Goal: Task Accomplishment & Management: Complete application form

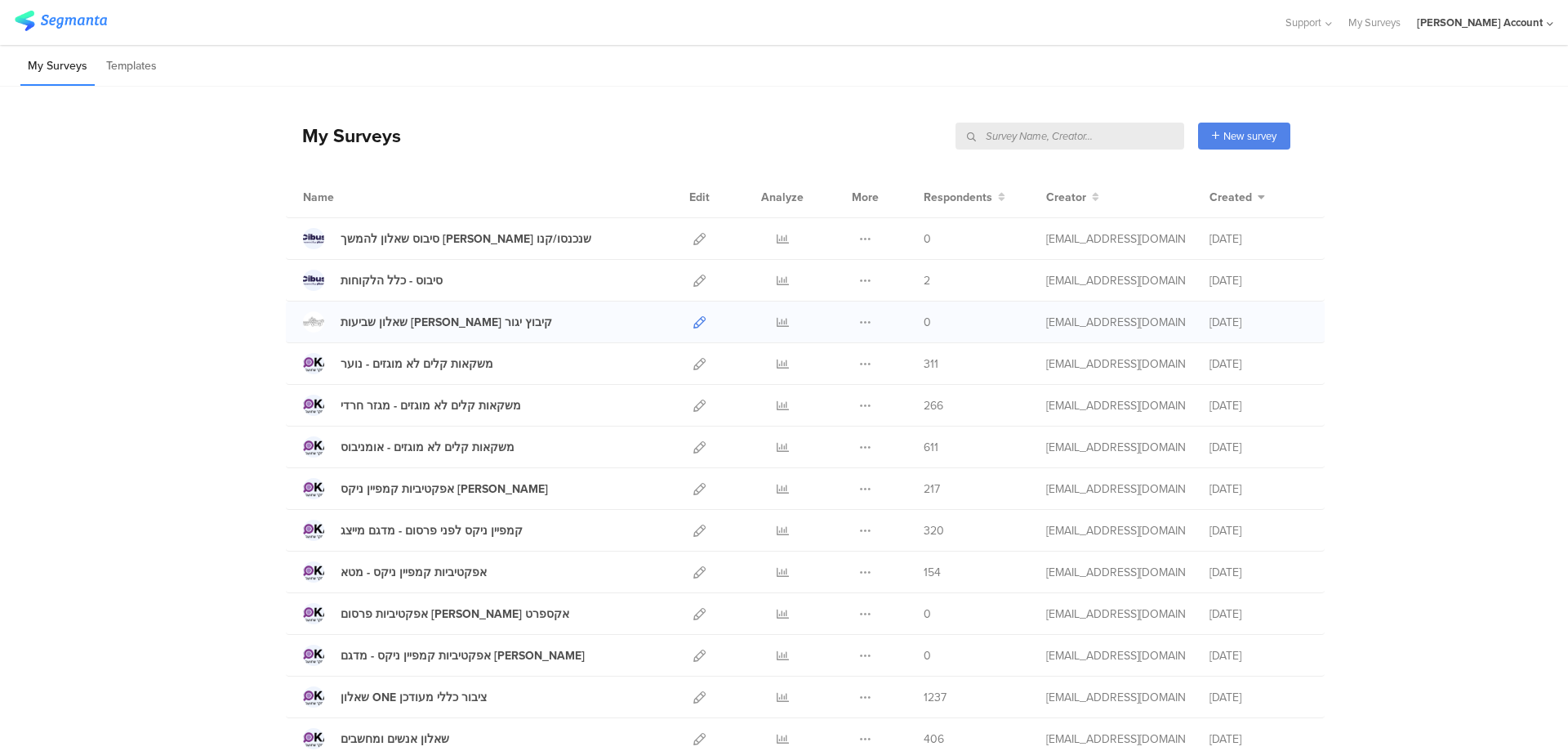
click at [694, 324] on icon at bounding box center [700, 322] width 12 height 12
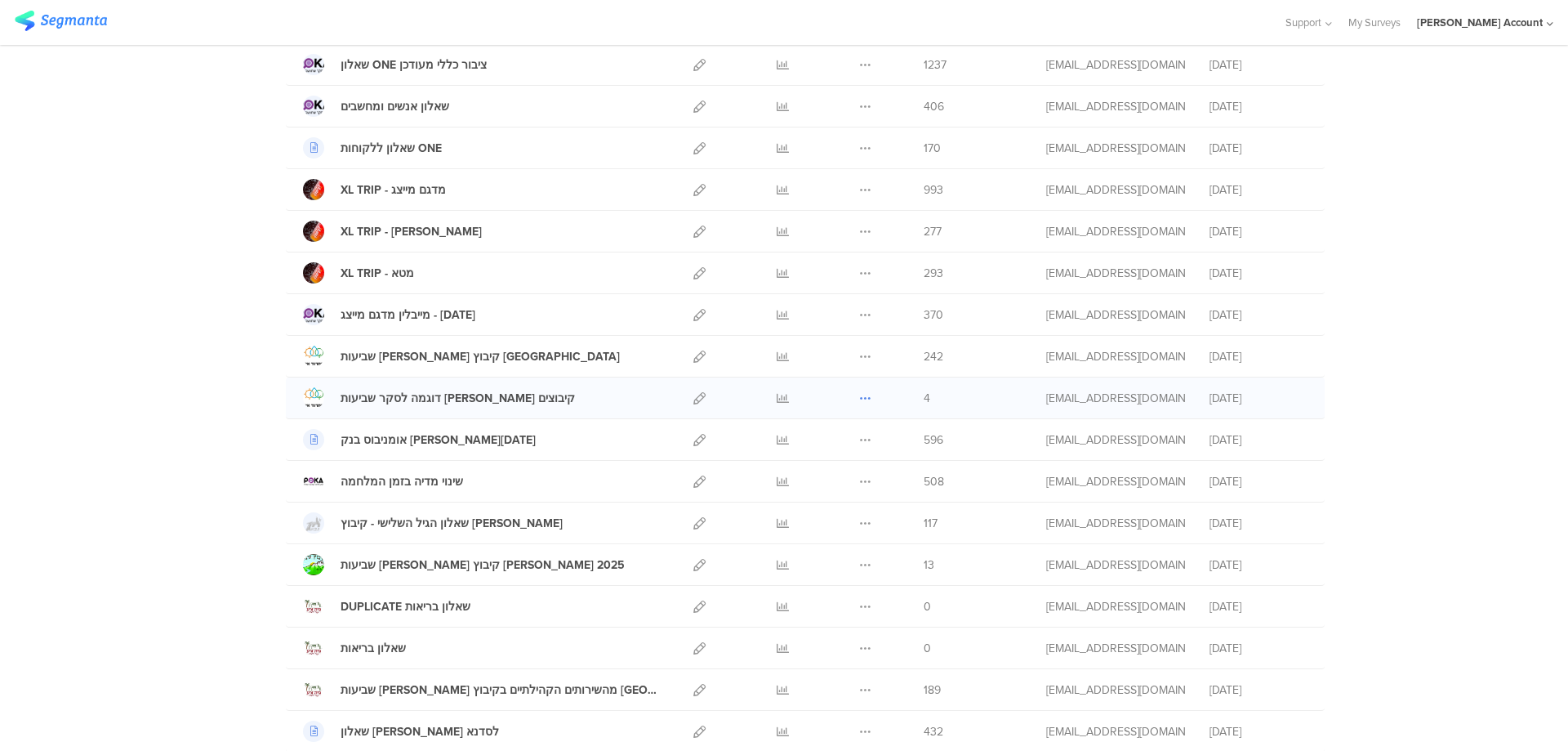
click at [860, 392] on icon at bounding box center [865, 398] width 12 height 12
click at [826, 444] on button "Duplicate" at bounding box center [833, 439] width 90 height 30
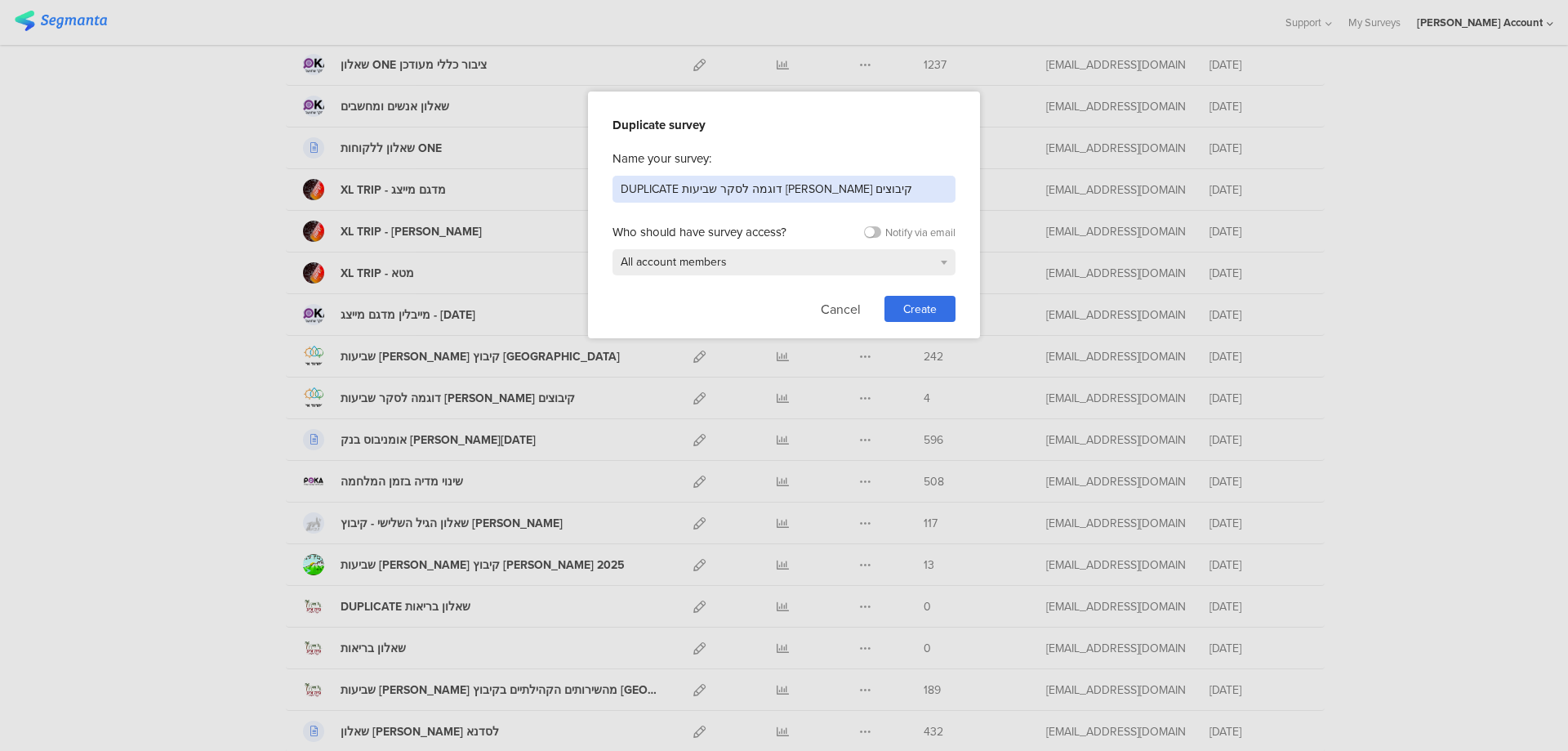
drag, startPoint x: 864, startPoint y: 181, endPoint x: 508, endPoint y: 175, distance: 356.1
click at [508, 175] on div "Duplicate survey Name your survey: DUPLICATE דוגמה לסקר שביעות [PERSON_NAME] קי…" at bounding box center [784, 375] width 1568 height 751
type input "שביעות [PERSON_NAME] מהשירותים הקהילתיים בשדות ים"
click at [926, 308] on span "Create" at bounding box center [920, 309] width 34 height 17
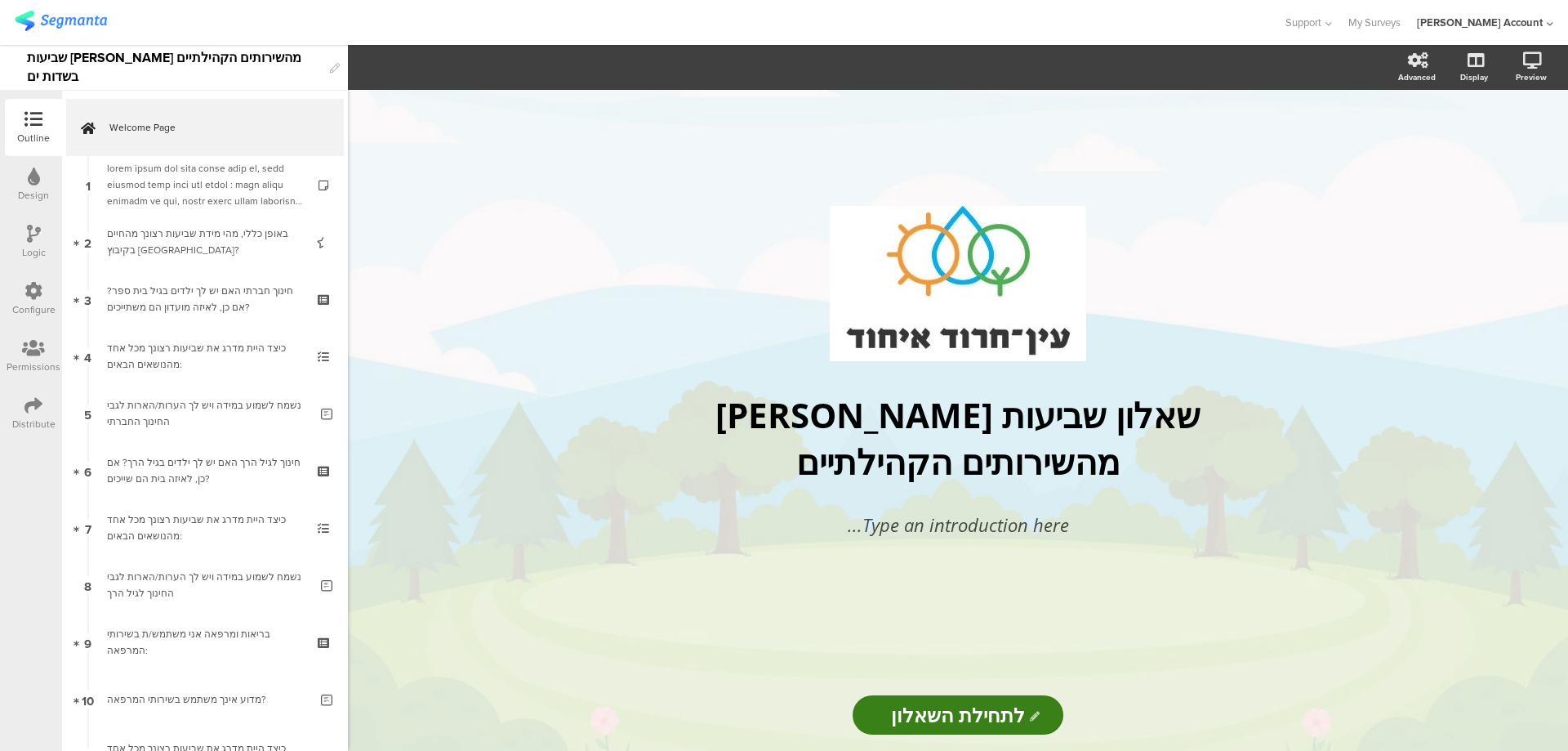
click at [26, 182] on div "Design" at bounding box center [33, 184] width 57 height 57
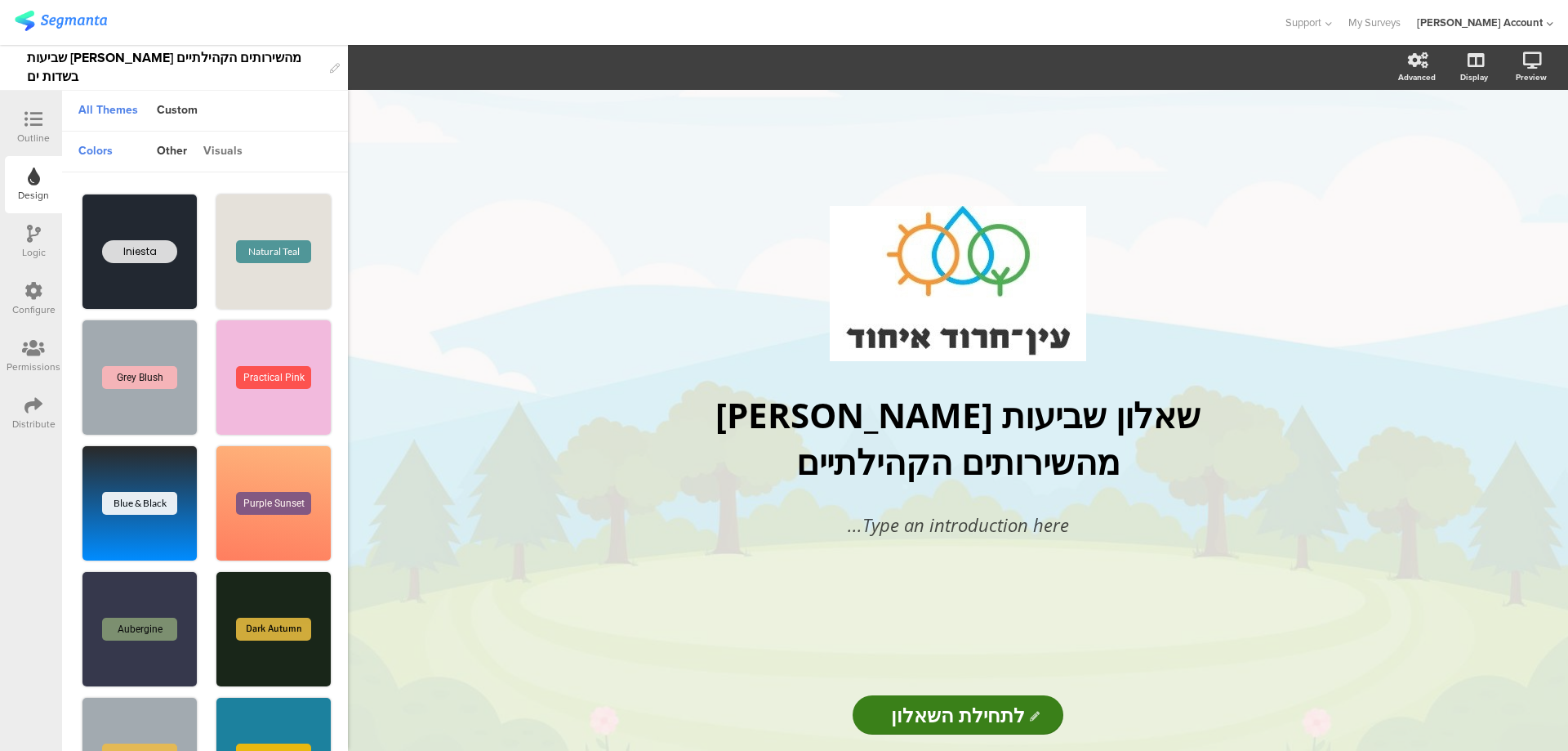
click at [213, 154] on div "visuals" at bounding box center [222, 153] width 55 height 28
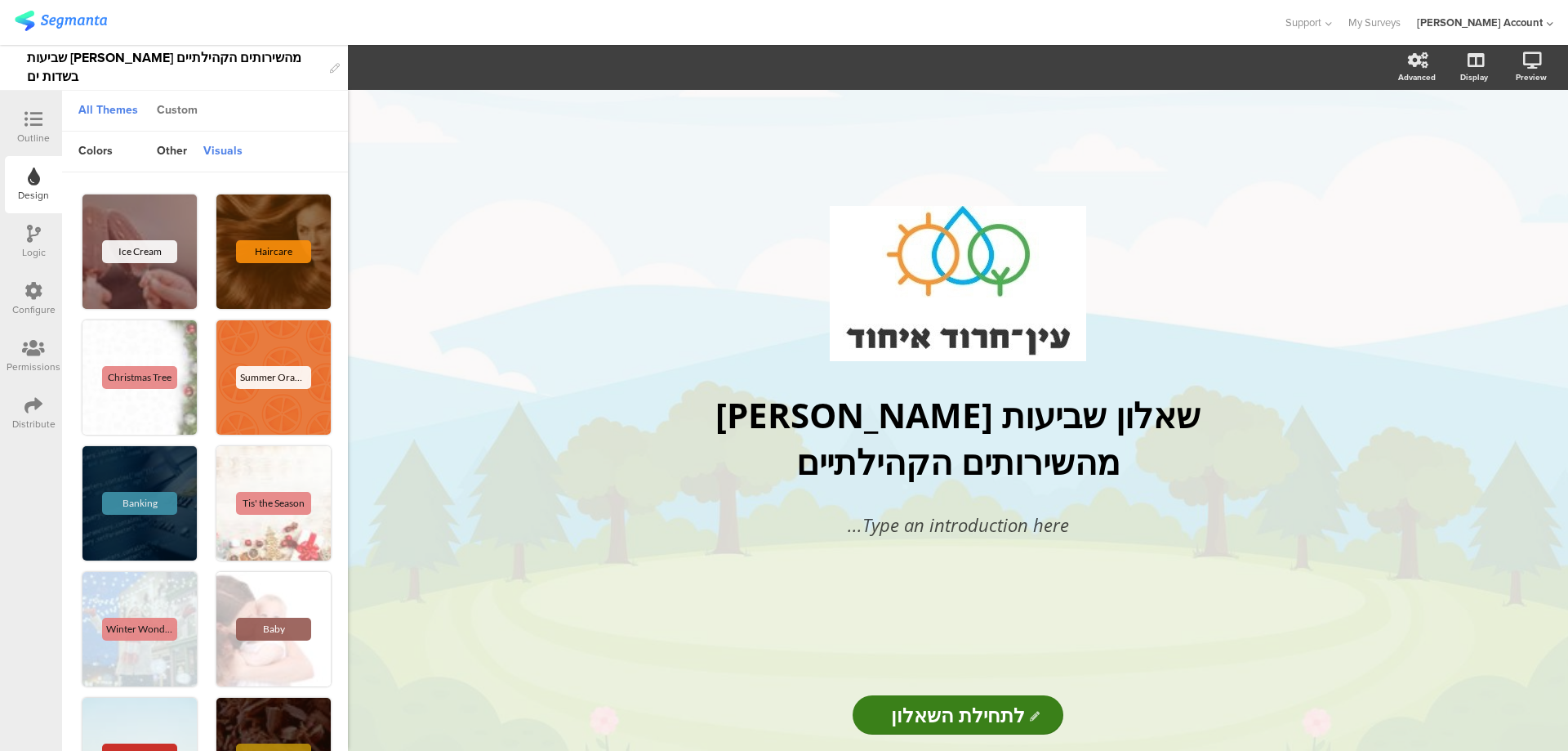
click at [181, 113] on div "Custom" at bounding box center [176, 111] width 57 height 28
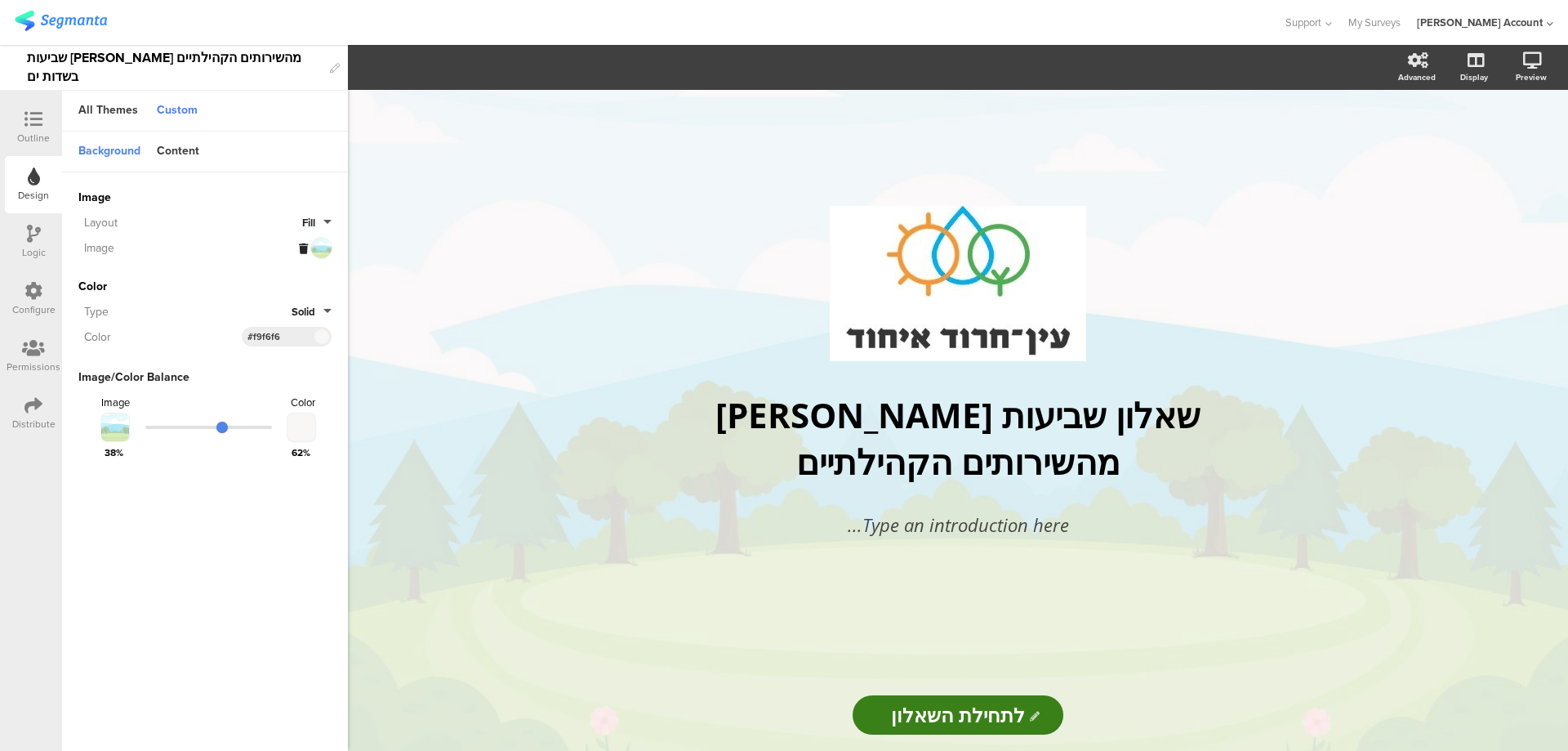
click at [301, 246] on icon at bounding box center [303, 248] width 9 height 11
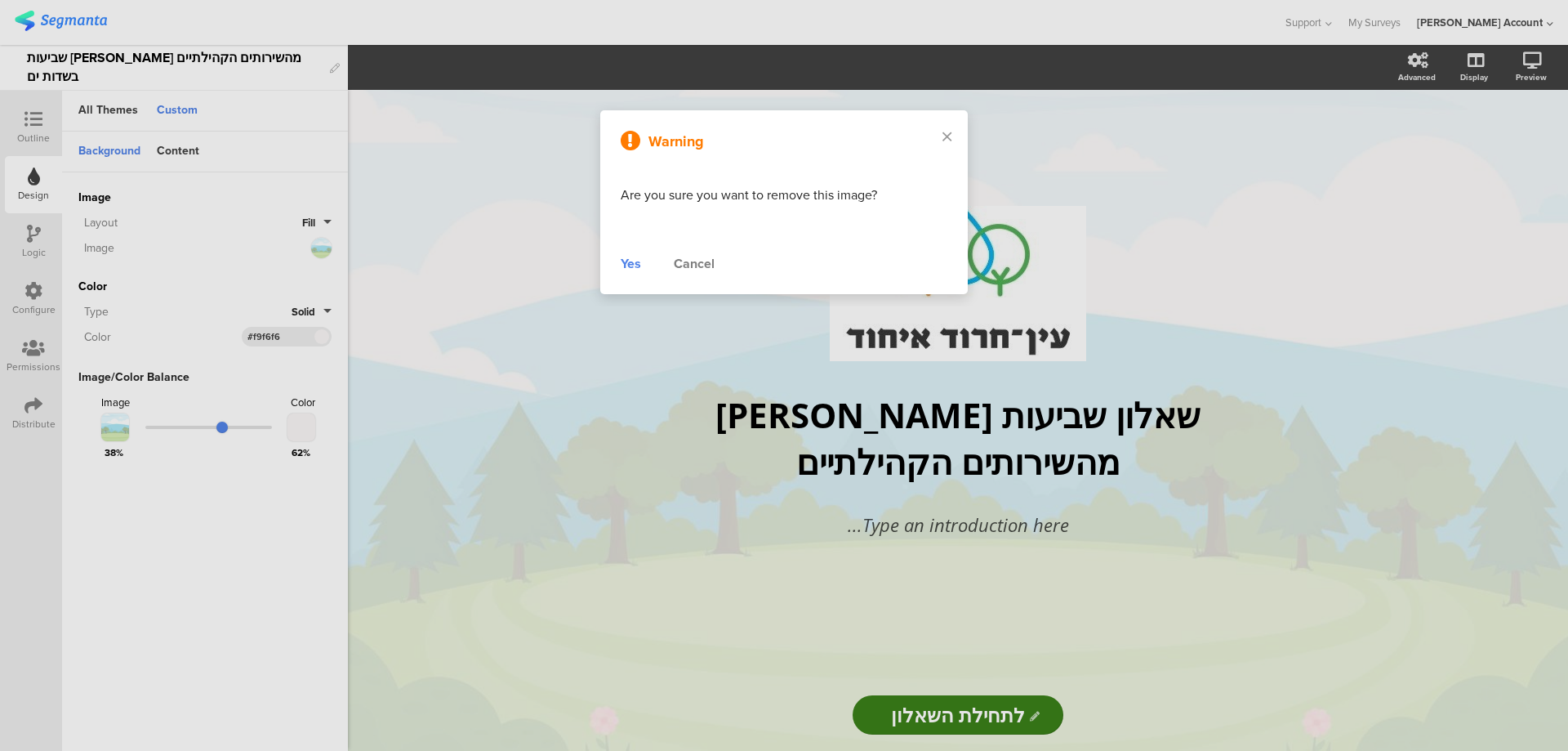
click at [639, 267] on div "Yes" at bounding box center [630, 264] width 21 height 20
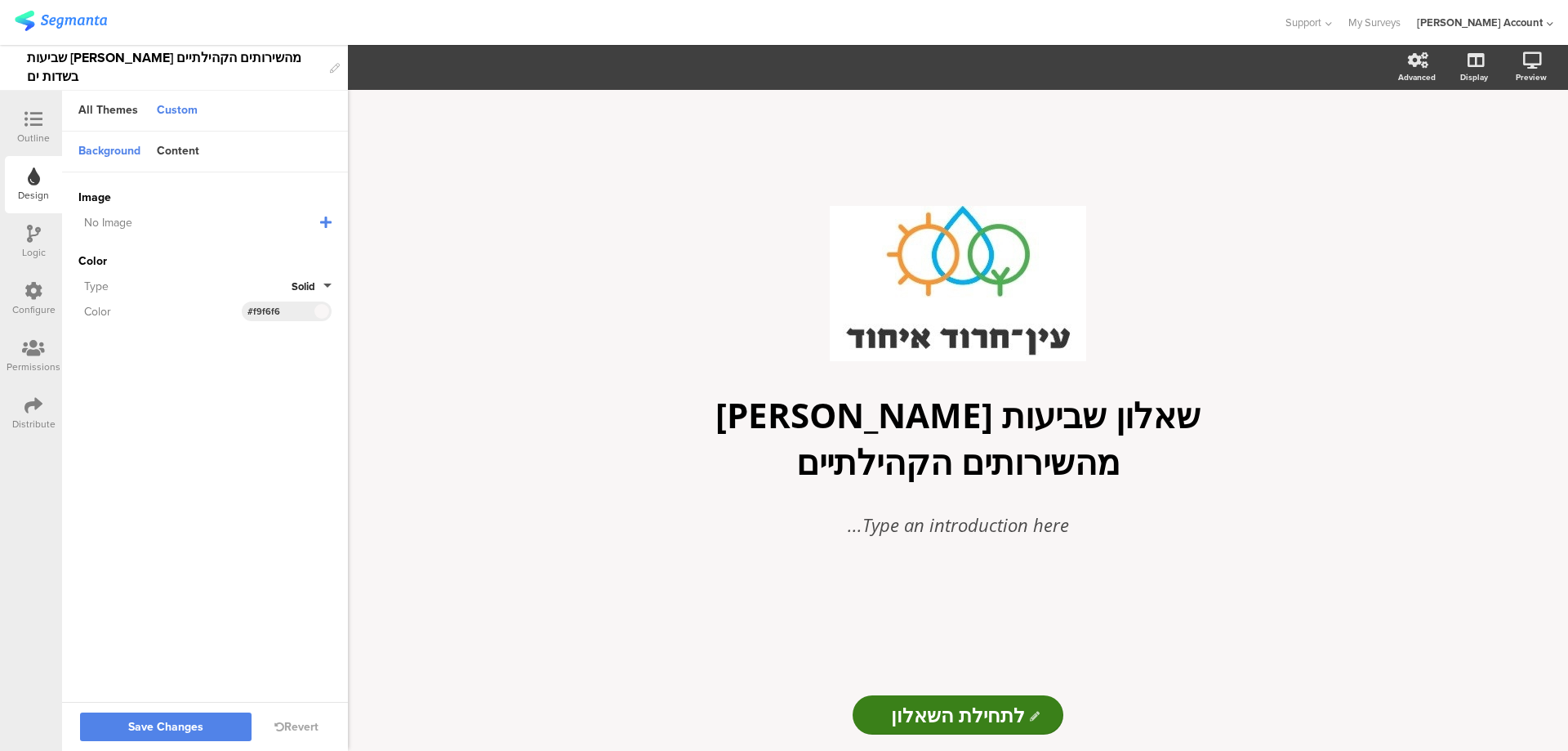
click at [327, 223] on icon at bounding box center [326, 223] width 12 height 13
click at [105, 301] on span "Upload File" at bounding box center [108, 306] width 60 height 17
click at [316, 248] on icon at bounding box center [319, 251] width 10 height 15
click at [120, 303] on span "Upload File" at bounding box center [108, 306] width 60 height 17
click at [326, 221] on icon at bounding box center [325, 222] width 17 height 17
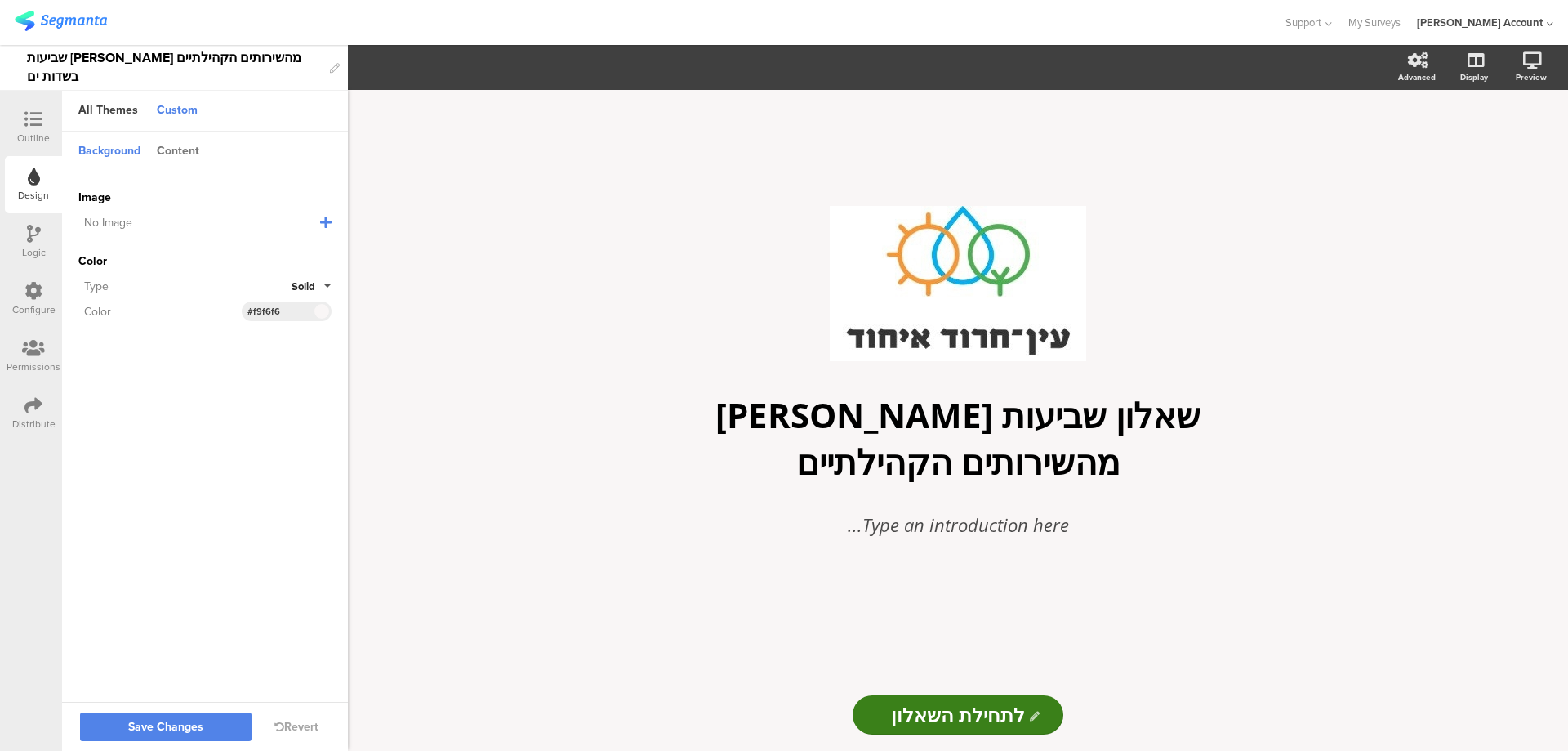
click at [177, 142] on div "Content" at bounding box center [177, 153] width 59 height 28
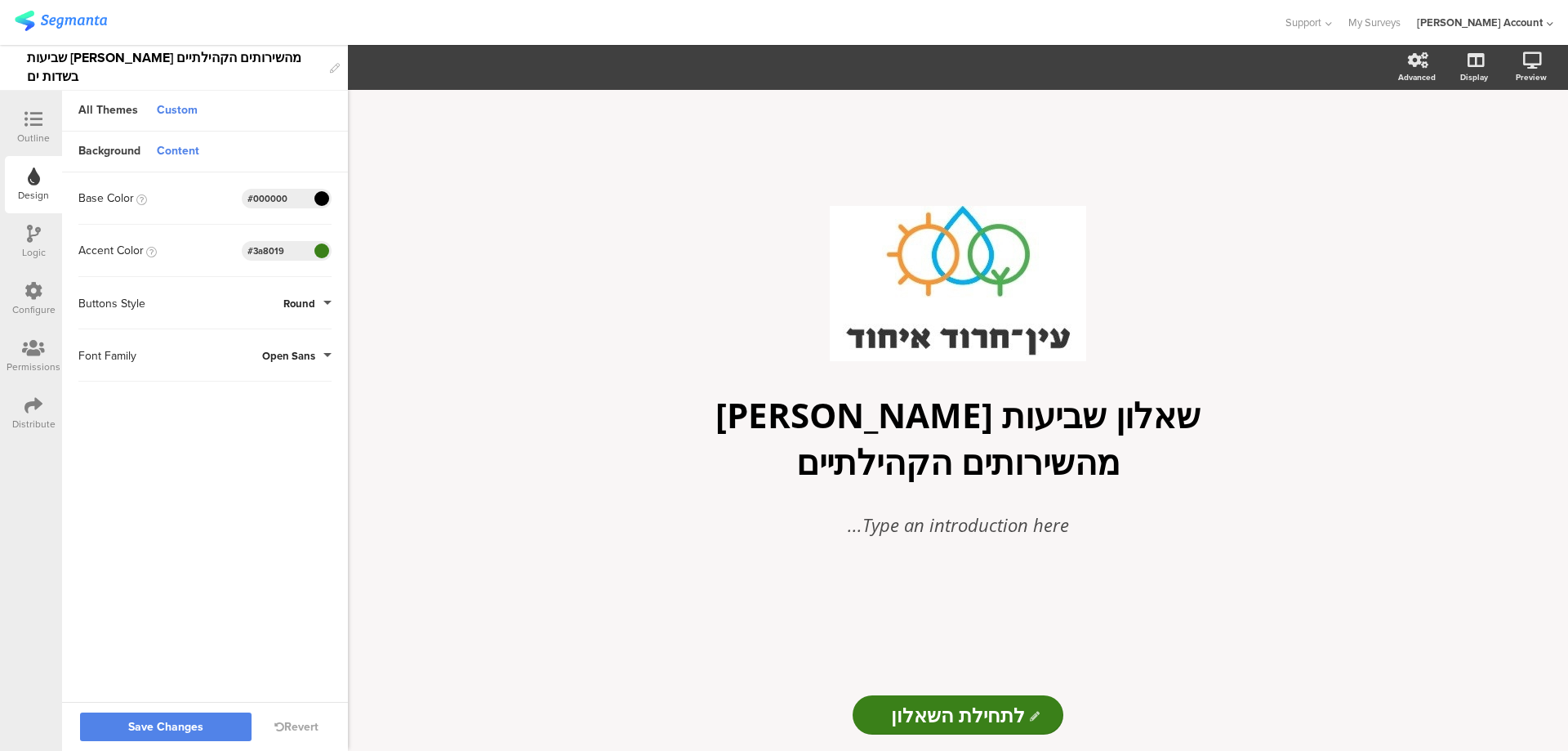
click at [172, 153] on div "Content" at bounding box center [177, 153] width 59 height 28
click at [121, 153] on div "Background" at bounding box center [109, 153] width 78 height 28
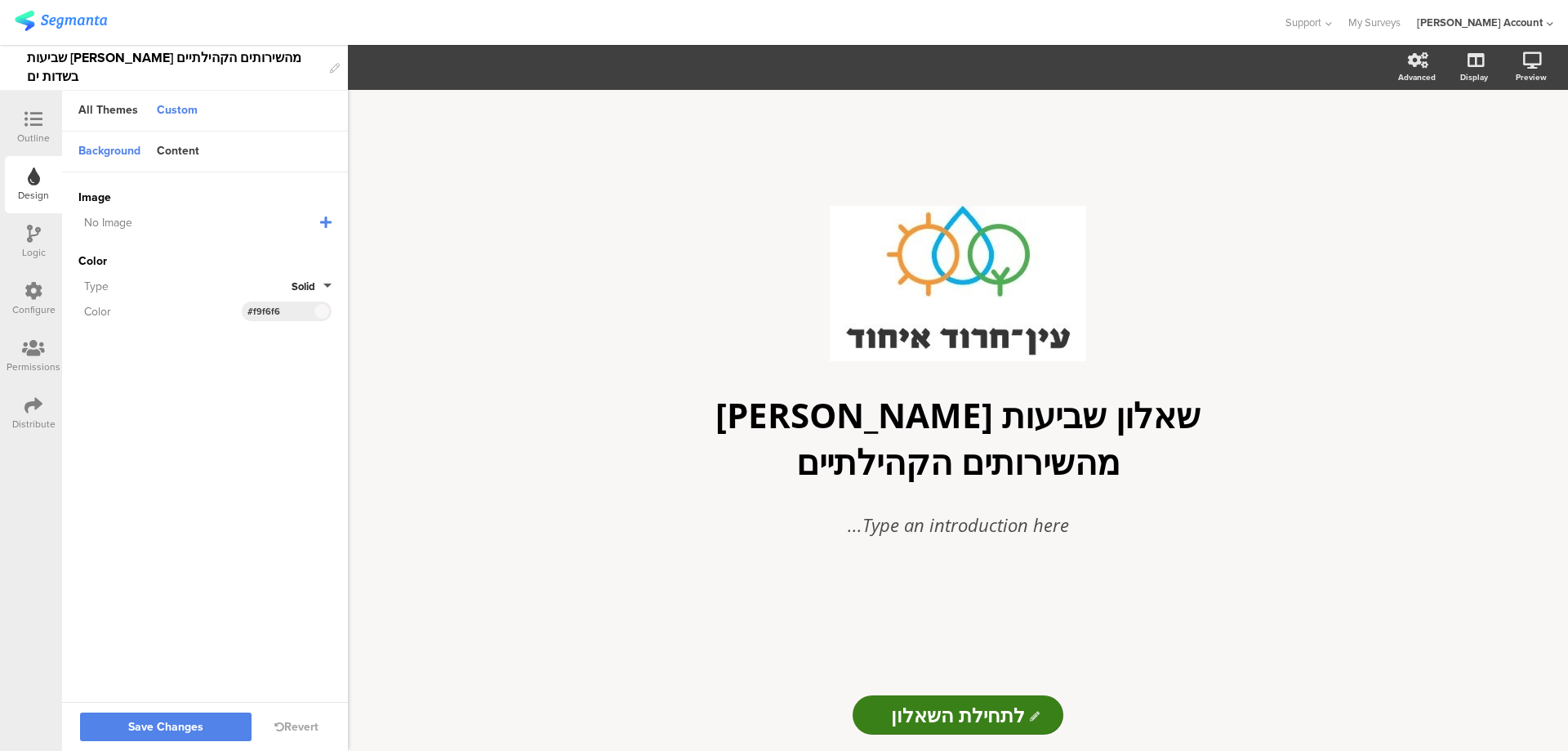
click at [325, 218] on icon at bounding box center [326, 223] width 12 height 13
click at [318, 251] on icon at bounding box center [319, 251] width 10 height 15
click at [123, 303] on span "Upload File" at bounding box center [108, 306] width 60 height 17
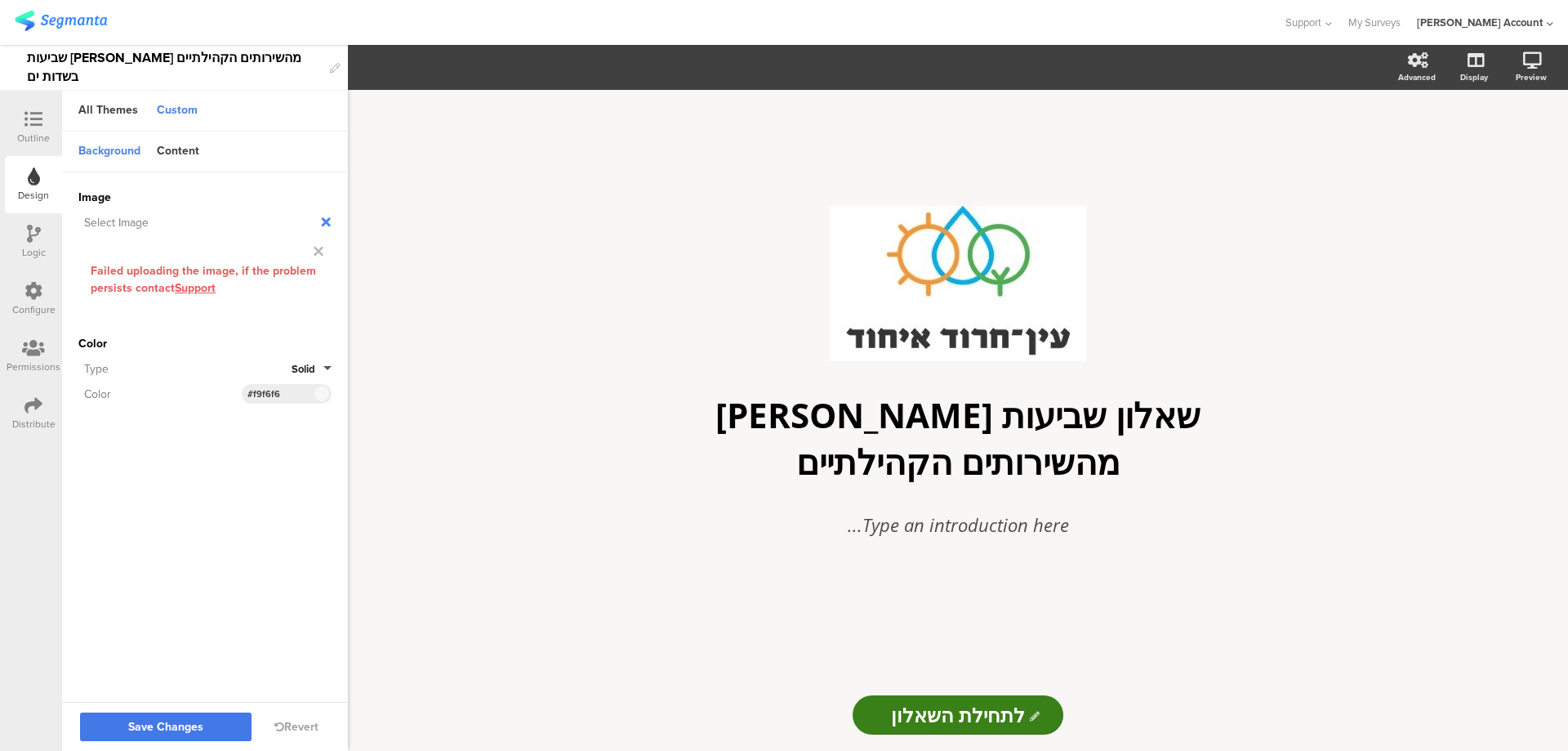
click at [155, 727] on span "Save Changes" at bounding box center [166, 727] width 75 height 0
click at [191, 153] on div "Content" at bounding box center [177, 153] width 59 height 28
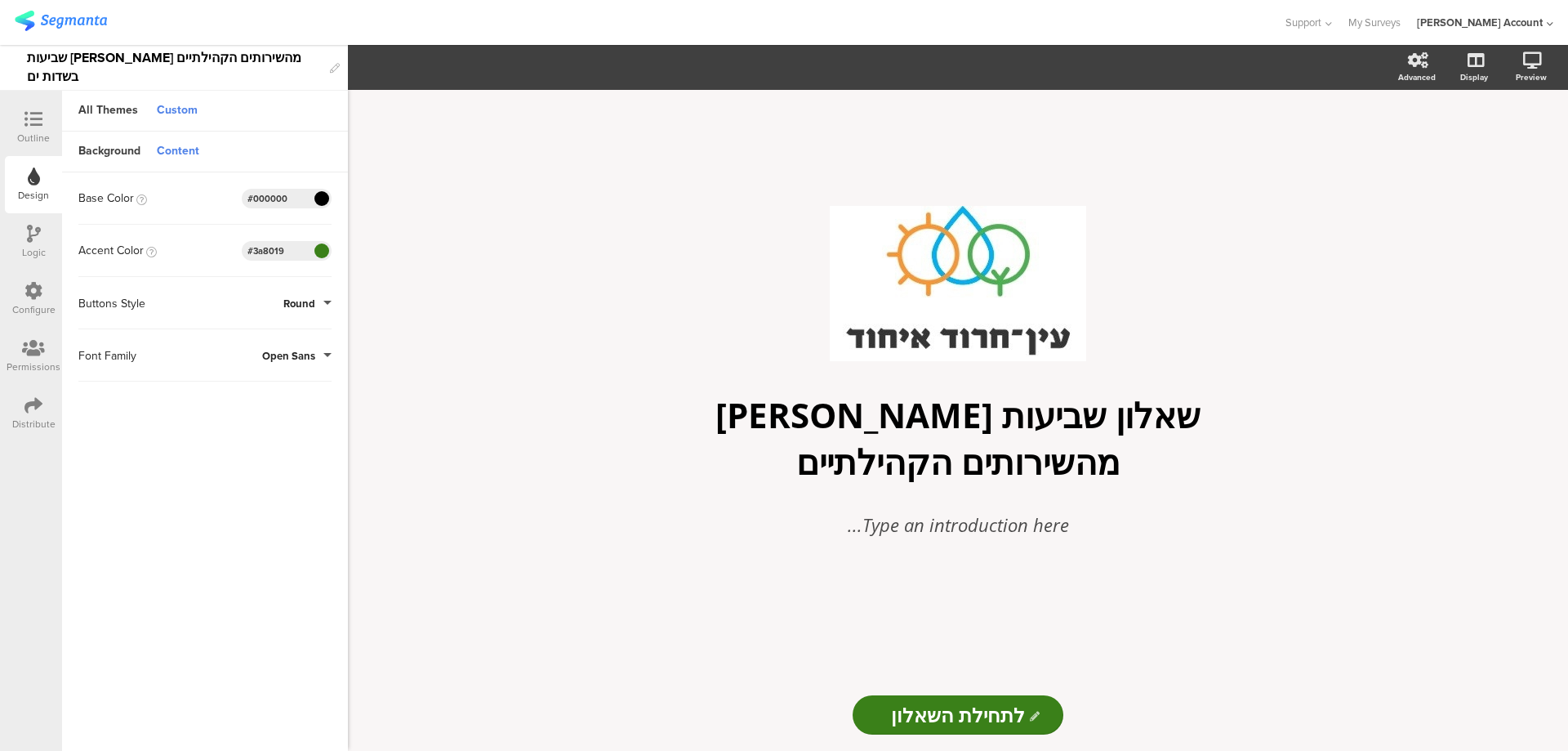
click at [171, 110] on div "Custom" at bounding box center [176, 111] width 57 height 28
click at [132, 112] on div "All Themes" at bounding box center [108, 111] width 76 height 28
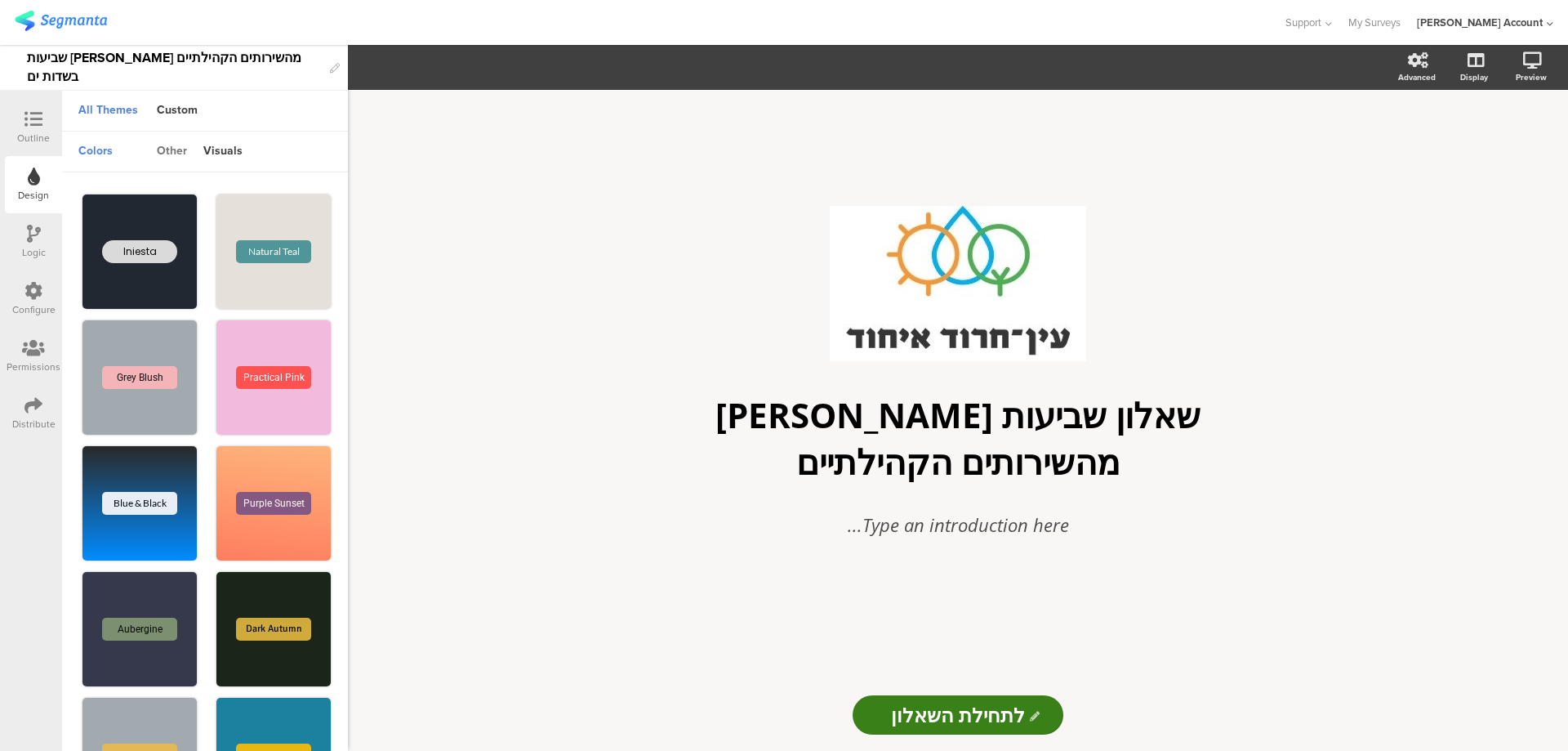
click at [167, 153] on div "other" at bounding box center [171, 153] width 47 height 28
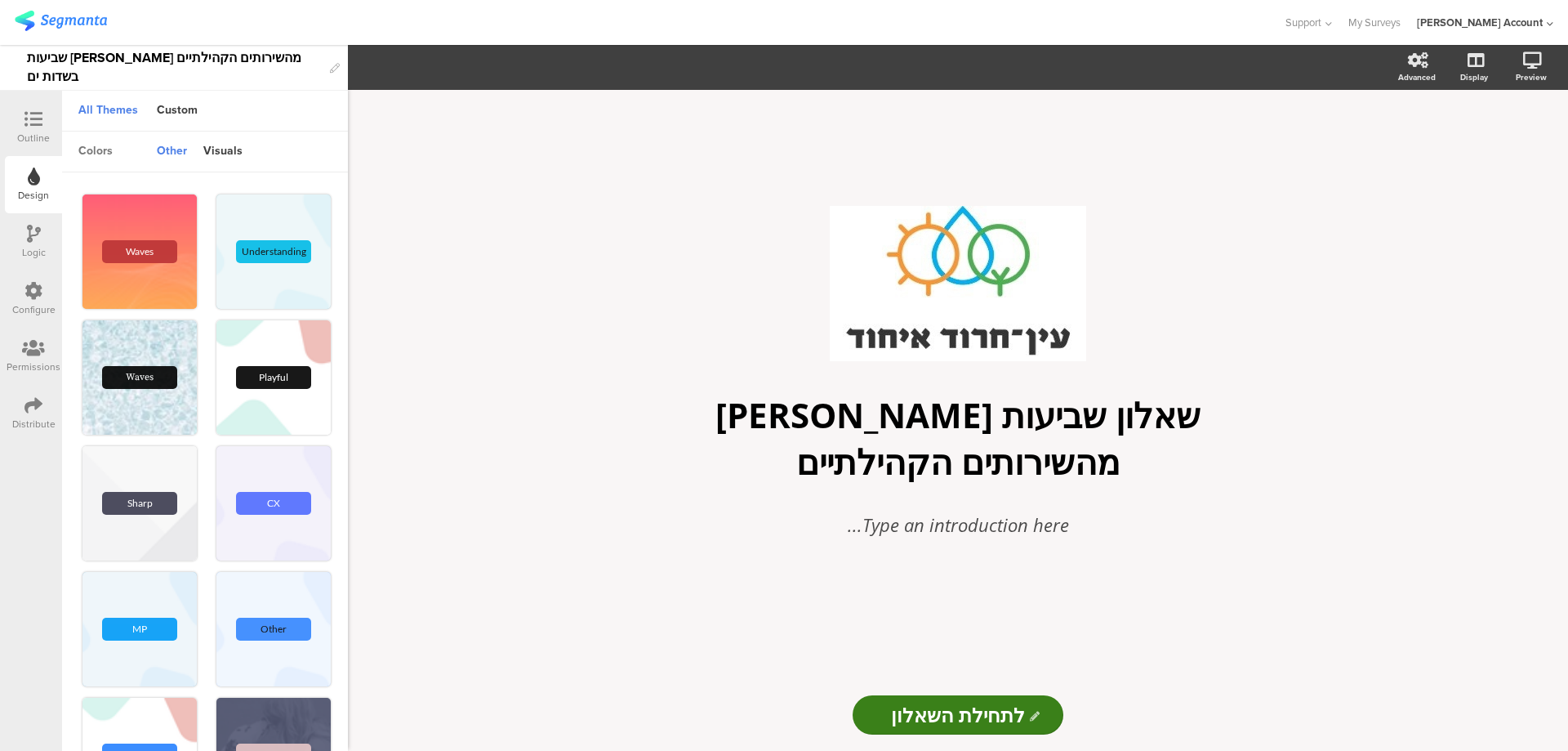
click at [101, 153] on div "colors" at bounding box center [95, 153] width 50 height 28
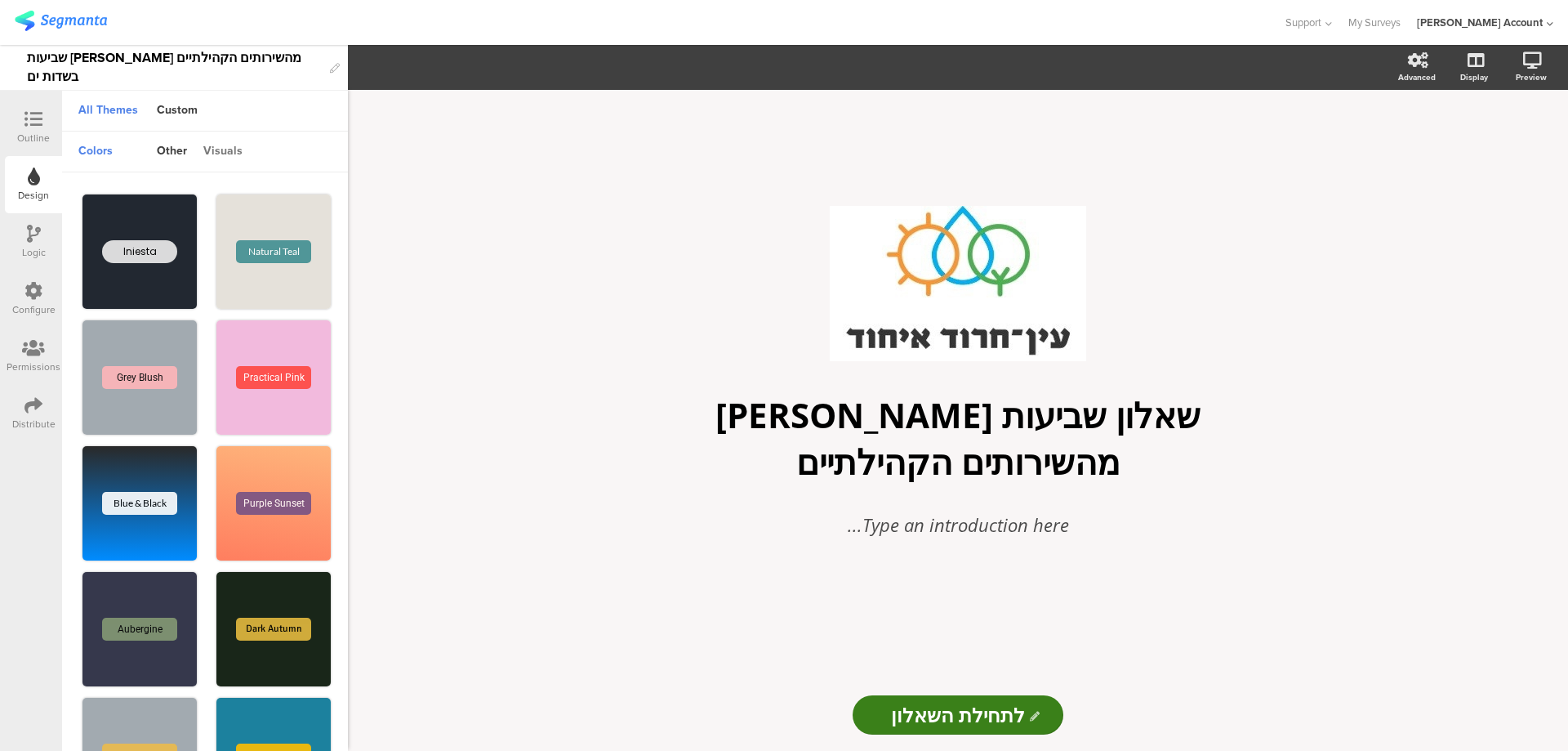
click at [224, 152] on div "visuals" at bounding box center [222, 153] width 55 height 28
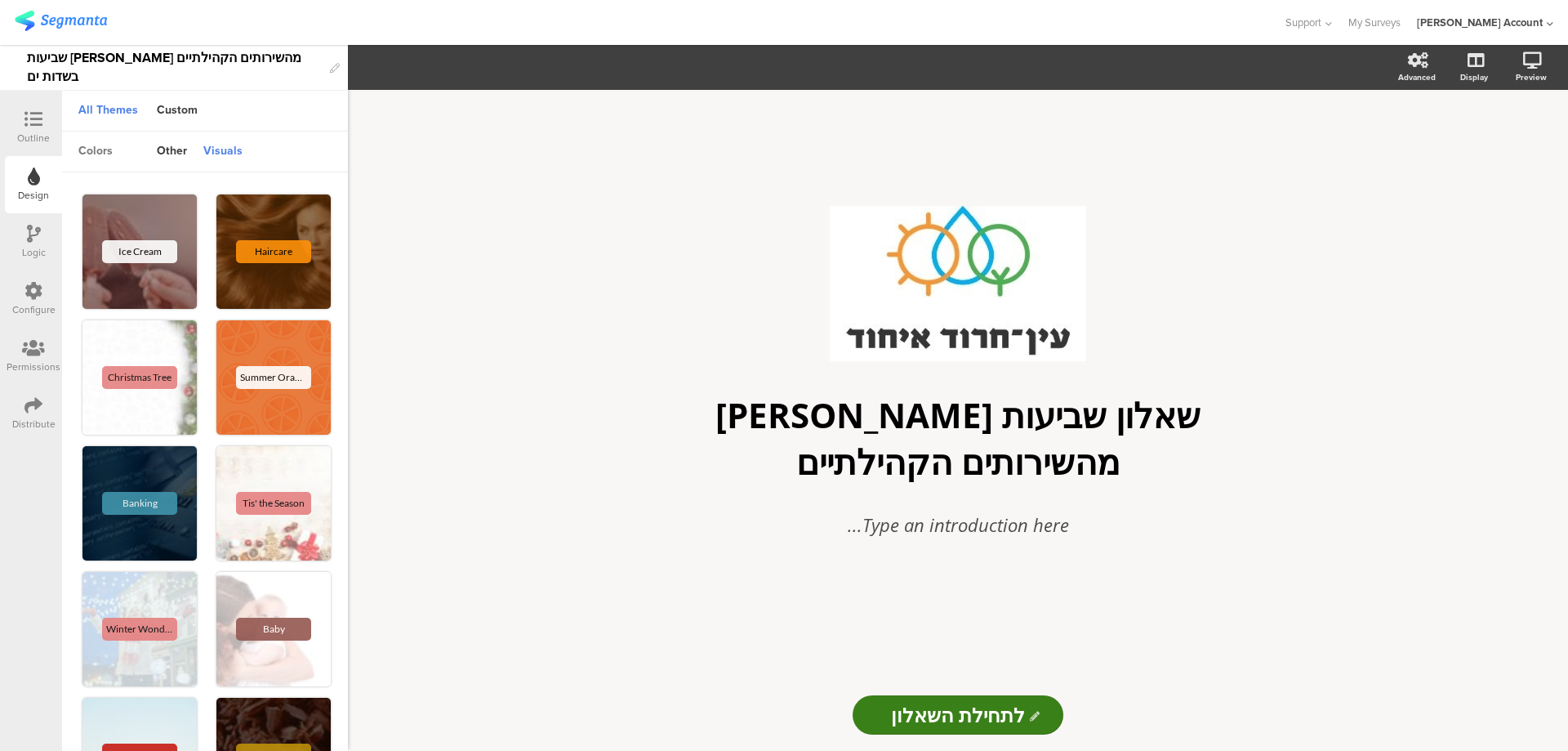
click at [89, 152] on div "colors" at bounding box center [95, 153] width 50 height 28
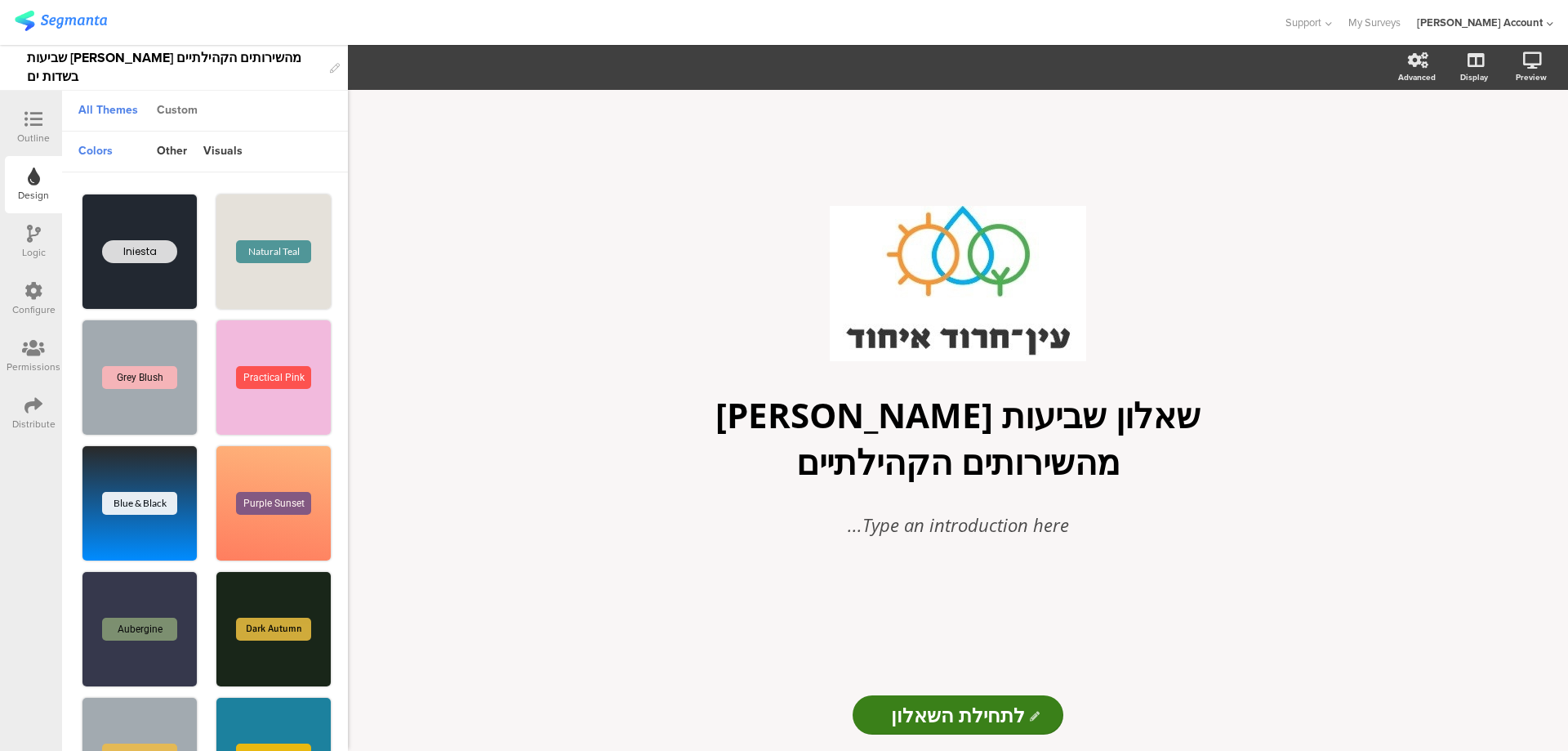
click at [173, 115] on div "Custom" at bounding box center [176, 111] width 57 height 28
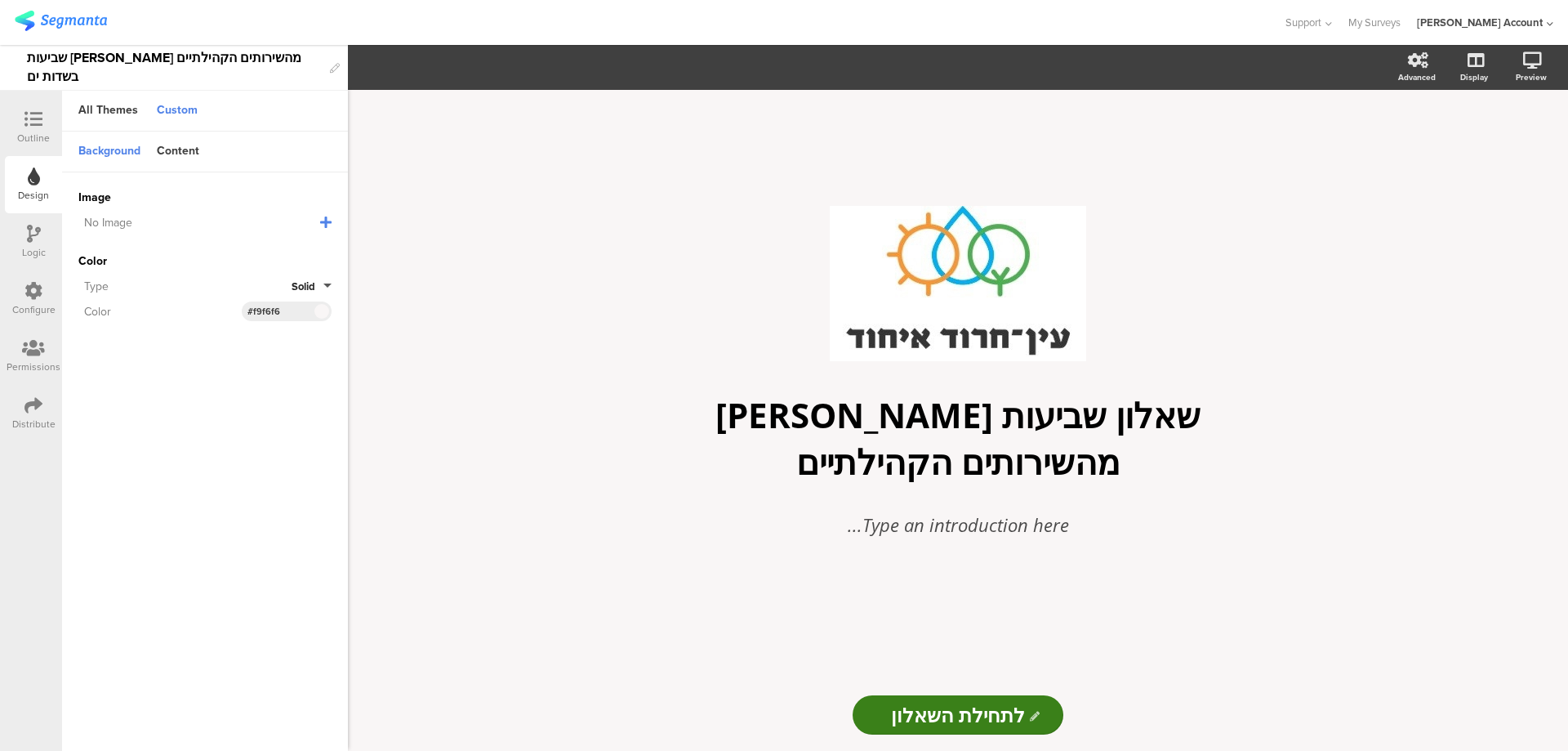
click at [327, 225] on icon at bounding box center [326, 223] width 12 height 13
click at [129, 307] on span "Upload File" at bounding box center [108, 306] width 60 height 17
click at [316, 247] on icon at bounding box center [319, 251] width 10 height 15
click at [40, 127] on icon at bounding box center [34, 120] width 18 height 18
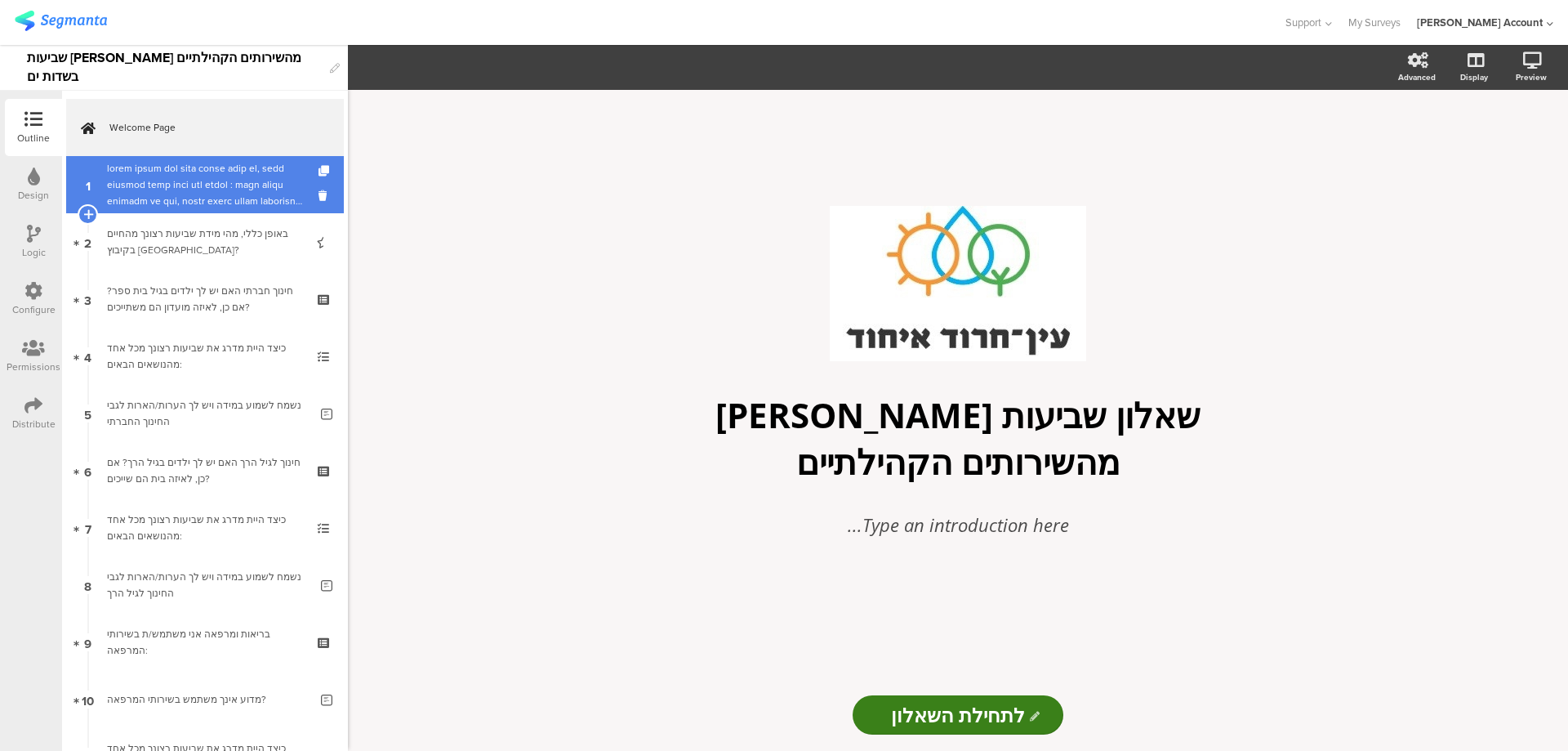
click at [249, 180] on div at bounding box center [204, 184] width 195 height 49
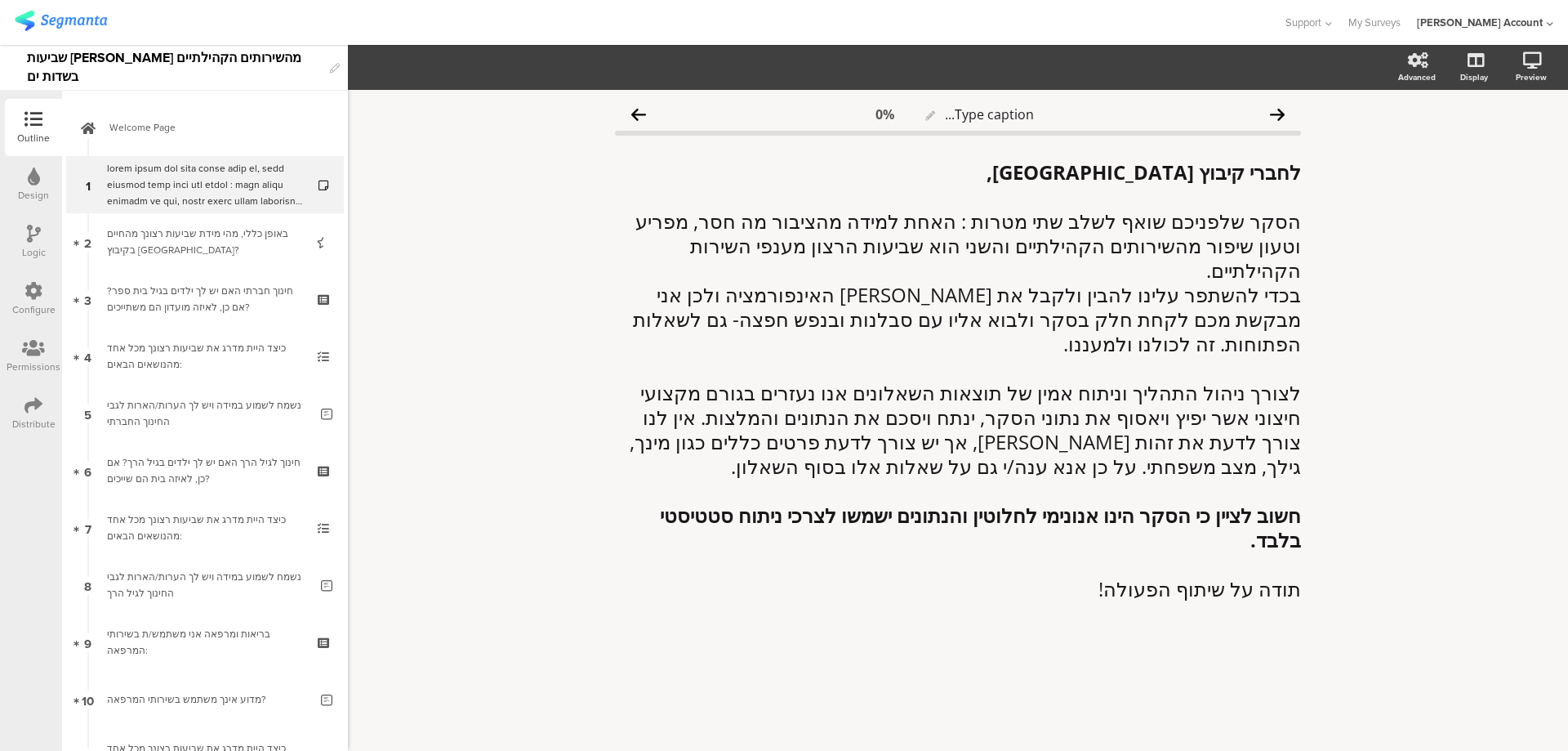
click at [31, 173] on icon at bounding box center [34, 176] width 12 height 18
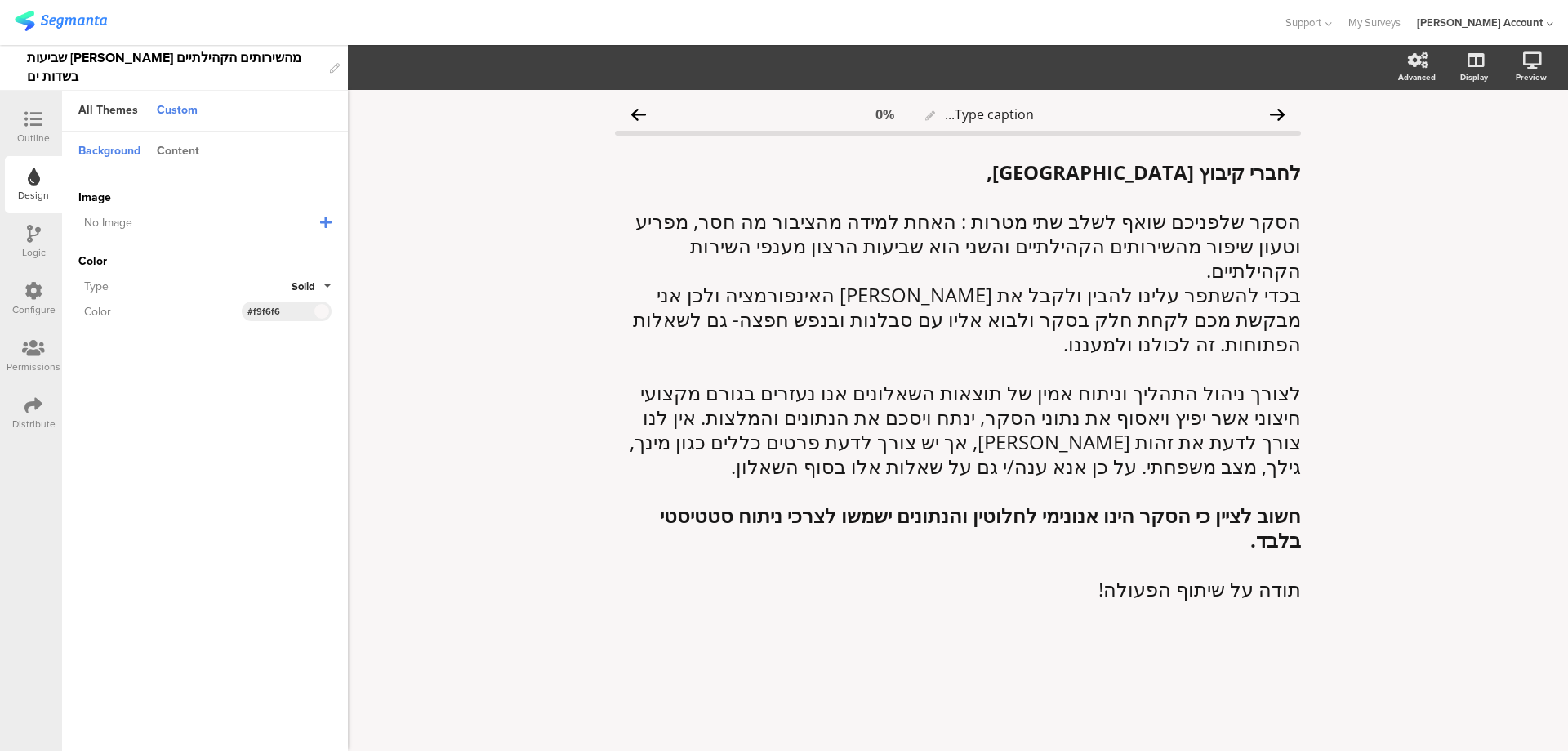
click at [188, 153] on div "Content" at bounding box center [177, 153] width 59 height 28
click at [124, 157] on div "Background" at bounding box center [109, 153] width 78 height 28
click at [329, 218] on icon at bounding box center [326, 223] width 12 height 13
click at [124, 303] on span "Upload File" at bounding box center [108, 306] width 60 height 17
click at [320, 245] on icon at bounding box center [319, 251] width 10 height 15
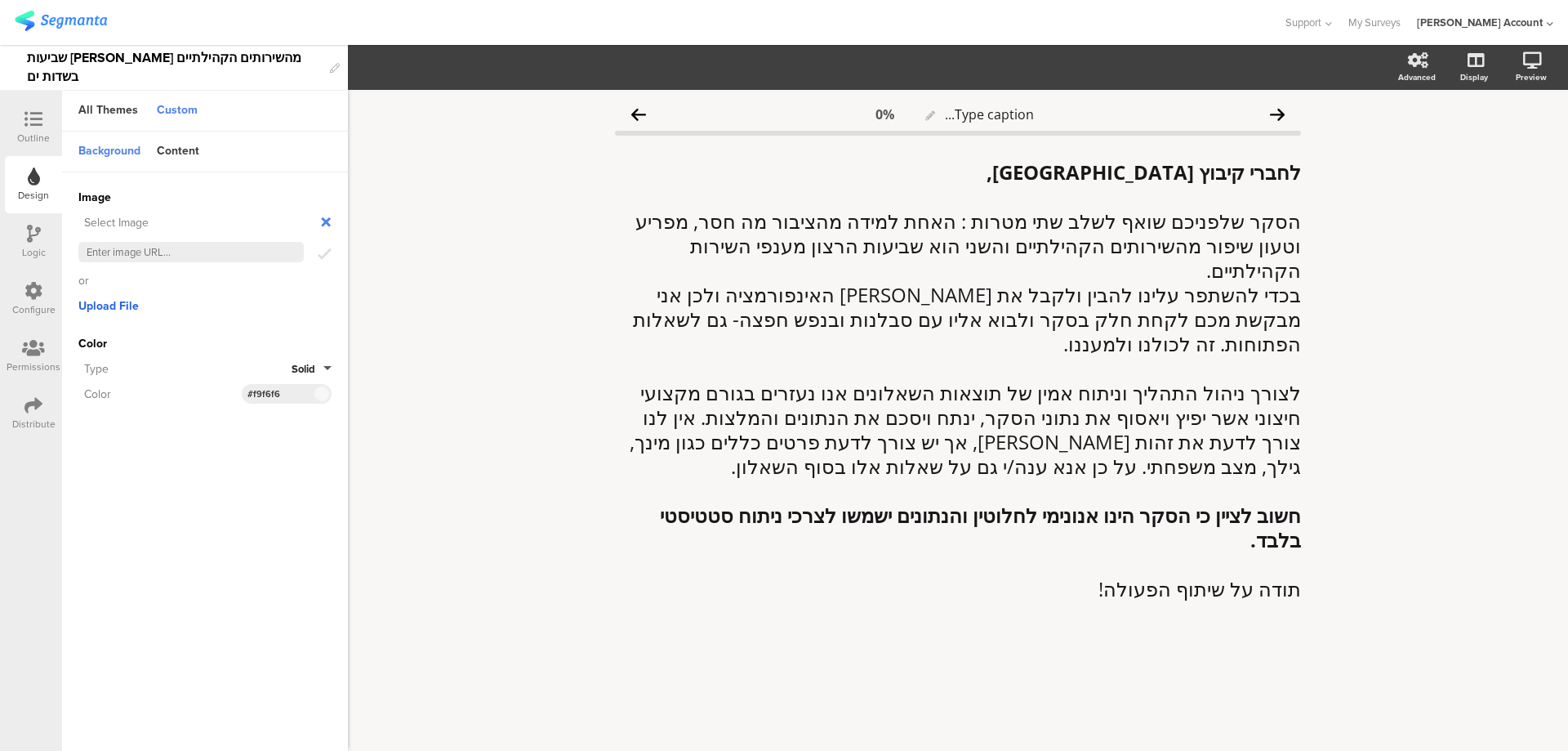
click at [129, 300] on span "Upload File" at bounding box center [108, 306] width 60 height 17
click at [187, 290] on link "Support" at bounding box center [195, 288] width 41 height 17
click at [194, 284] on link "Support" at bounding box center [195, 288] width 41 height 17
click at [316, 249] on icon at bounding box center [319, 251] width 10 height 15
click at [115, 304] on span "Upload File" at bounding box center [108, 306] width 60 height 17
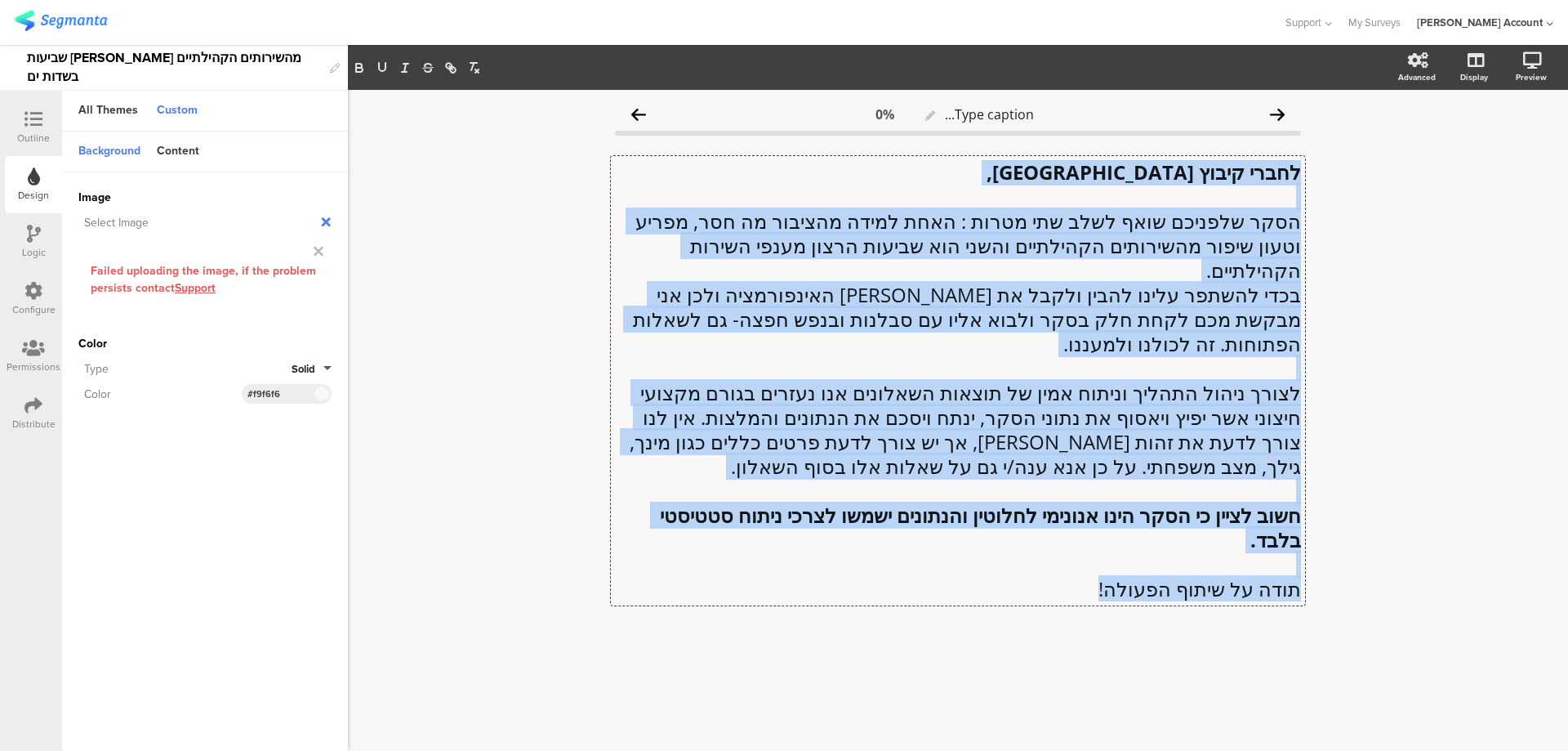
drag, startPoint x: 1299, startPoint y: 172, endPoint x: 1003, endPoint y: 570, distance: 496.0
click at [1003, 570] on div "לחברי קיבוץ עין חרוד איחוד שלום רב, הסקר שלפניכם שואף לשלב שתי מטרות : האחת למי…" at bounding box center [957, 380] width 695 height 449
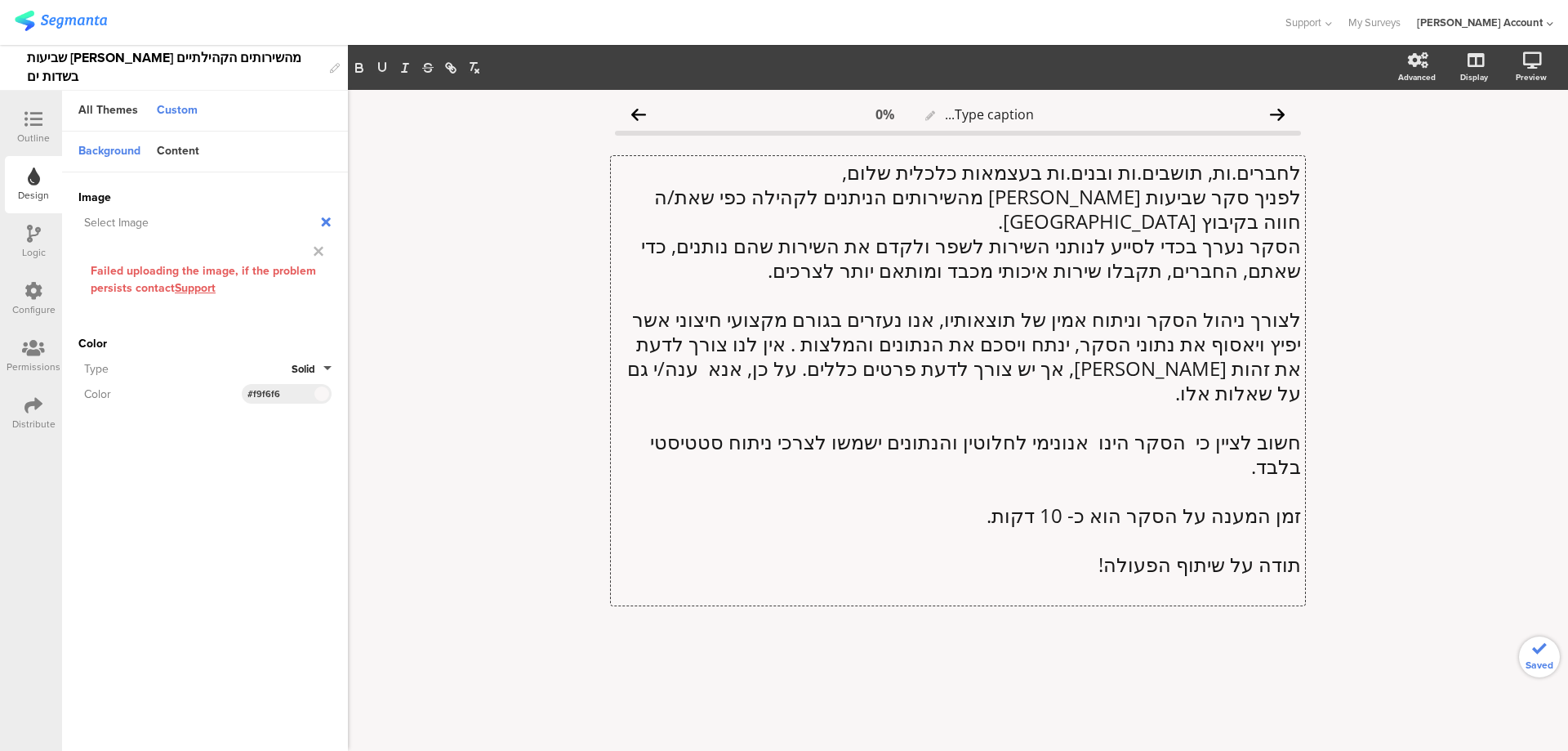
click at [843, 165] on p "לחברים.ות, תושבים.ות ובנים.ות בעצמאות כלכלית שלום," at bounding box center [957, 172] width 686 height 25
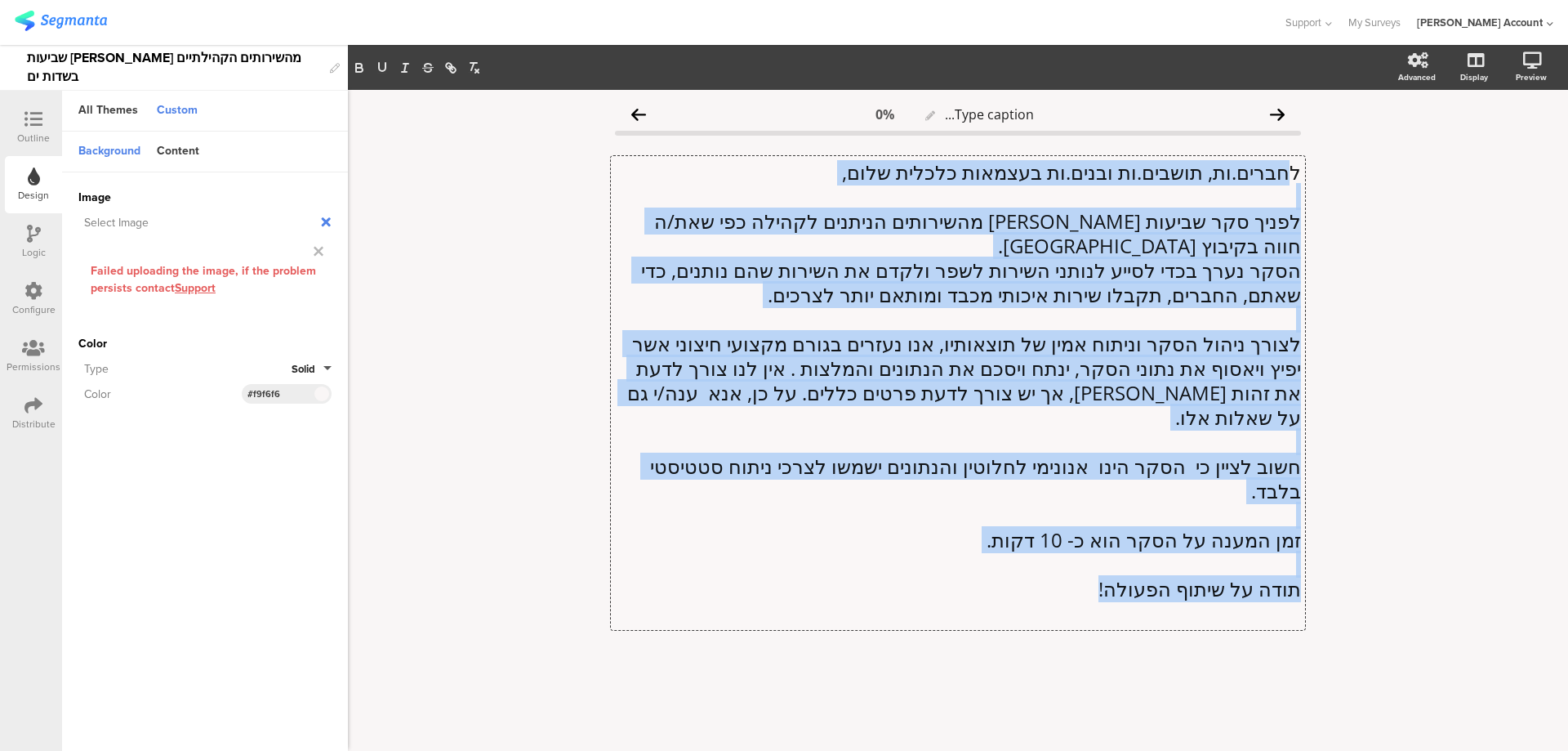
drag, startPoint x: 1295, startPoint y: 169, endPoint x: 1017, endPoint y: 521, distance: 448.5
click at [1017, 521] on div "לחברים.ות, תושבים.ות ובנים.ות בעצמאות כלכלית שלום, לפניך סקר שביעות [PERSON_NAM…" at bounding box center [957, 392] width 686 height 466
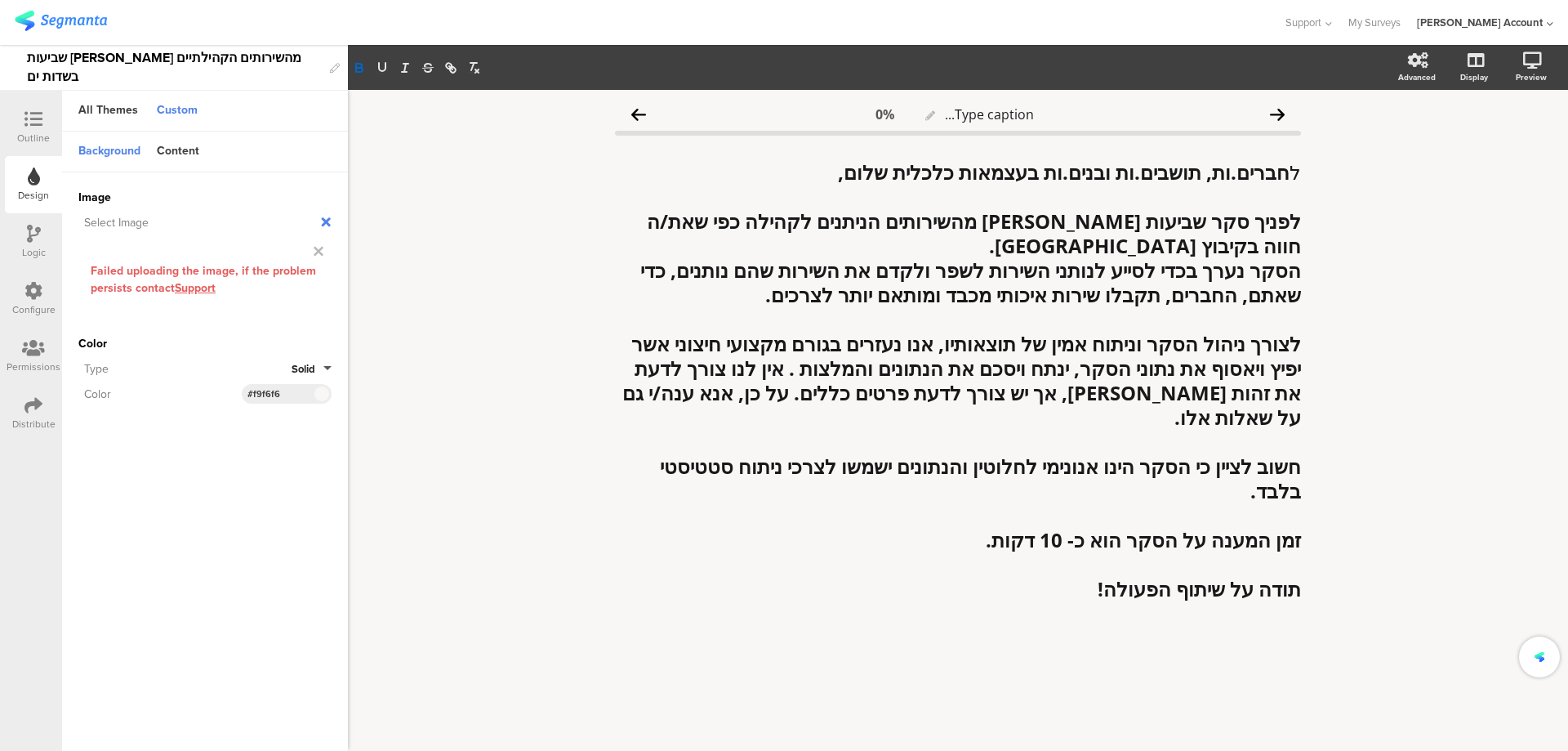
click at [493, 442] on div "Type caption... 0% ל חברים.ות, תושבים.ות ובנים.ות בעצמאות כלכלית שלום, לפניך סק…" at bounding box center [957, 420] width 1220 height 661
click at [26, 113] on icon at bounding box center [34, 120] width 18 height 18
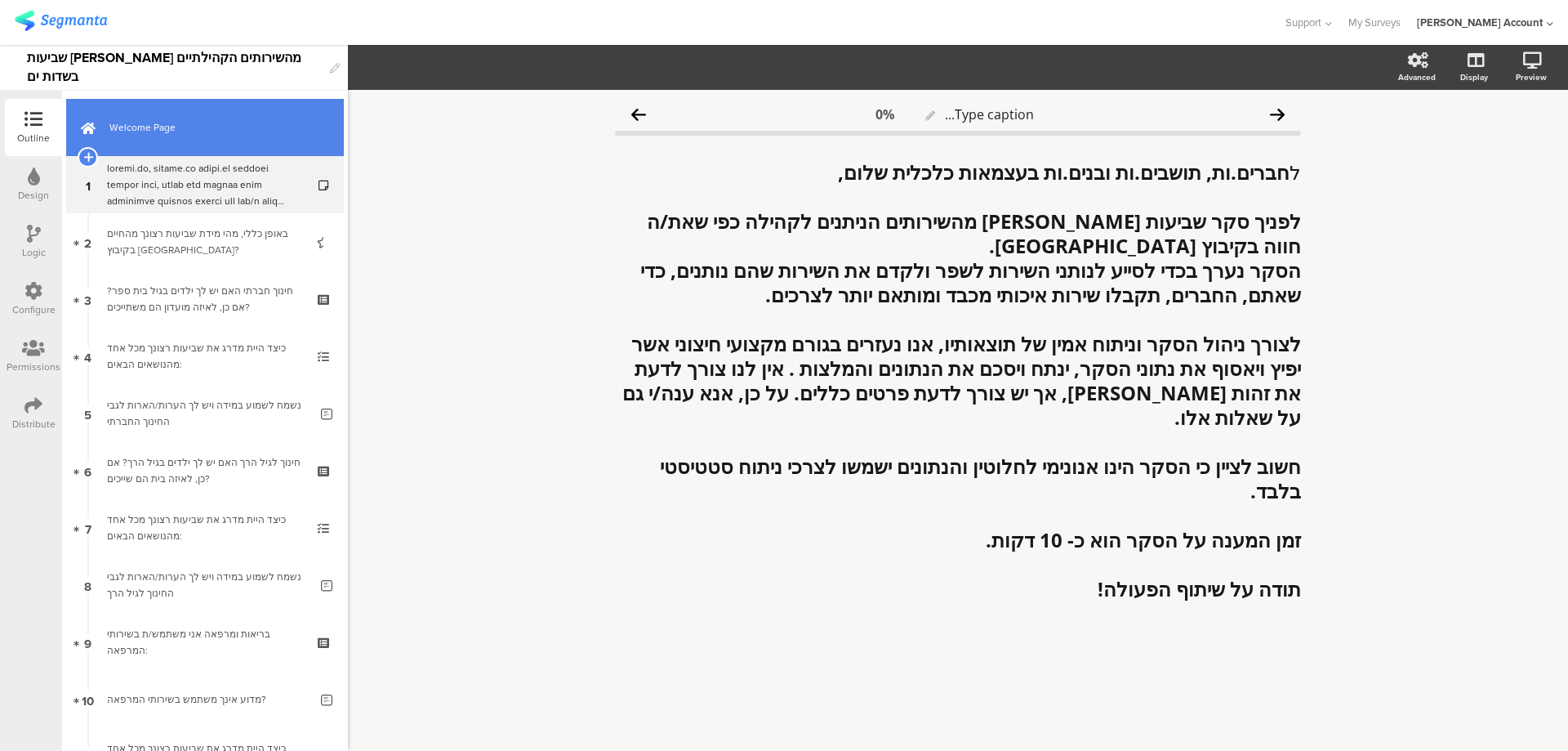
click at [195, 132] on span "Welcome Page" at bounding box center [214, 128] width 209 height 16
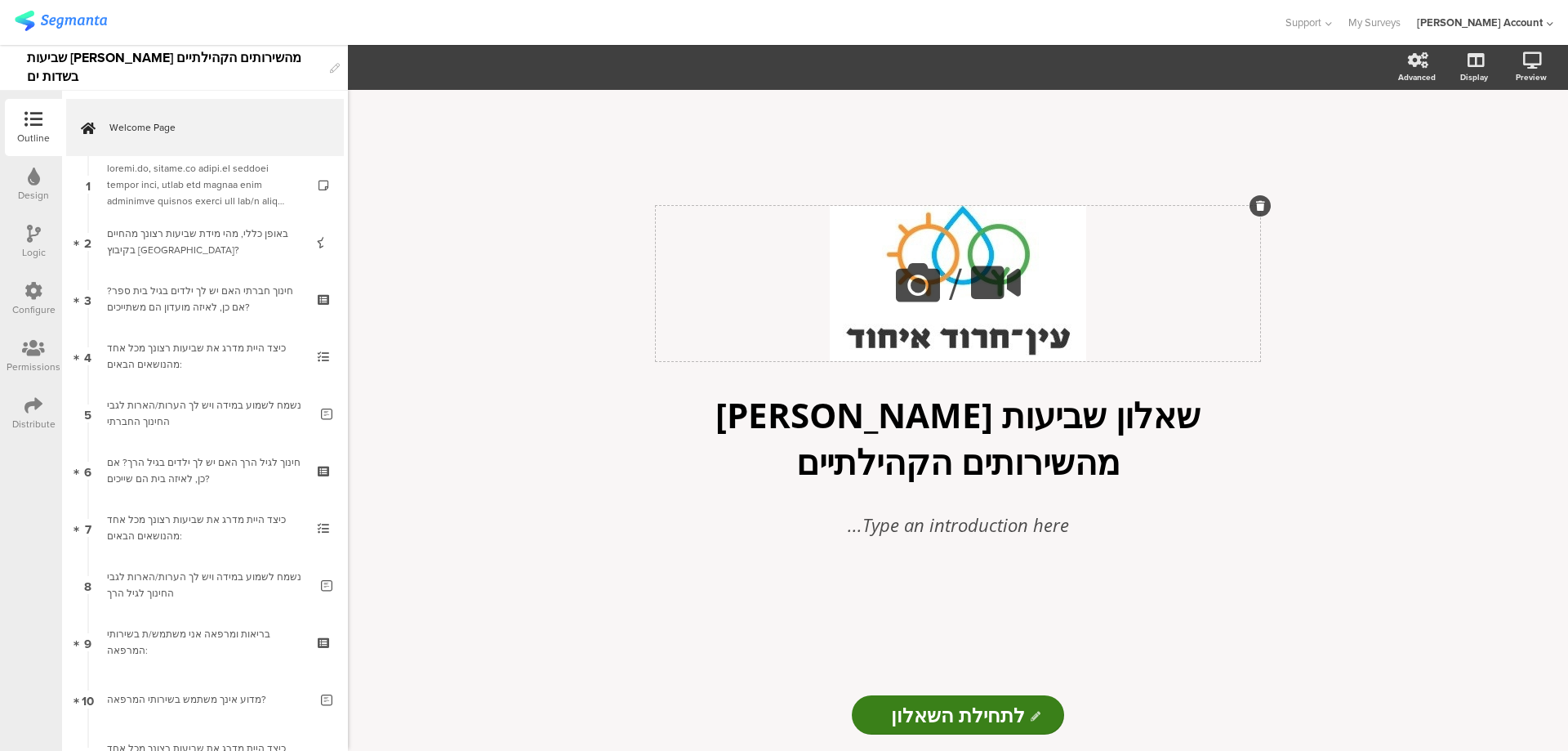
click at [923, 273] on icon at bounding box center [917, 282] width 55 height 55
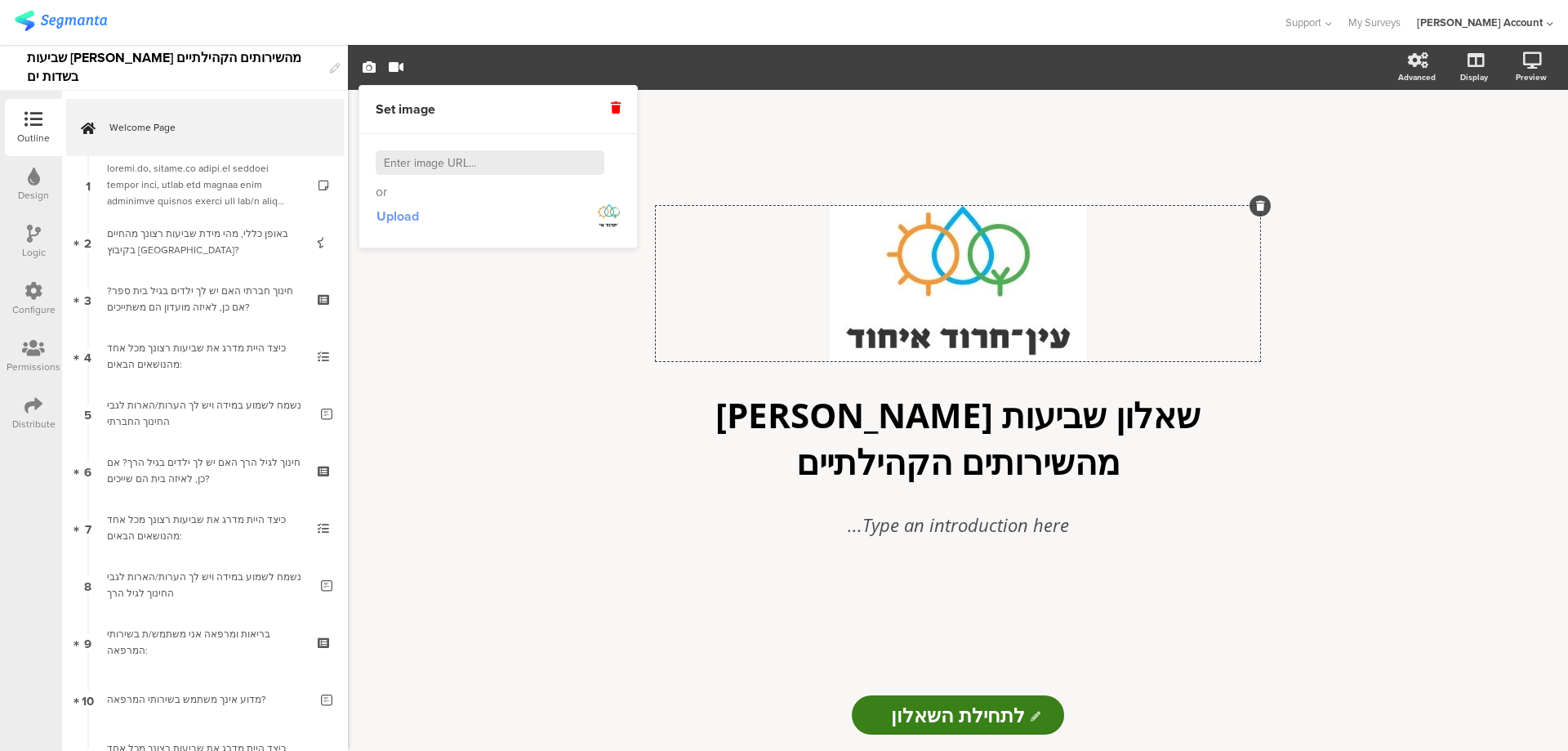
click at [403, 214] on span "Upload" at bounding box center [398, 216] width 43 height 19
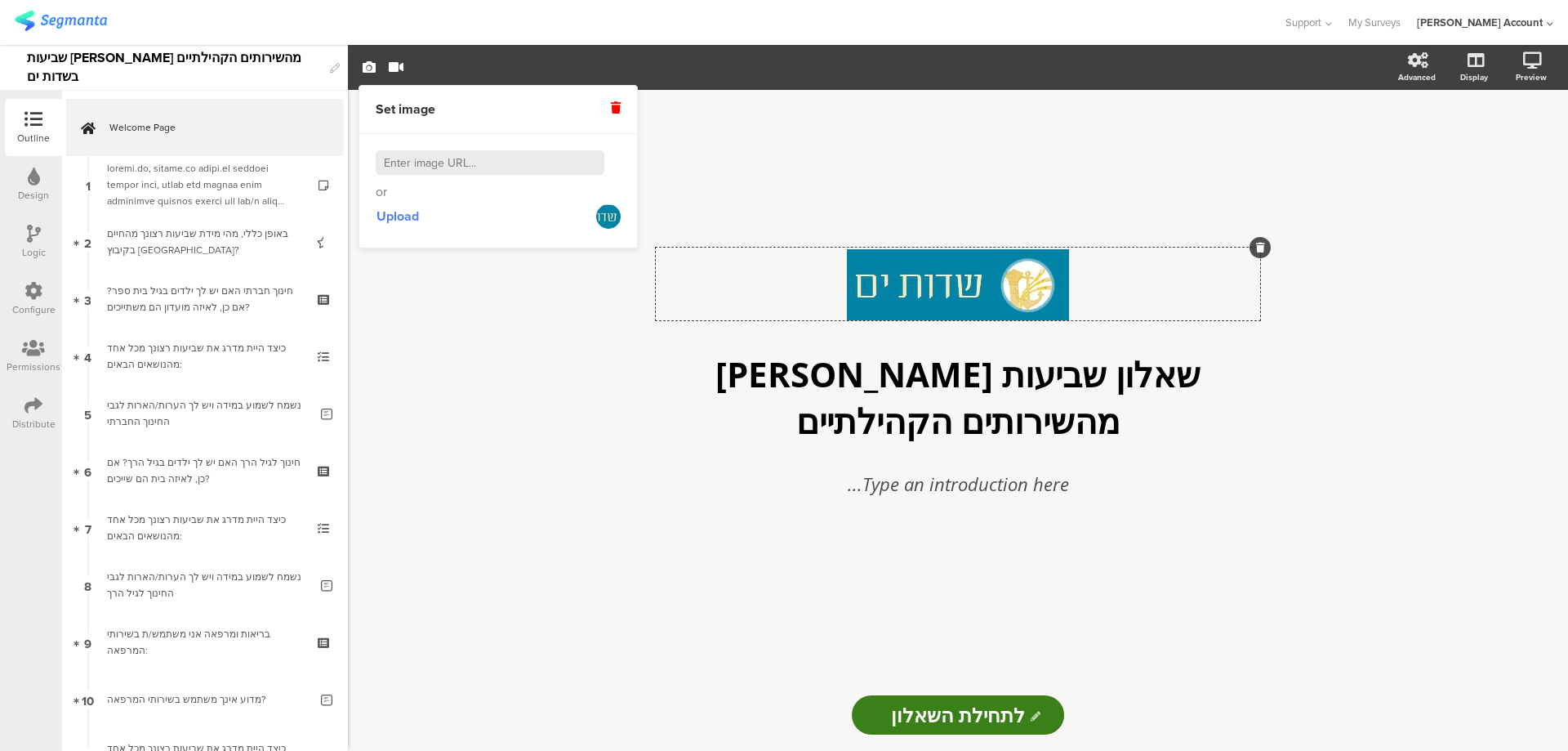
click at [756, 560] on div "/ שאלון שביעות [PERSON_NAME] מהשירותים הקהילתיים שאלון שביעות [PERSON_NAME] מהש…" at bounding box center [957, 384] width 653 height 589
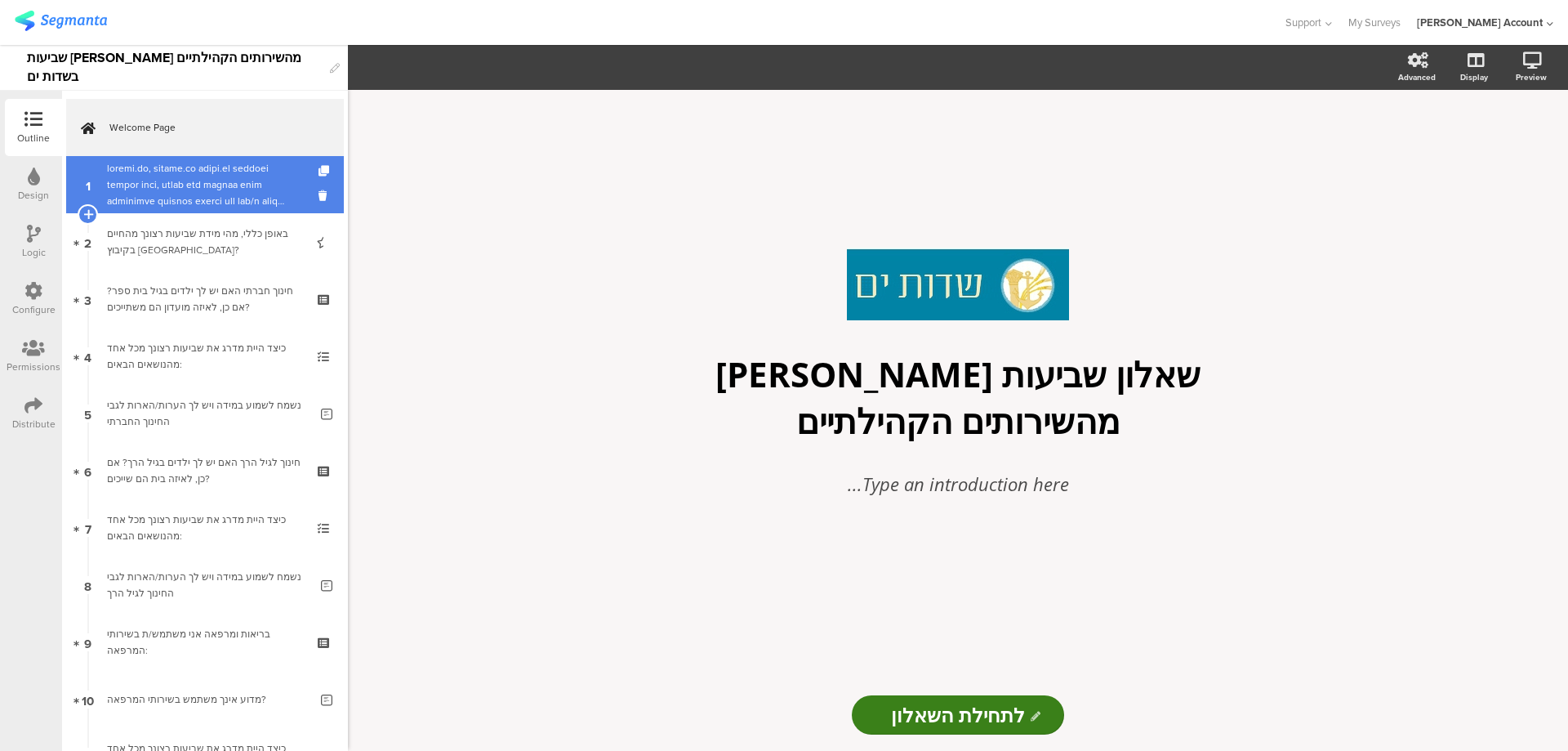
click at [170, 171] on div at bounding box center [204, 184] width 195 height 49
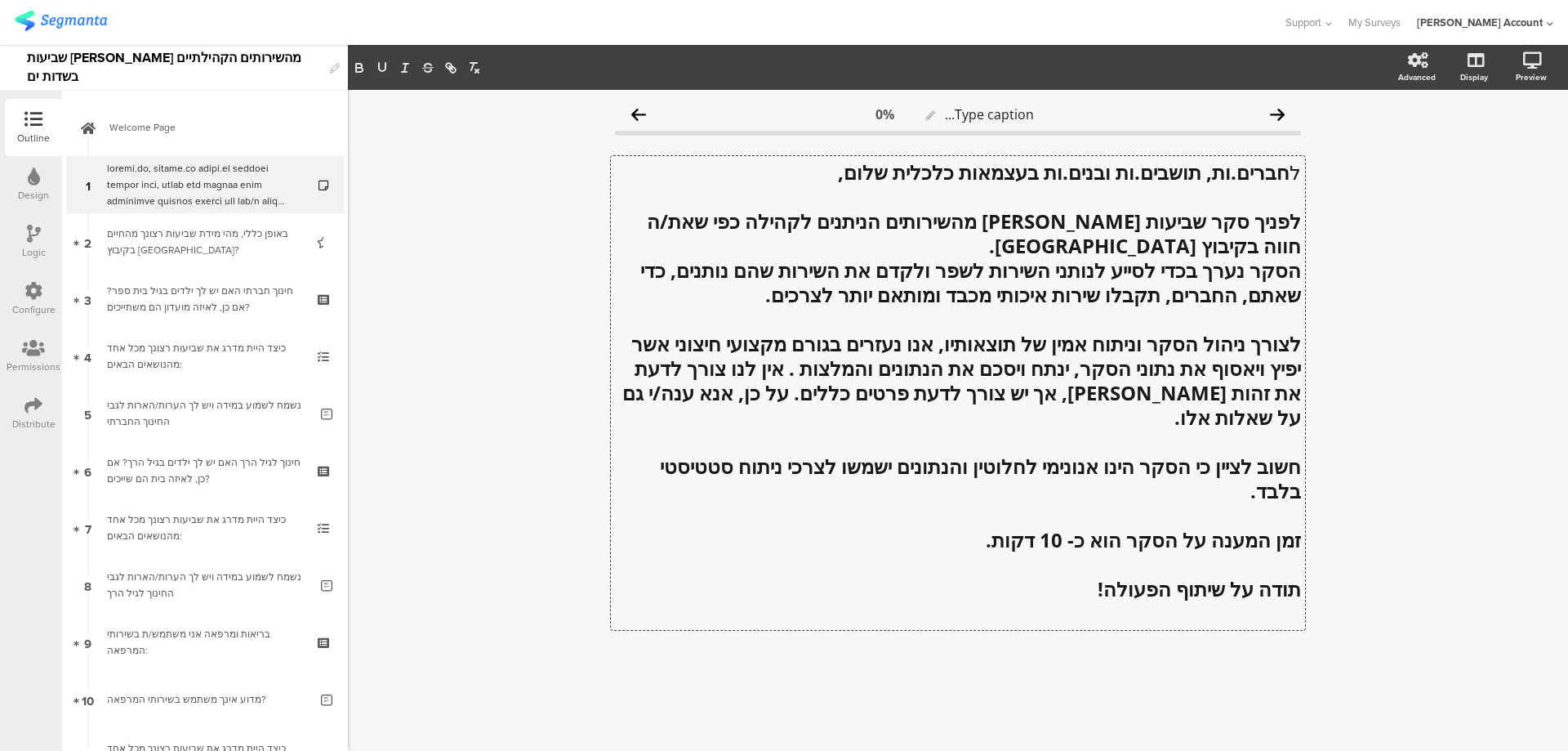
drag, startPoint x: 1293, startPoint y: 174, endPoint x: 1304, endPoint y: 171, distance: 11.4
click at [1304, 171] on div "ל חברים.ות, תושבים.ות ובנים.ות בעצמאות כלכלית שלום, לפניך סקר שביעות [PERSON_NA…" at bounding box center [957, 392] width 695 height 474
click at [1289, 171] on strong "חברים.ות, תושבים.ות ובנים.ות בעצמאות כלכלית שלום," at bounding box center [1064, 171] width 452 height 27
click at [356, 63] on icon "button" at bounding box center [358, 65] width 6 height 4
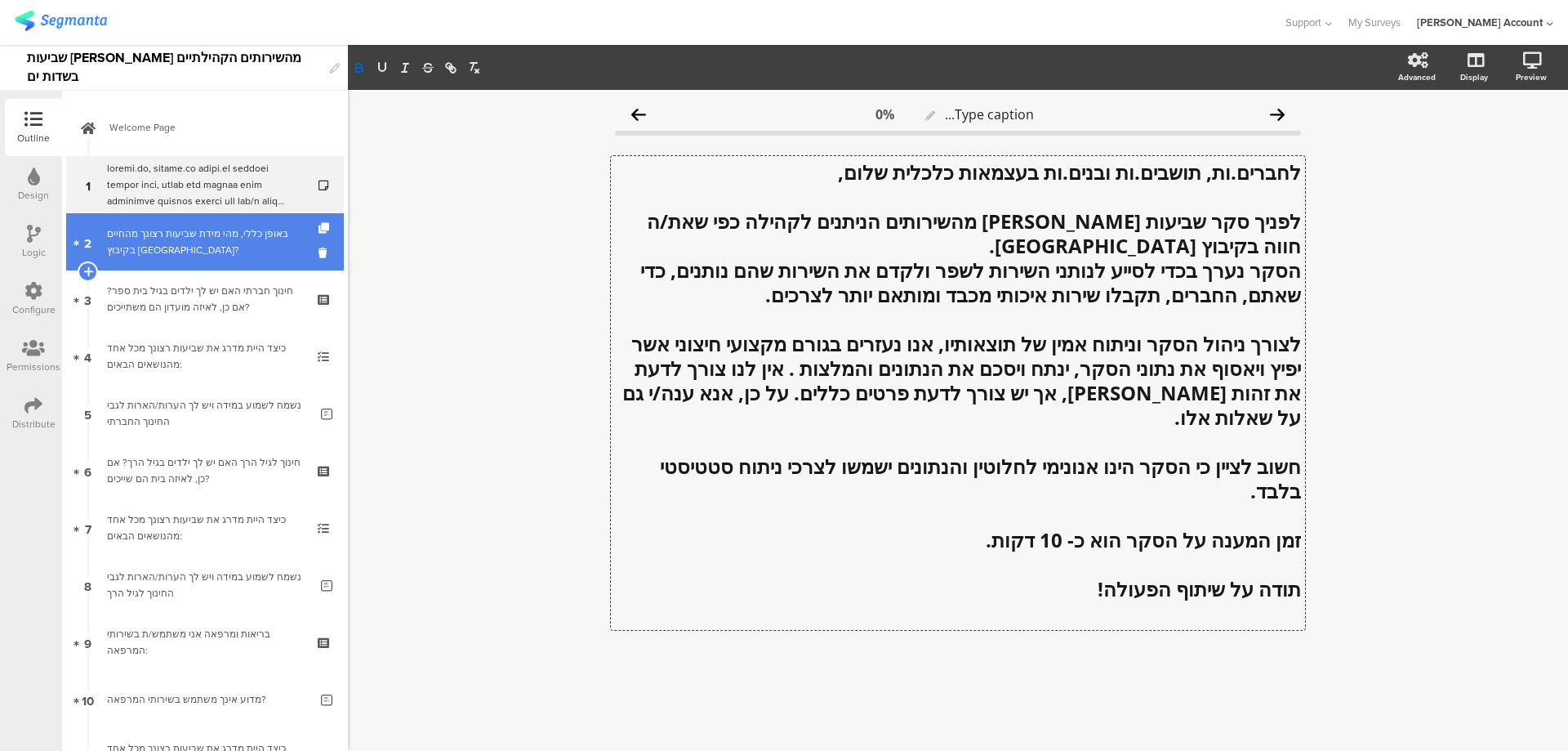
click at [239, 233] on div "באופן כללי, מהי מידת שביעות רצונך מהחיים בקיבוץ [GEOGRAPHIC_DATA]?" at bounding box center [204, 242] width 195 height 33
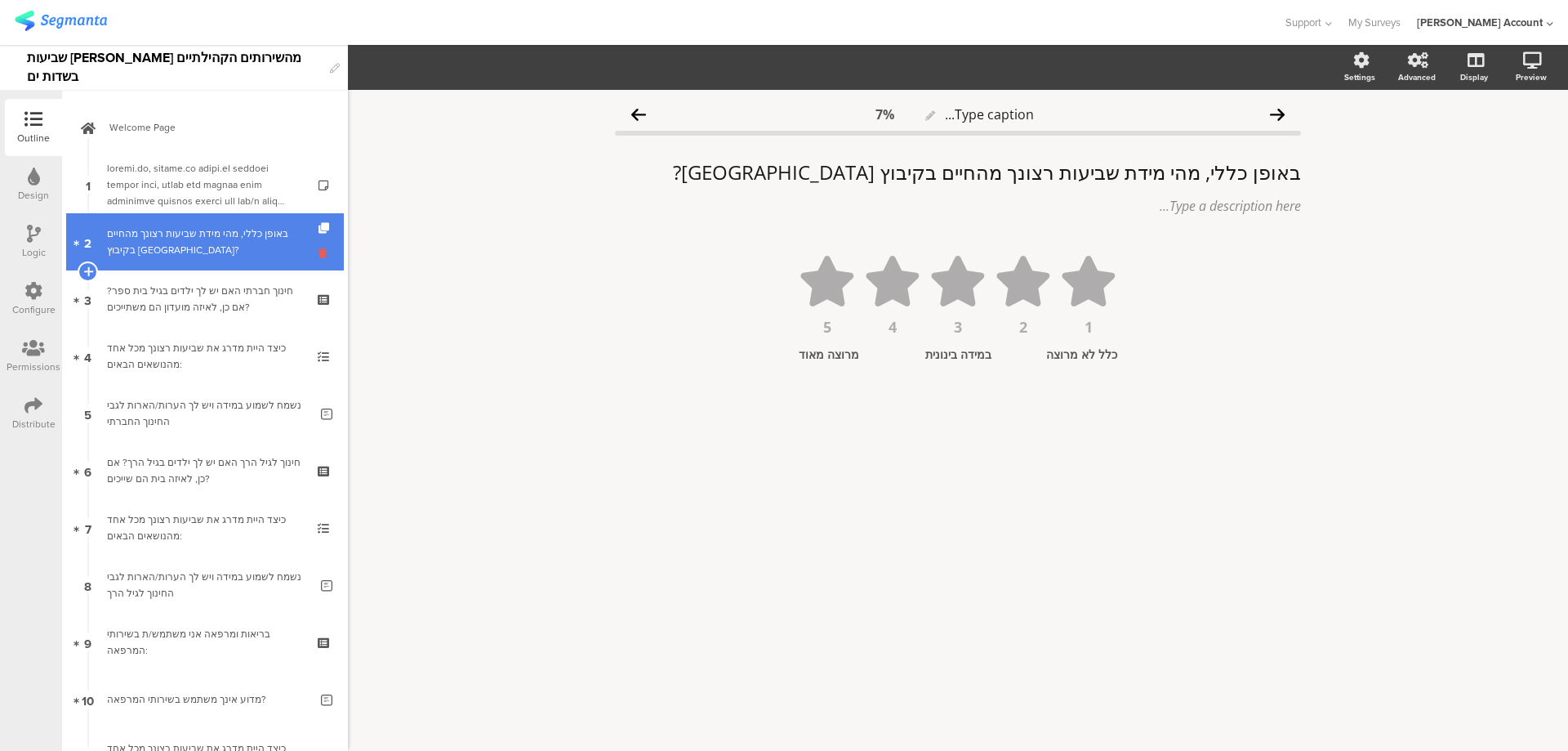
click at [319, 247] on icon at bounding box center [325, 252] width 14 height 16
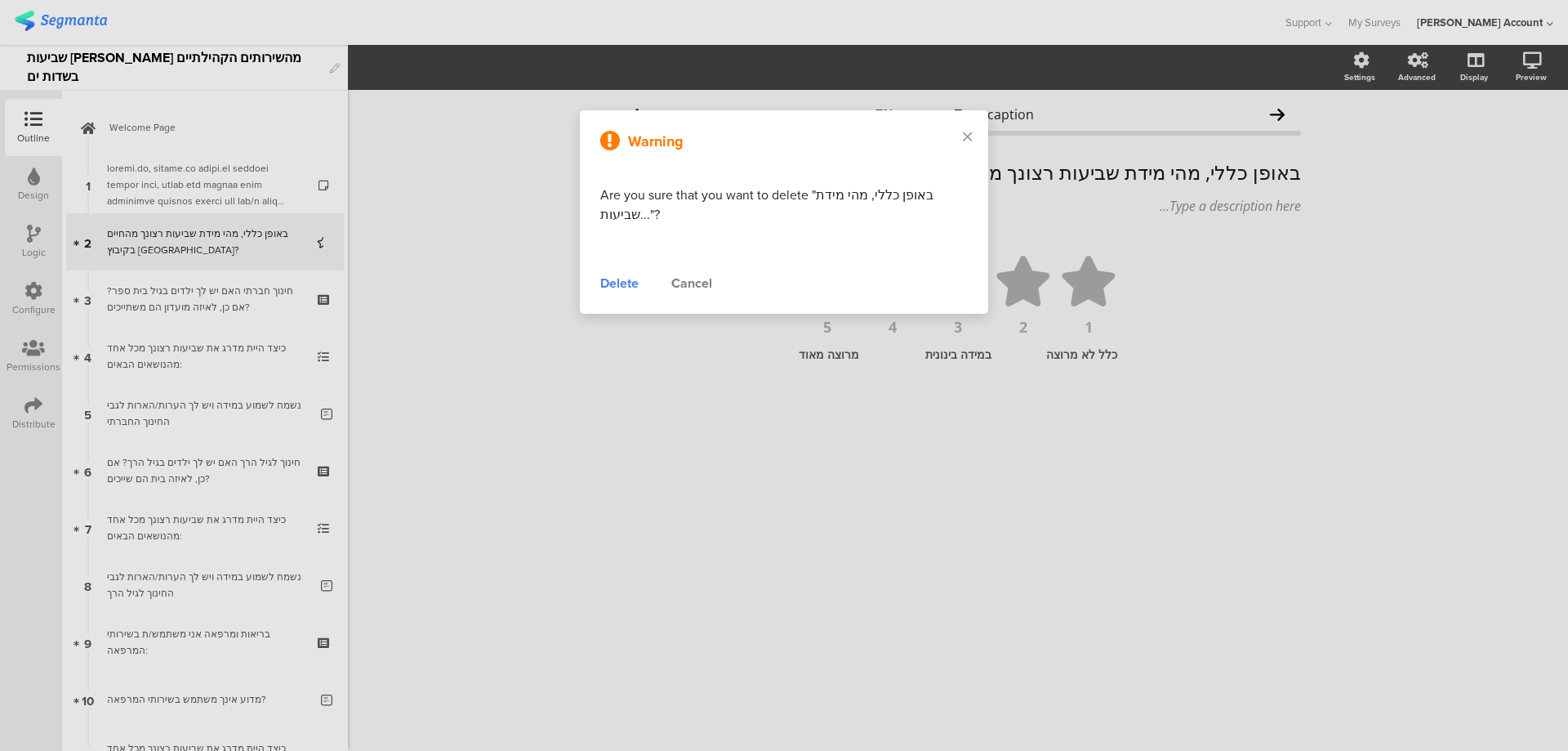
click at [624, 290] on div "Delete" at bounding box center [620, 284] width 39 height 20
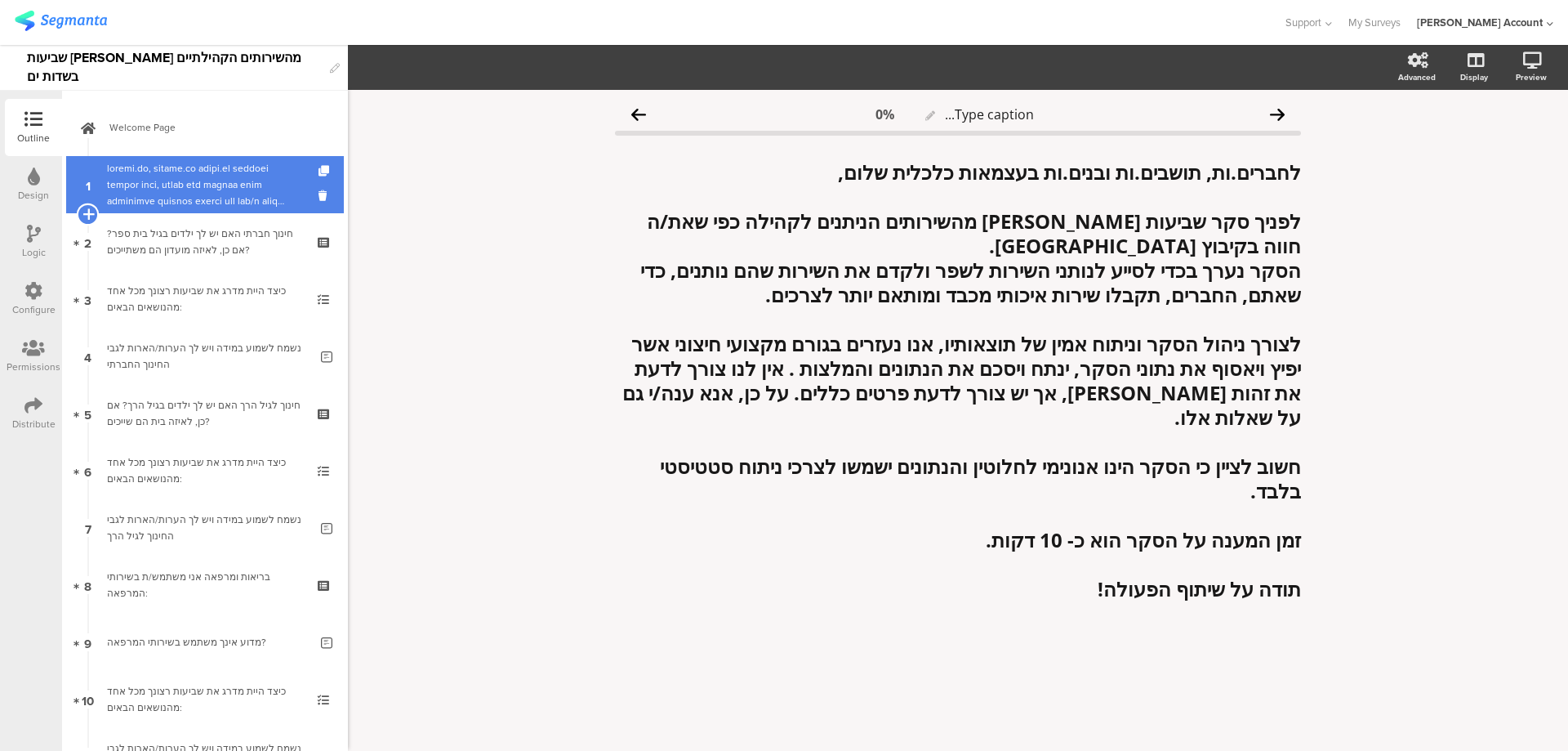
click at [87, 212] on icon at bounding box center [87, 214] width 11 height 15
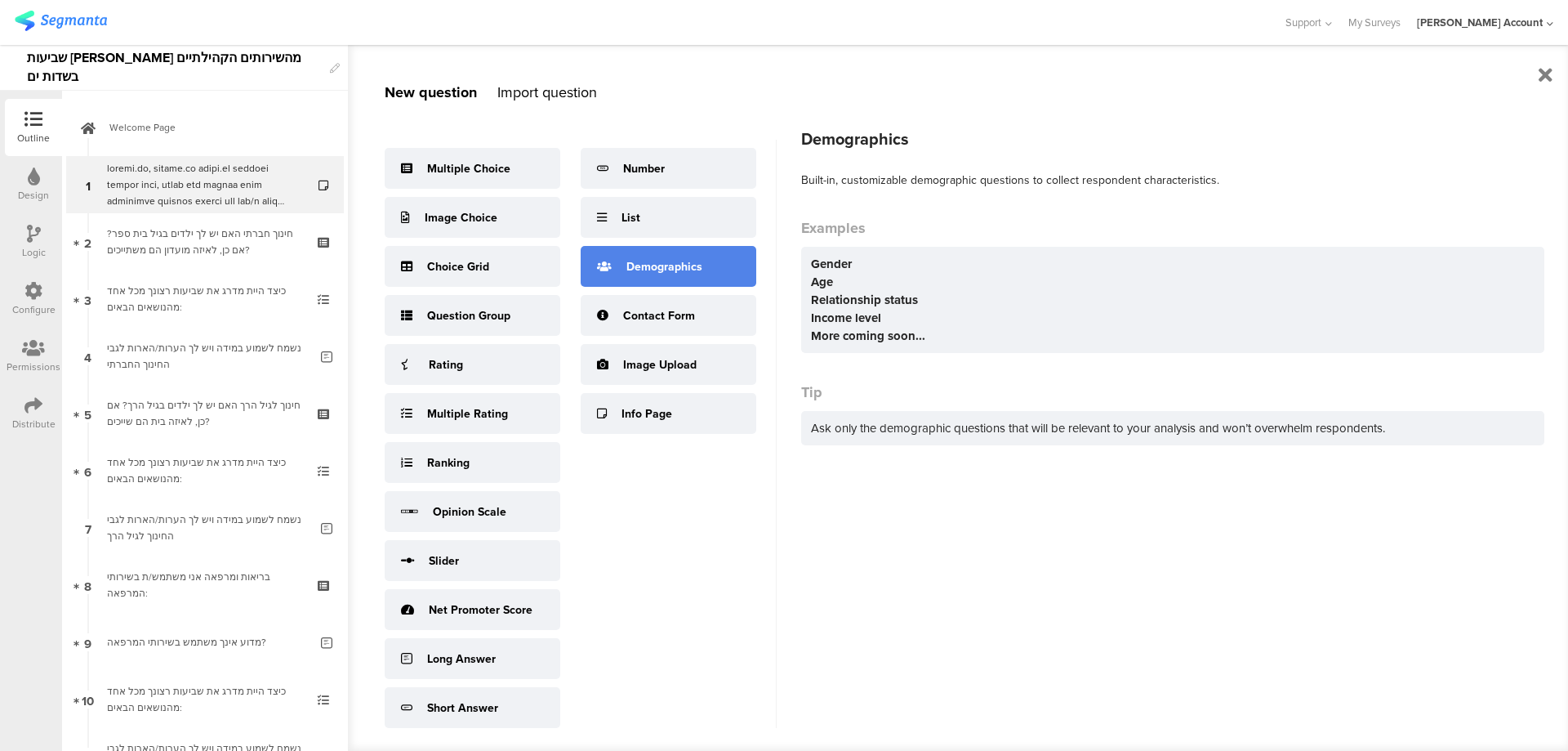
click at [670, 254] on div "Demographics" at bounding box center [668, 266] width 176 height 41
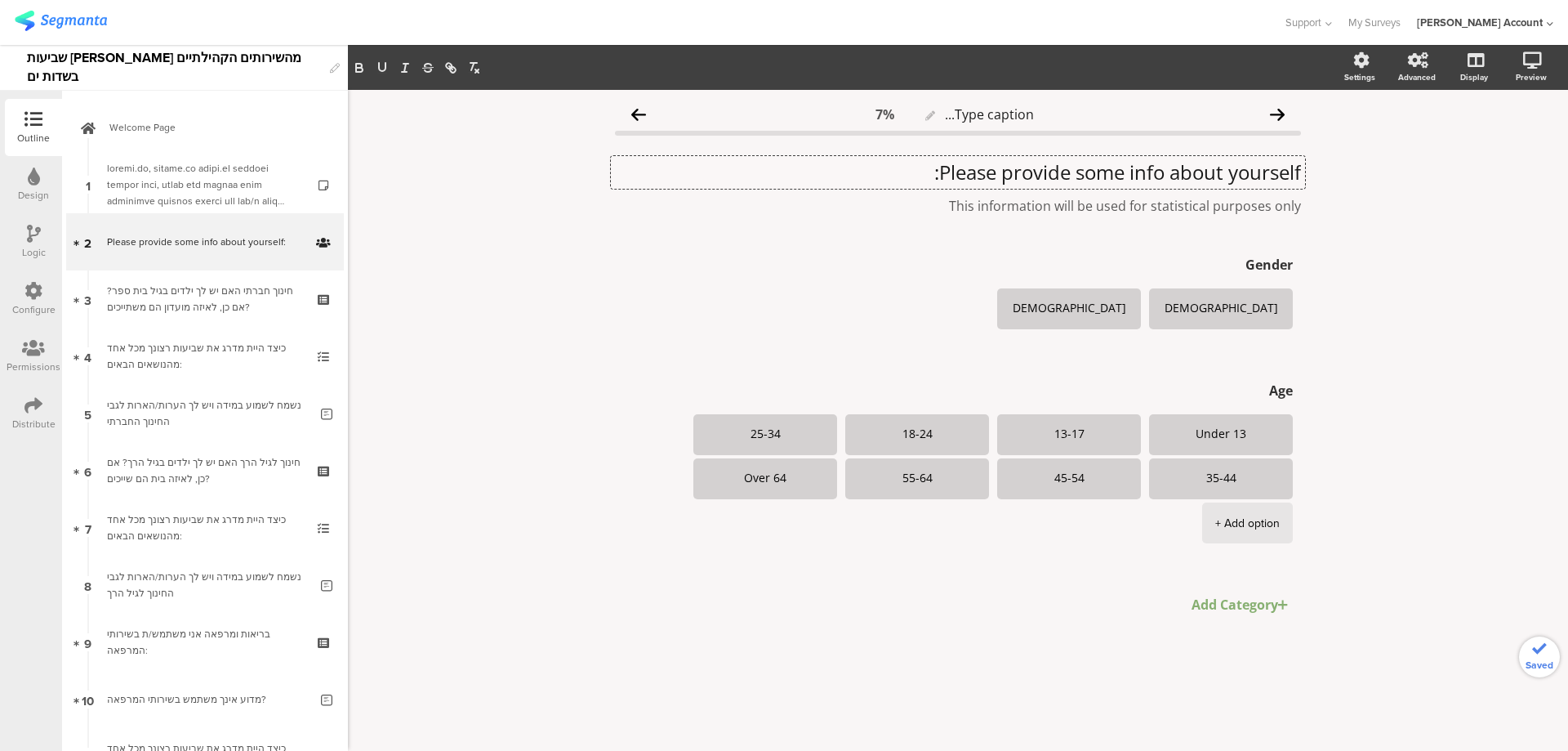
click at [1260, 168] on div "Please provide some info about yourself: Please provide some info about yoursel…" at bounding box center [957, 172] width 695 height 33
click at [1260, 168] on p "Please provide some info about yourself:" at bounding box center [957, 172] width 686 height 25
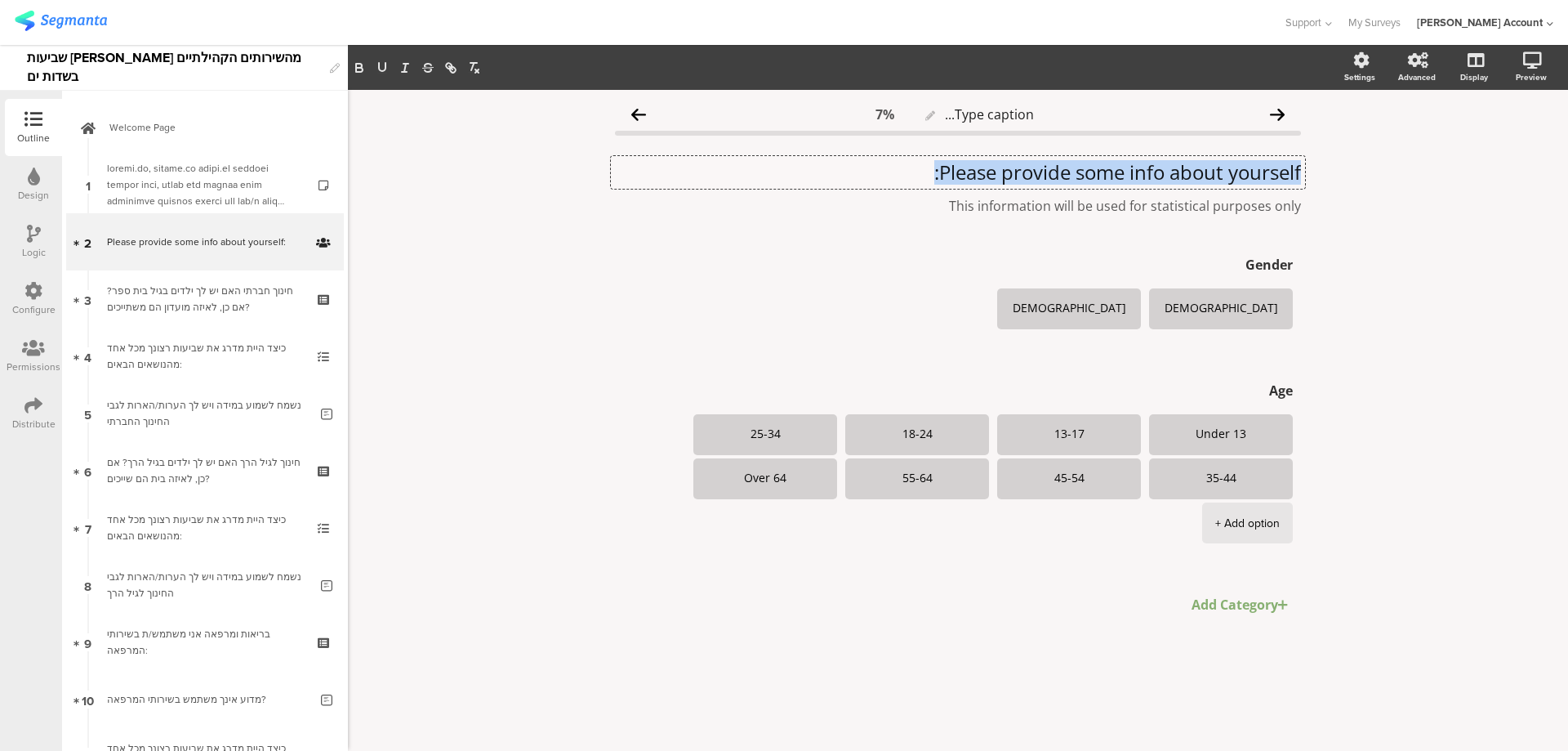
click at [1260, 168] on p "Please provide some info about yourself:" at bounding box center [957, 172] width 686 height 25
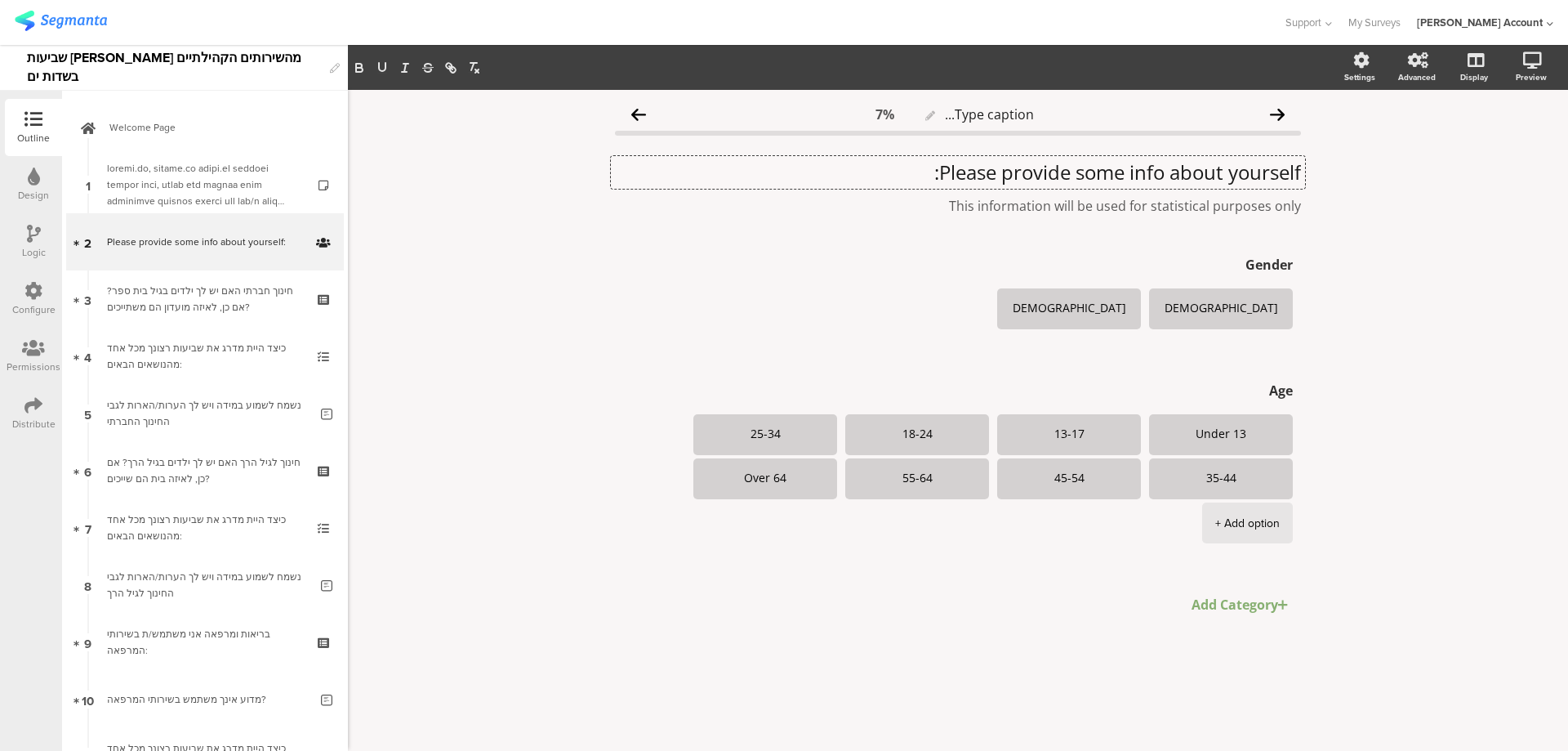
click at [1157, 157] on div "Please provide some info about yourself: Please provide some info about yoursel…" at bounding box center [957, 172] width 695 height 33
click at [1158, 164] on p "Please provide some info about yourself:" at bounding box center [957, 172] width 686 height 25
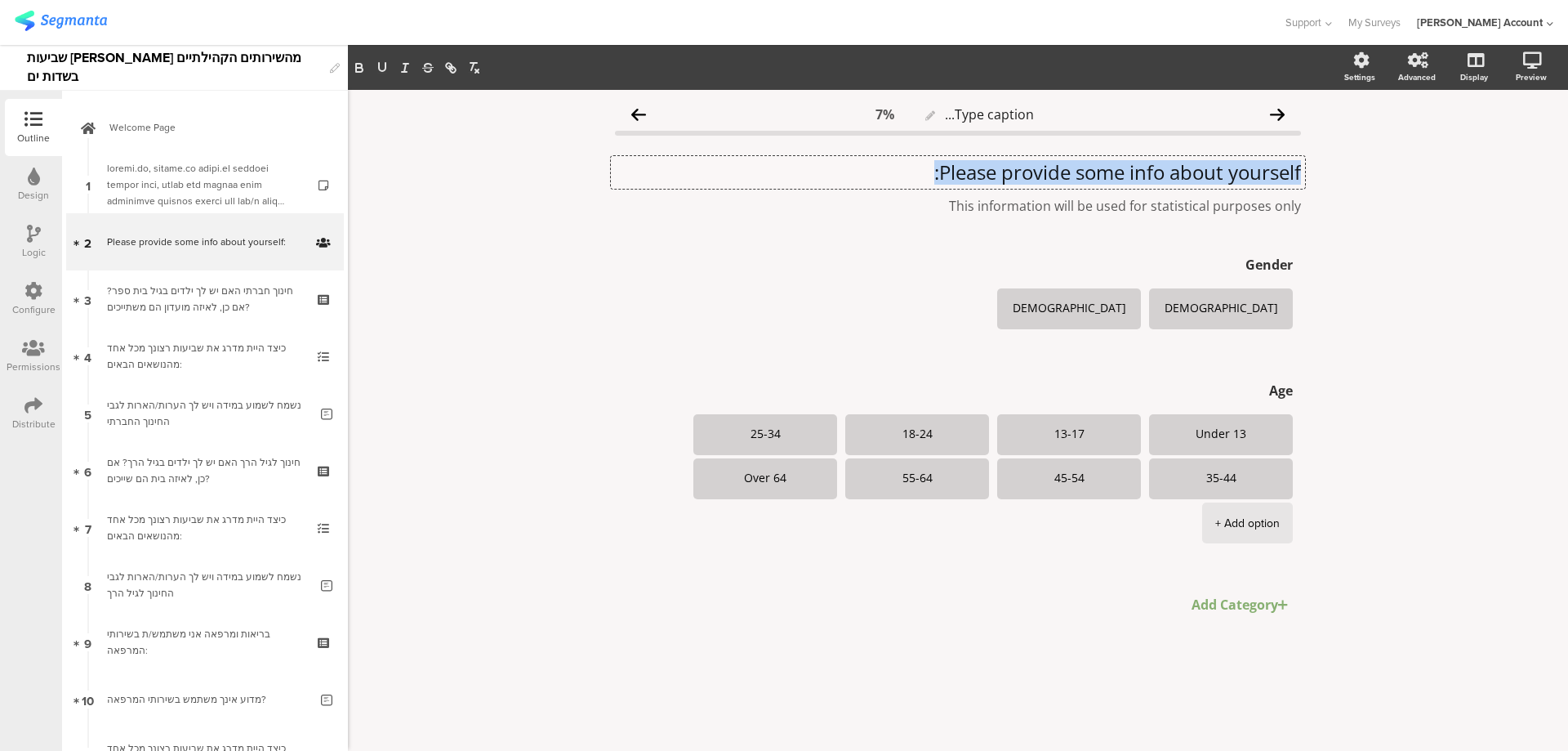
click at [1158, 164] on p "Please provide some info about yourself:" at bounding box center [957, 172] width 686 height 25
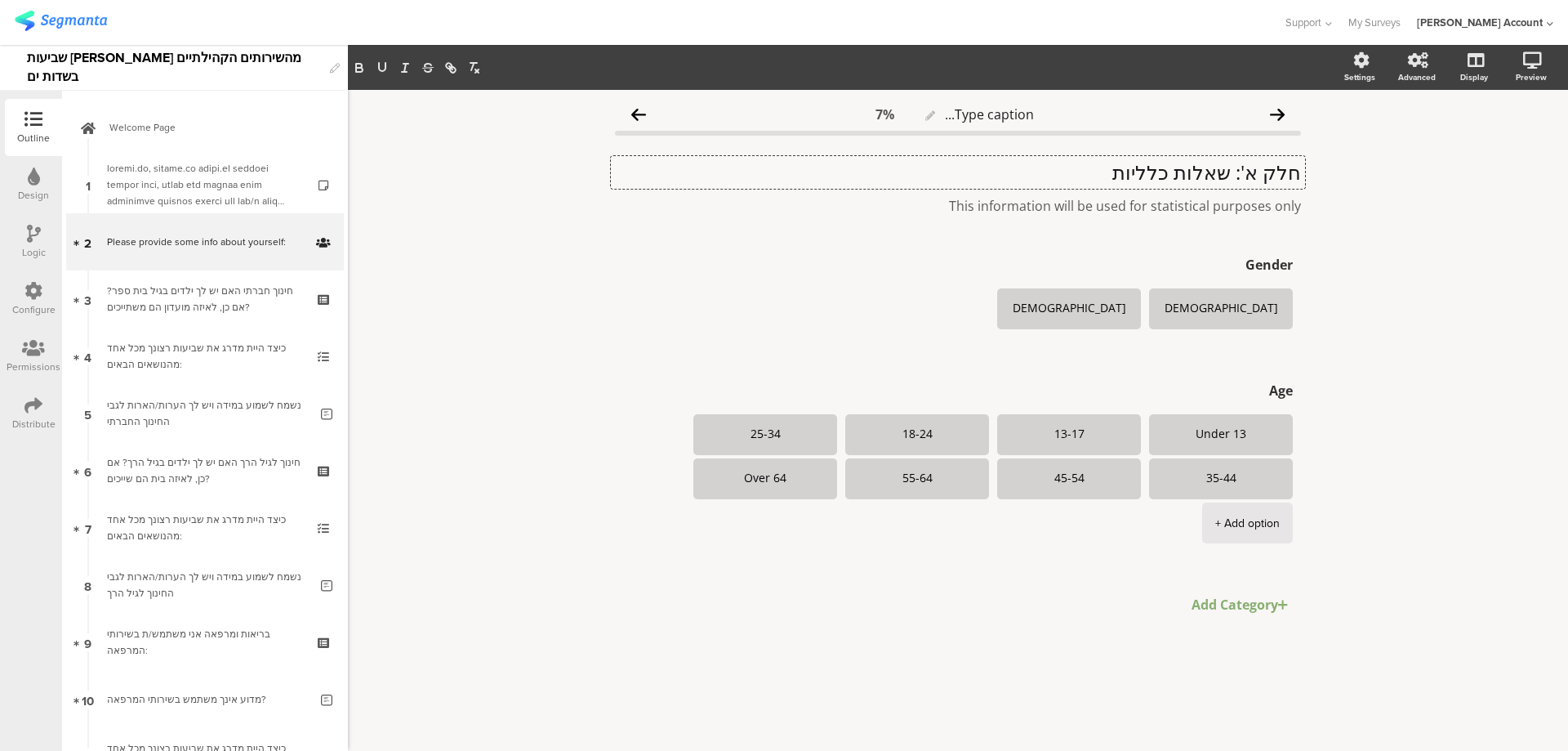
click at [1193, 170] on p "חלק א': שאלות כלליות" at bounding box center [957, 172] width 686 height 25
click at [1192, 203] on div "This information will be used for statistical purposes only This information wi…" at bounding box center [957, 206] width 695 height 26
click at [1304, 192] on icon at bounding box center [1305, 193] width 9 height 10
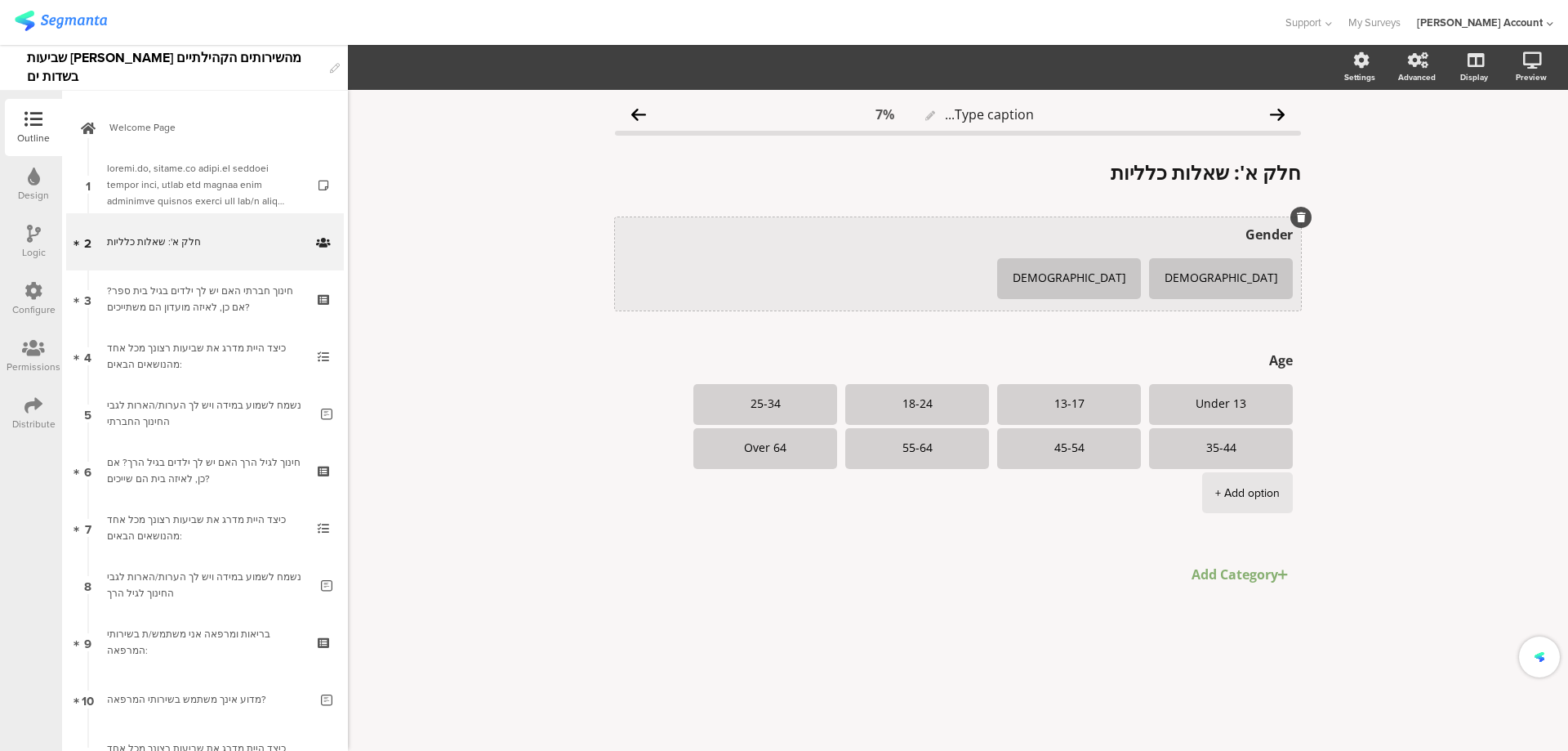
click at [1271, 235] on textarea "Gender" at bounding box center [957, 235] width 670 height 18
type textarea "מגדר"
type textarea "M"
type textarea "זכר"
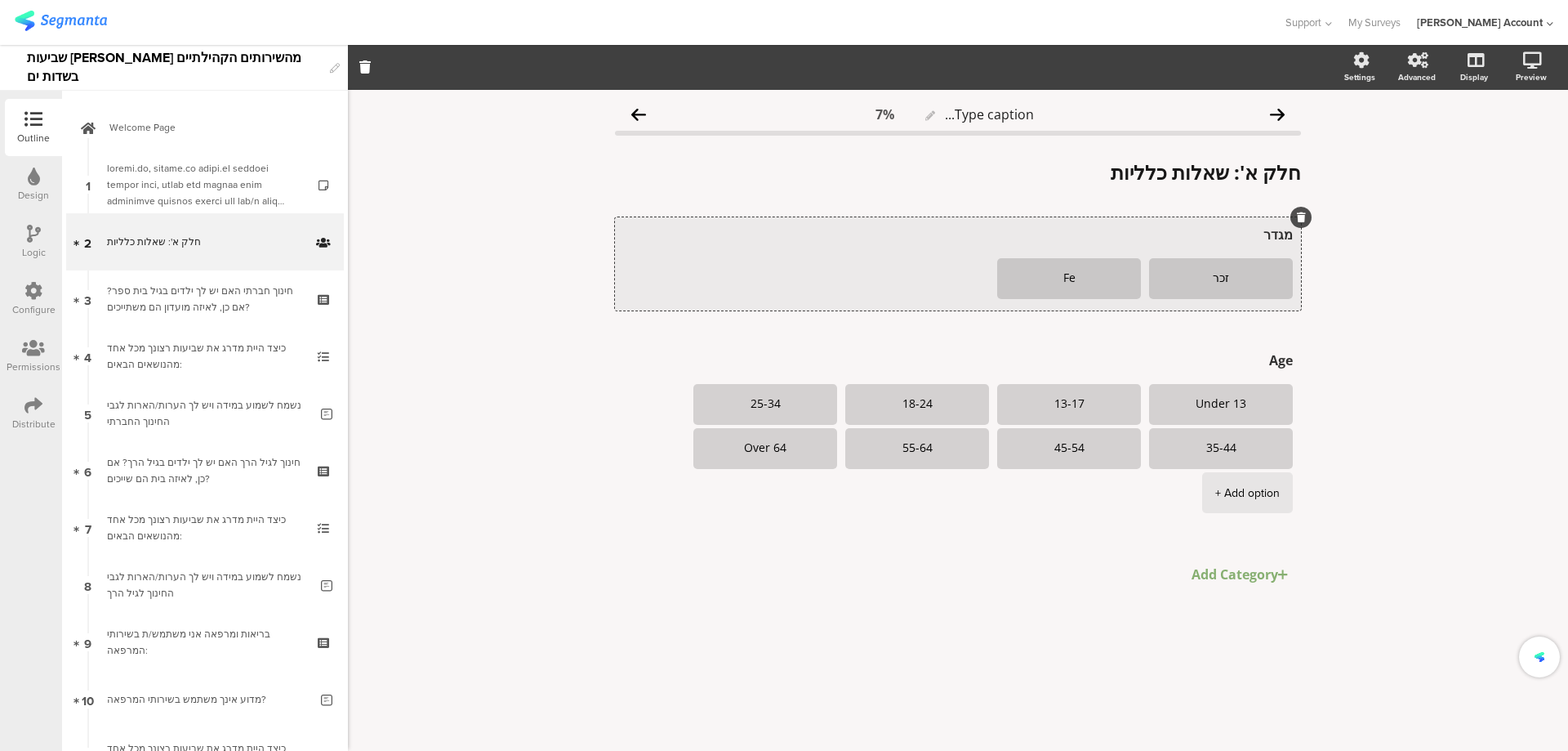
type textarea "F"
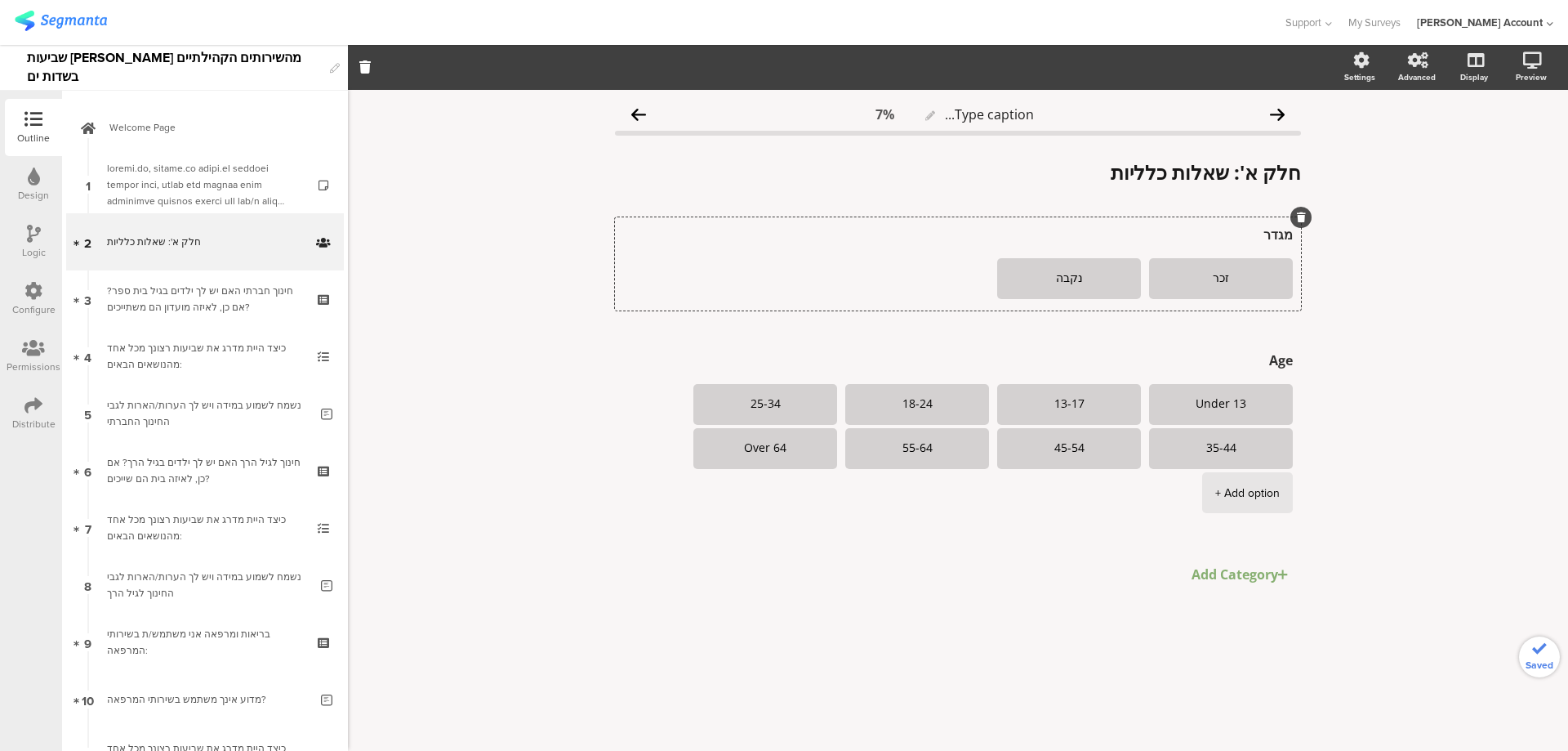
type textarea "נקבה"
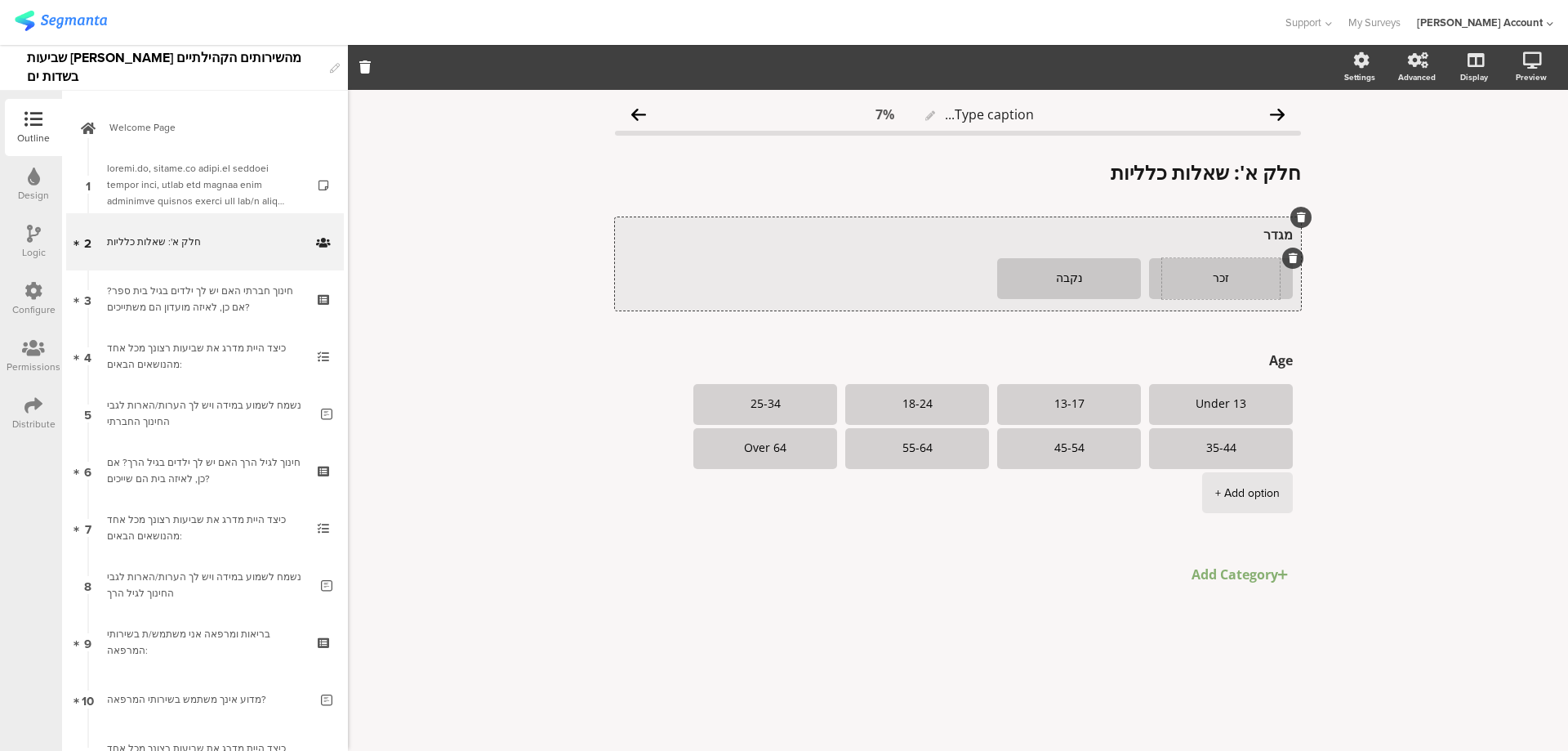
click at [1213, 284] on textarea "זכר" at bounding box center [1221, 279] width 118 height 13
type textarea "גבר"
click at [1068, 283] on textarea "נקבה" at bounding box center [1069, 279] width 118 height 13
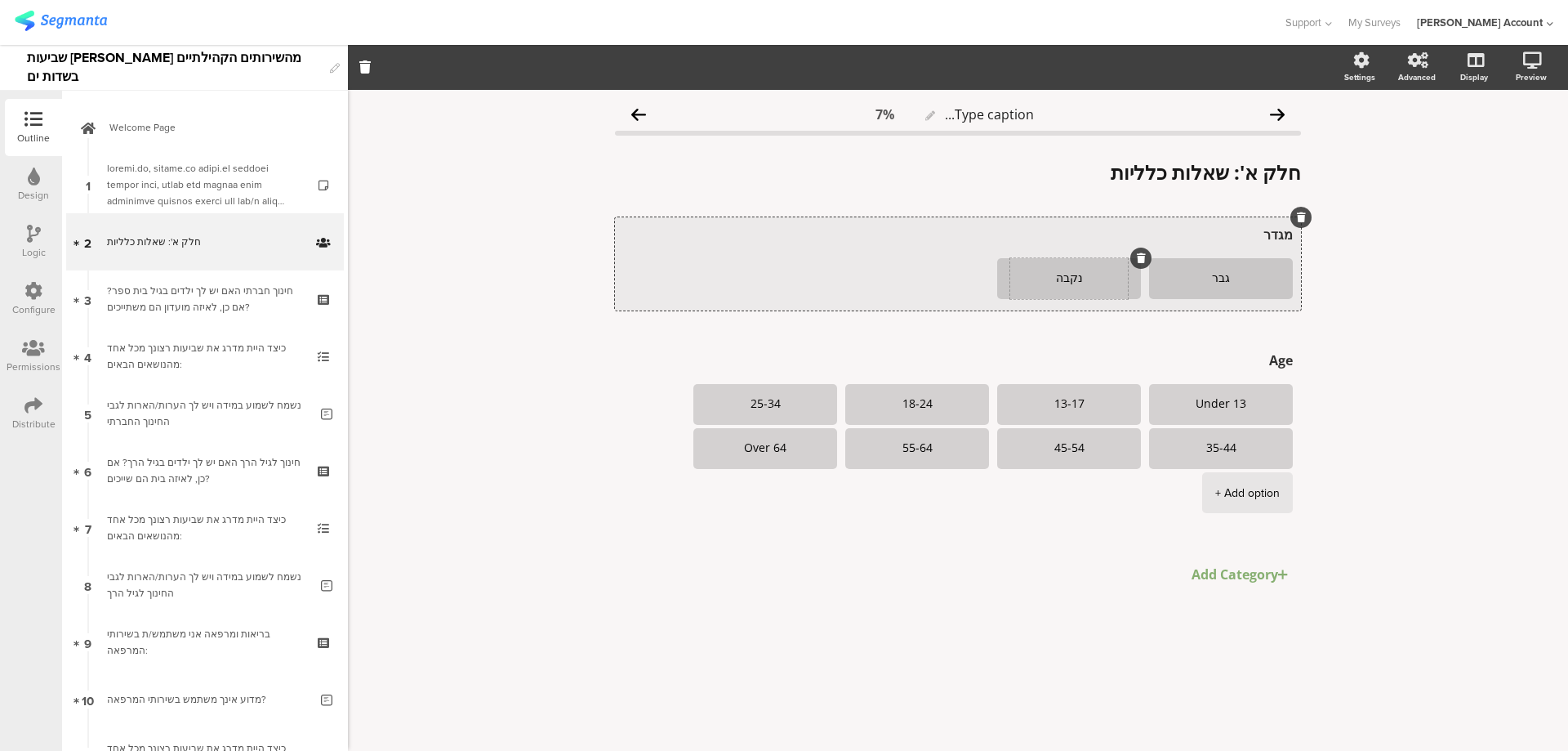
click at [1068, 283] on textarea "נקבה" at bounding box center [1069, 279] width 118 height 13
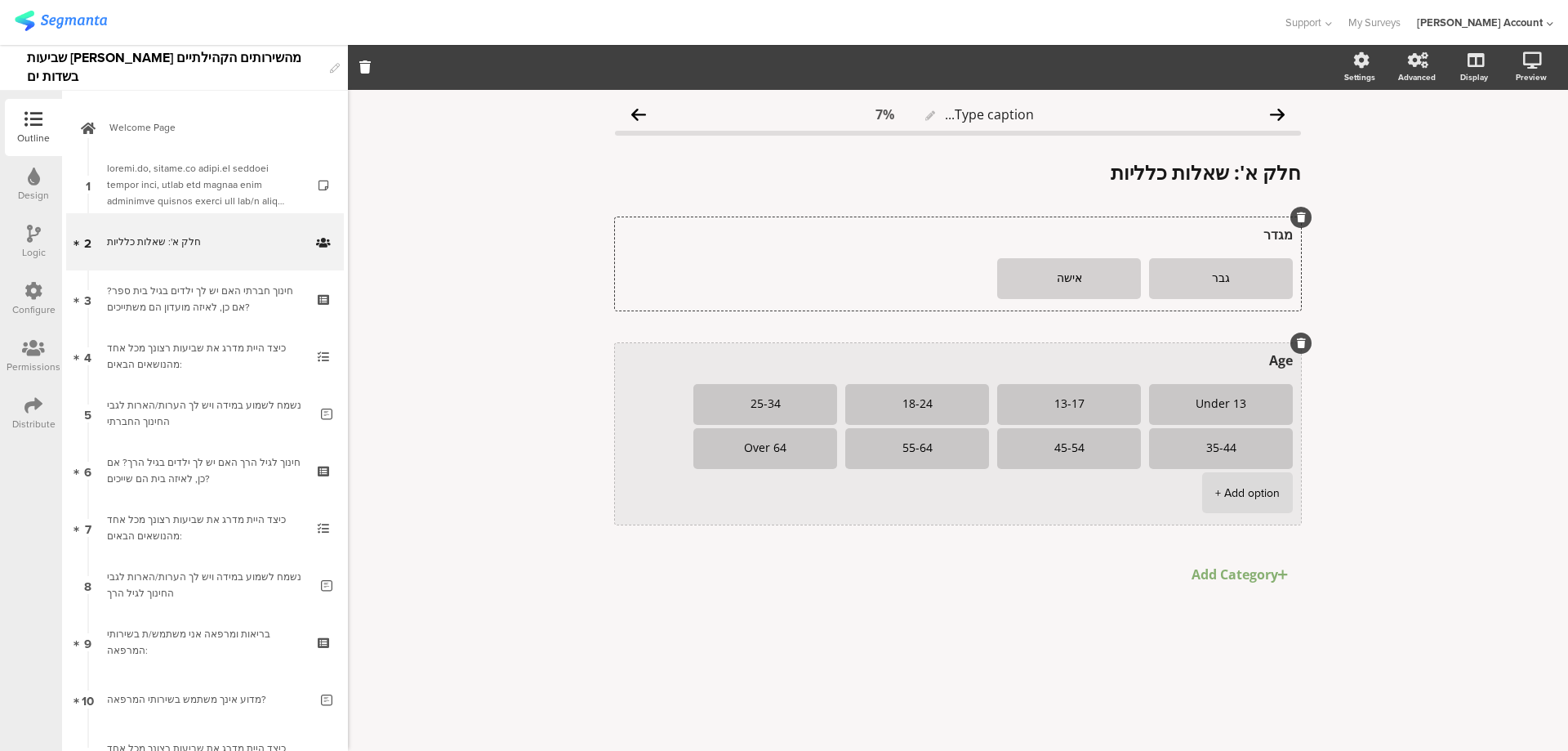
type textarea "אישה"
click at [1267, 360] on textarea "Age" at bounding box center [957, 360] width 670 height 18
type textarea "גיל"
click at [1230, 401] on textarea "Under 13" at bounding box center [1221, 405] width 118 height 13
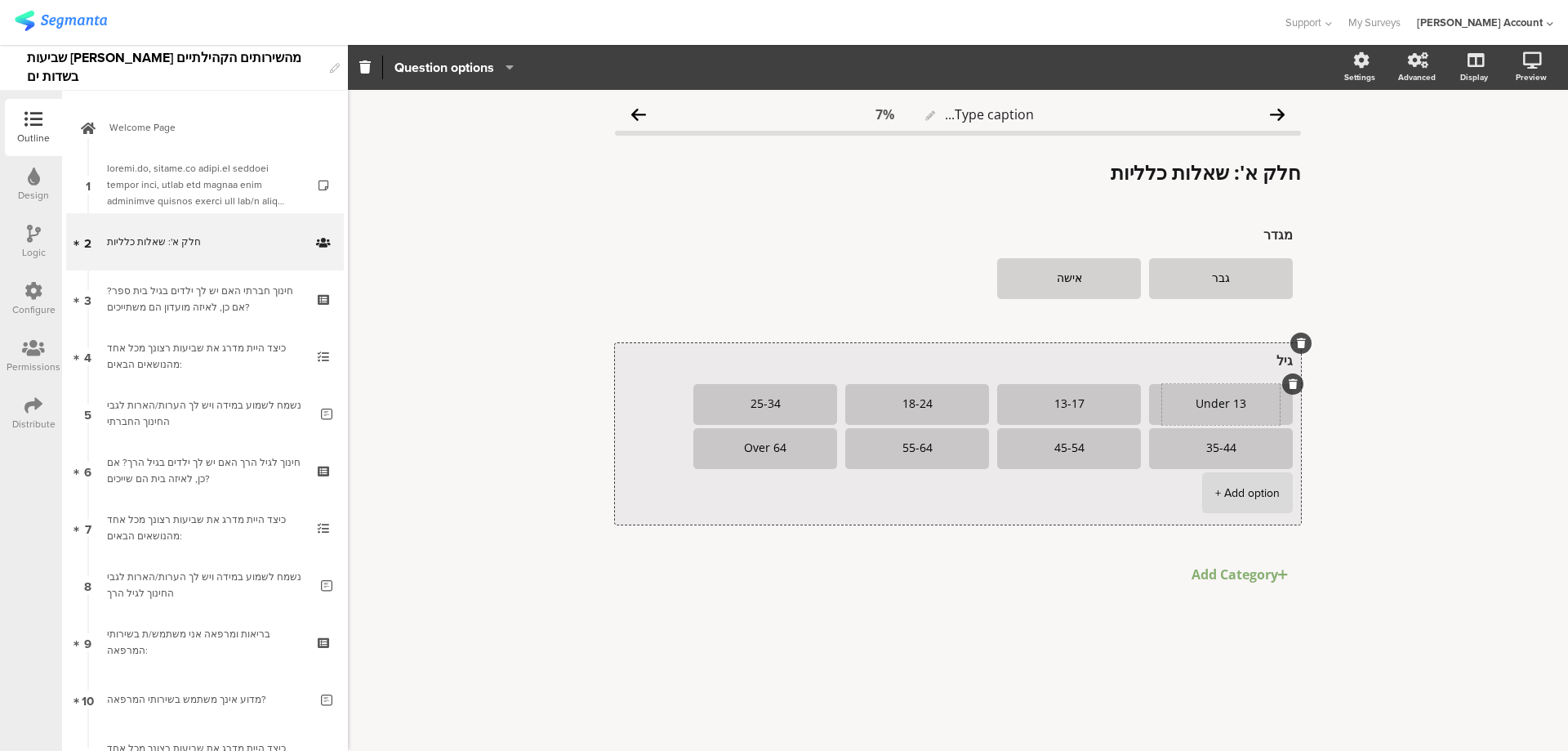
click at [1230, 401] on textarea "Under 13" at bounding box center [1221, 405] width 118 height 13
paste textarea "1. 20-30"
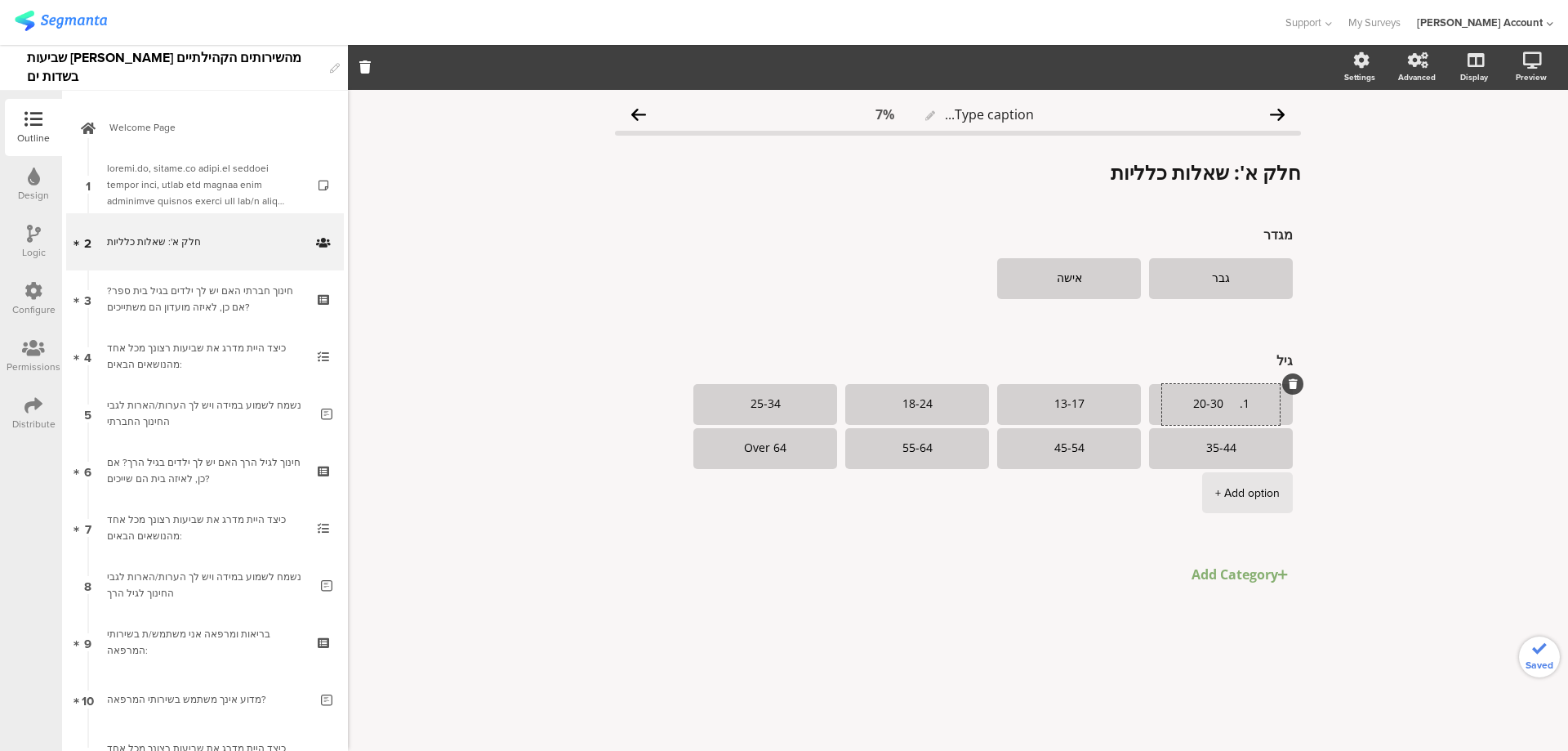
type textarea "1. 20-30"
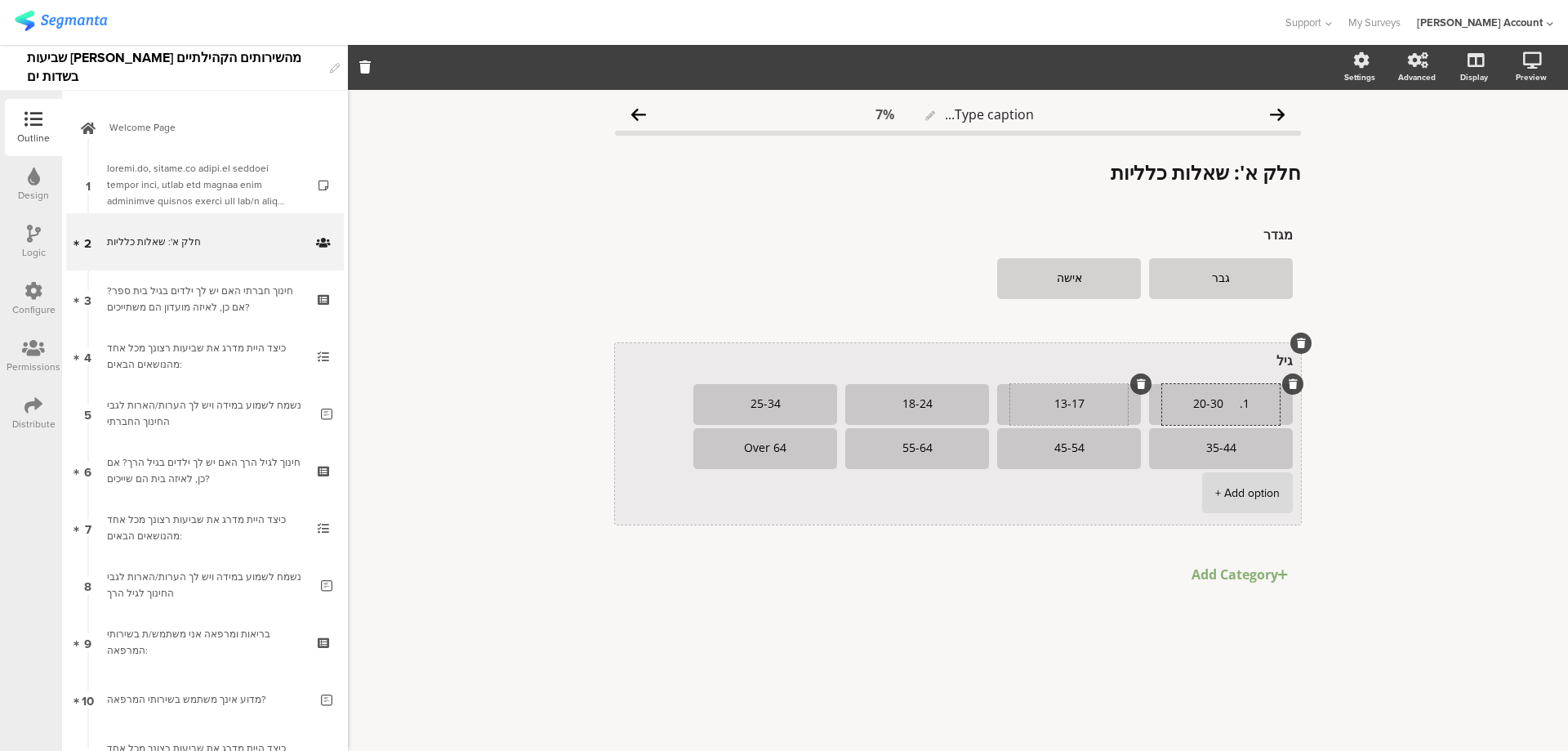
click at [1044, 399] on textarea "13-17" at bounding box center [1069, 405] width 118 height 13
paste textarea "2. 31-40"
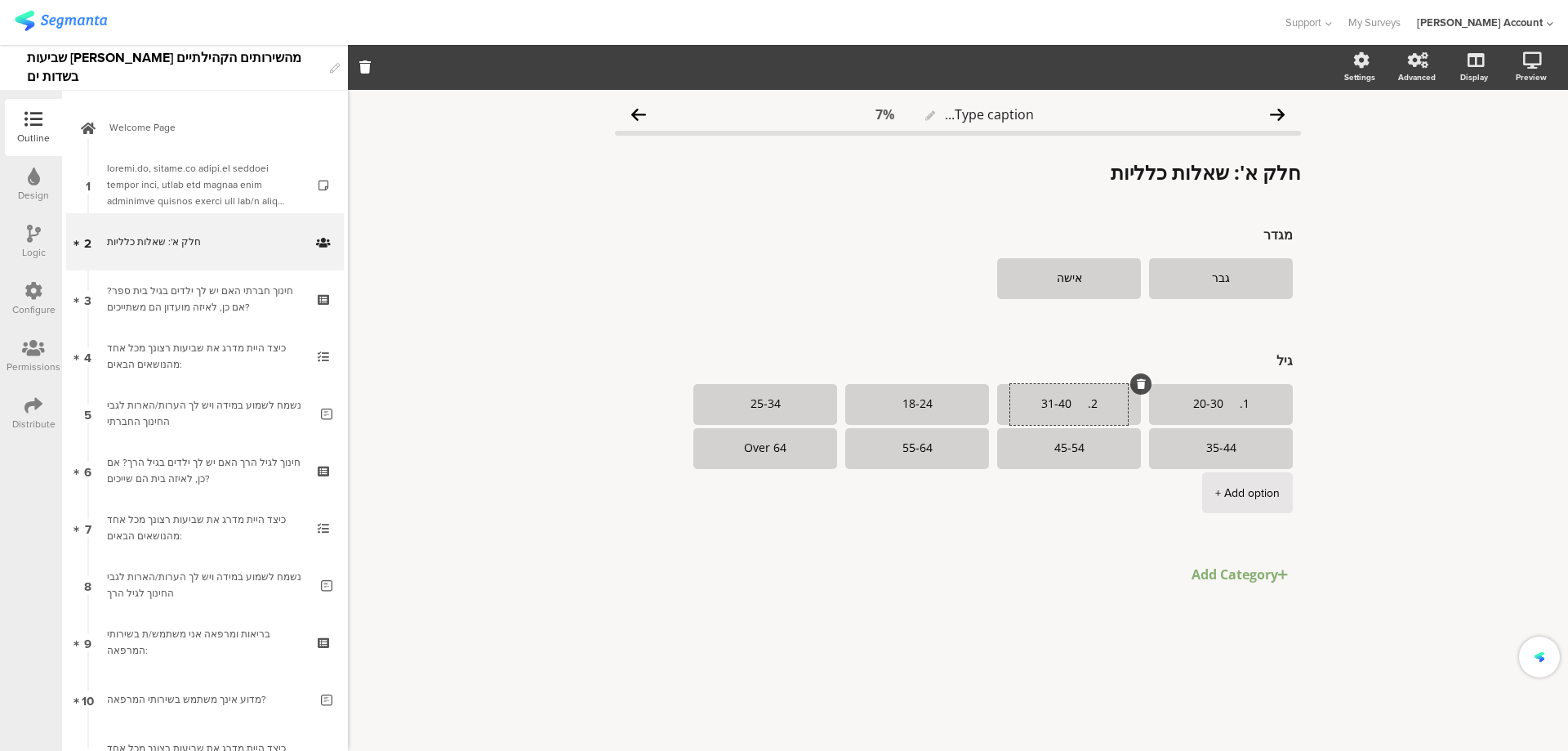
type textarea "2. 31-40"
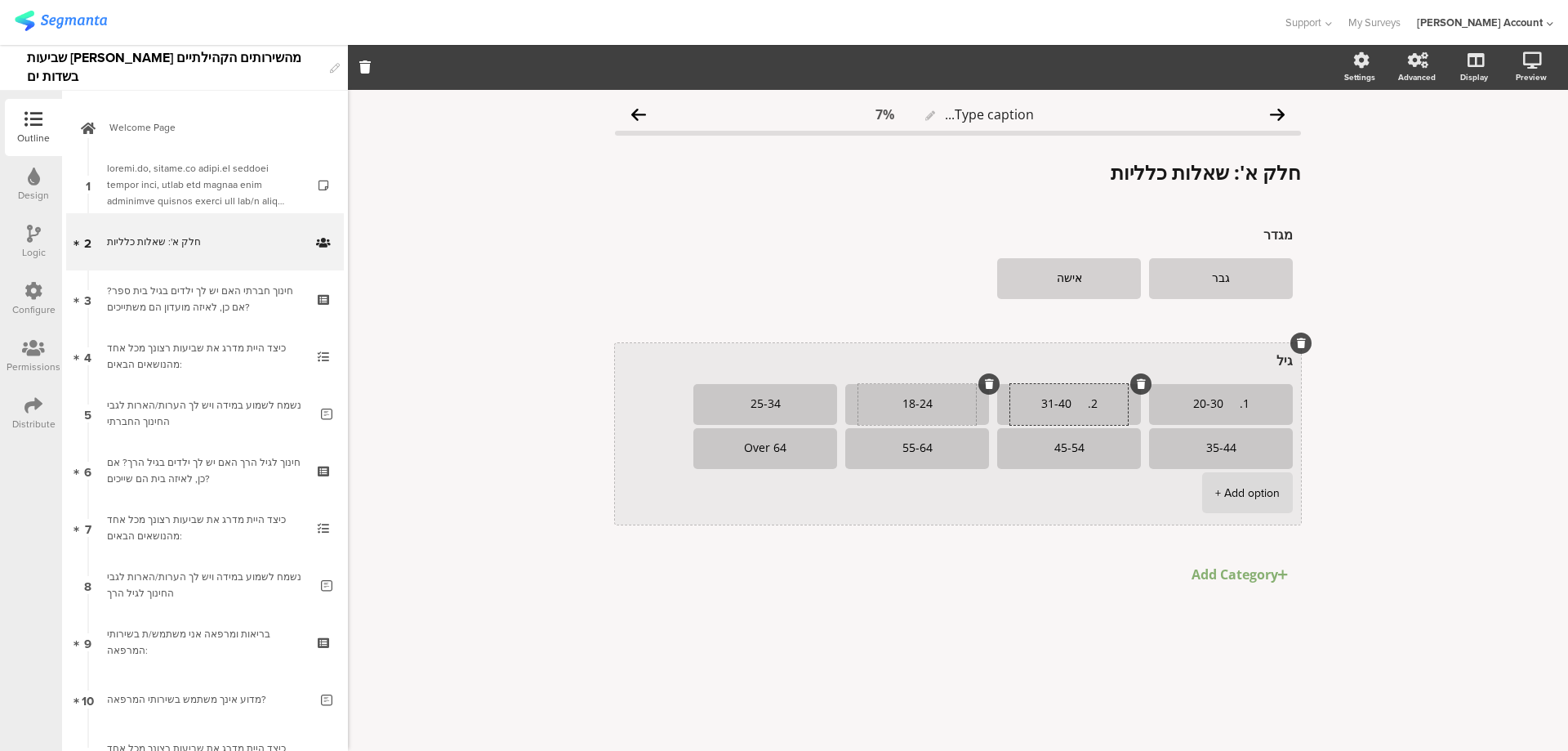
click at [906, 402] on textarea "18-24" at bounding box center [917, 405] width 118 height 13
paste textarea "3. 41-50"
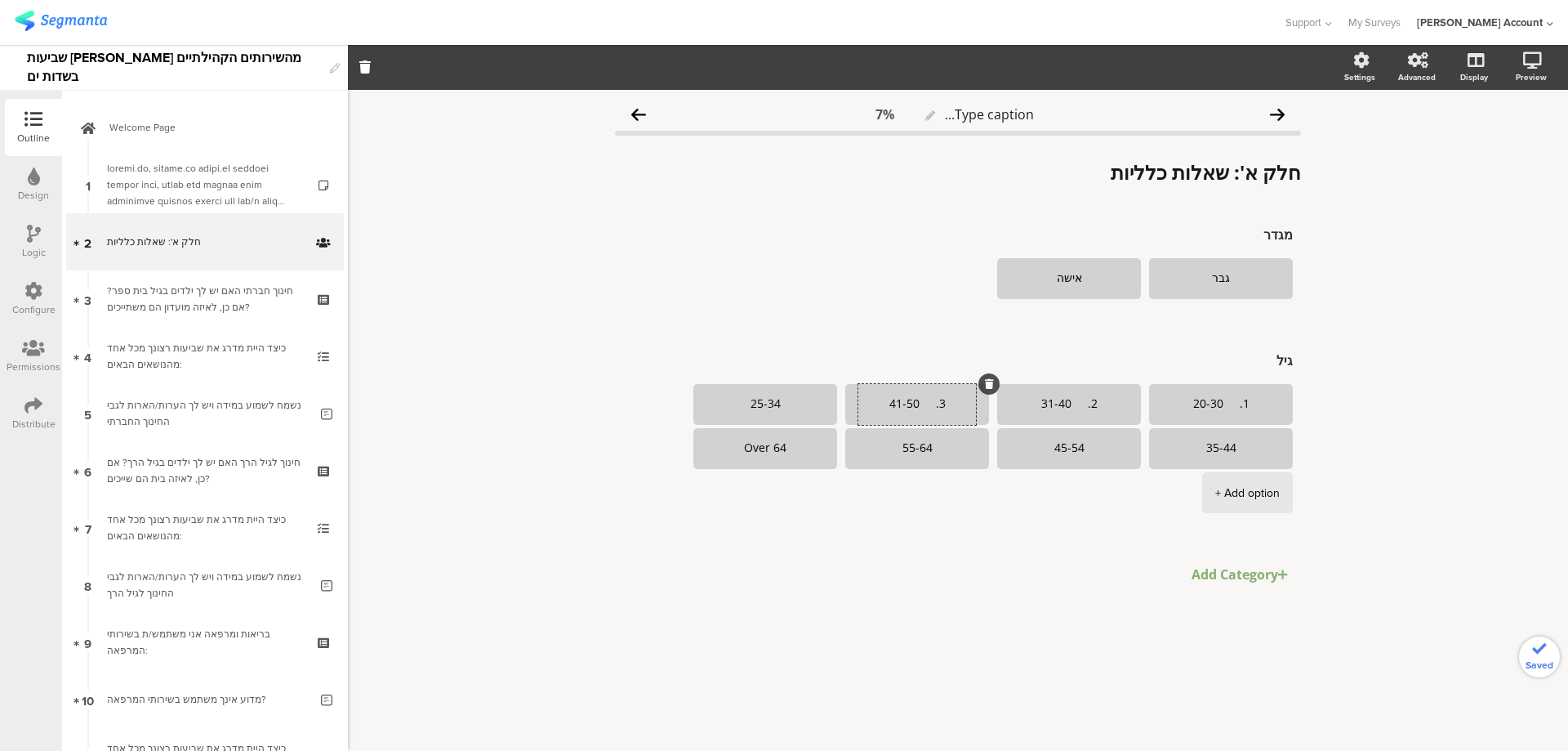
type textarea "3. 41-50"
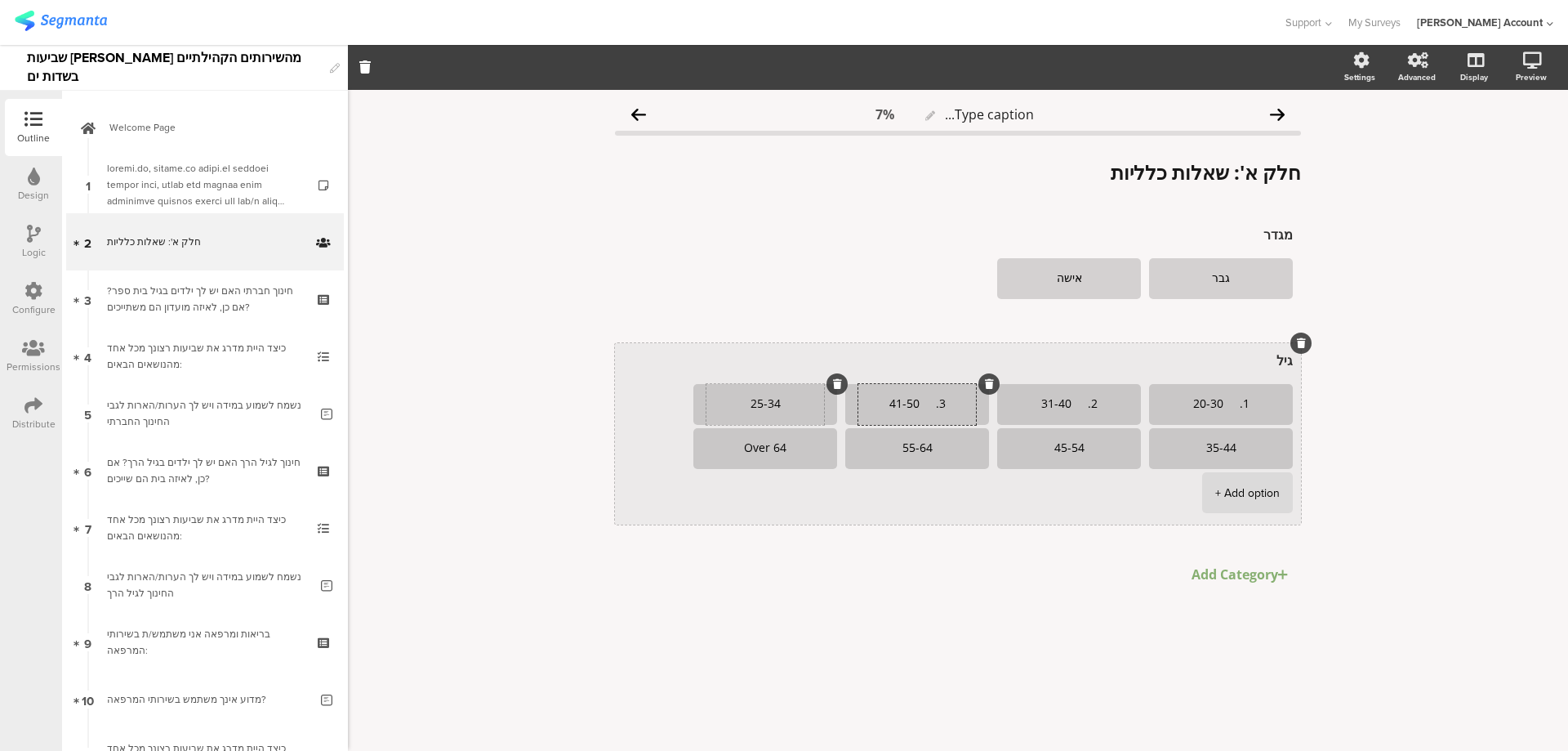
click at [747, 407] on textarea "25-34" at bounding box center [765, 405] width 118 height 13
click at [756, 407] on textarea "25-34" at bounding box center [765, 405] width 118 height 13
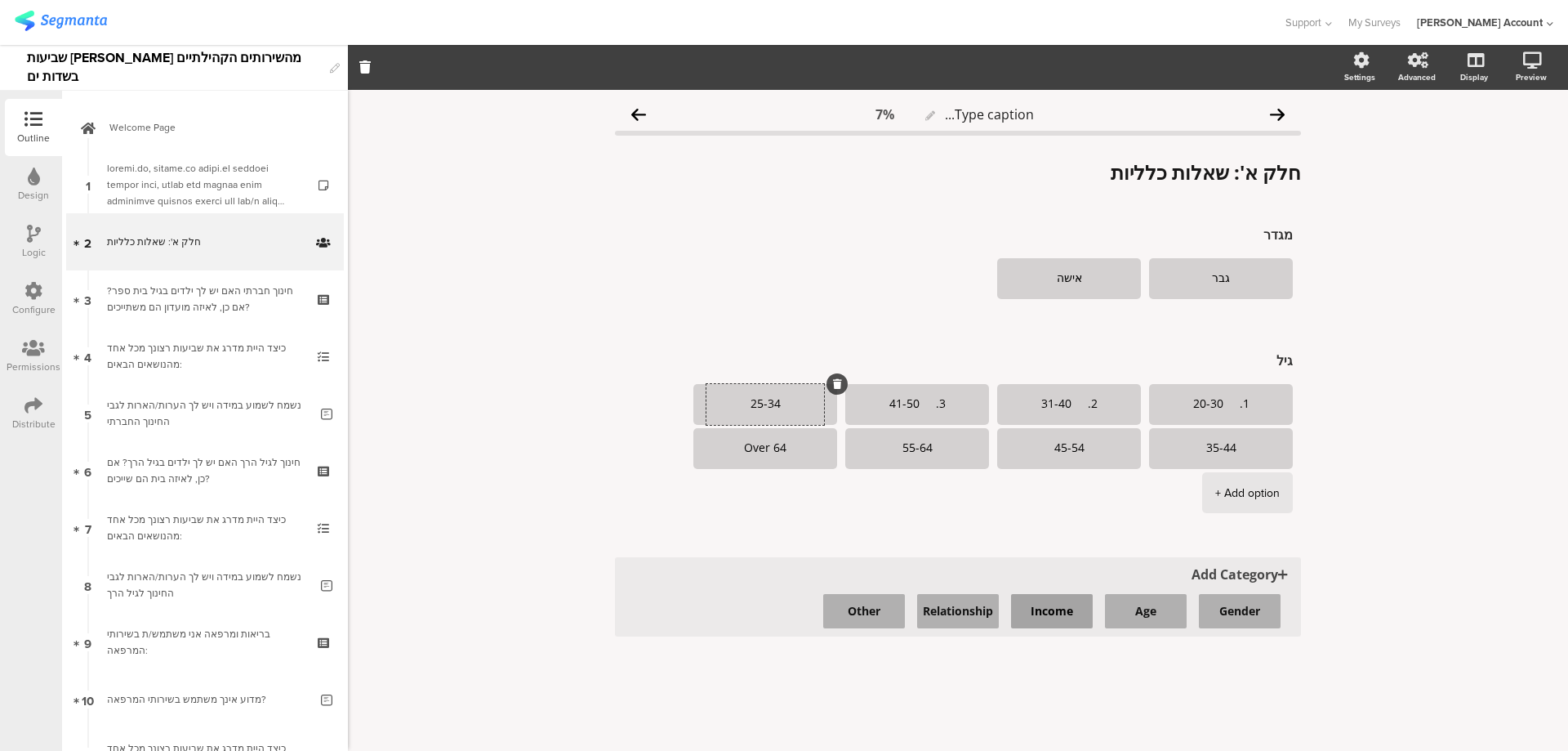
paste textarea "4. 51-60"
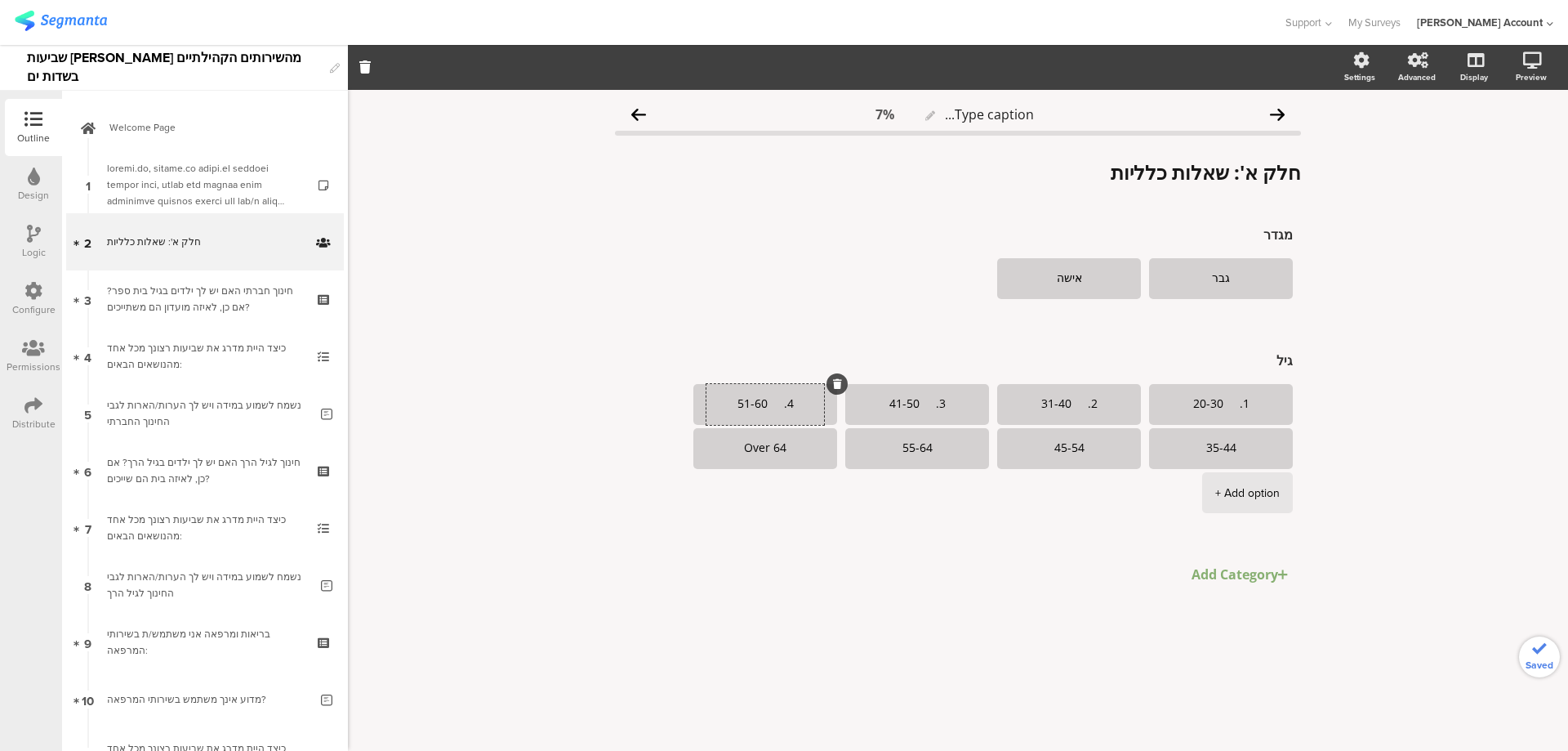
type textarea "4. 51-60"
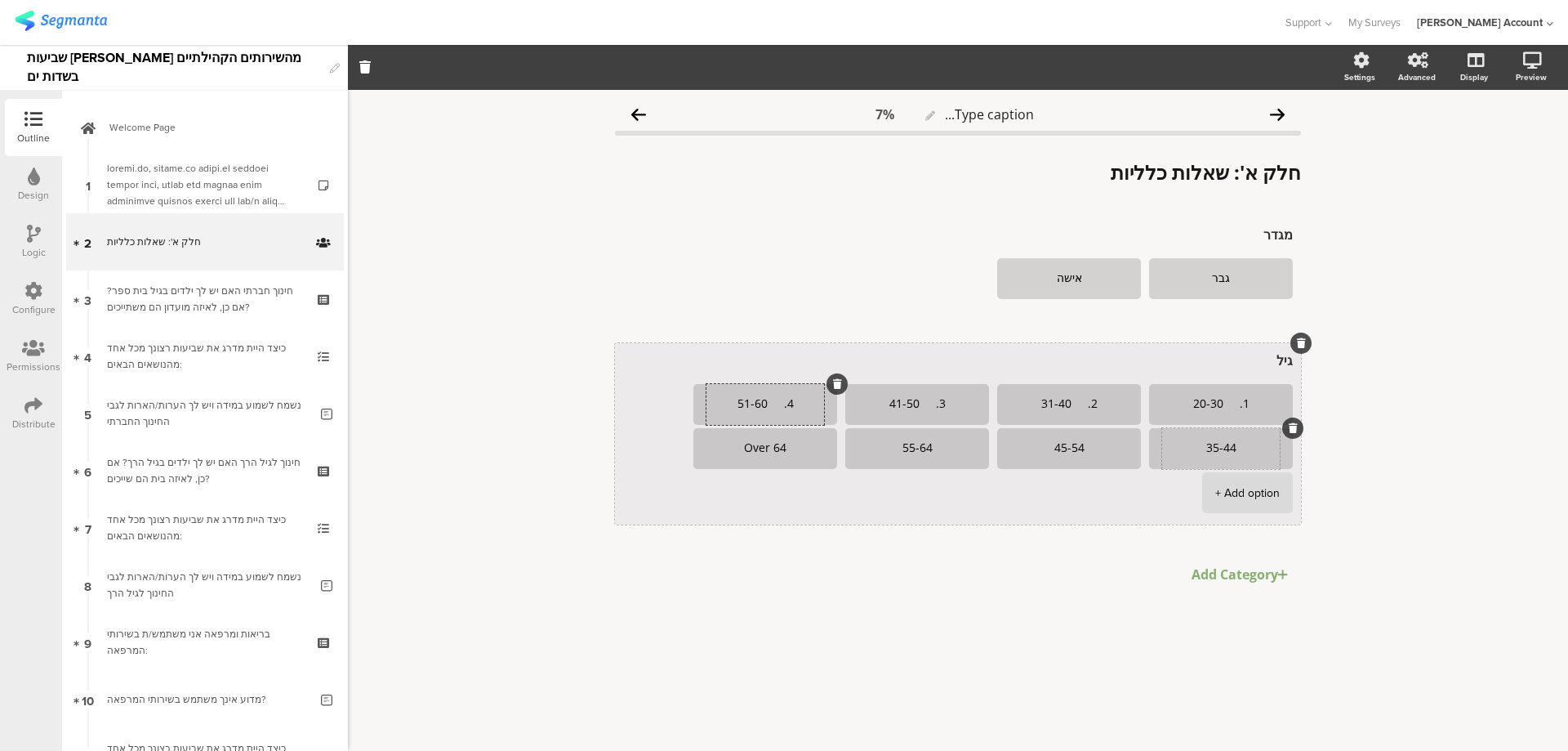
click at [1220, 451] on textarea "35-44" at bounding box center [1221, 448] width 118 height 13
paste textarea "5. 61-65"
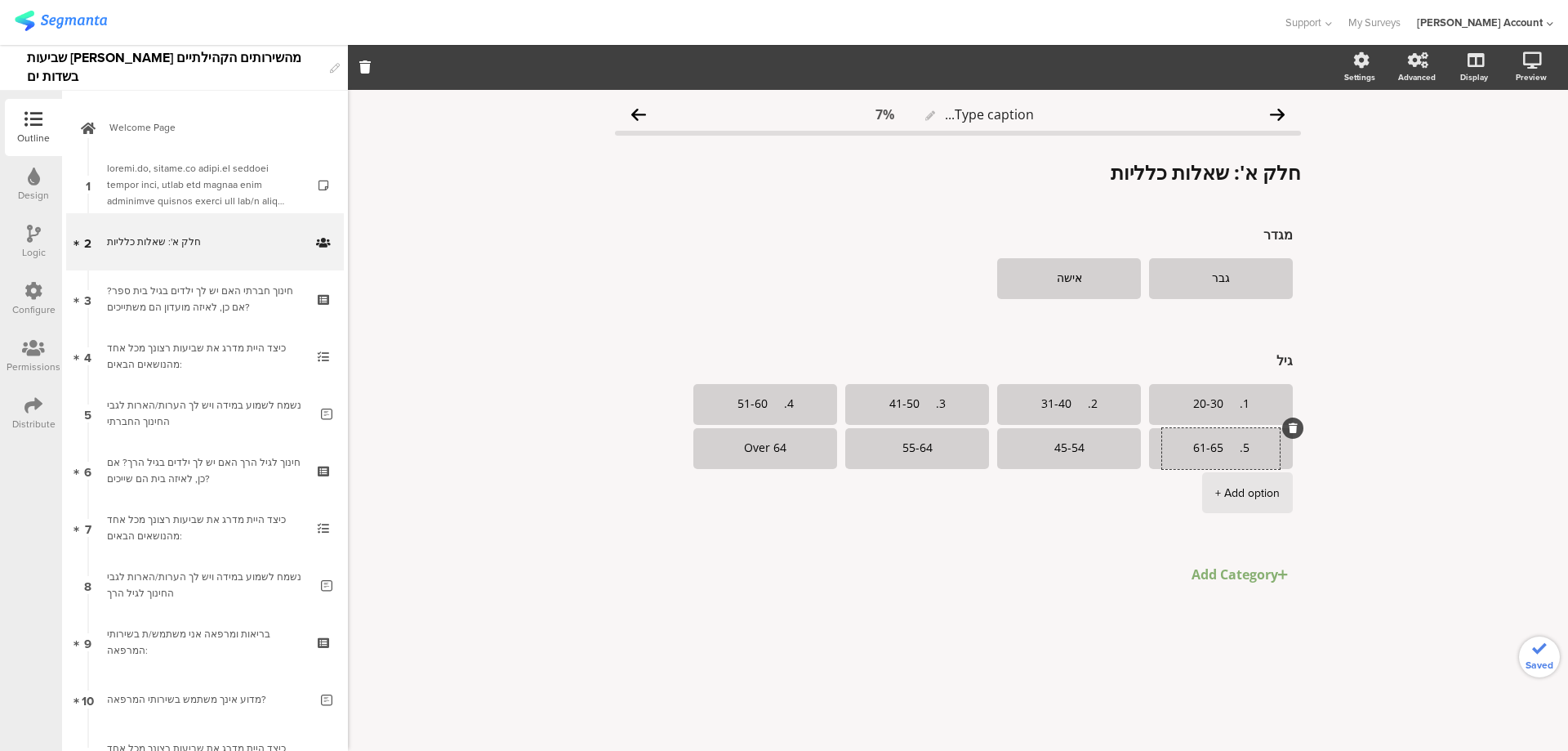
type textarea "5. 61-65"
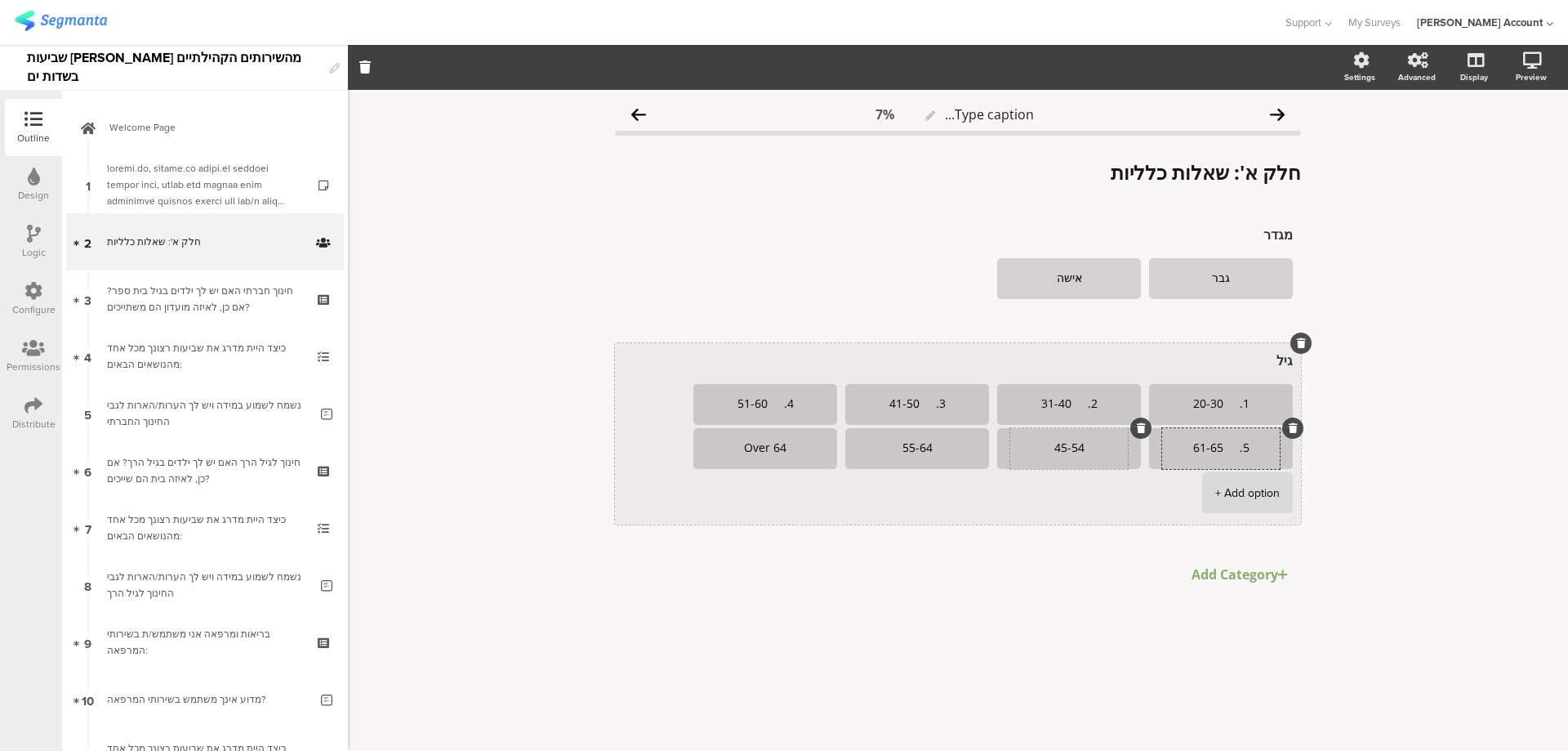
click at [1056, 451] on textarea "45-54" at bounding box center [1069, 448] width 118 height 13
paste textarea "6. 66-70"
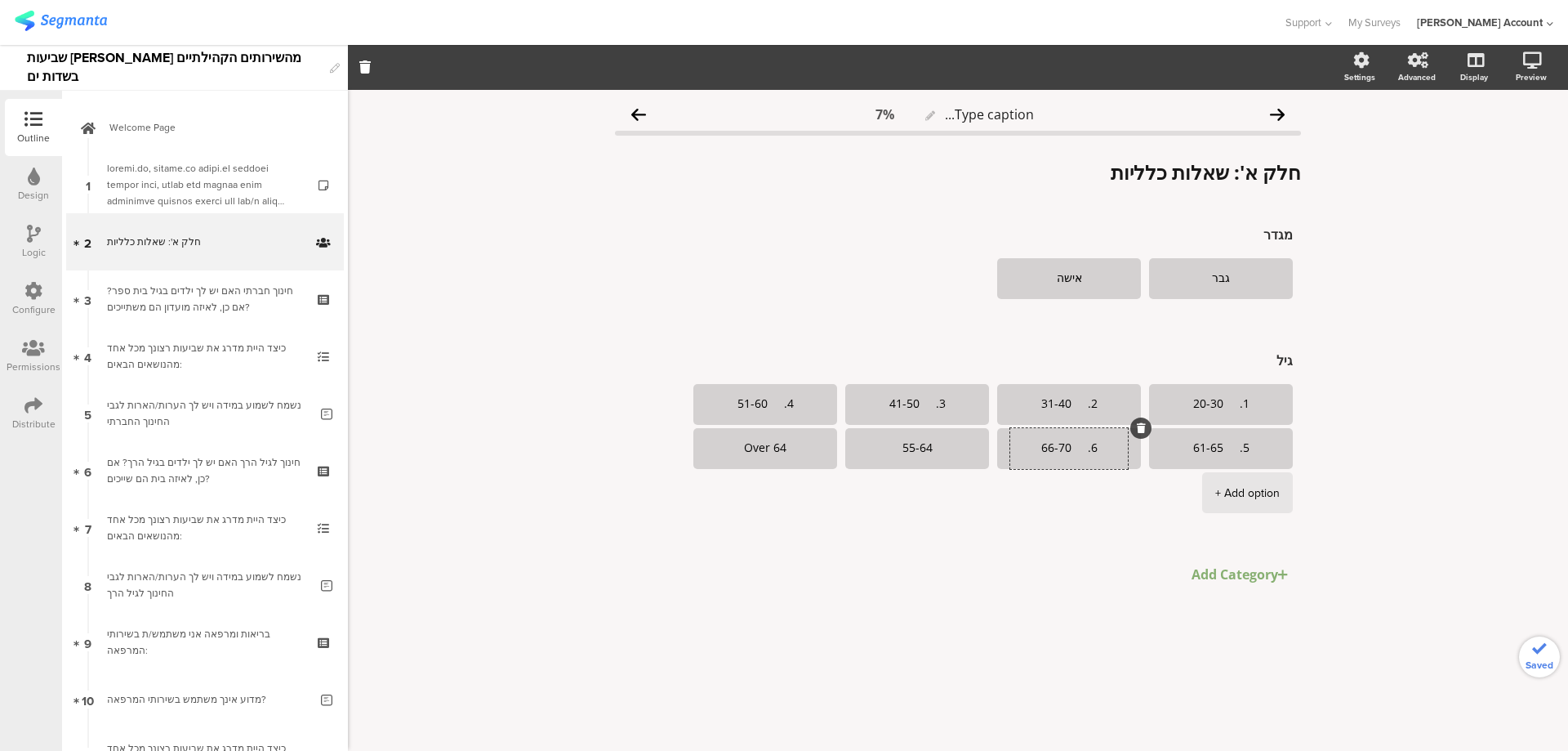
type textarea "6. 66-70"
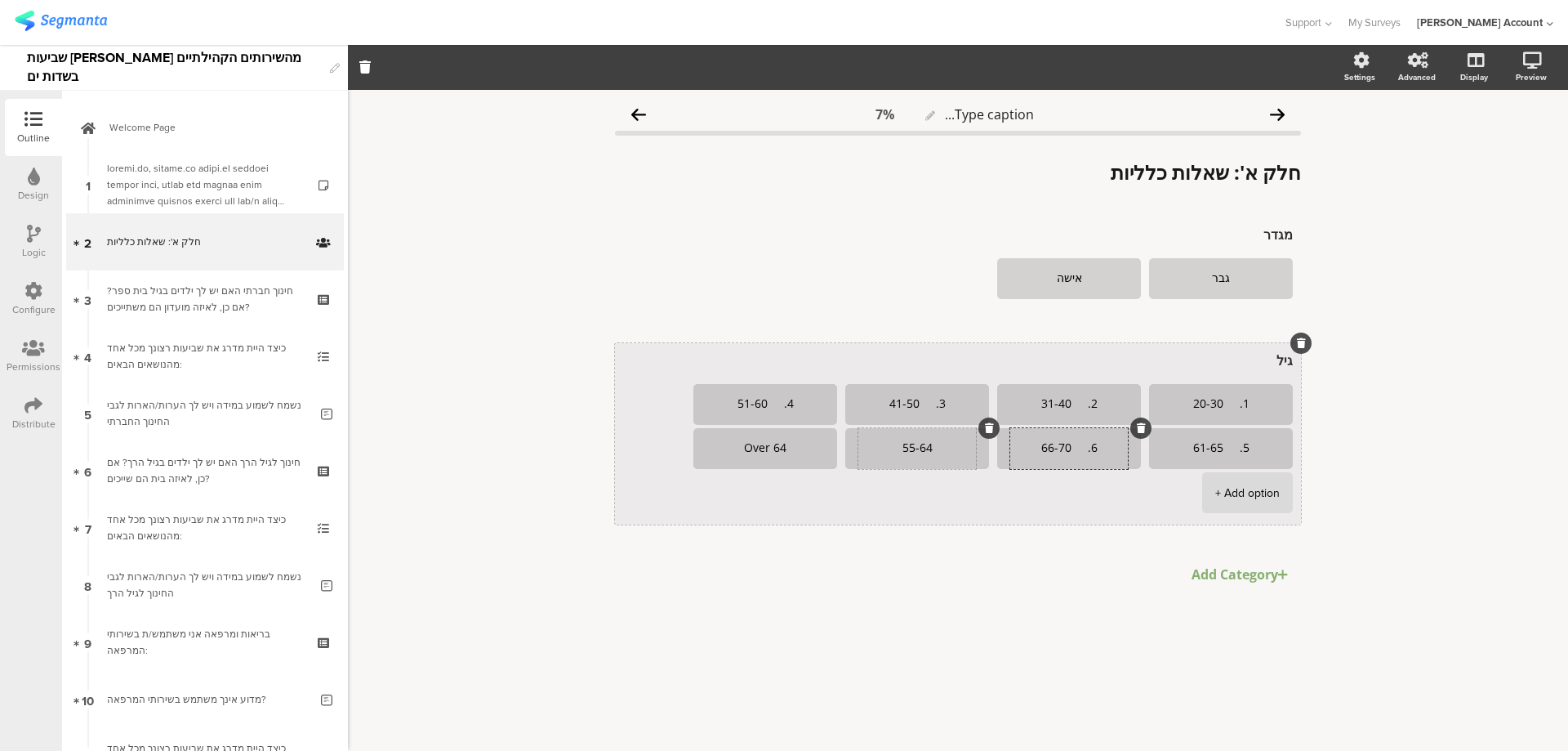
click at [906, 453] on textarea "55-64" at bounding box center [917, 448] width 118 height 13
click at [906, 453] on textarea "55-64" at bounding box center [917, 448] width 118 height 13
click at [906, 452] on textarea "55-64" at bounding box center [917, 448] width 118 height 13
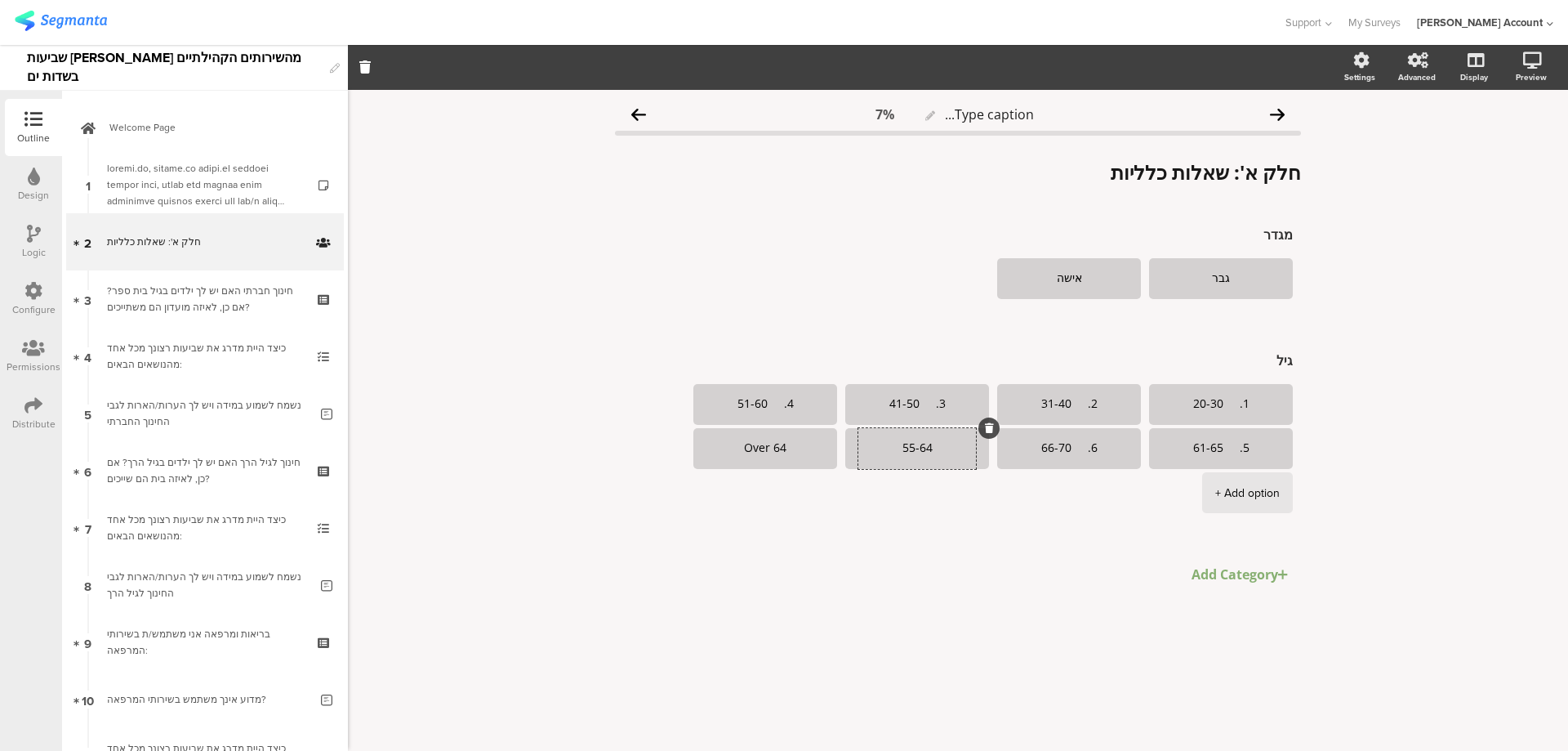
paste textarea "7. 71-80"
type textarea "7. 71-80"
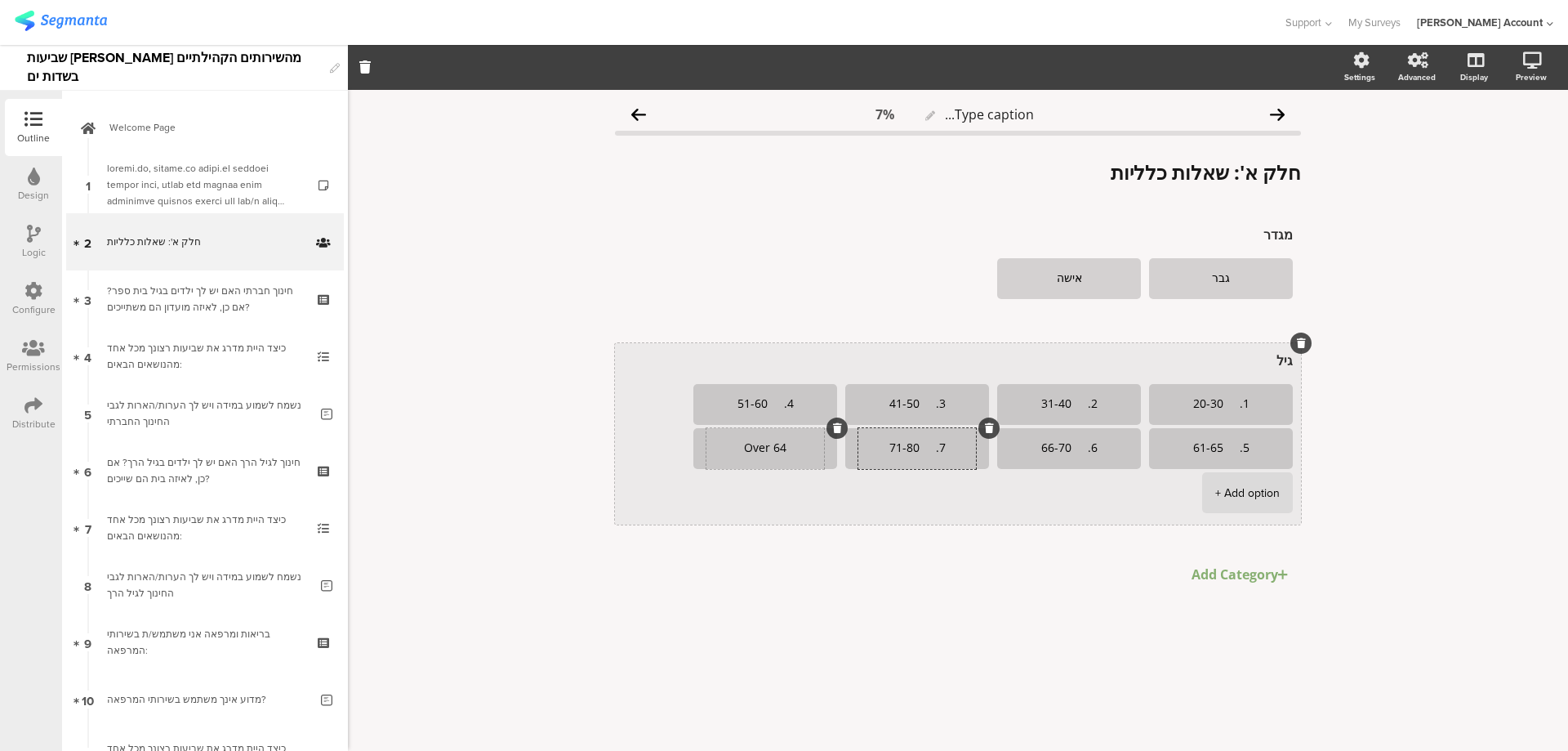
click at [761, 454] on textarea "Over 64" at bounding box center [765, 448] width 118 height 13
paste textarea "8. 81 ומעלה"
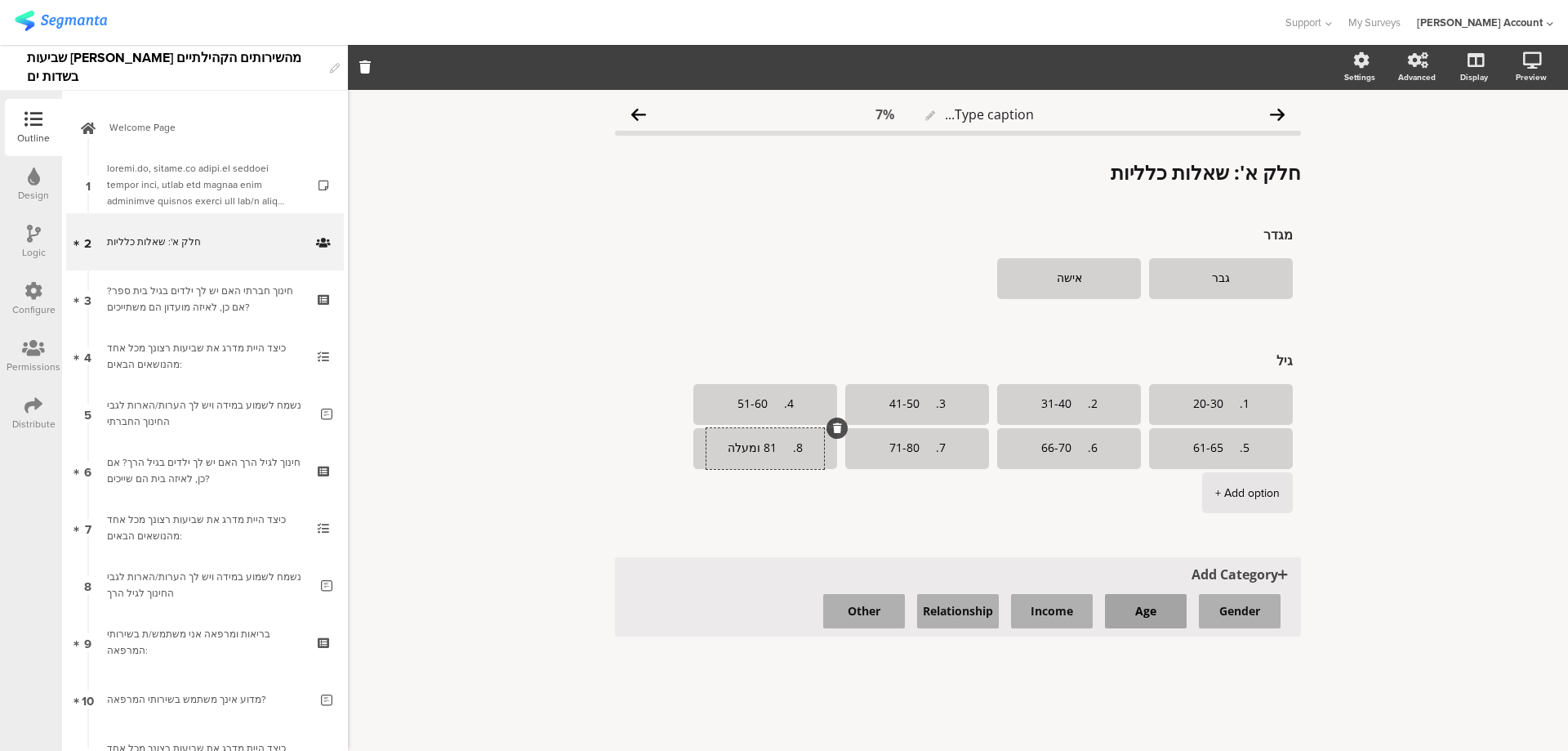
type textarea "8. 81 ומעלה"
click at [1150, 613] on button "Age" at bounding box center [1145, 612] width 82 height 35
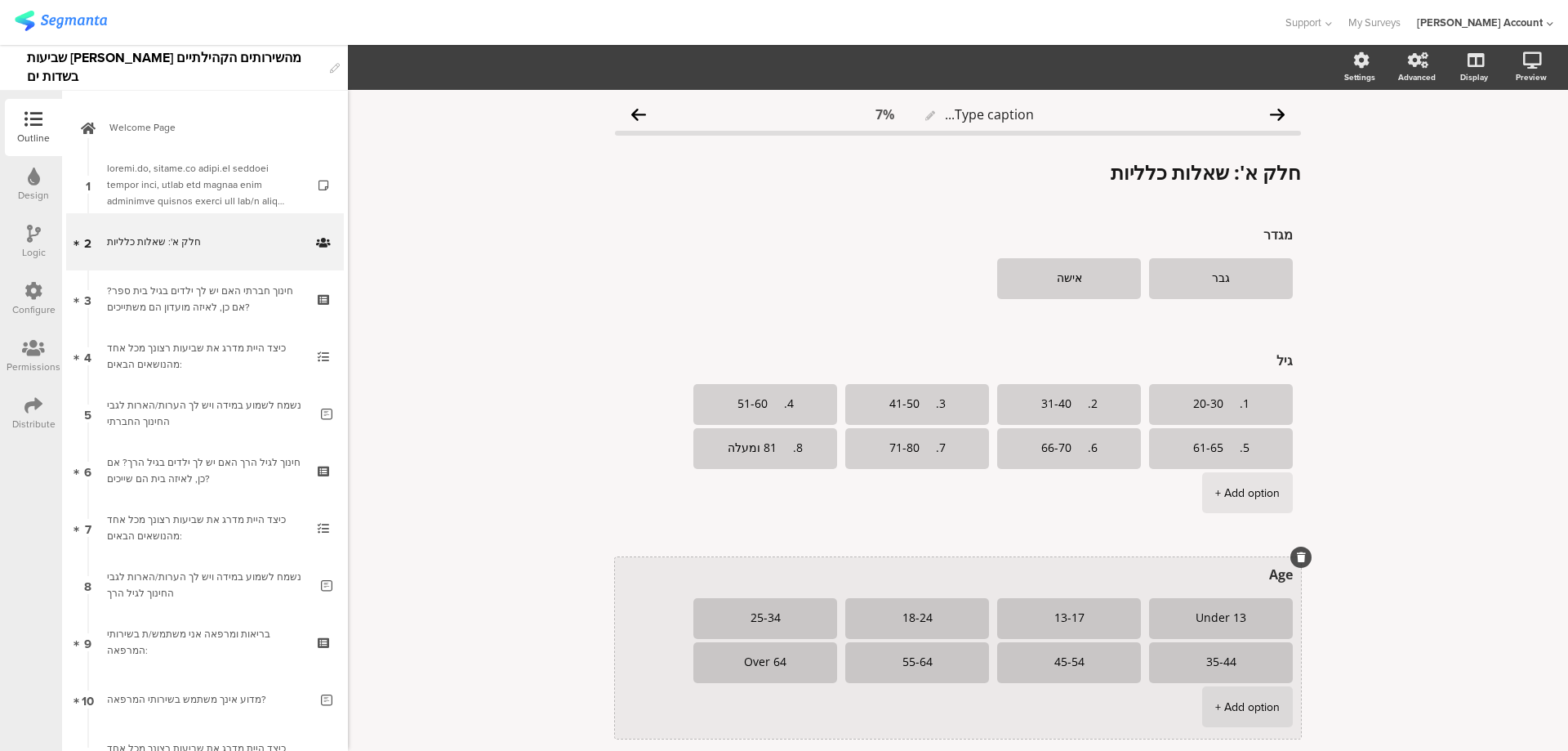
click at [1276, 575] on textarea "Age" at bounding box center [957, 575] width 670 height 18
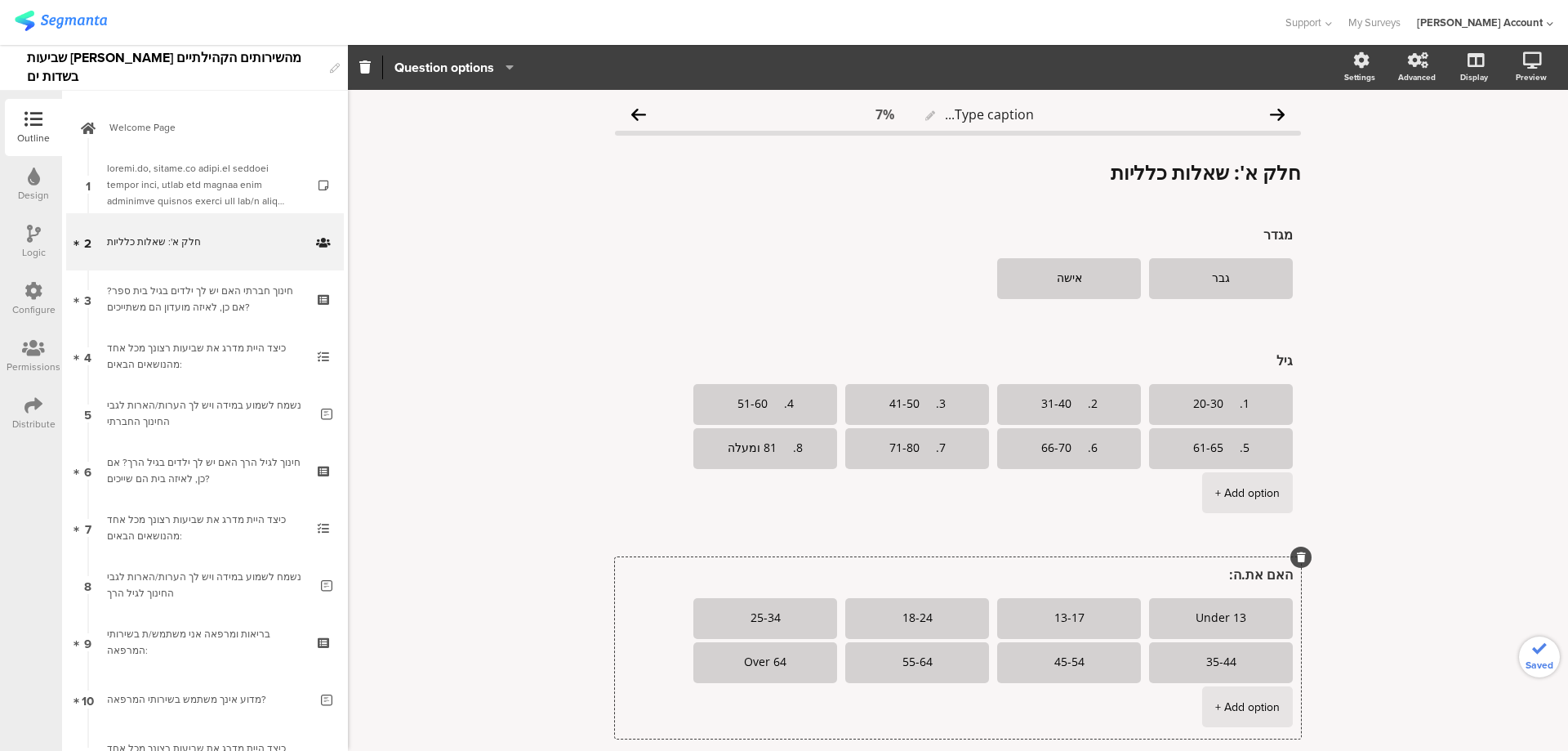
type textarea "האם את.ה:"
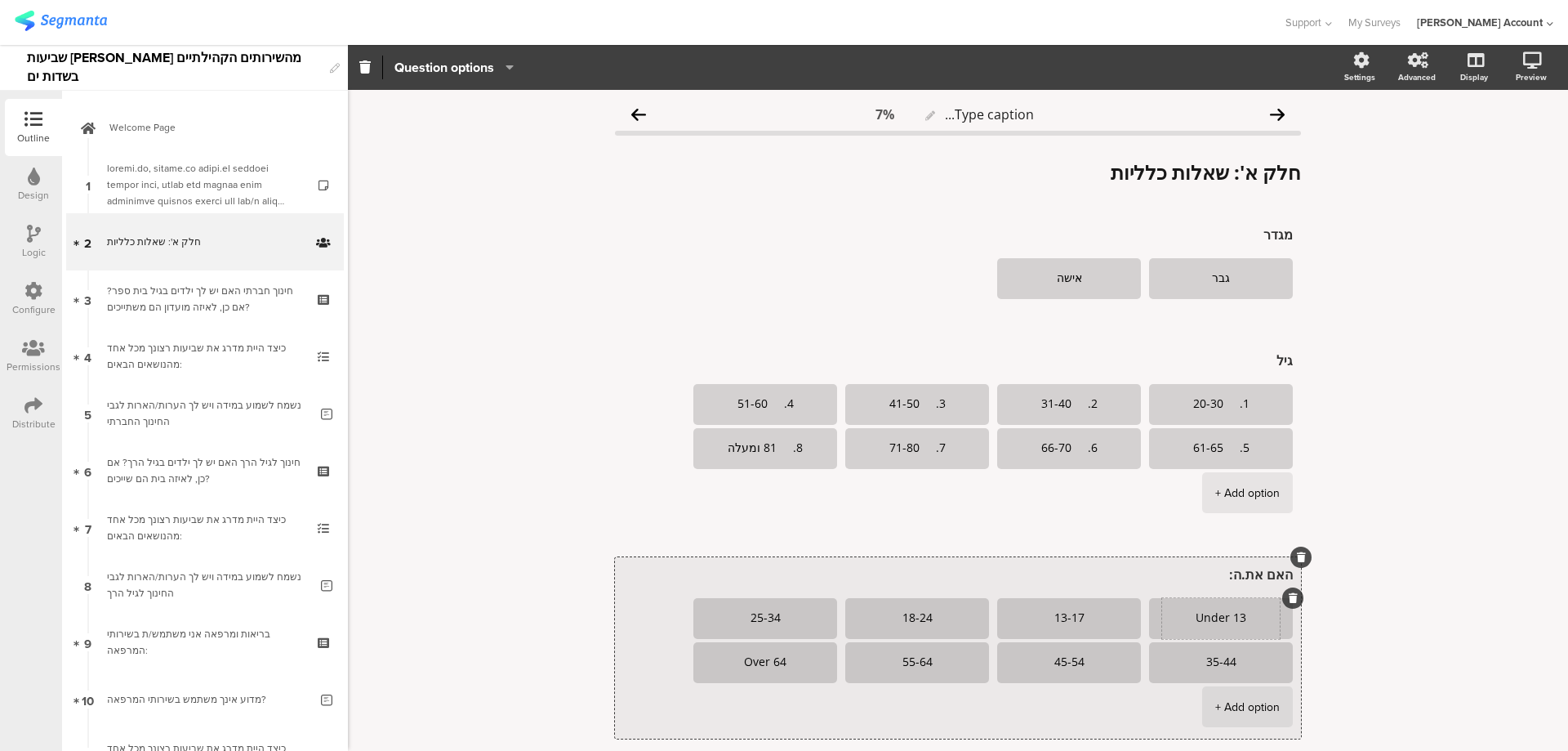
click at [1192, 619] on textarea "Under 13" at bounding box center [1221, 618] width 118 height 13
paste textarea "1. חבר. ת קיבוץ"
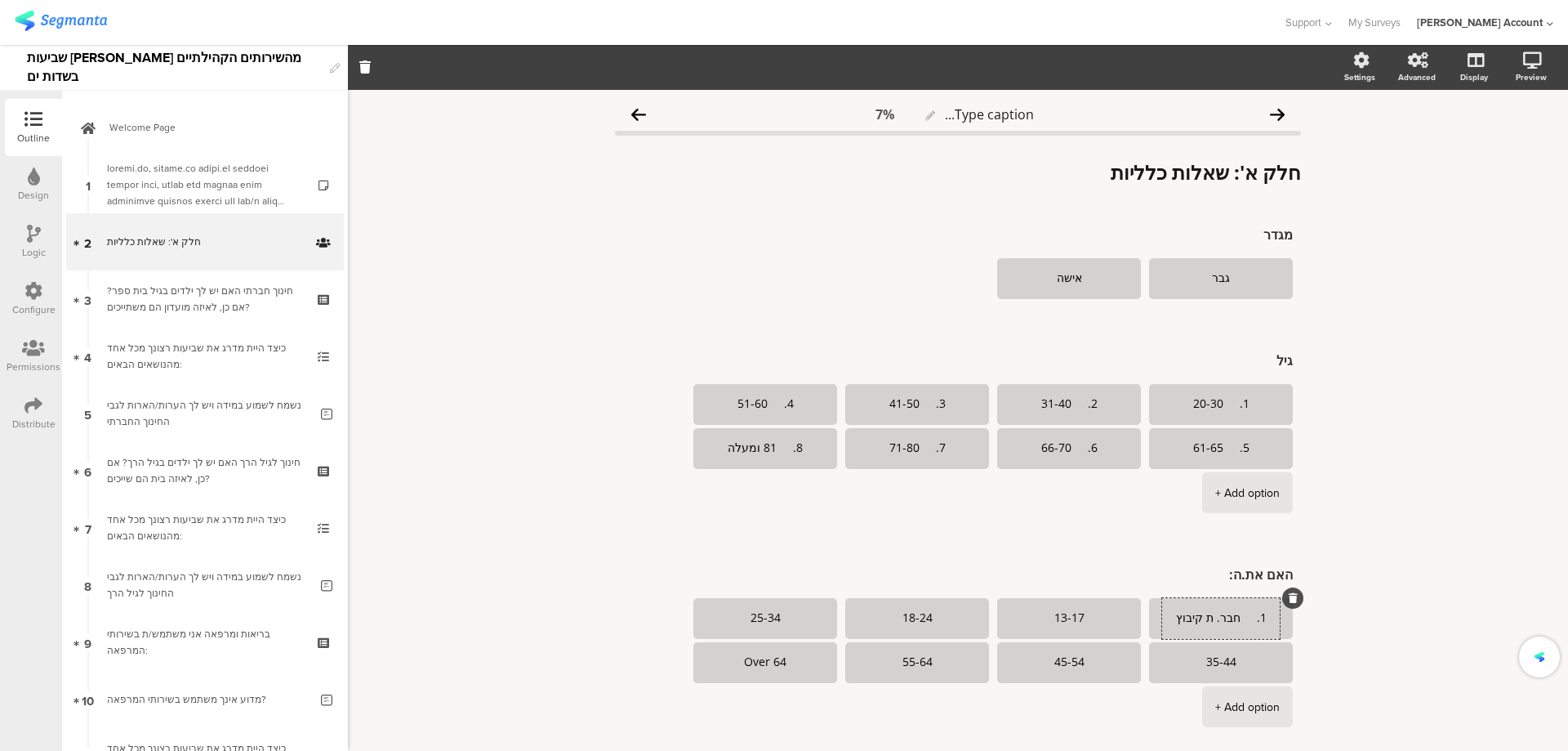
type textarea "1. חבר. ת קיבוץ"
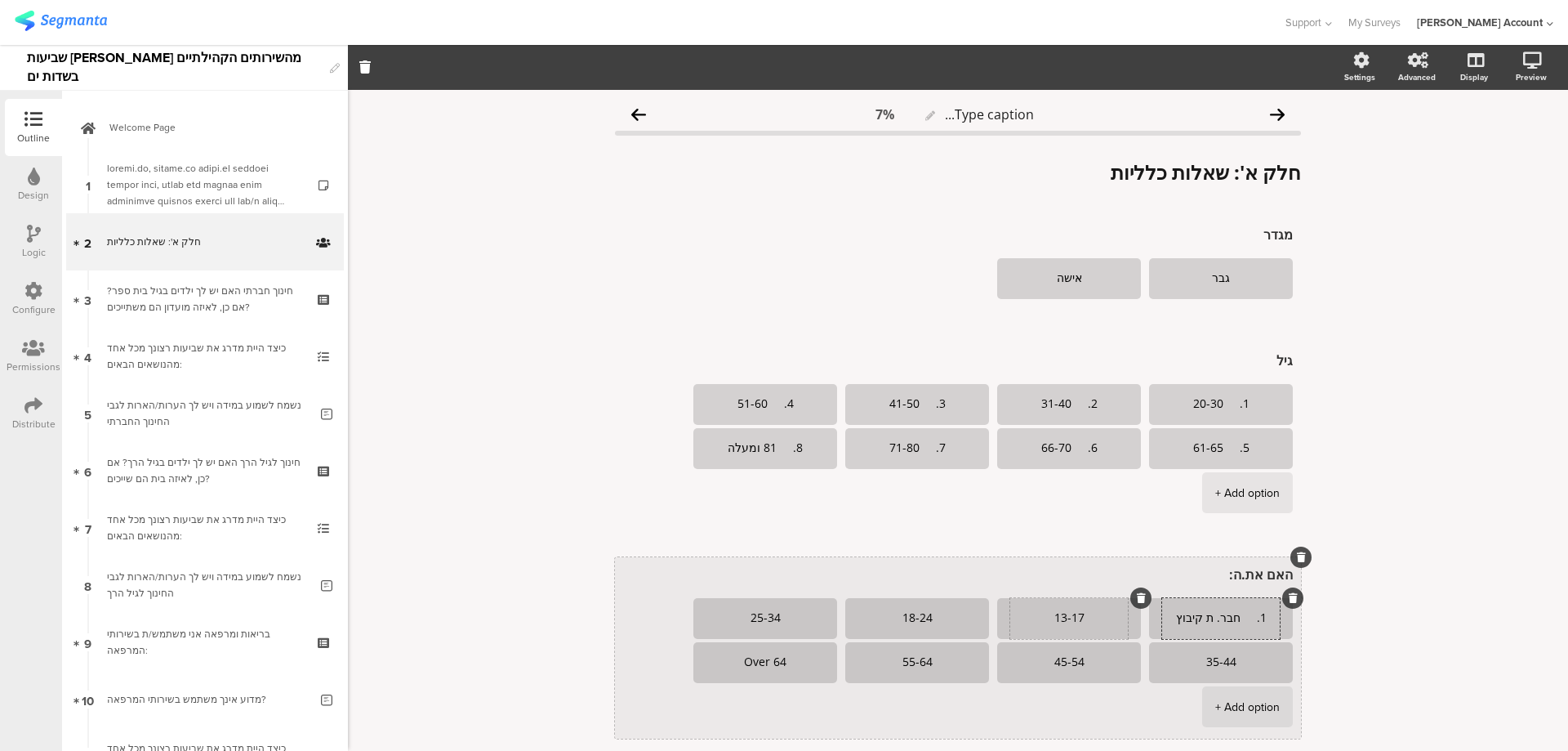
click at [1047, 620] on textarea "13-17" at bounding box center [1069, 618] width 118 height 13
paste textarea "2. תושב.ת"
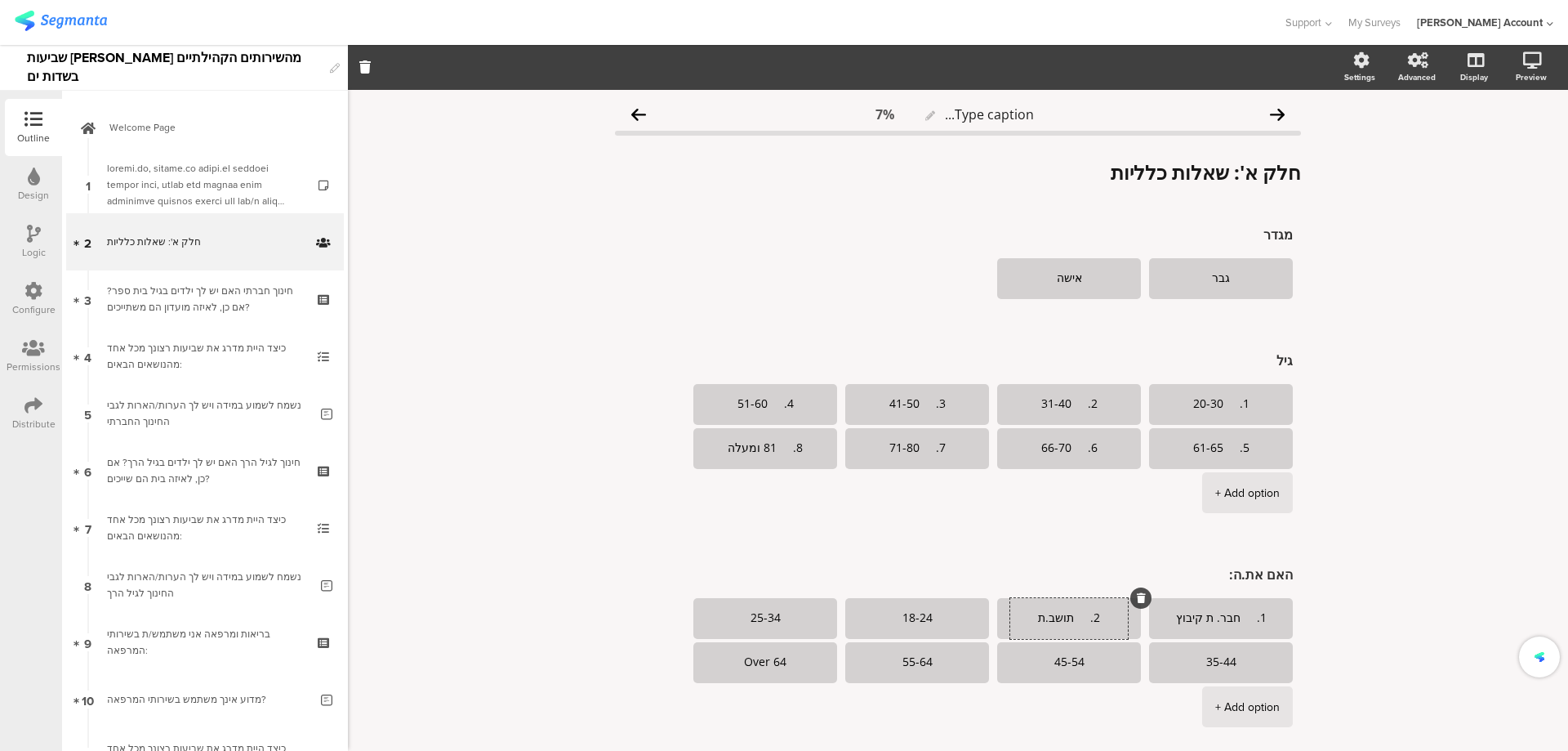
type textarea "2. תושב.ת"
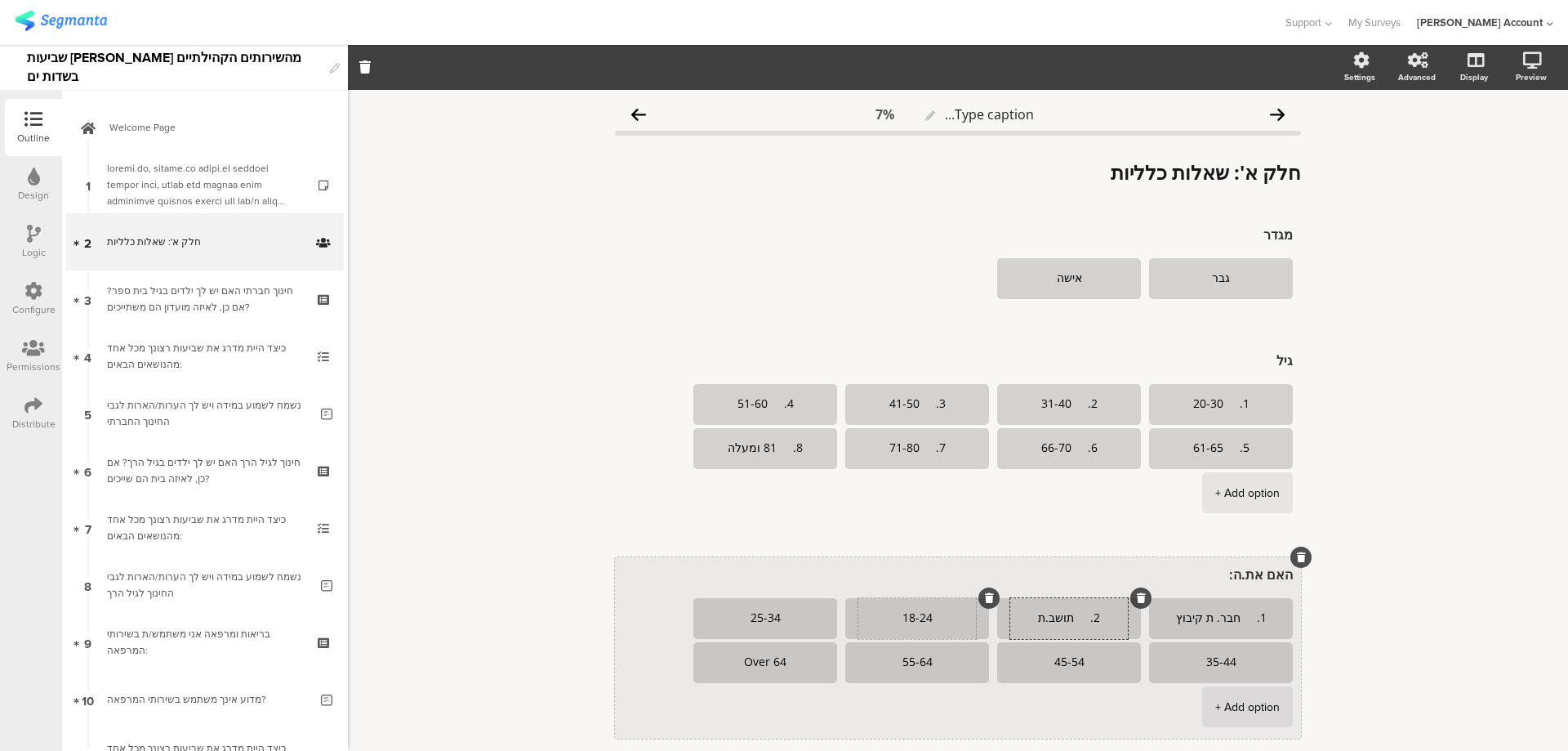
click at [901, 624] on textarea "18-24" at bounding box center [917, 618] width 118 height 13
paste textarea "3. בנים.ות בעצמאות כלכלית"
type textarea "3. בנים.ות בעצמאות כלכלית"
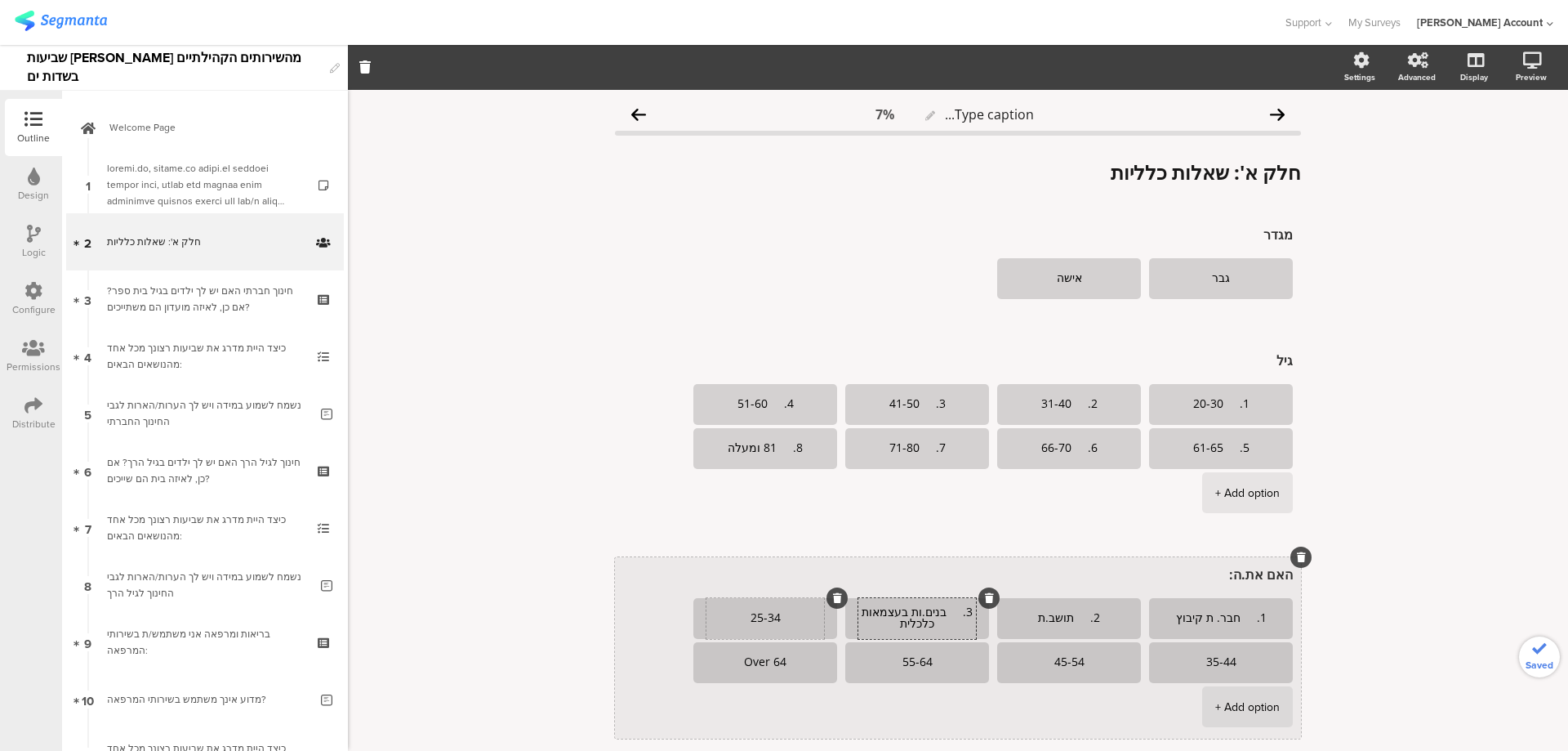
click at [737, 623] on textarea "25-34" at bounding box center [765, 618] width 118 height 13
click at [833, 599] on icon at bounding box center [837, 598] width 9 height 10
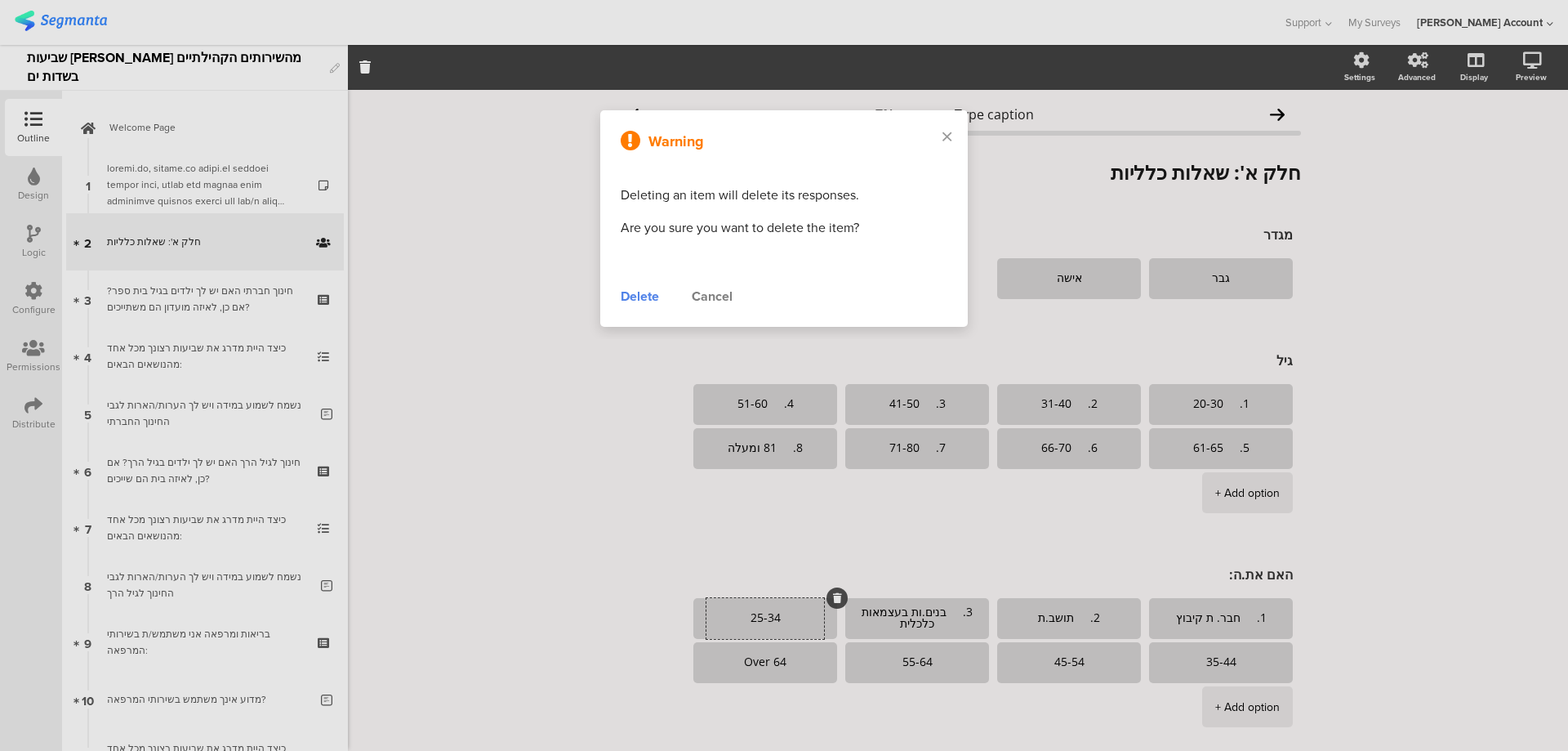
click at [635, 291] on div "Delete" at bounding box center [639, 297] width 39 height 20
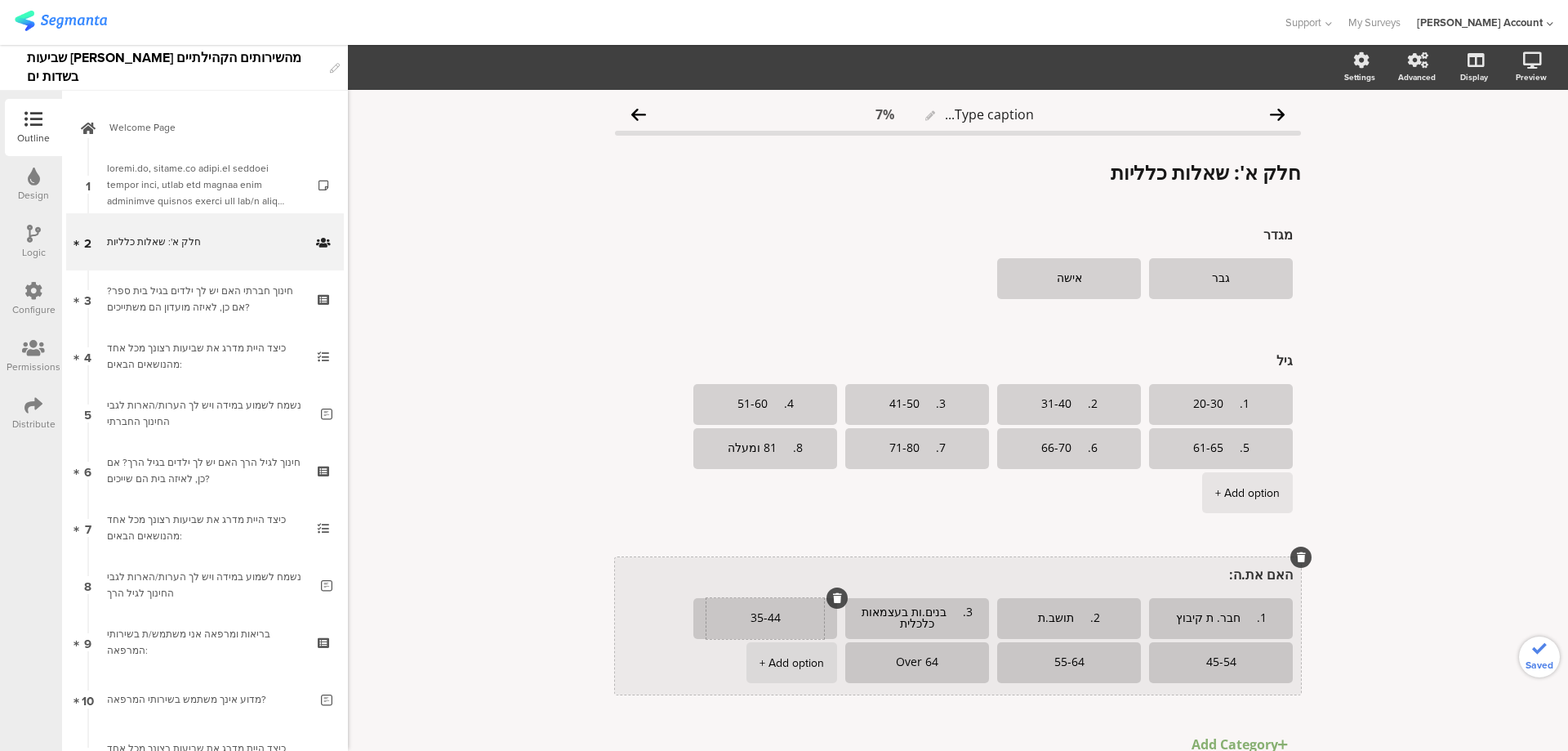
click at [760, 623] on textarea "35-44" at bounding box center [765, 618] width 118 height 13
click at [833, 595] on icon at bounding box center [837, 598] width 9 height 10
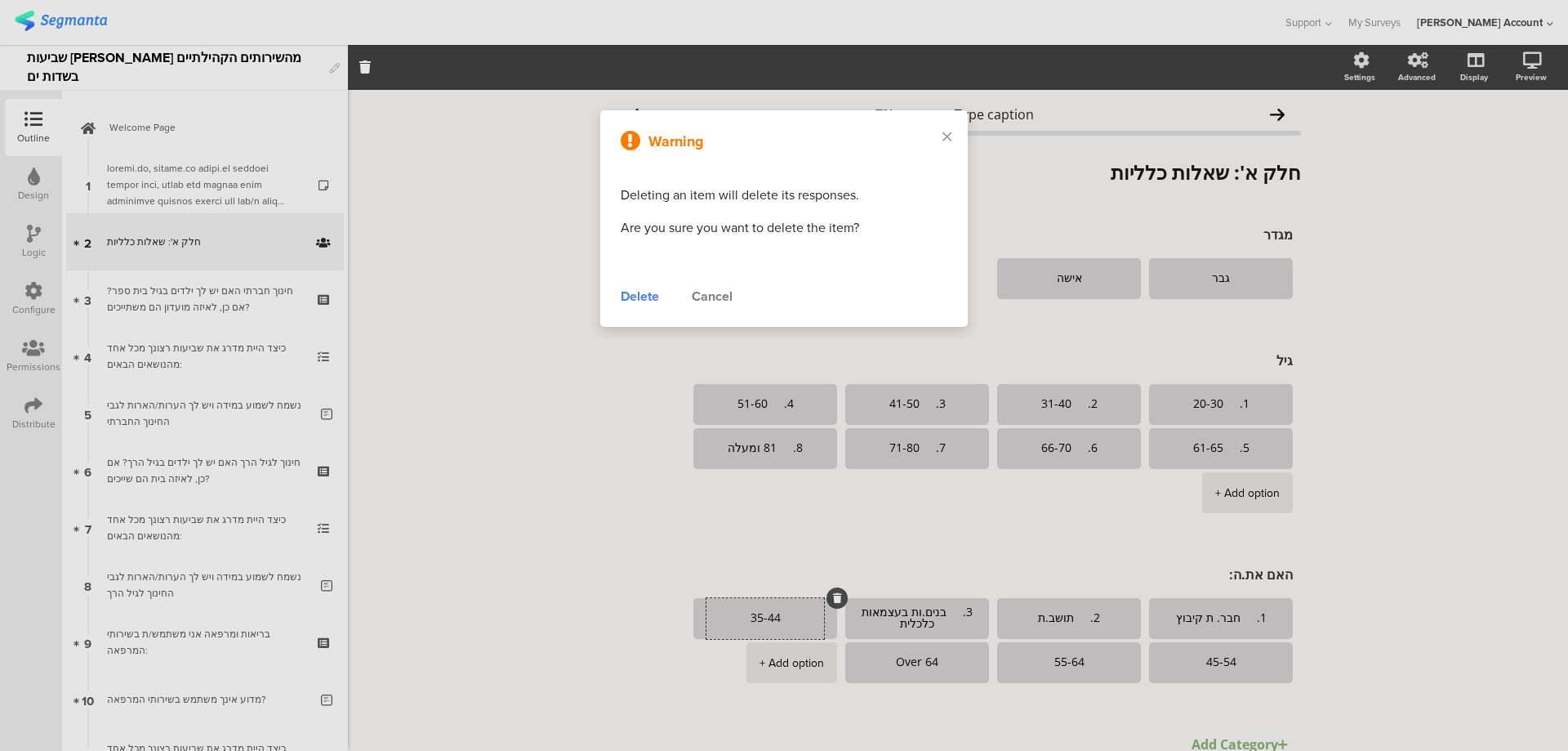
click at [636, 298] on div "Delete" at bounding box center [639, 297] width 39 height 20
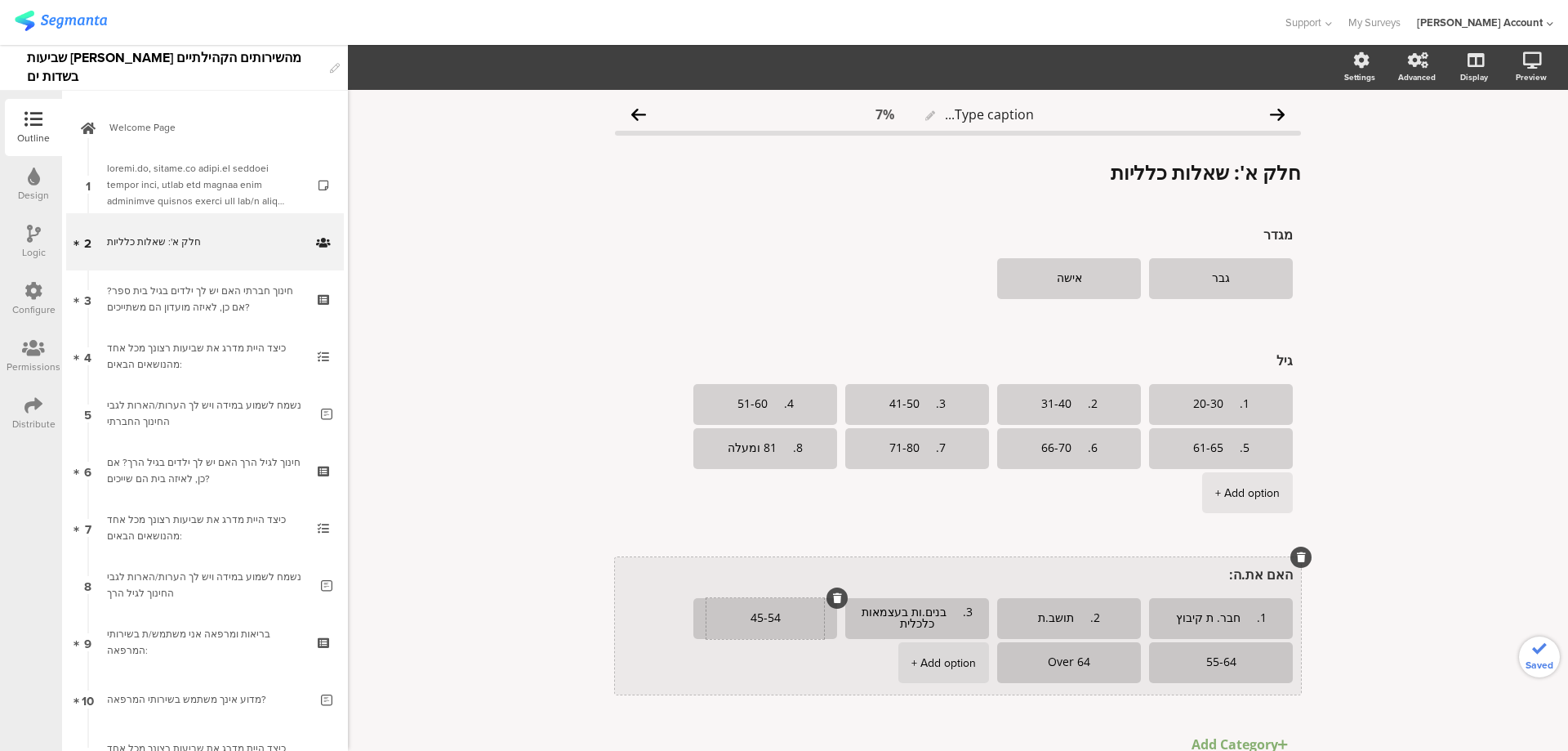
click at [775, 622] on textarea "45-54" at bounding box center [765, 618] width 118 height 13
click at [828, 598] on div at bounding box center [837, 598] width 21 height 21
click at [833, 598] on icon at bounding box center [837, 598] width 9 height 10
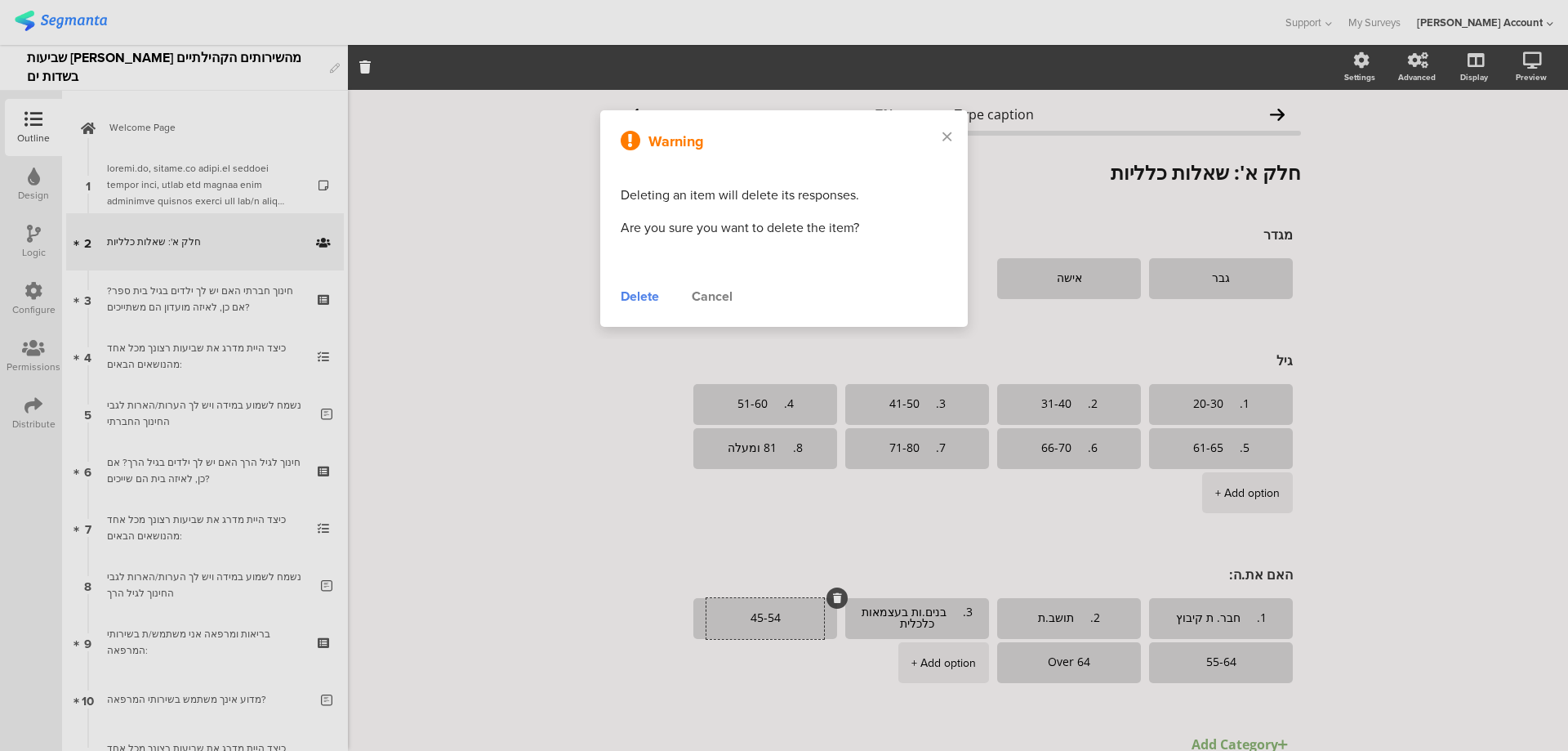
click at [634, 299] on div "Delete" at bounding box center [639, 297] width 39 height 20
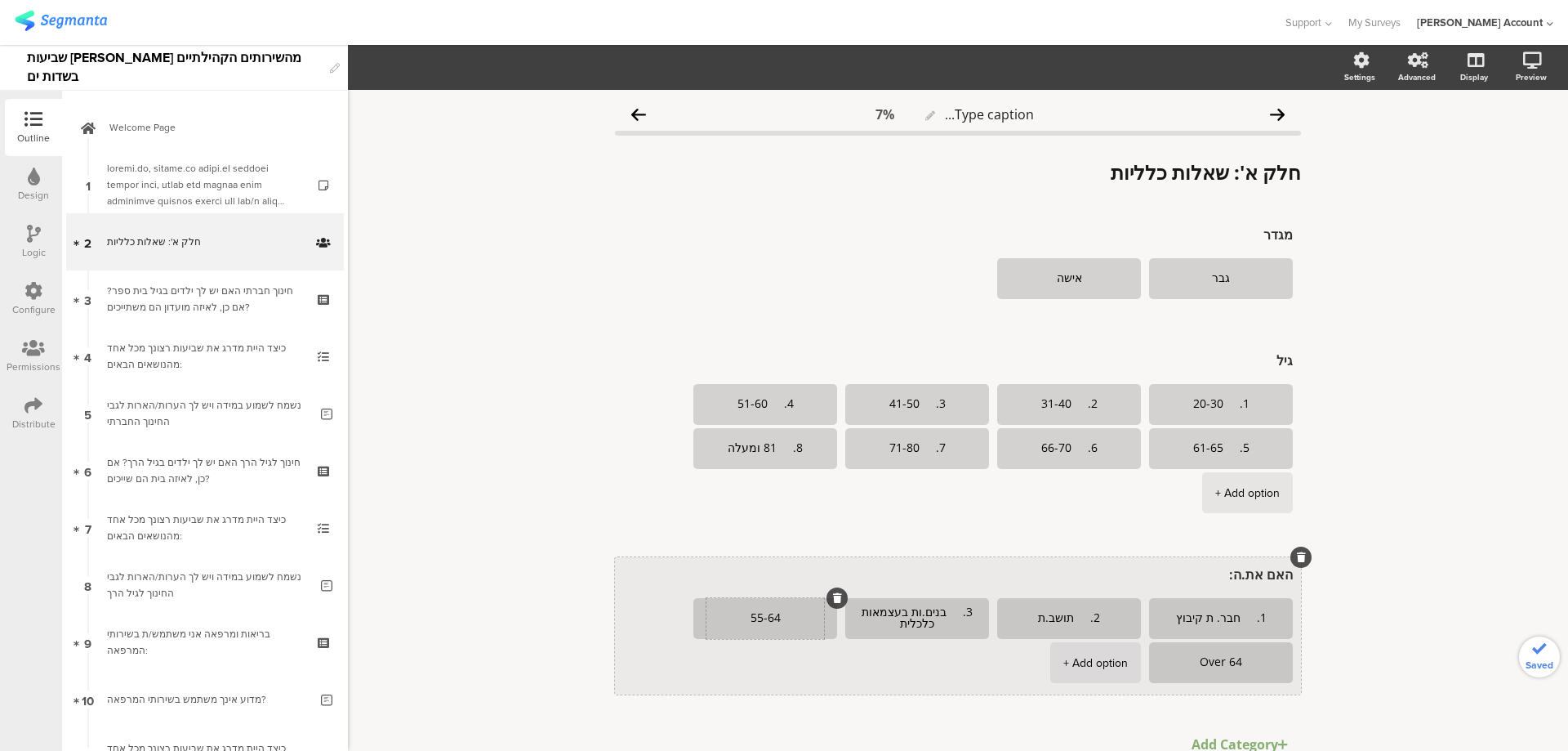
click at [775, 620] on textarea "55-64" at bounding box center [765, 618] width 118 height 13
click at [833, 601] on icon at bounding box center [837, 598] width 9 height 10
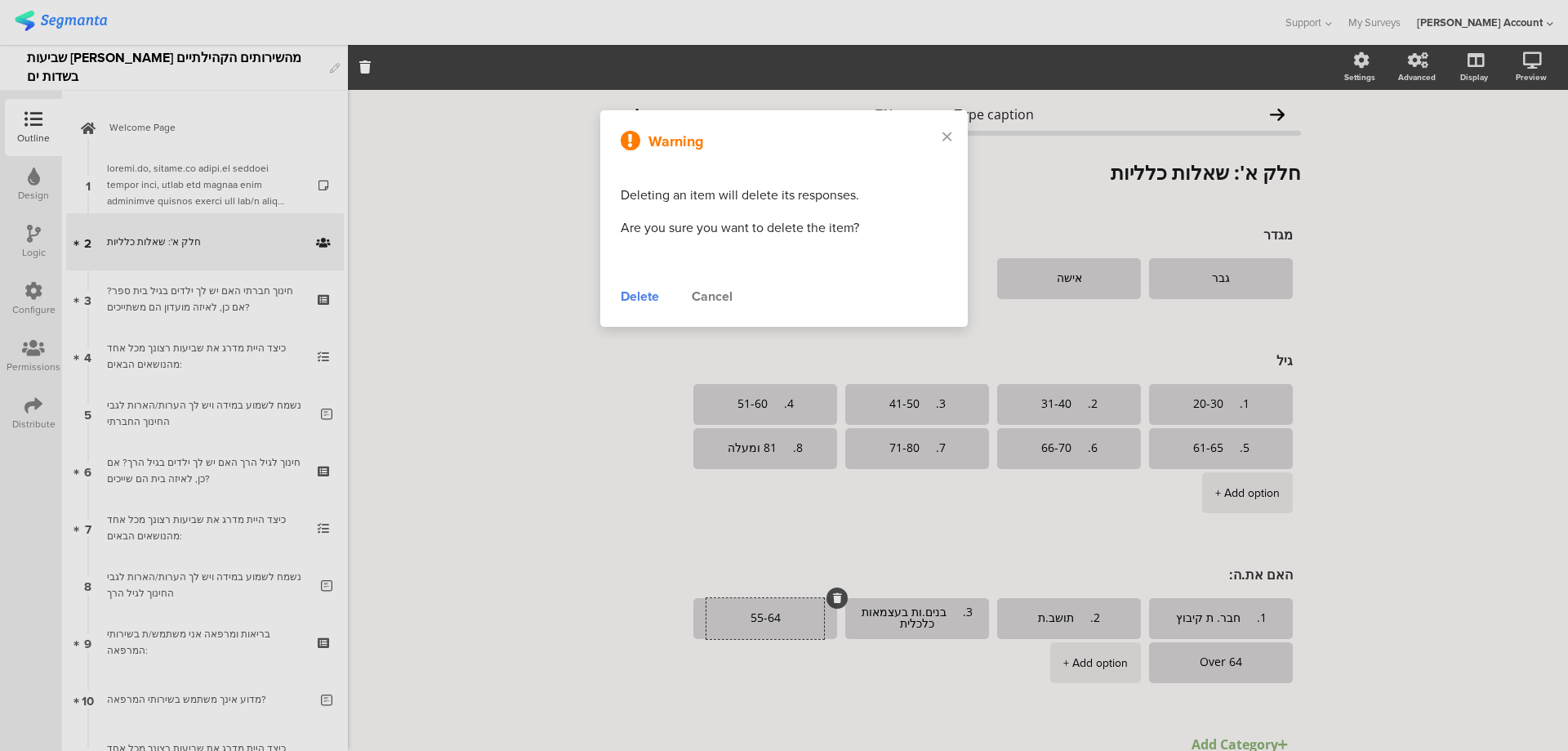
click at [649, 293] on div "Delete" at bounding box center [639, 297] width 39 height 20
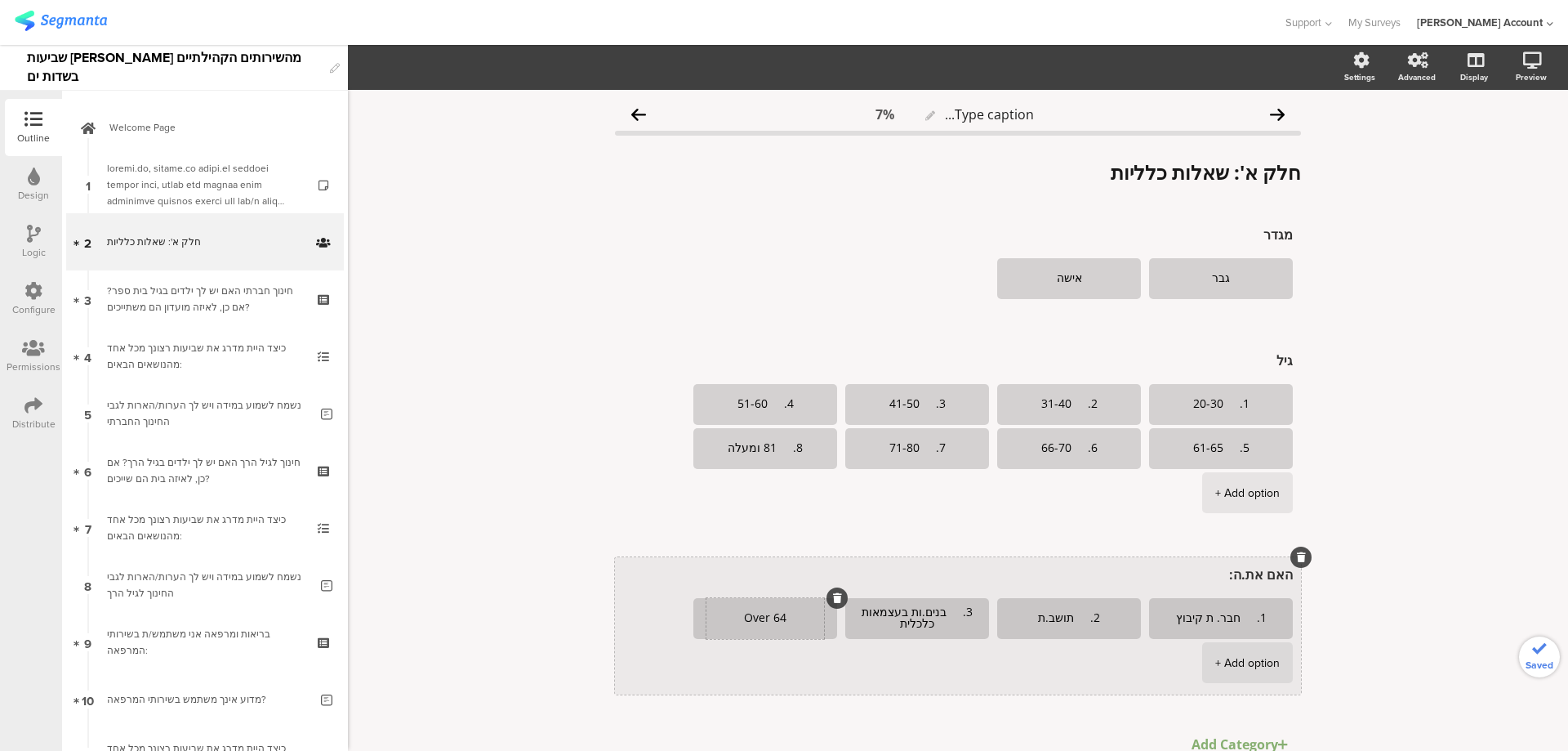
click at [761, 623] on textarea "Over 64" at bounding box center [765, 618] width 118 height 13
click at [833, 598] on icon at bounding box center [837, 598] width 9 height 10
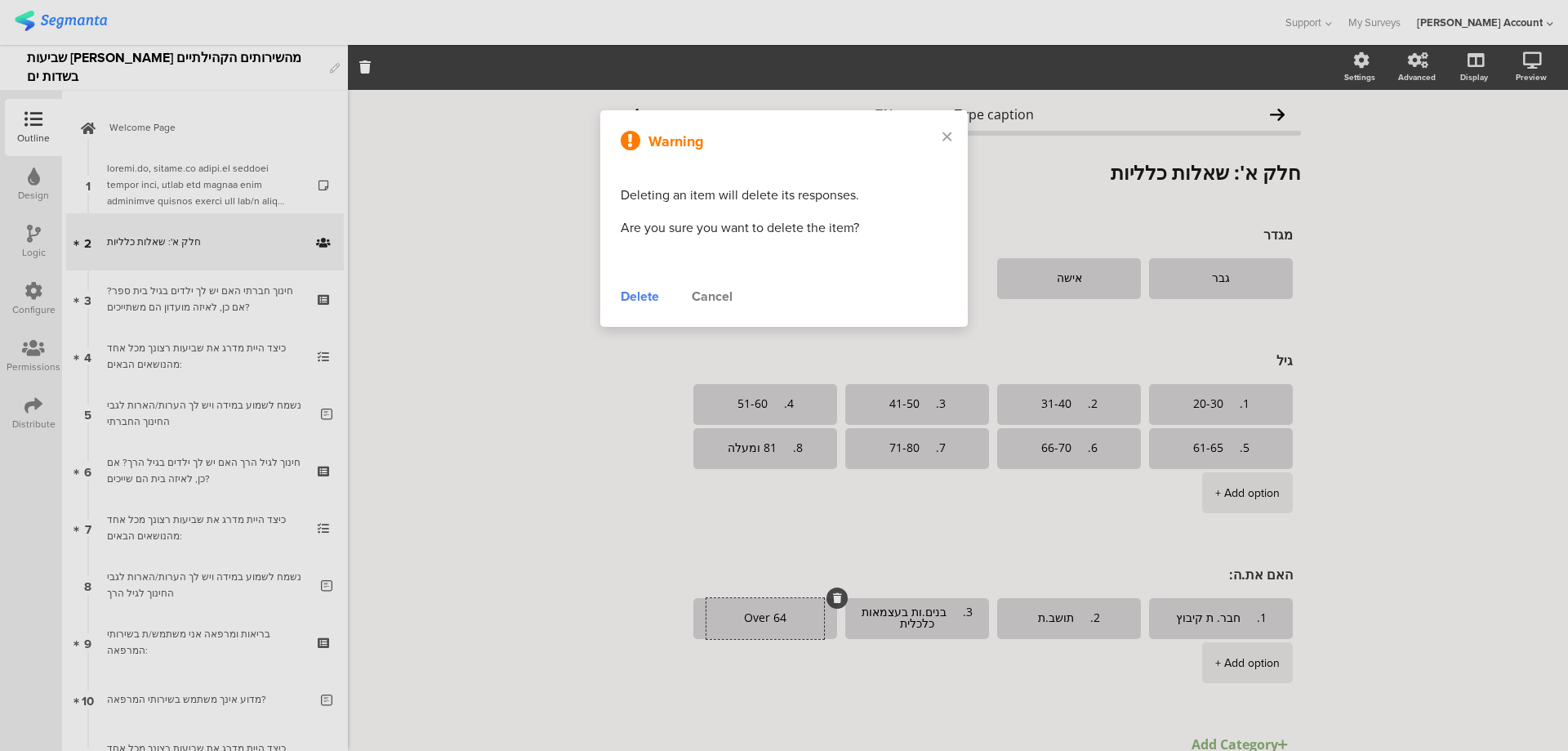
click at [639, 305] on div "Delete" at bounding box center [639, 297] width 39 height 20
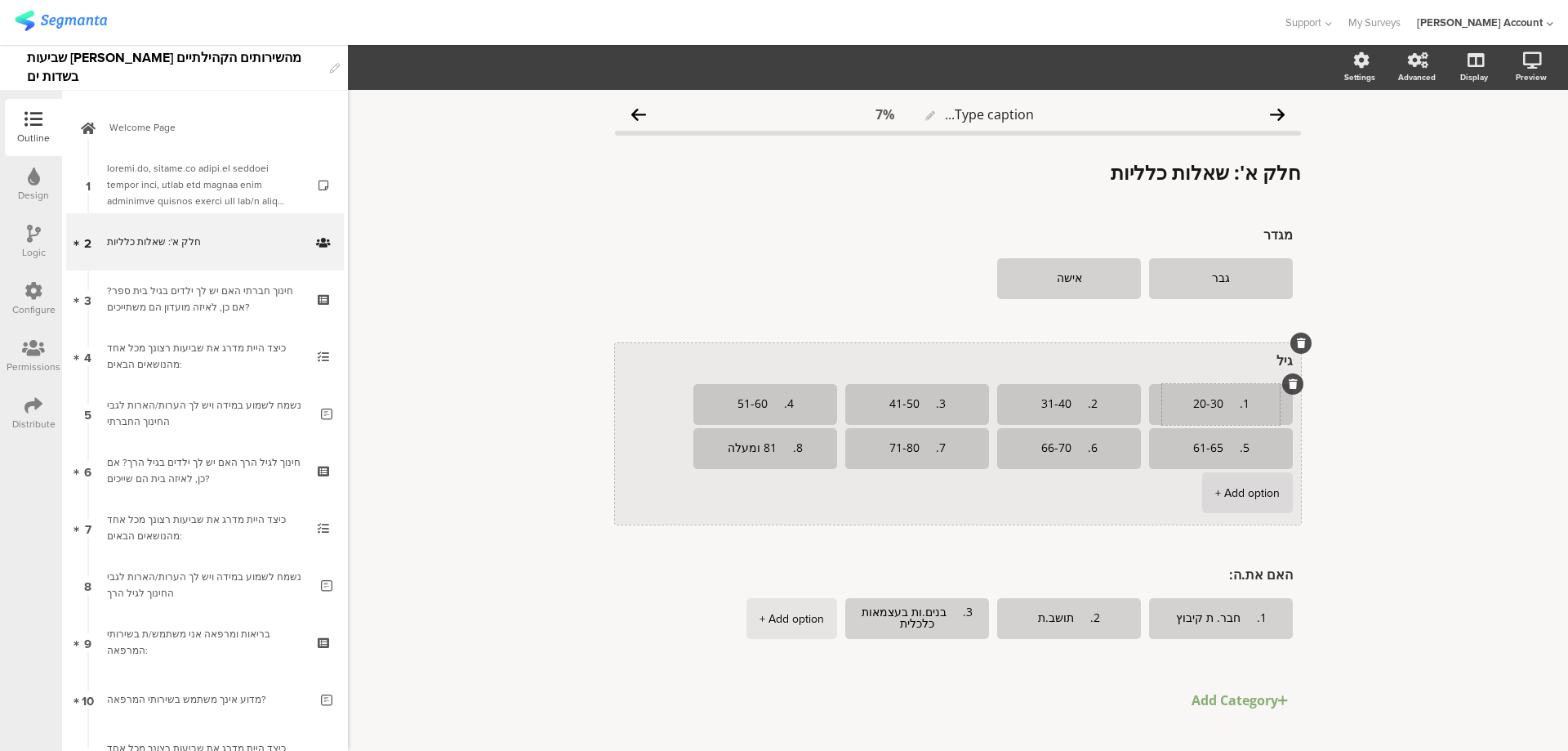
drag, startPoint x: 1215, startPoint y: 401, endPoint x: 1243, endPoint y: 401, distance: 28.0
click at [1216, 401] on textarea "1. 20-30" at bounding box center [1221, 405] width 118 height 13
type textarea "20-30"
click at [1060, 404] on textarea "2. 31-40" at bounding box center [1069, 405] width 118 height 13
type textarea "31-40"
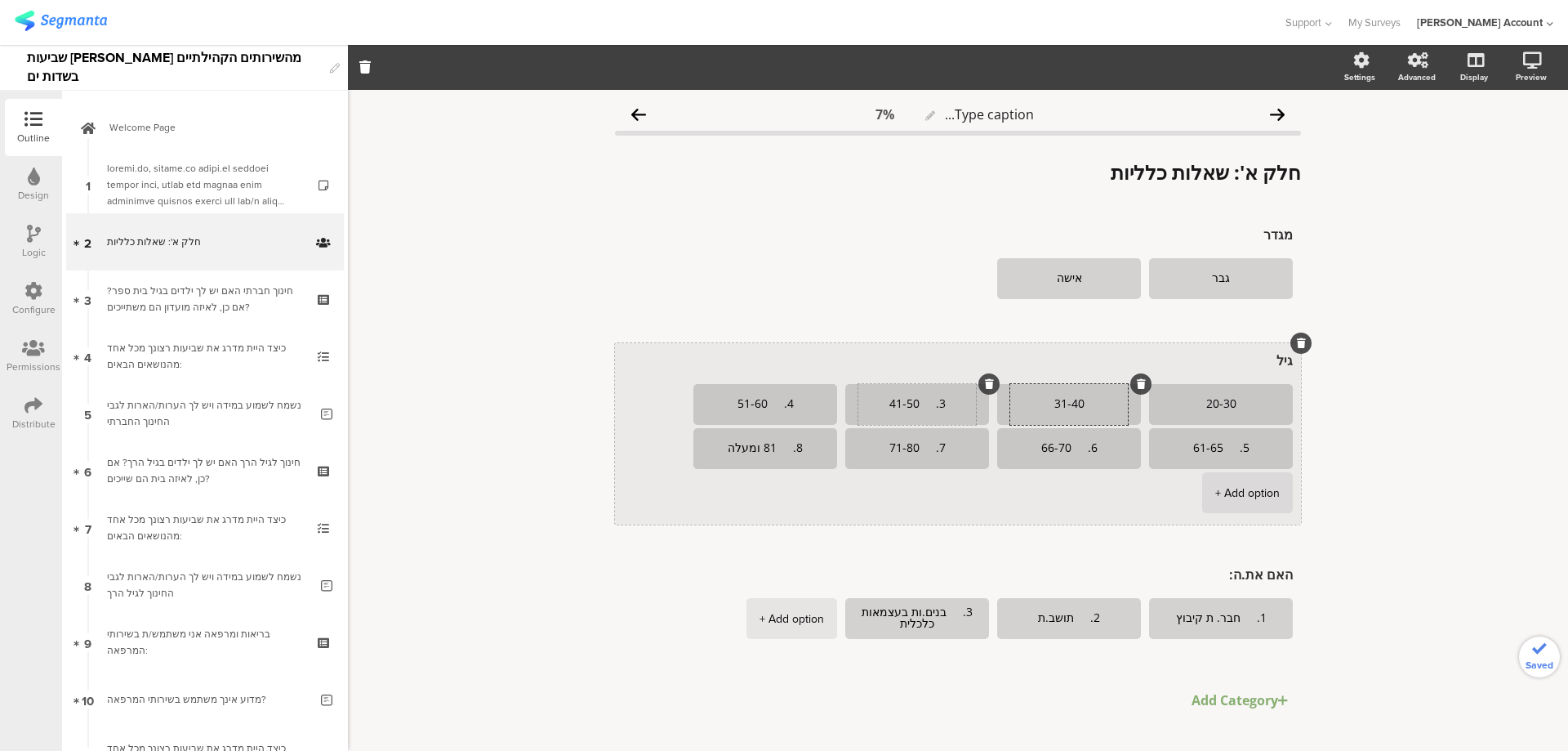
click at [915, 405] on textarea "3. 41-50" at bounding box center [917, 405] width 118 height 13
type textarea "41-50"
click at [757, 408] on textarea "4. 51-60" at bounding box center [765, 405] width 118 height 13
type textarea "51-60"
click at [1217, 448] on textarea "5. 61-65" at bounding box center [1221, 448] width 118 height 13
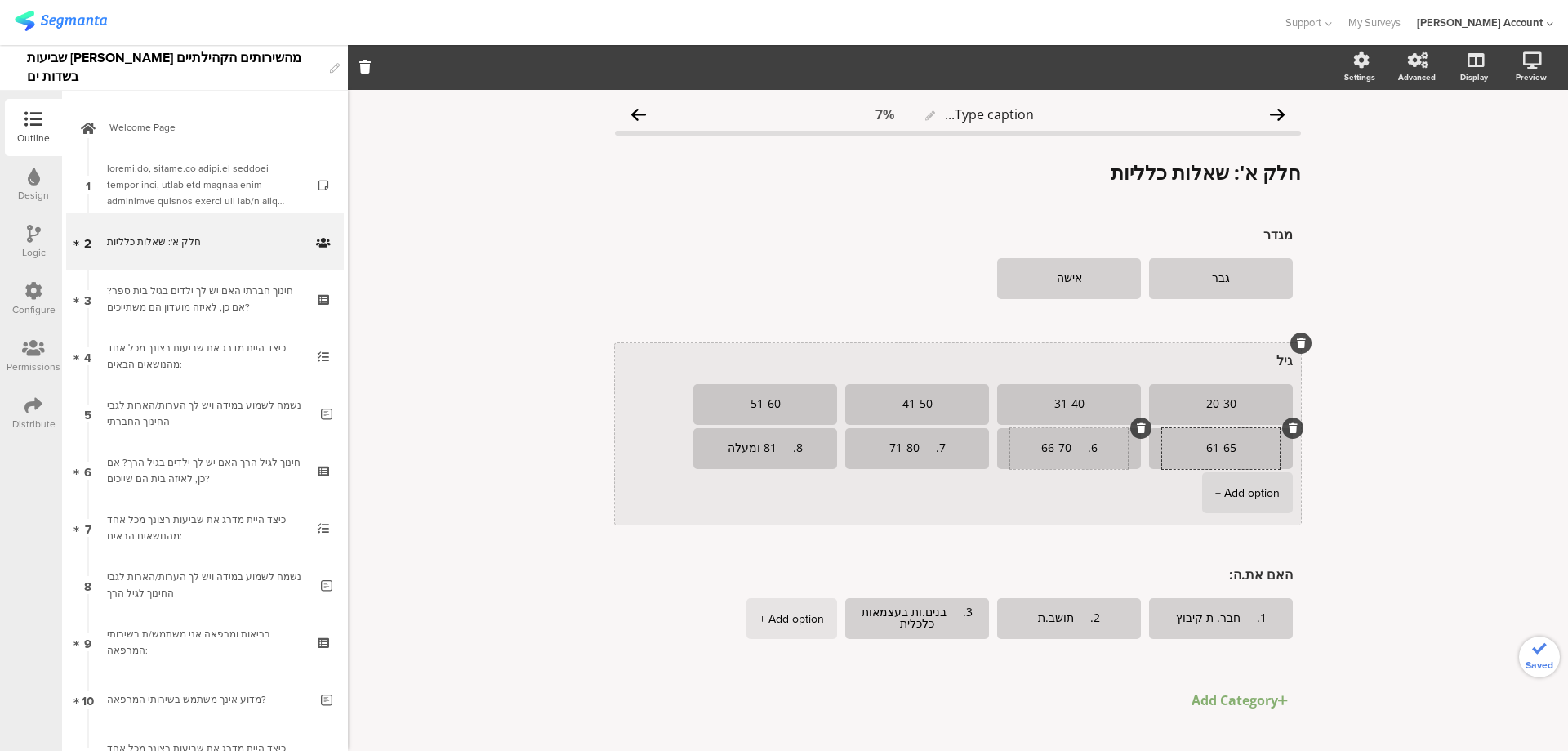
type textarea "61-65"
click at [1065, 445] on textarea "6. 66-70" at bounding box center [1069, 448] width 118 height 13
type textarea "66-70"
click at [910, 447] on textarea "7. 71-80" at bounding box center [917, 448] width 118 height 13
type textarea "71-80"
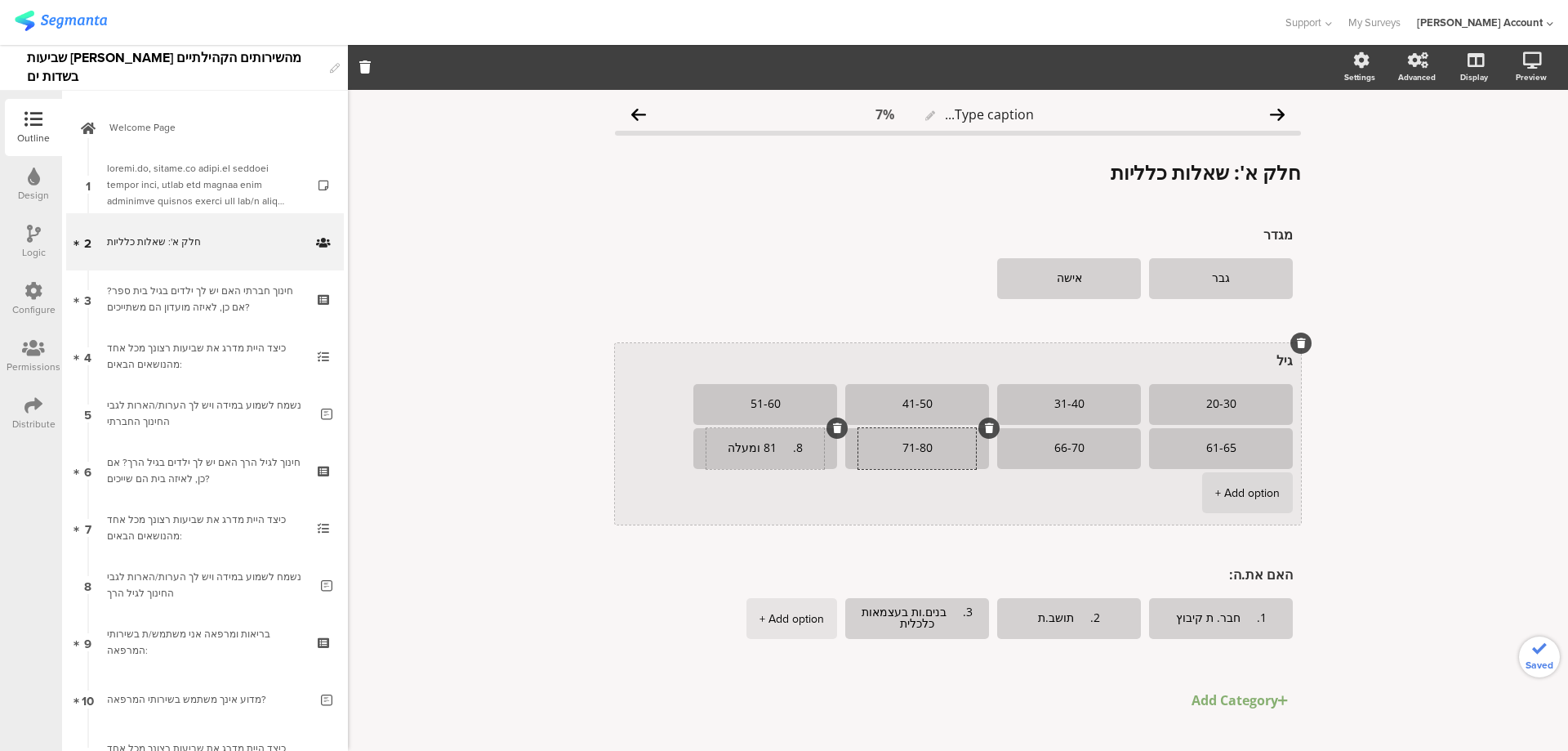
click at [763, 448] on textarea "8. 81 ומעלה" at bounding box center [765, 448] width 118 height 13
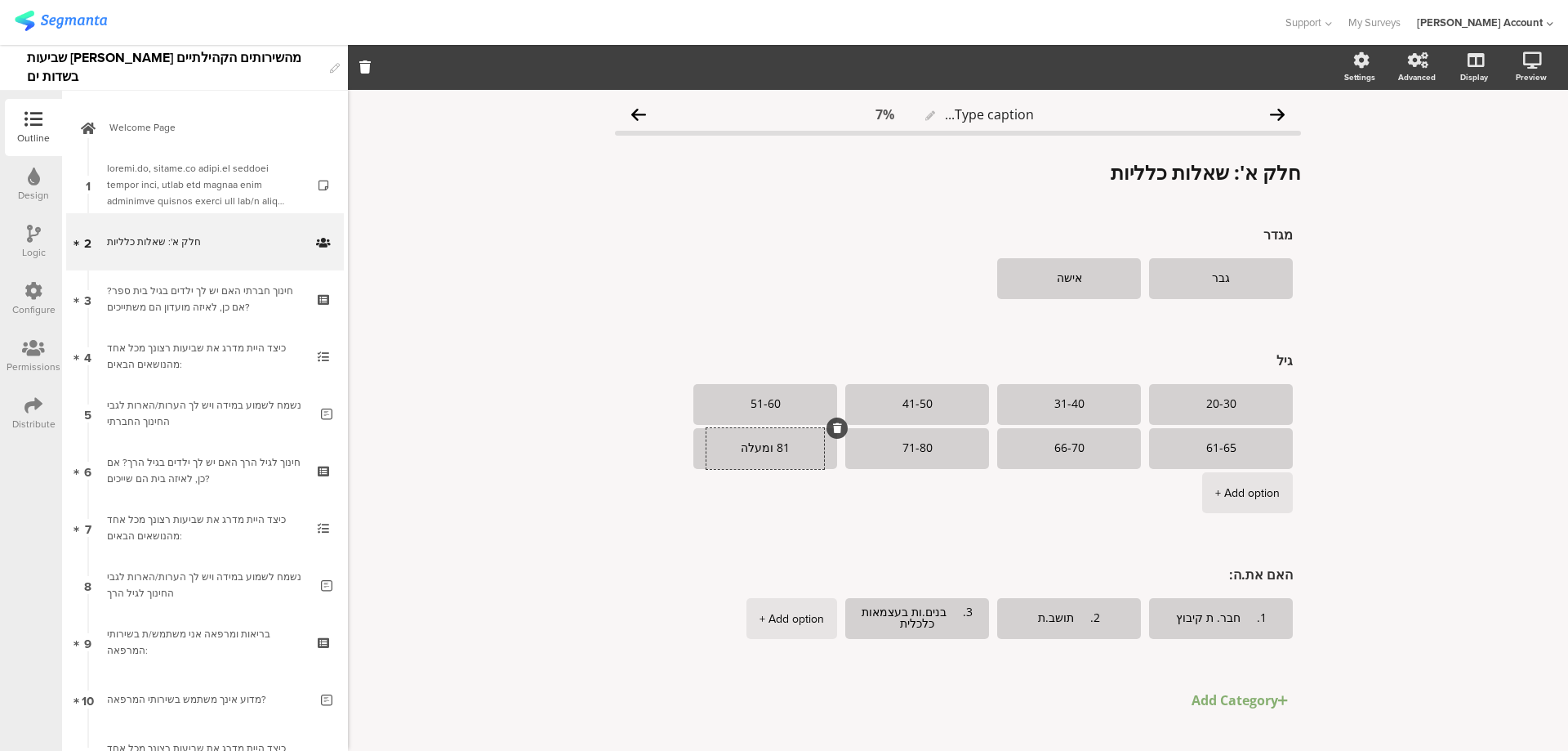
type textarea "81 ומעלה"
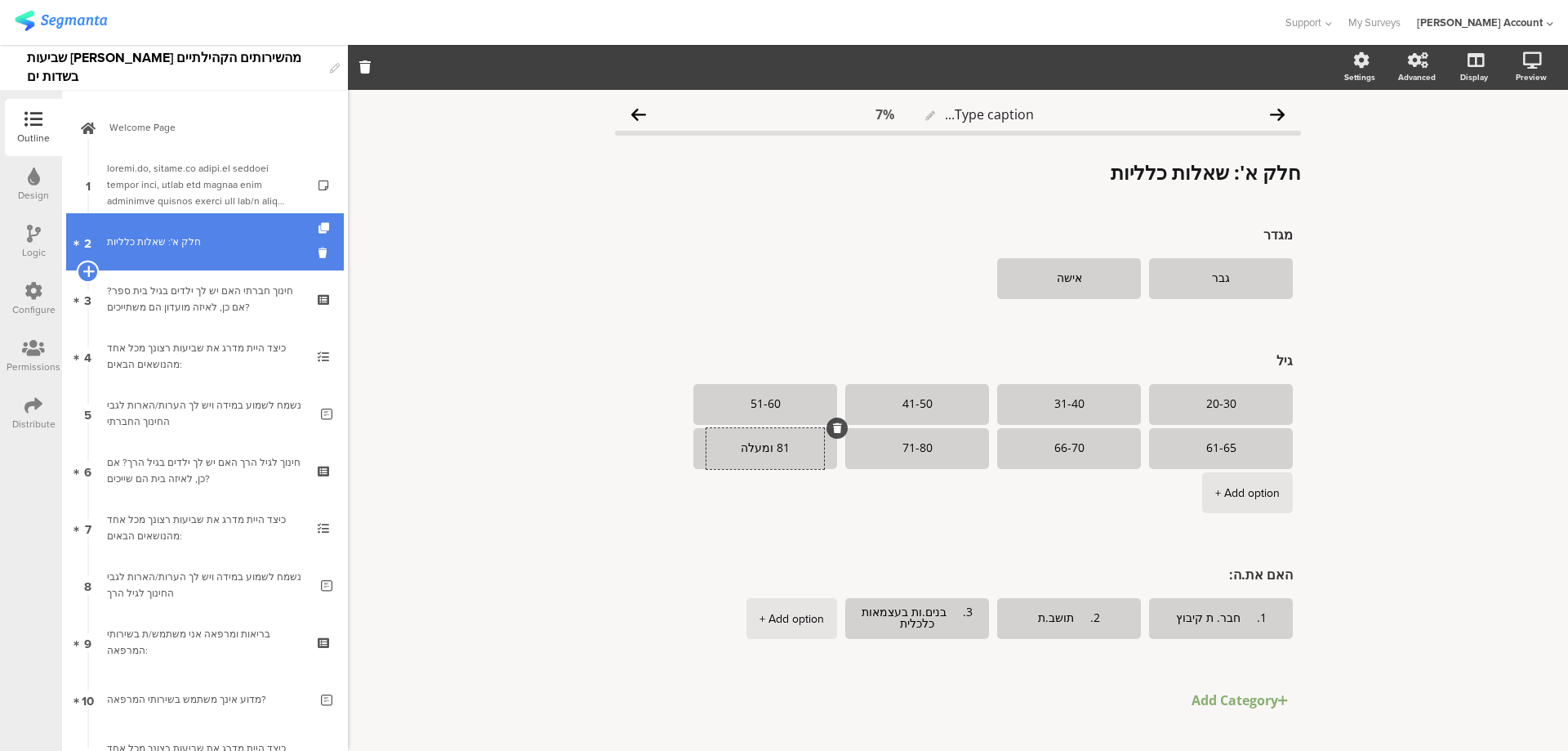
click at [90, 268] on icon at bounding box center [87, 271] width 11 height 15
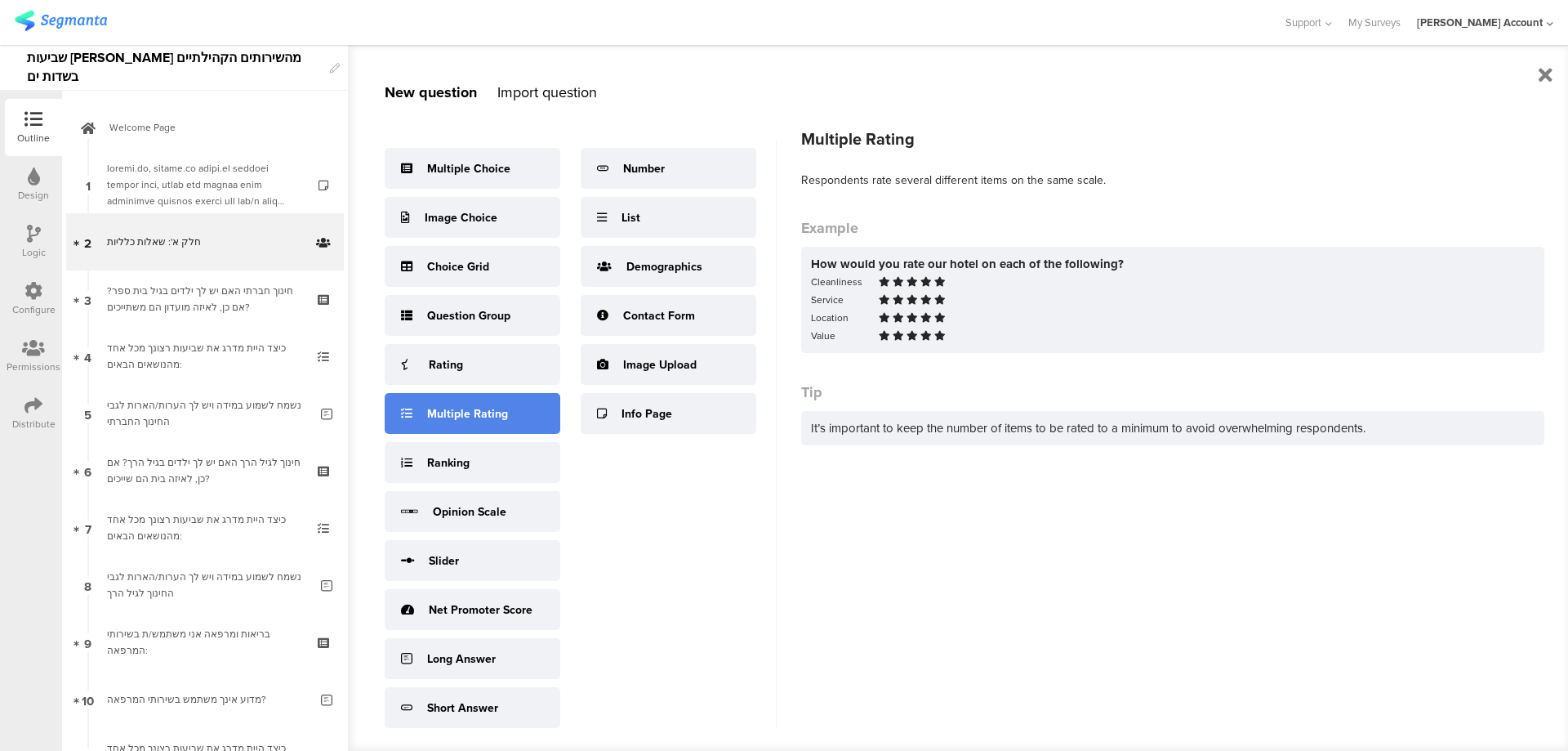
click at [494, 402] on div "Multiple Rating" at bounding box center [472, 414] width 176 height 41
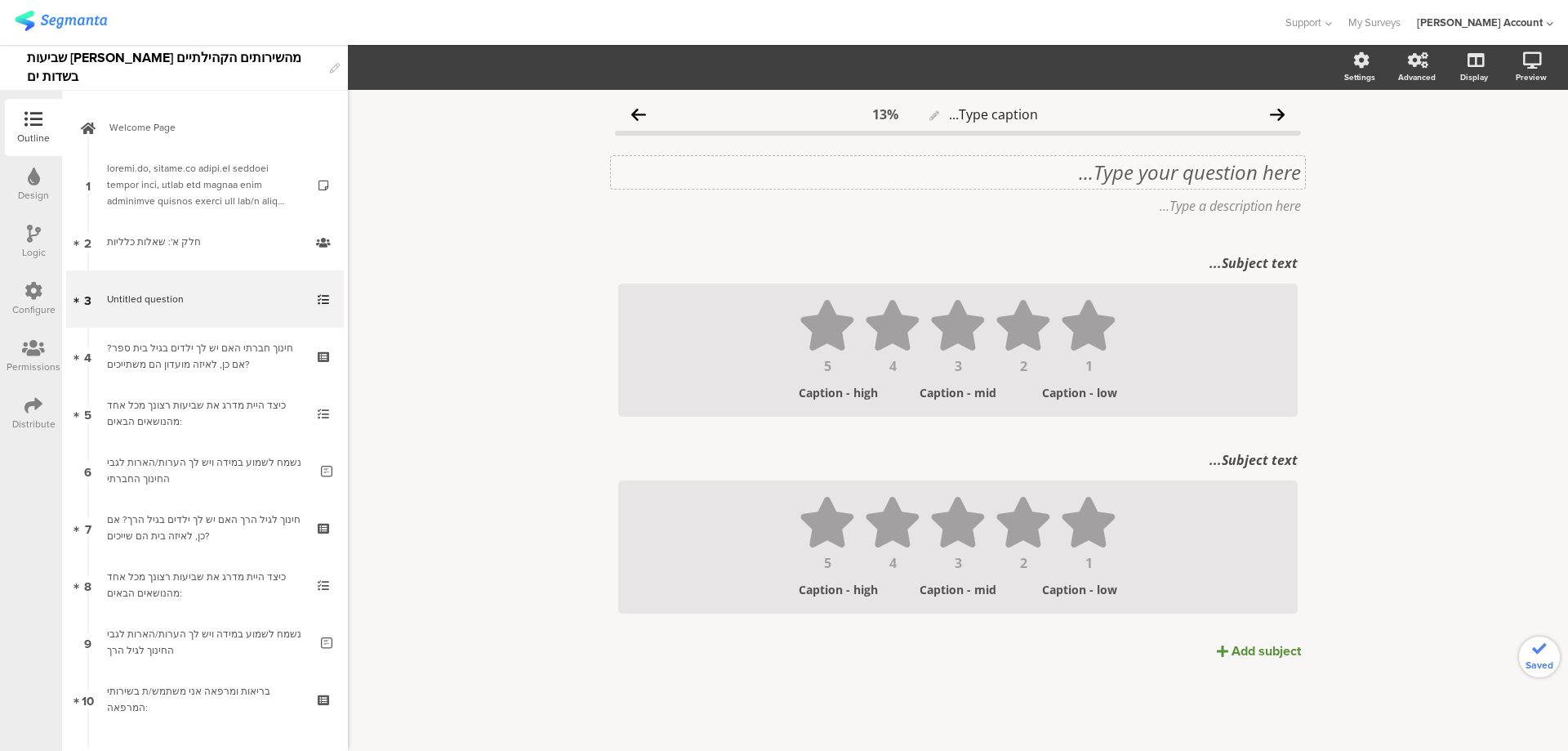
click at [1226, 181] on div "Type your question here..." at bounding box center [957, 172] width 695 height 33
click at [1253, 172] on p "חלק ב' – עמדות [PERSON_NAME] כללית" at bounding box center [957, 172] width 686 height 25
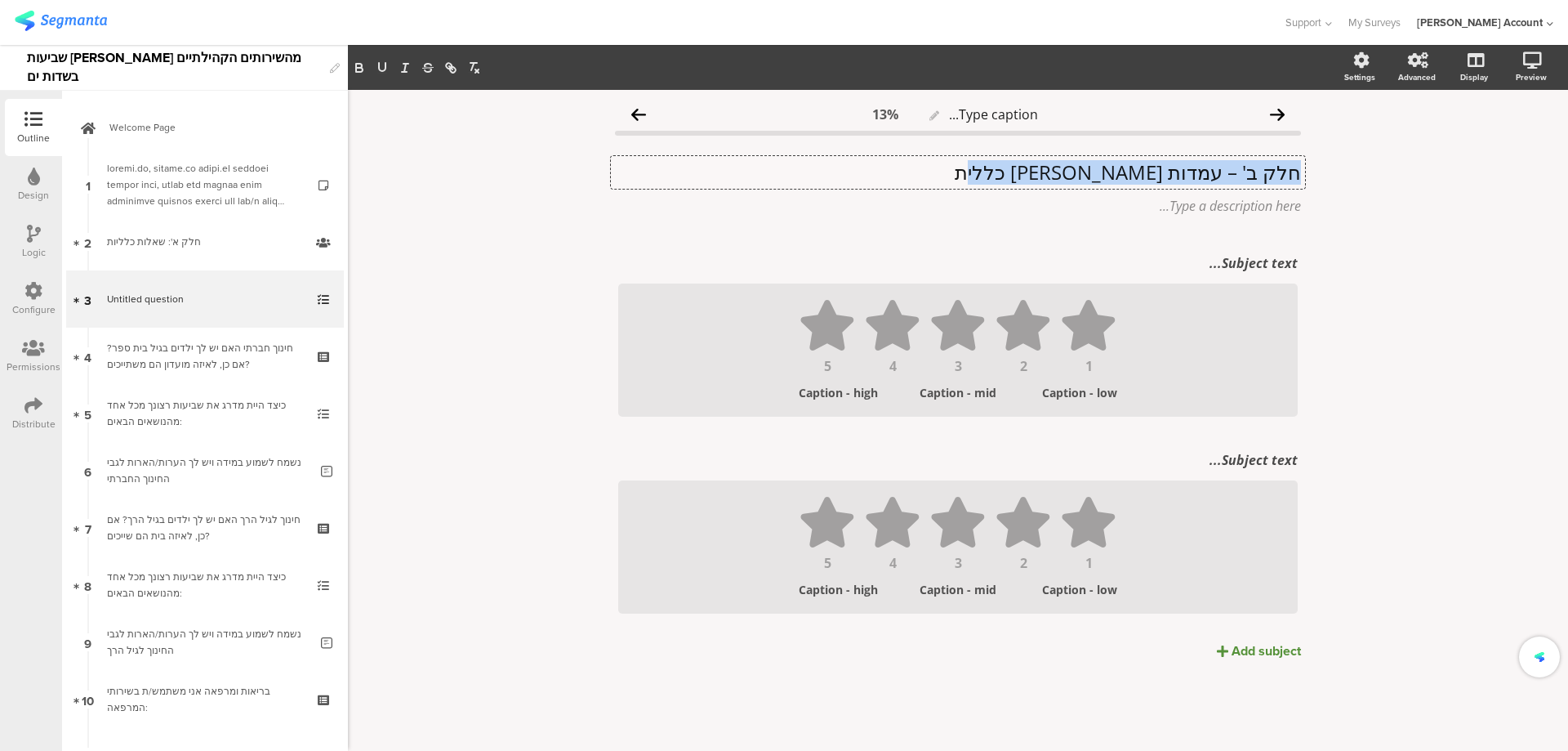
click at [1253, 172] on p "חלק ב' – עמדות [PERSON_NAME] כללית" at bounding box center [957, 172] width 686 height 25
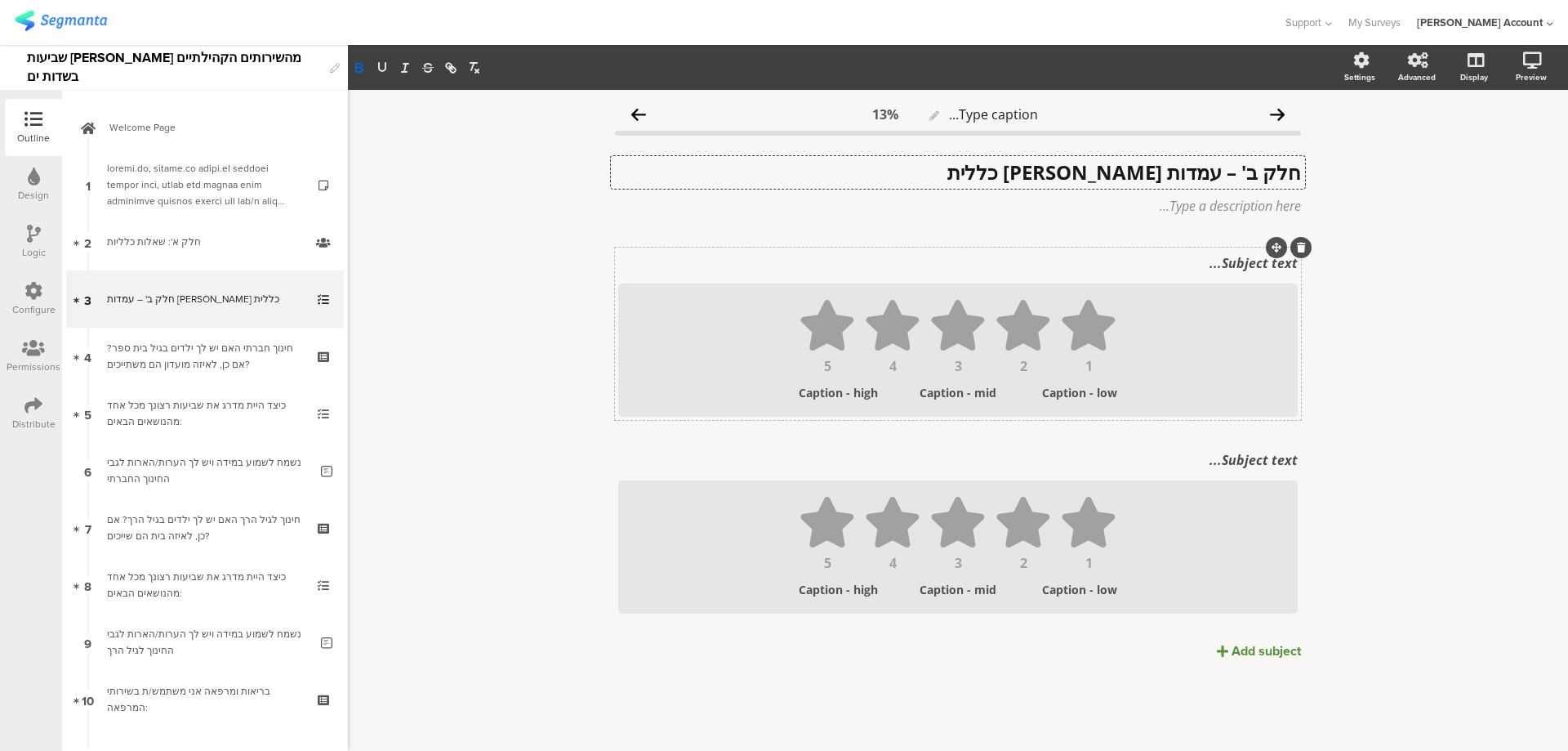
click at [1193, 258] on div "Subject text..." at bounding box center [957, 263] width 688 height 26
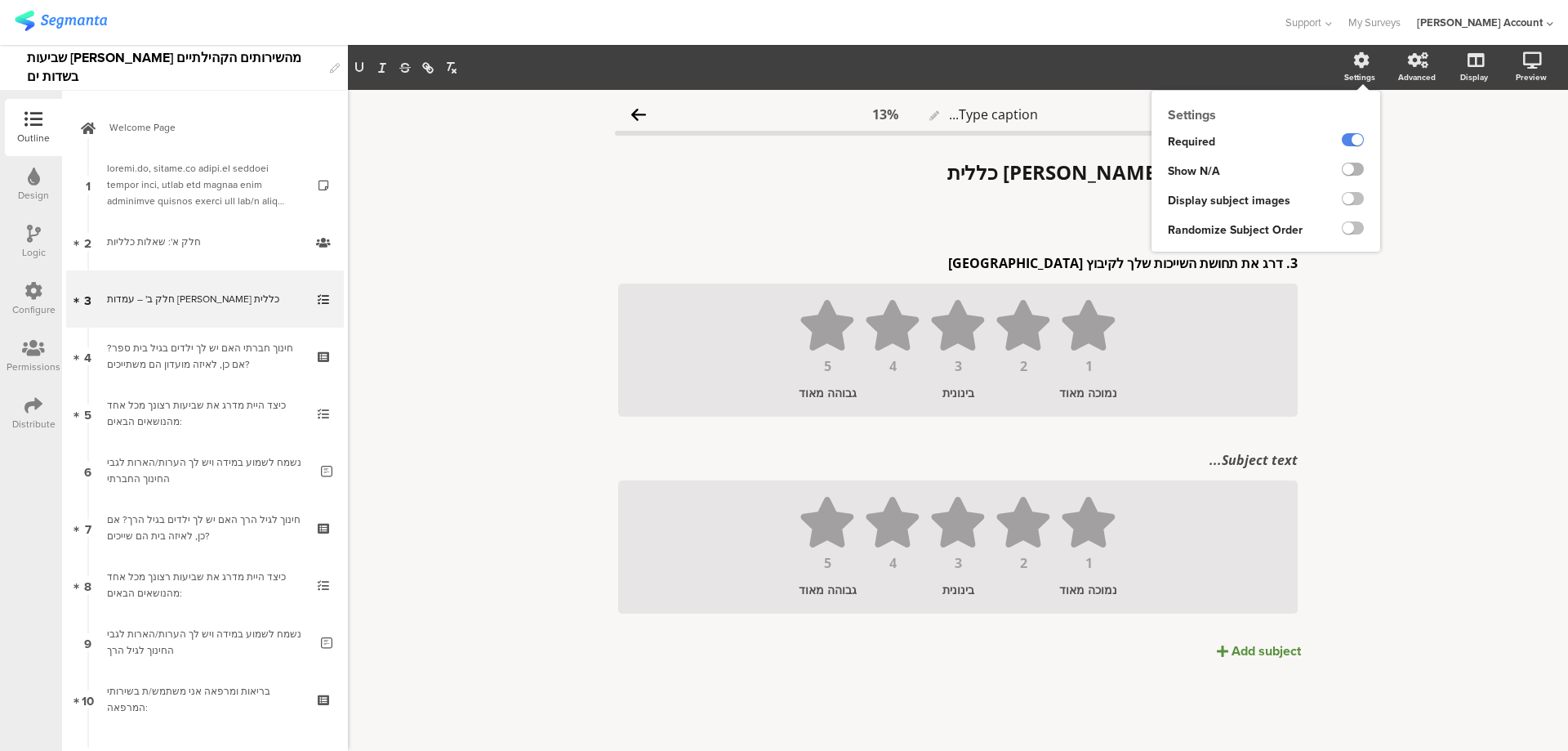
click at [1358, 168] on label at bounding box center [1353, 169] width 22 height 13
click at [0, 0] on input "checkbox" at bounding box center [0, 0] width 0 height 0
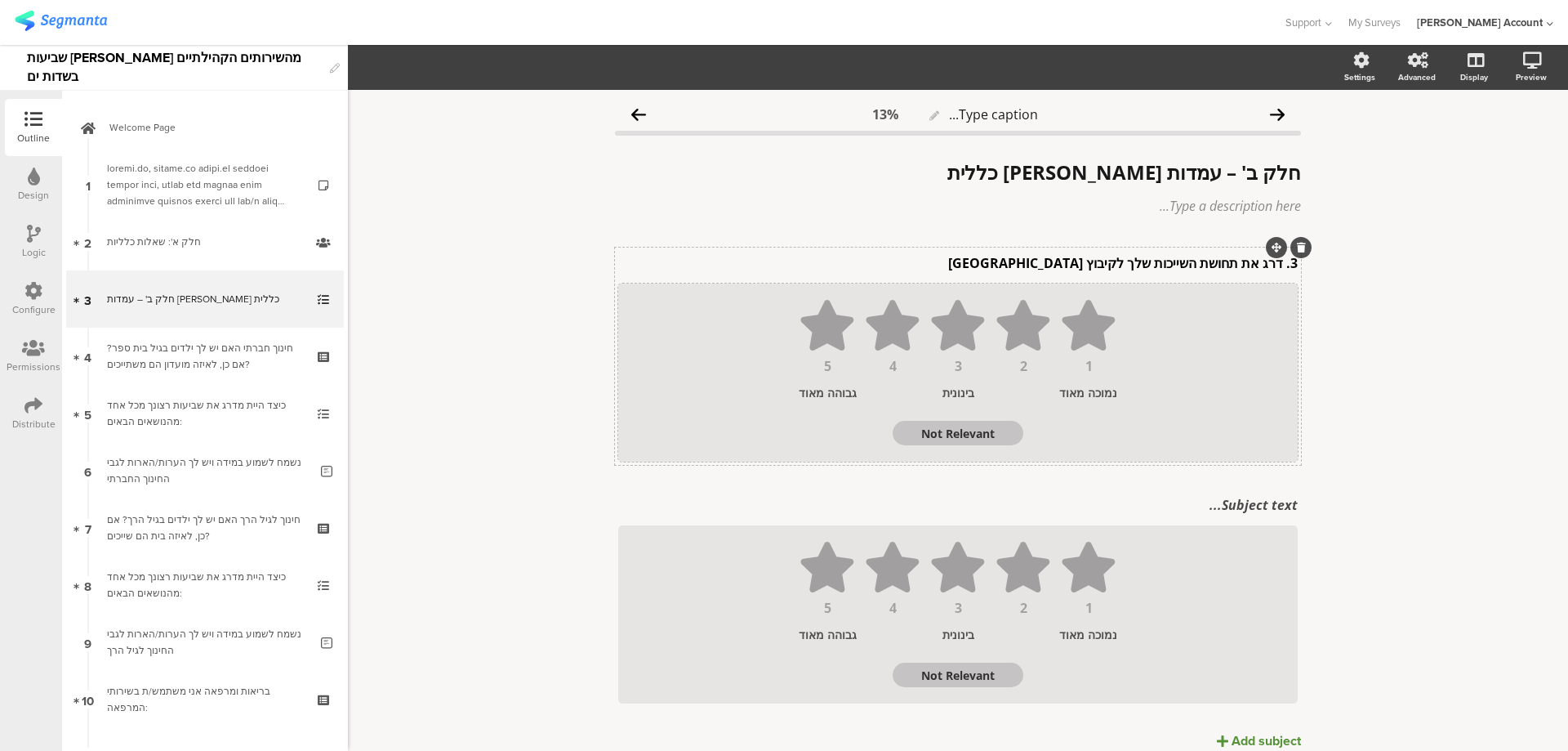
click at [988, 431] on textarea "Not Relevant" at bounding box center [957, 433] width 131 height 16
type textarea "לא"
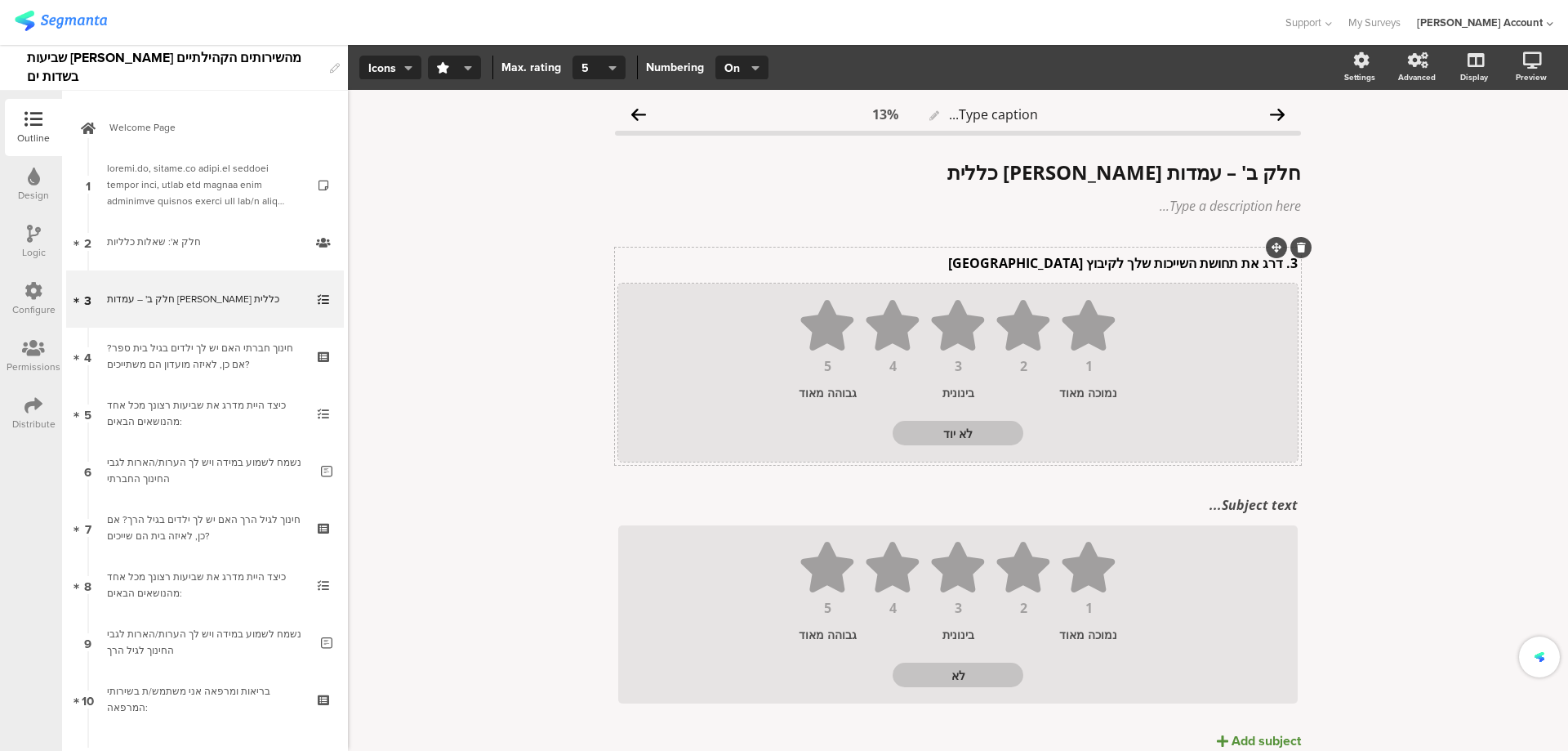
type textarea "לא יודע"
type textarea "לא יודע/ת"
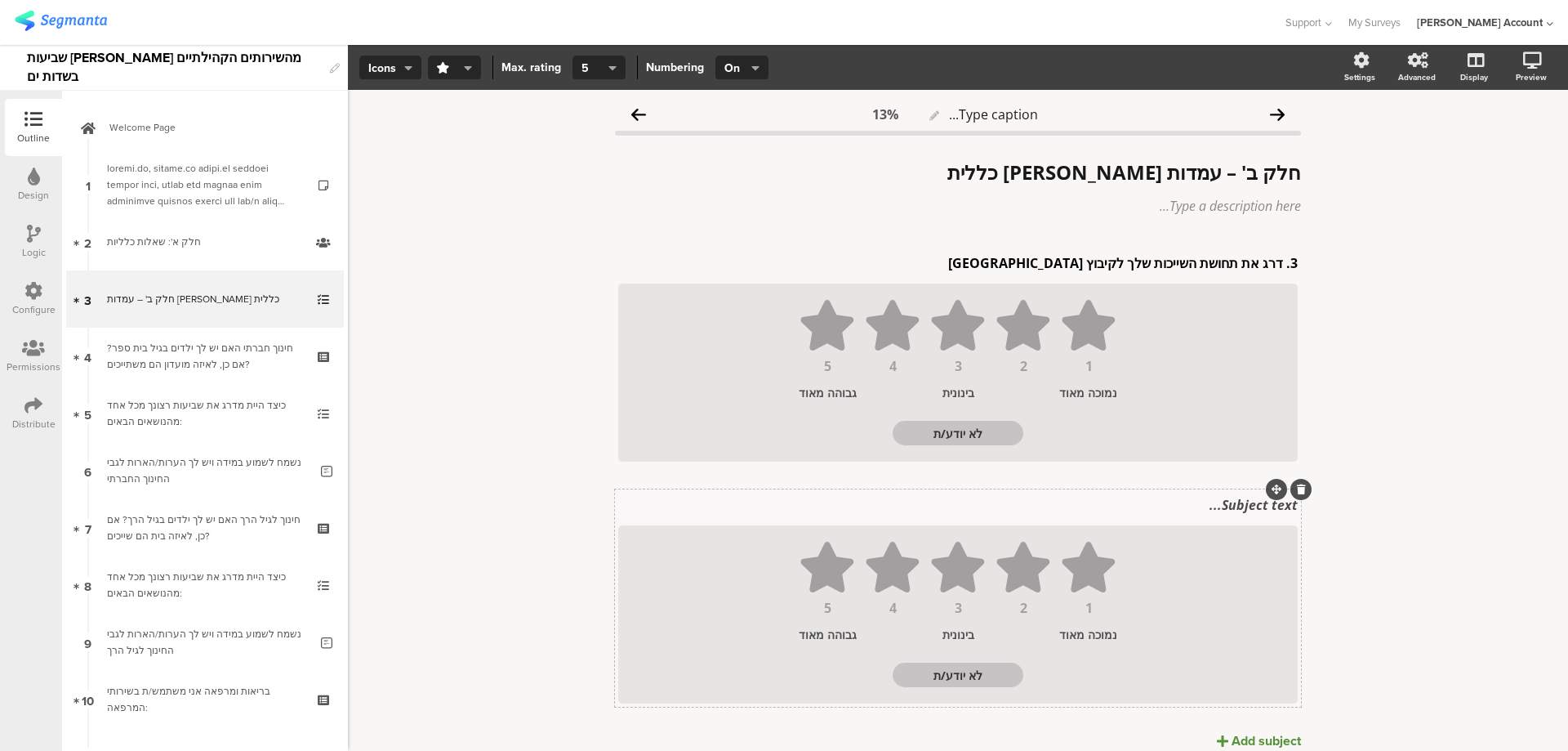
click at [1215, 509] on div "Subject text..." at bounding box center [957, 505] width 688 height 26
click at [1277, 509] on p "4. דרג את רמת המעורבות וההשפעה שלך על חיי הקהילה" at bounding box center [957, 505] width 680 height 18
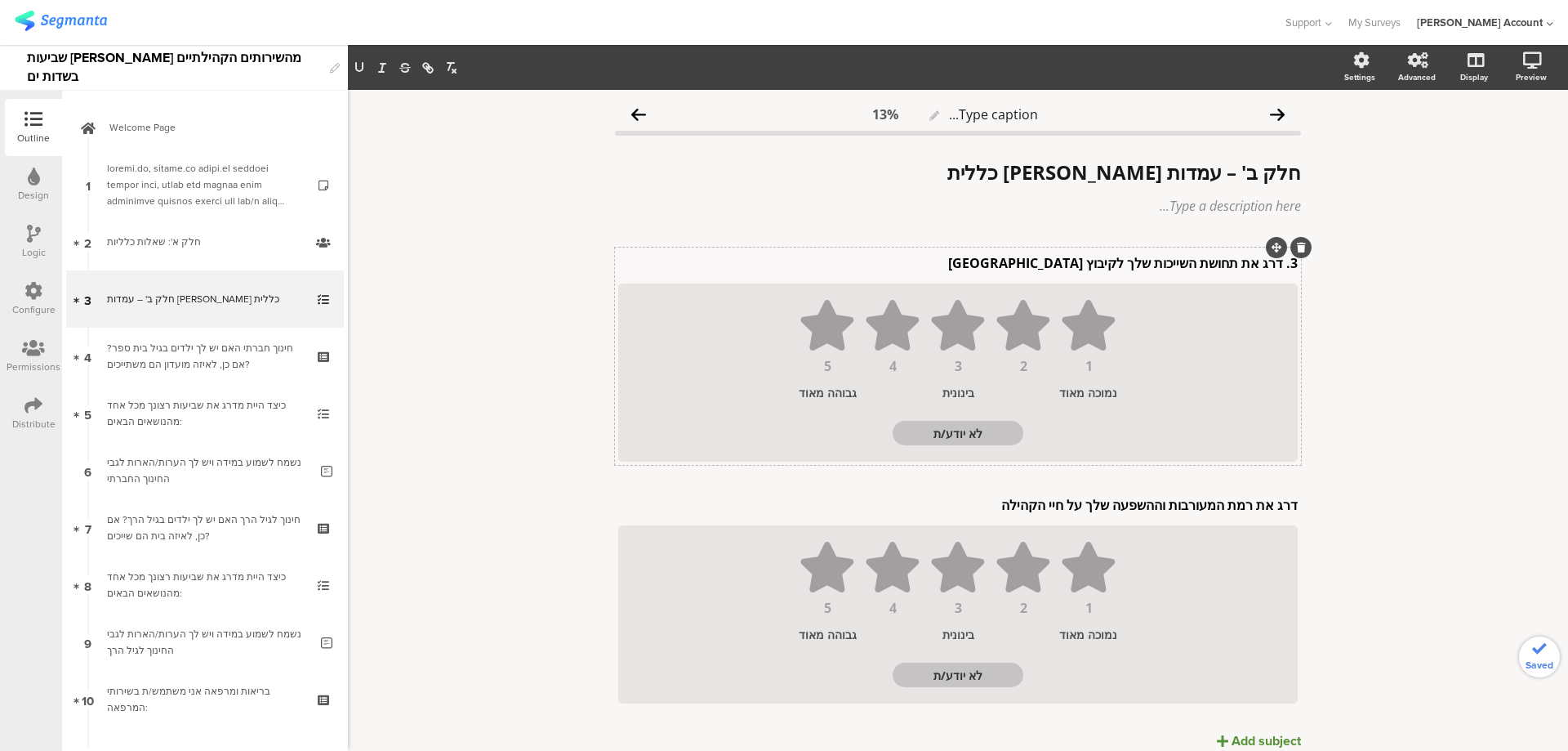
click at [1274, 268] on div "3. דרג את תחושת השייכות שלך לקיבוץ [GEOGRAPHIC_DATA]. דרג את תחושת השייכות שלך …" at bounding box center [957, 263] width 688 height 26
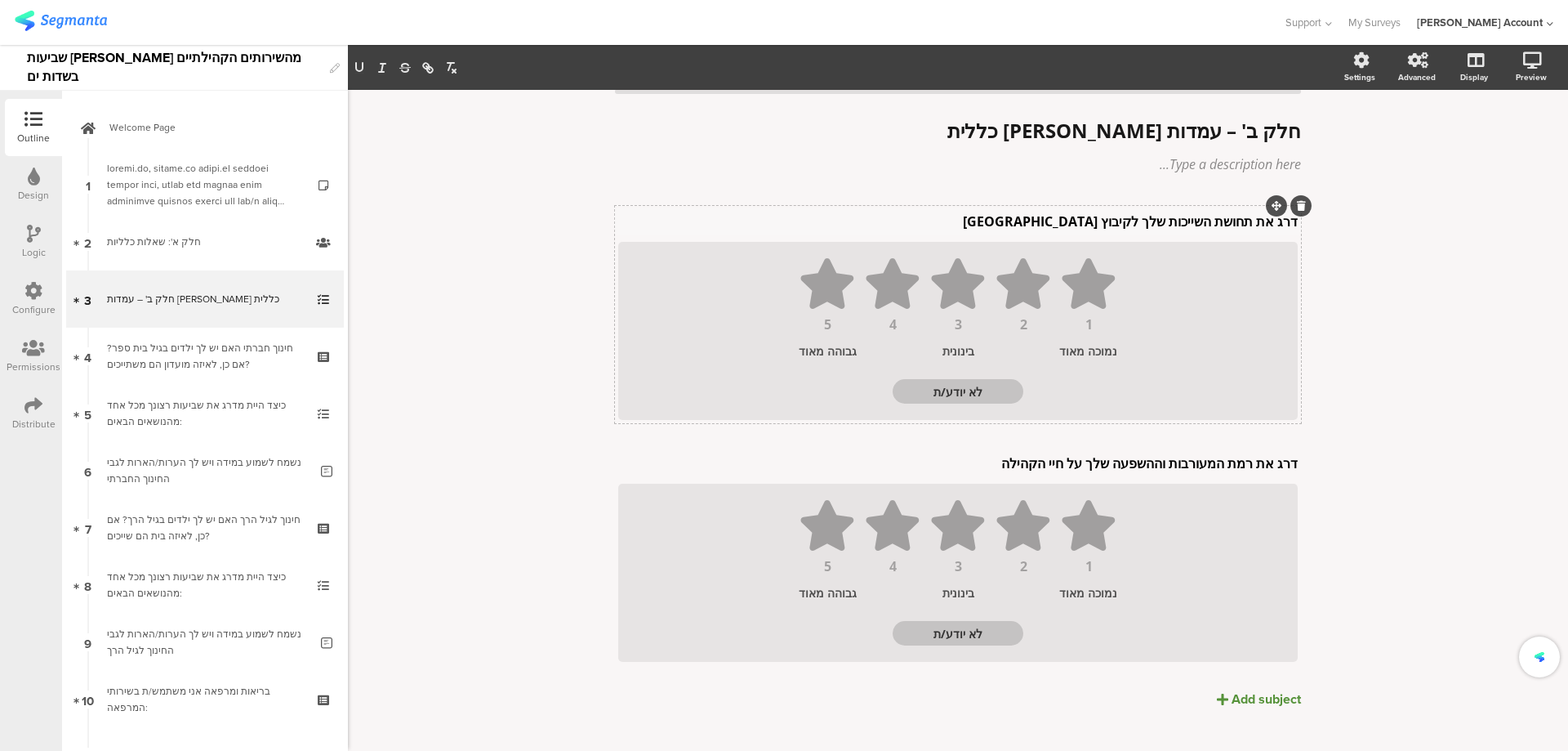
scroll to position [64, 0]
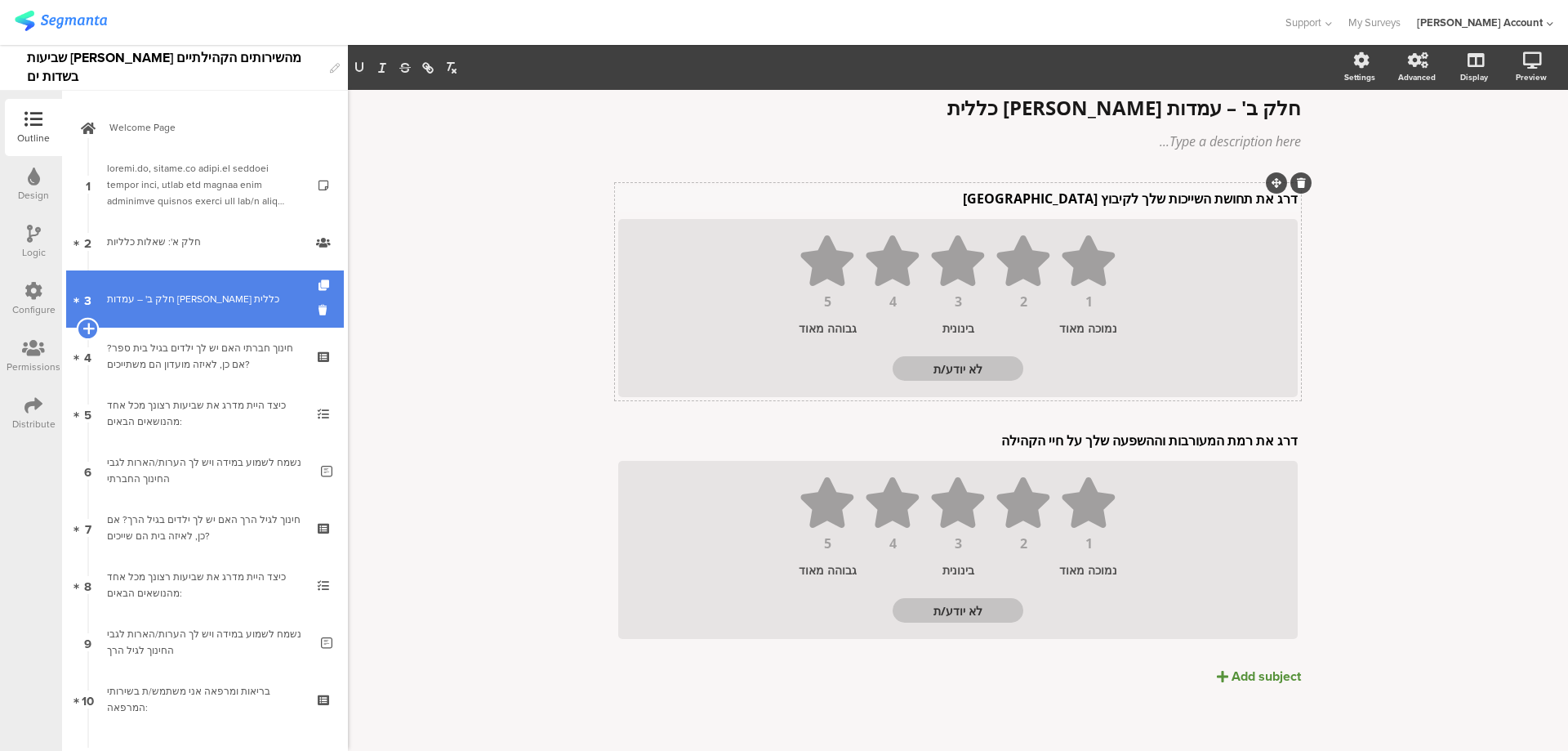
click at [88, 331] on icon at bounding box center [87, 329] width 11 height 15
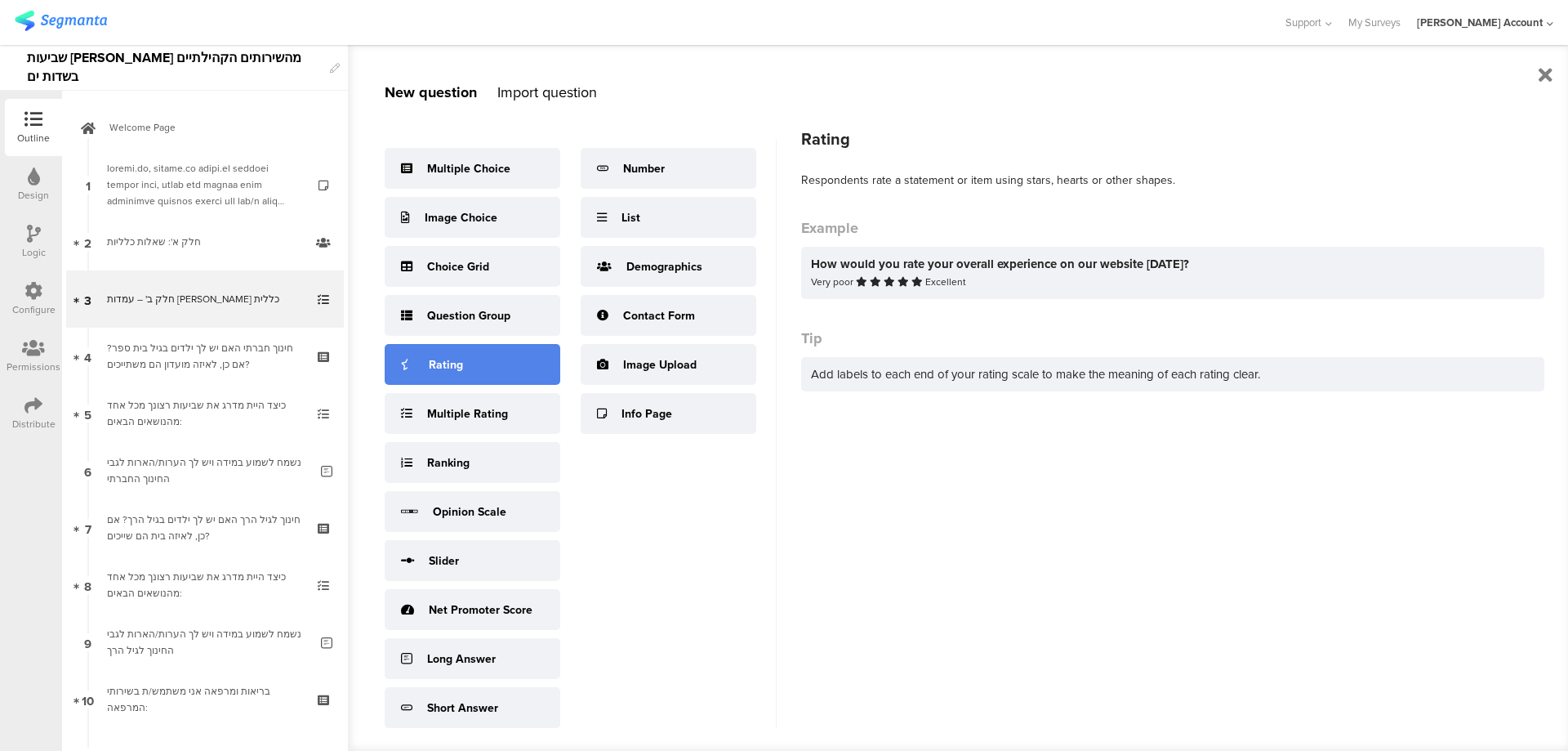
click at [517, 373] on div "Rating" at bounding box center [472, 364] width 176 height 41
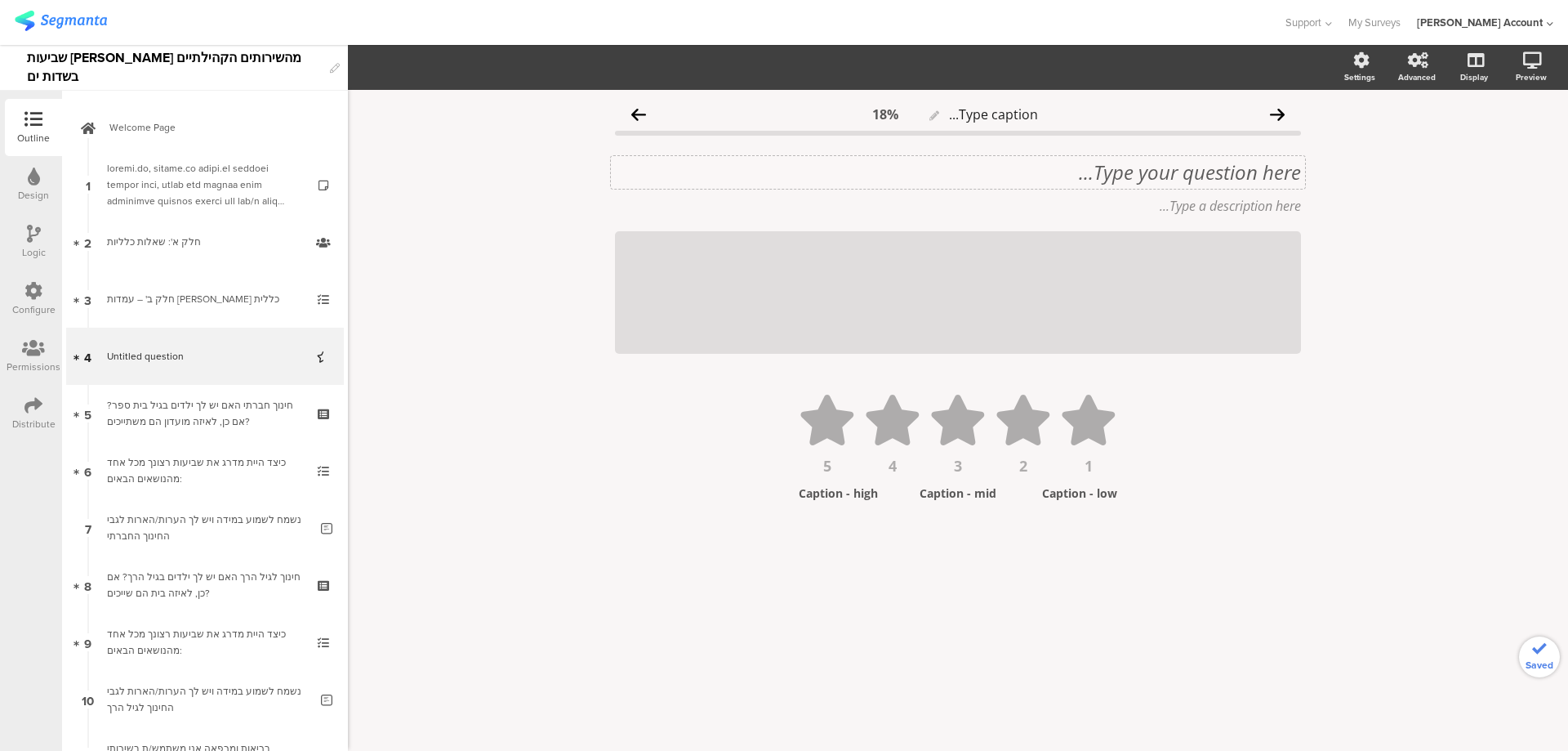
click at [1229, 181] on div "Type your question here..." at bounding box center [957, 172] width 695 height 33
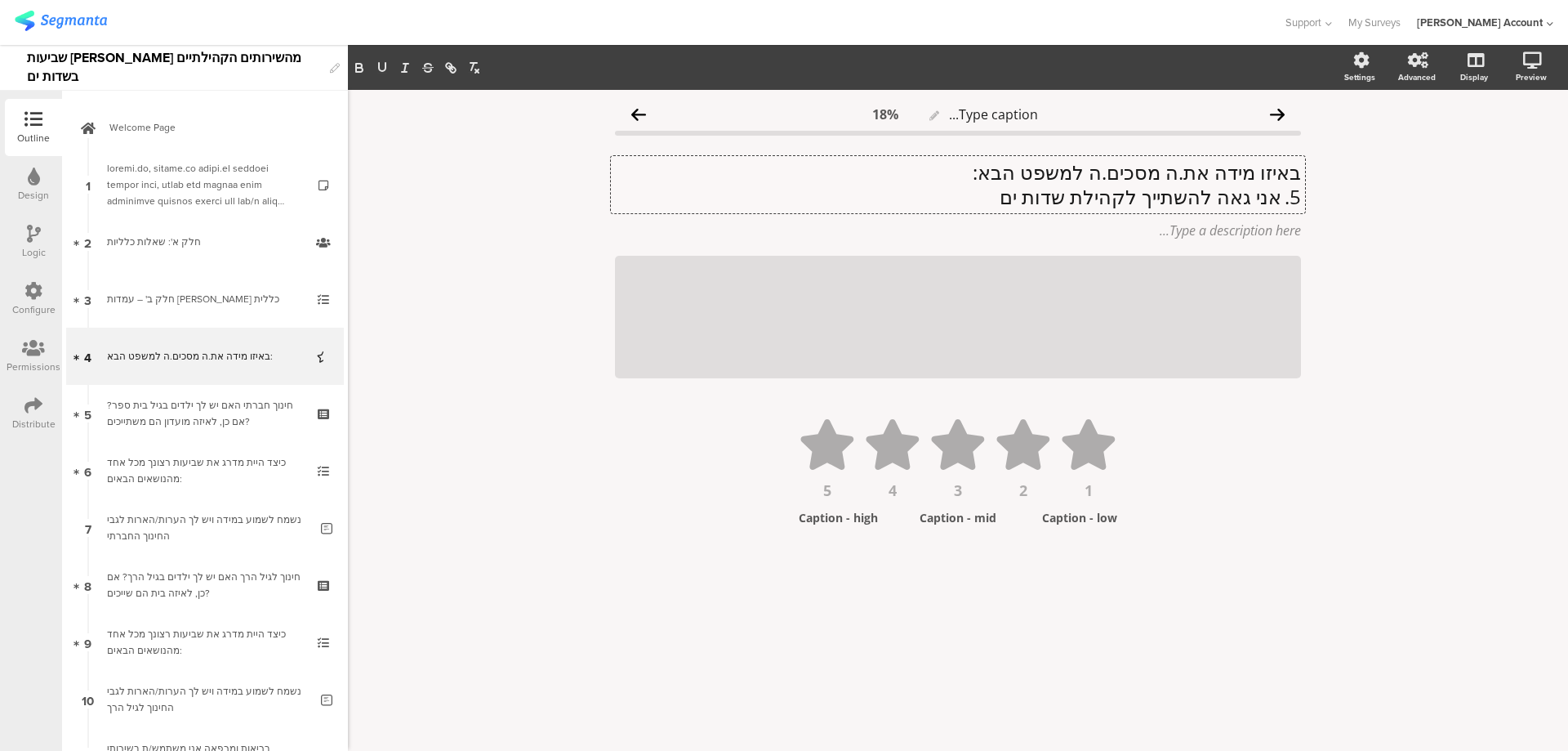
scroll to position [1, 0]
click at [1280, 200] on p "5. אני גאה להשתייך לקהילת שדות ים" at bounding box center [957, 196] width 686 height 25
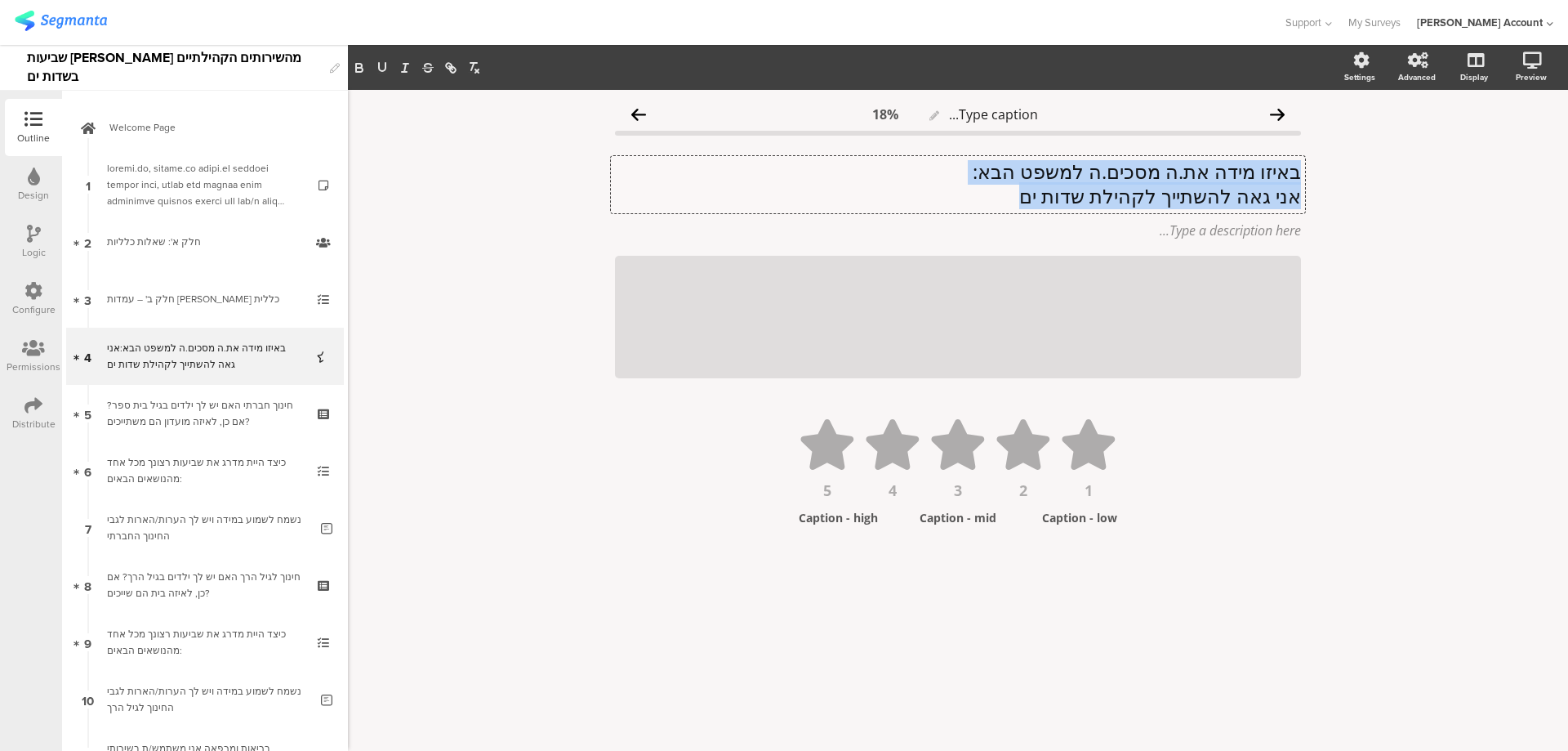
drag, startPoint x: 1103, startPoint y: 183, endPoint x: 1298, endPoint y: 162, distance: 196.1
click at [1298, 162] on div "באיזו מידה את.ה מסכים.ה למשפט הבא: אני גאה להשתייך לקהילת שדות ים" at bounding box center [957, 184] width 686 height 49
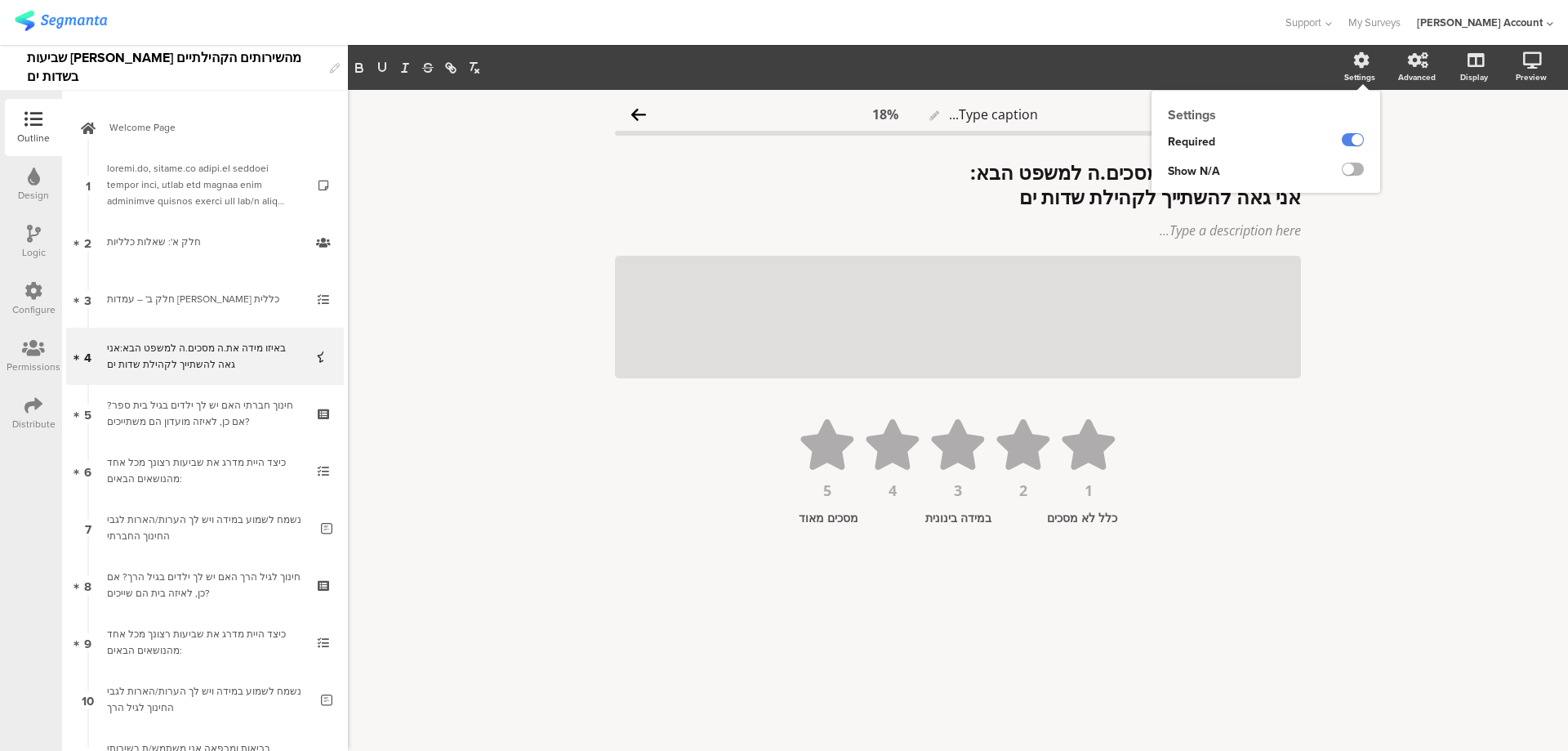
click at [1357, 167] on label at bounding box center [1353, 169] width 22 height 13
click at [0, 0] on input "checkbox" at bounding box center [0, 0] width 0 height 0
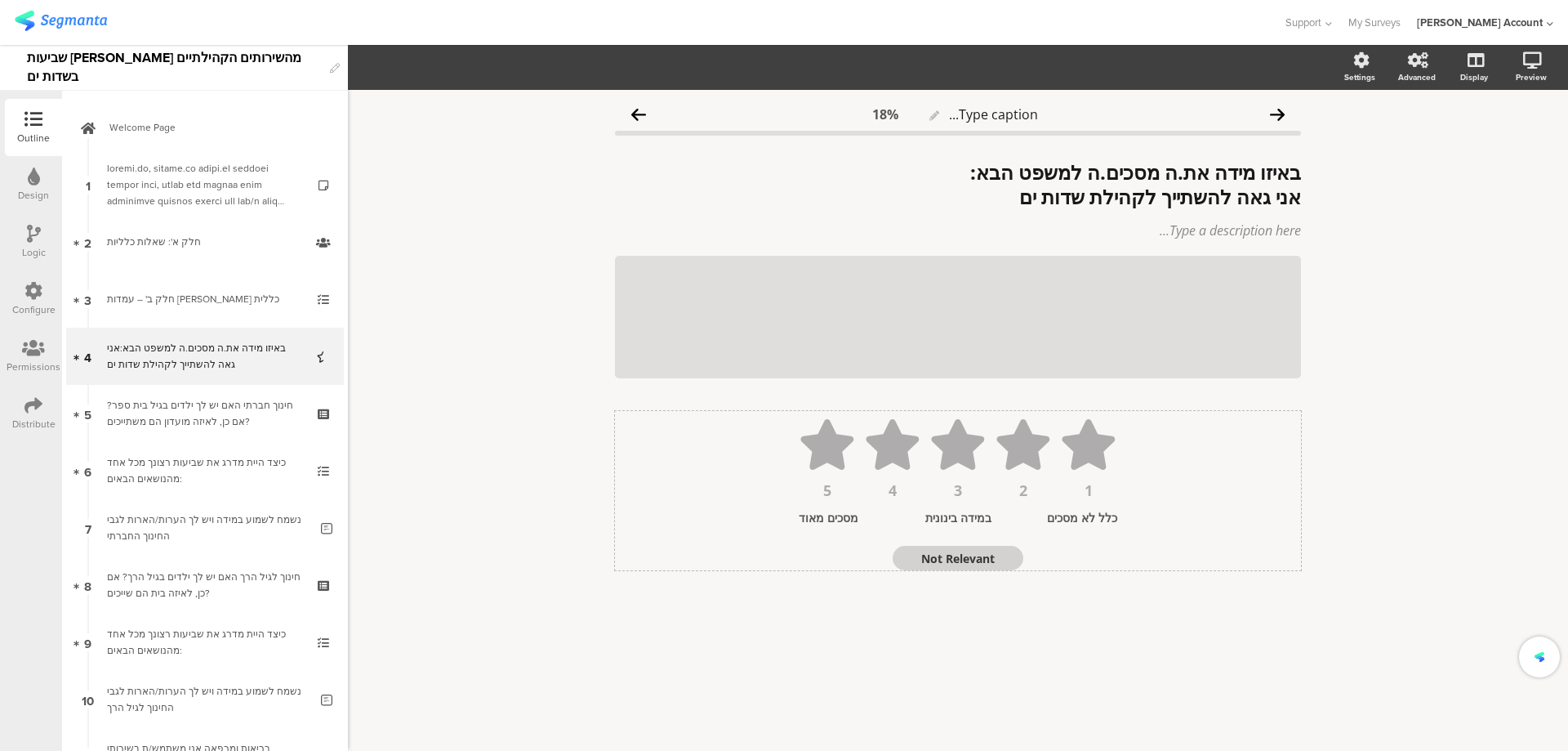
click at [978, 556] on textarea "Not Relevant" at bounding box center [957, 558] width 131 height 16
click at [977, 556] on textarea "Not Relevant" at bounding box center [957, 558] width 131 height 16
type textarea "לא יודע/ת"
click at [1299, 259] on icon at bounding box center [1301, 256] width 9 height 10
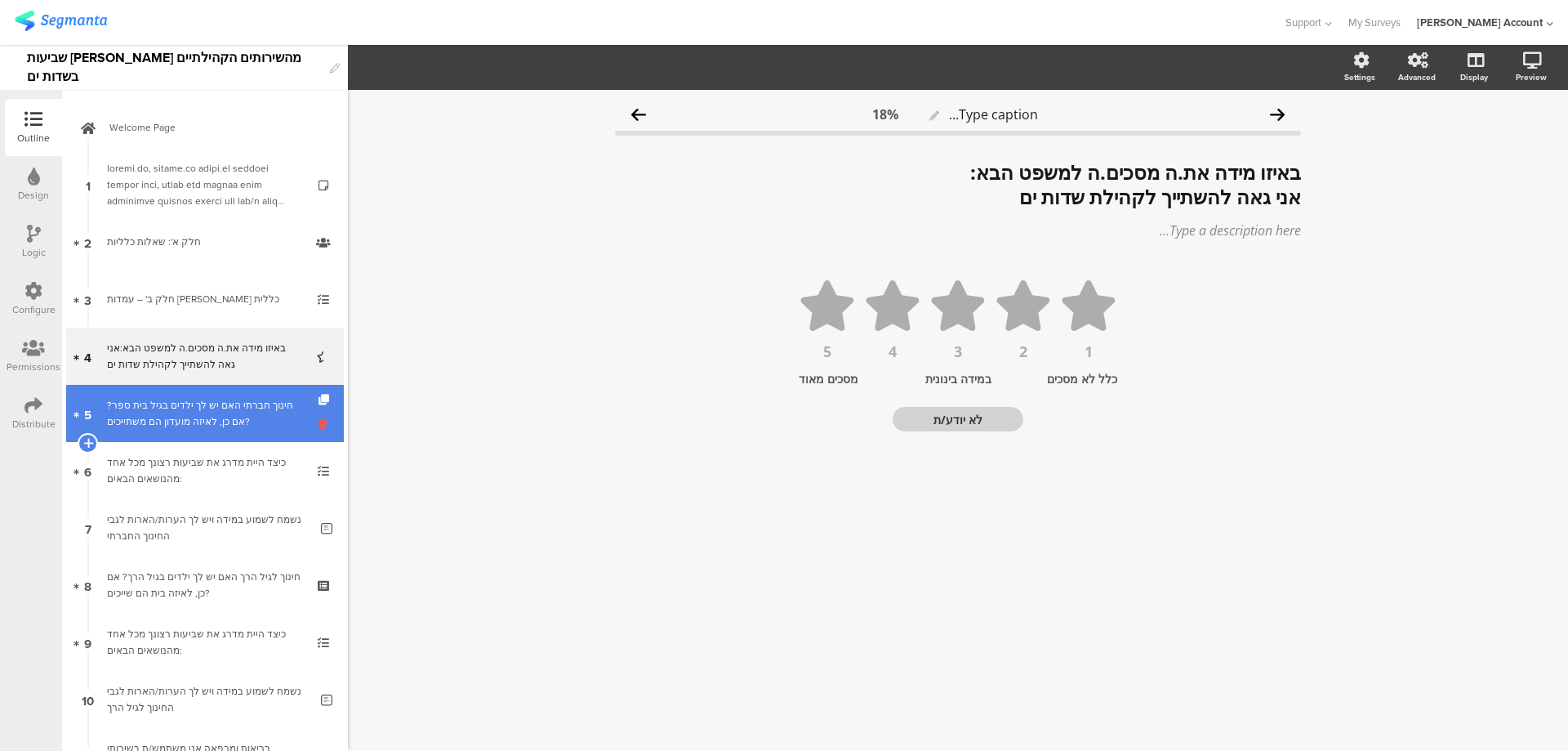
click at [319, 421] on icon at bounding box center [325, 425] width 14 height 16
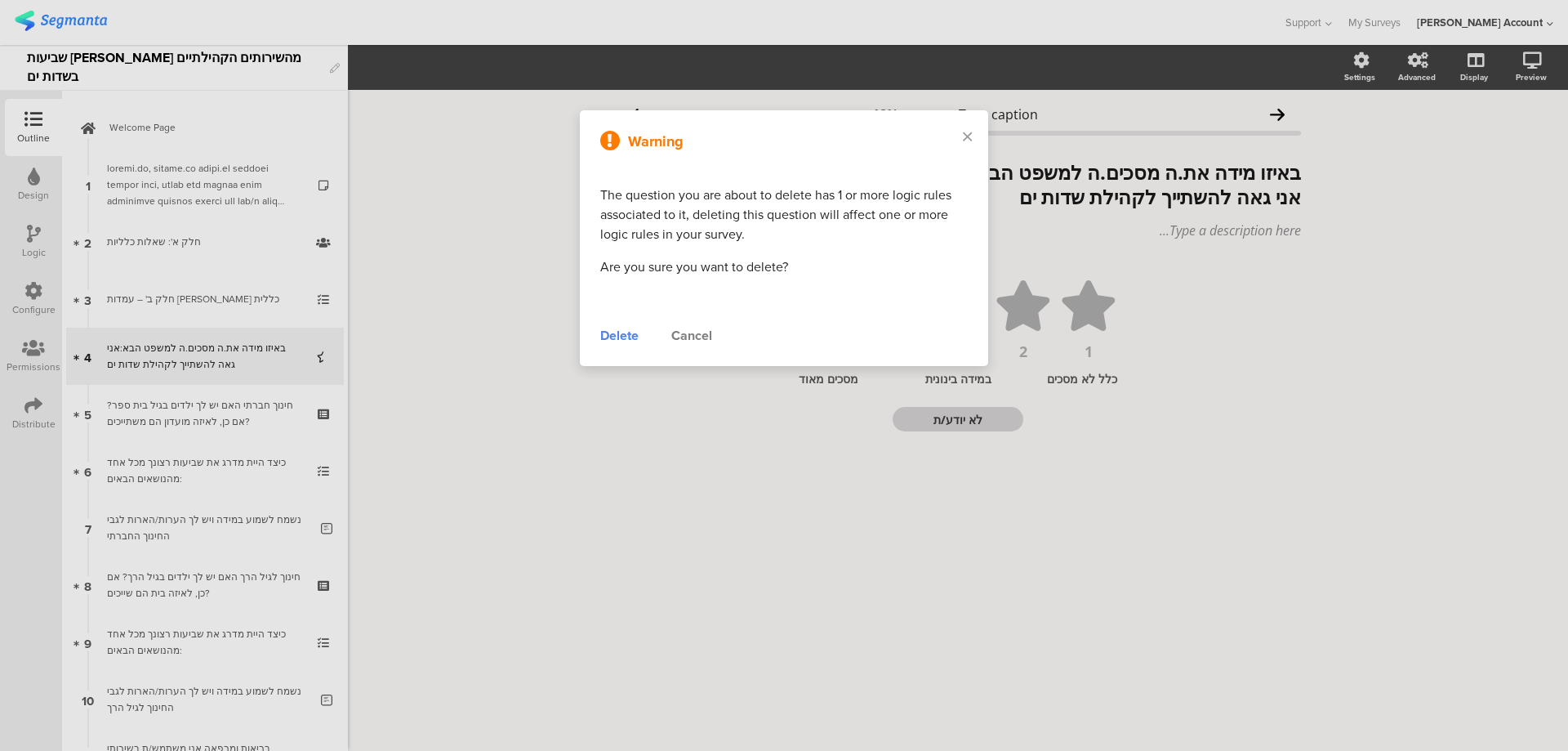
click at [621, 331] on div "Delete" at bounding box center [620, 336] width 39 height 20
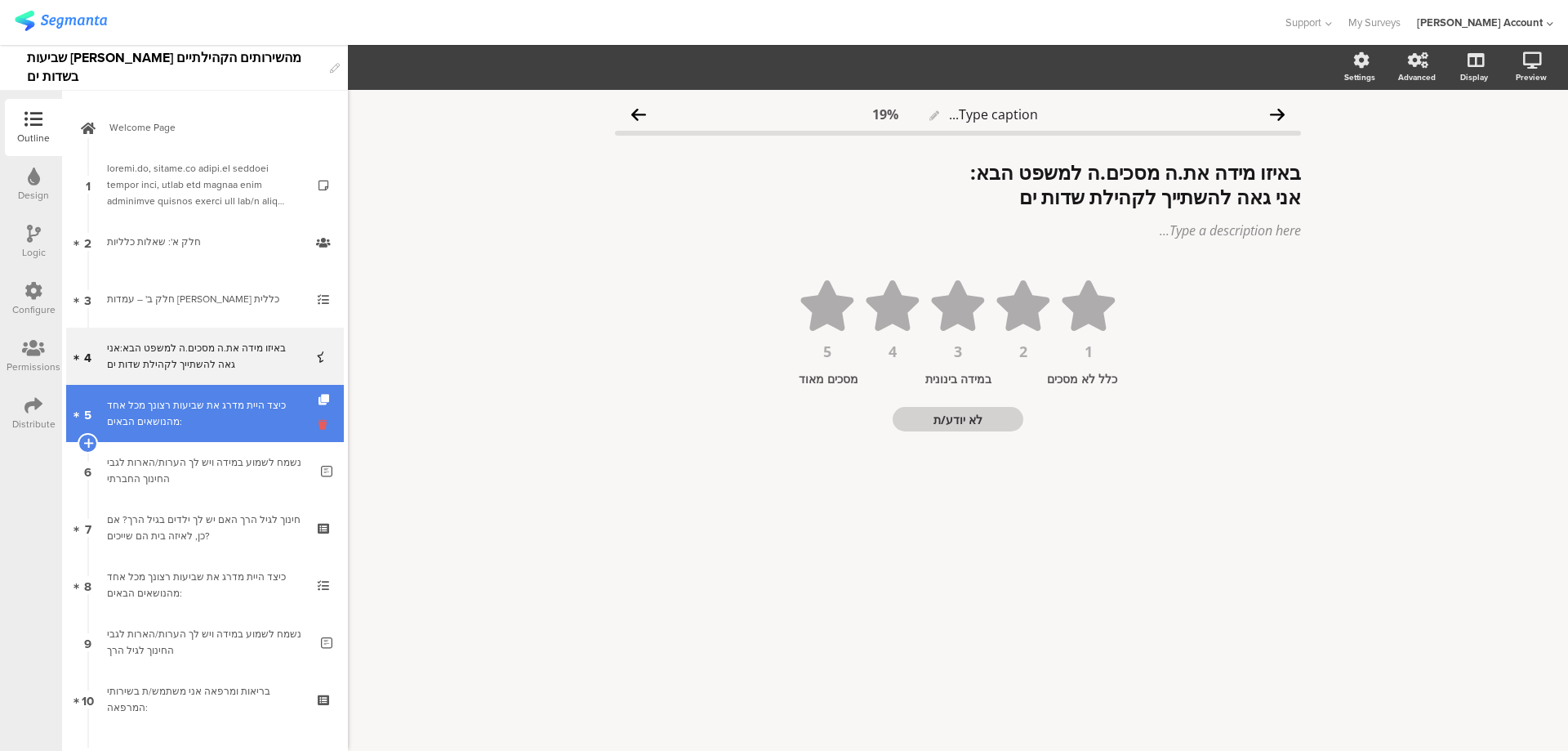
click at [319, 423] on icon at bounding box center [325, 425] width 14 height 16
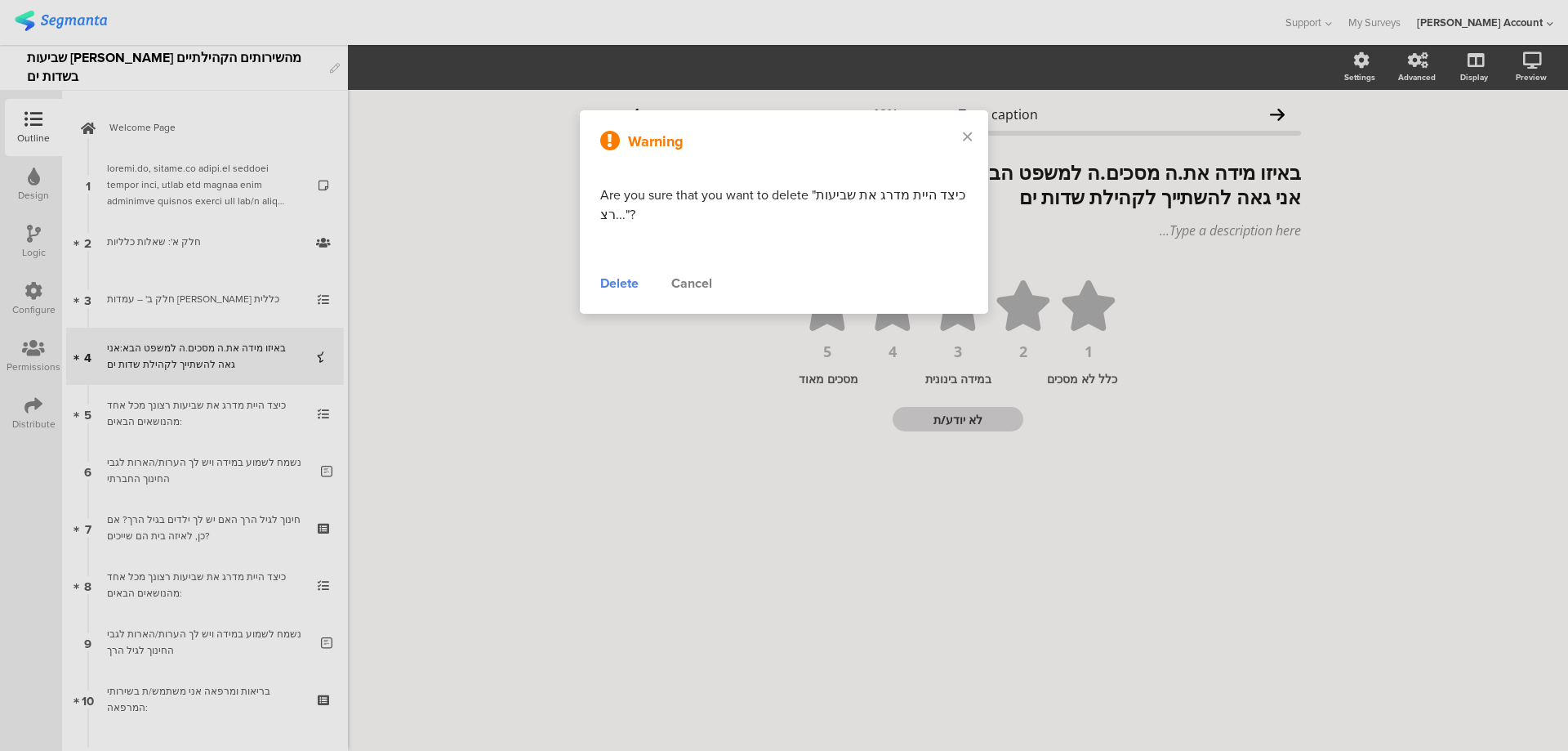
click at [629, 284] on div "Delete" at bounding box center [620, 284] width 39 height 20
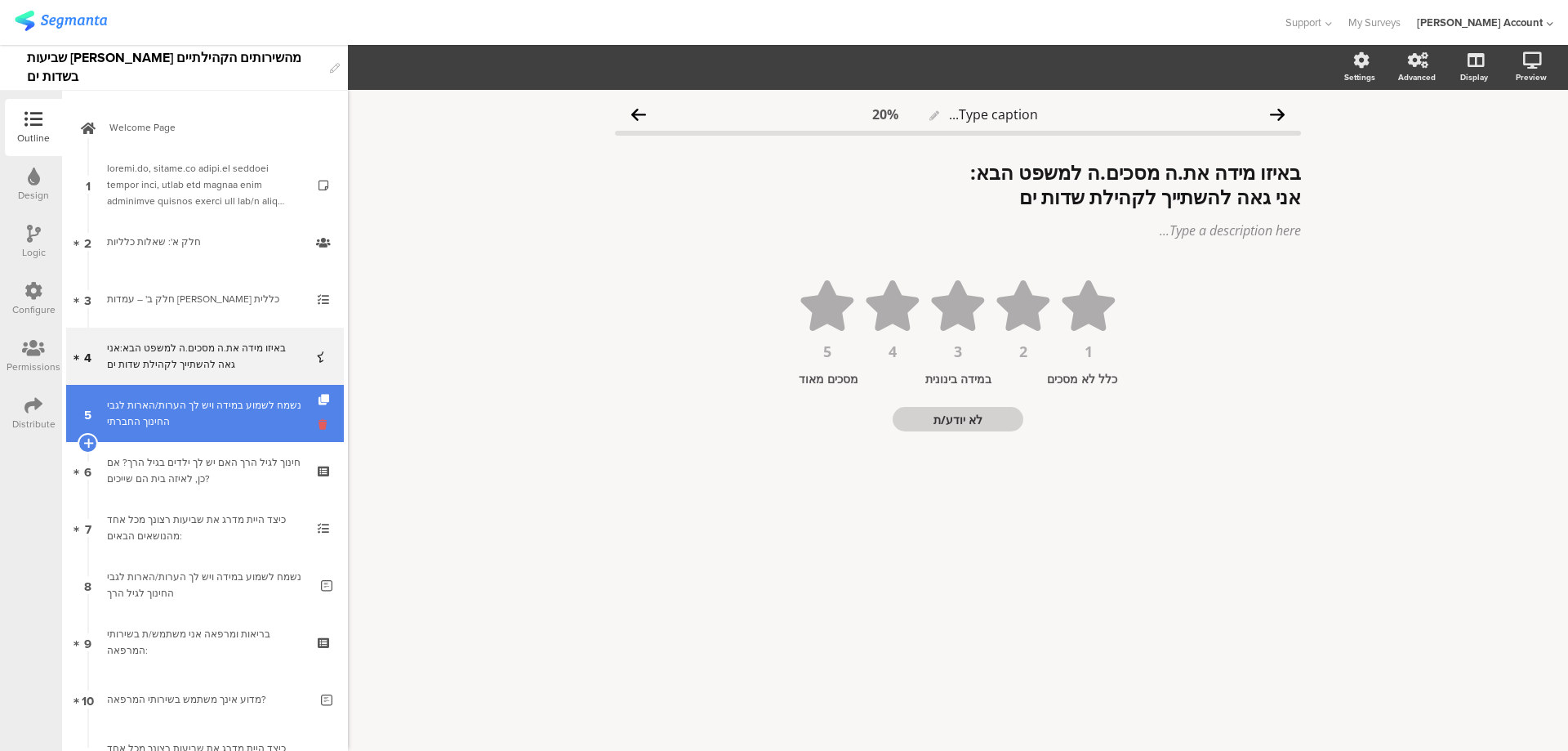
click at [319, 422] on icon at bounding box center [325, 425] width 14 height 16
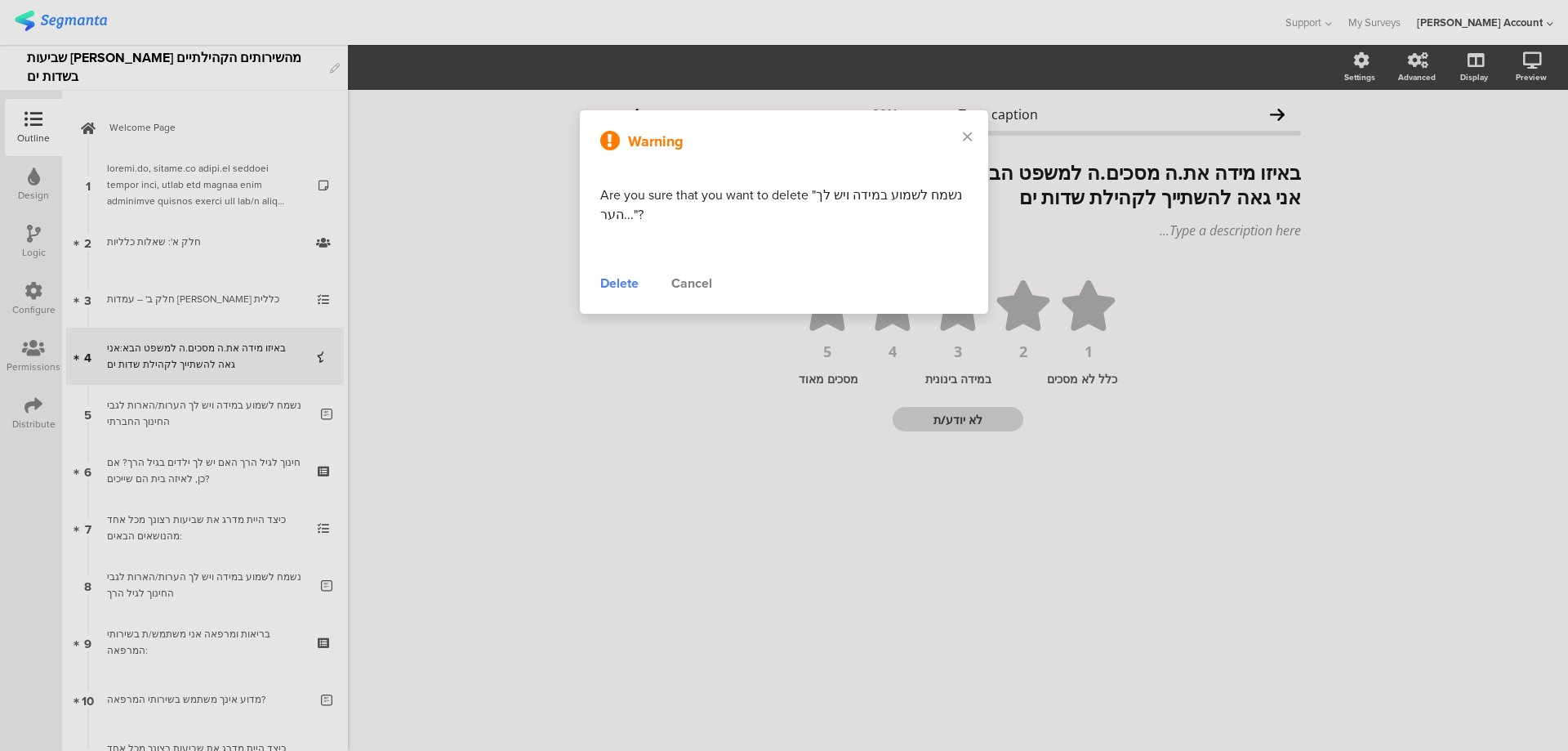
click at [606, 283] on div "Delete" at bounding box center [620, 284] width 39 height 20
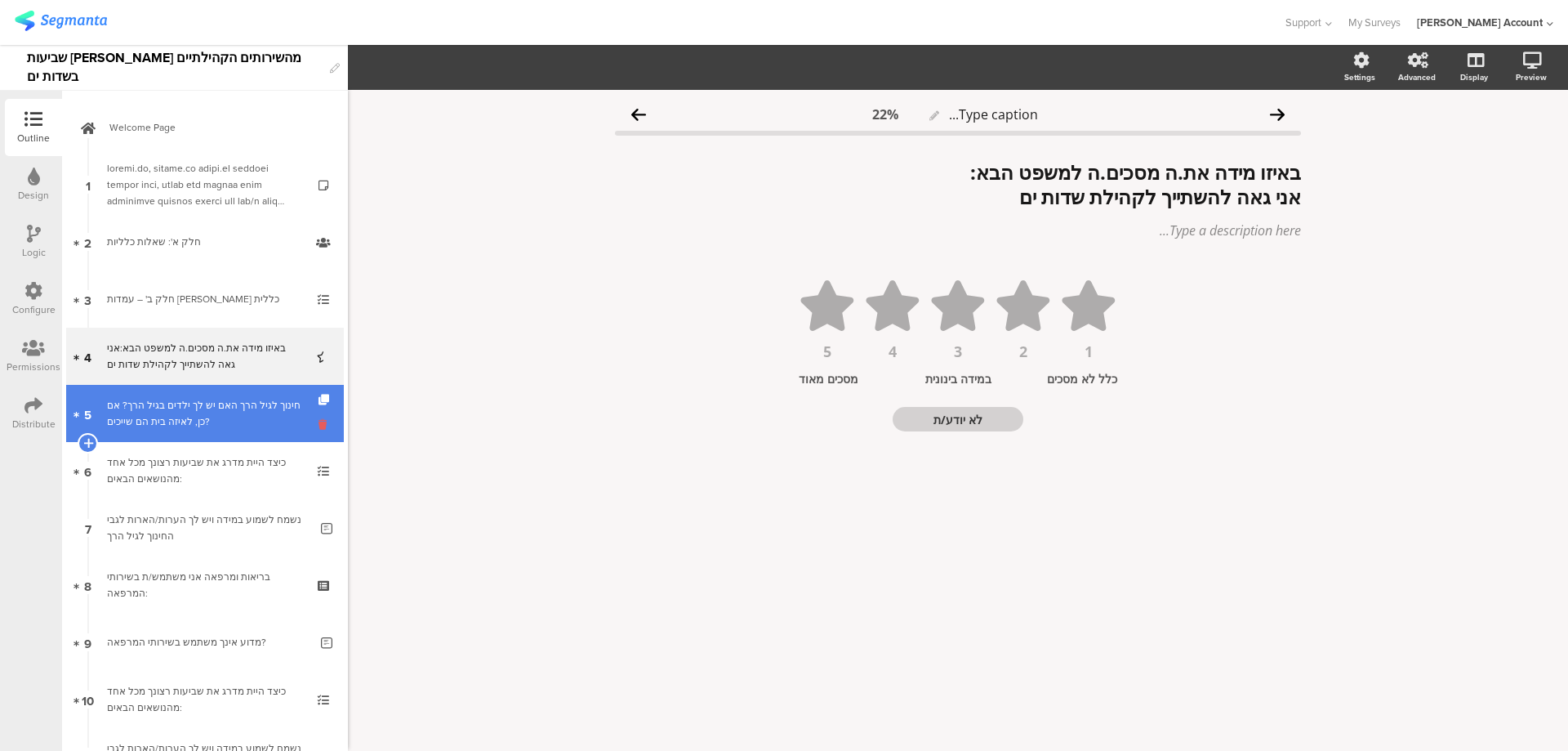
click at [319, 425] on icon at bounding box center [325, 425] width 14 height 16
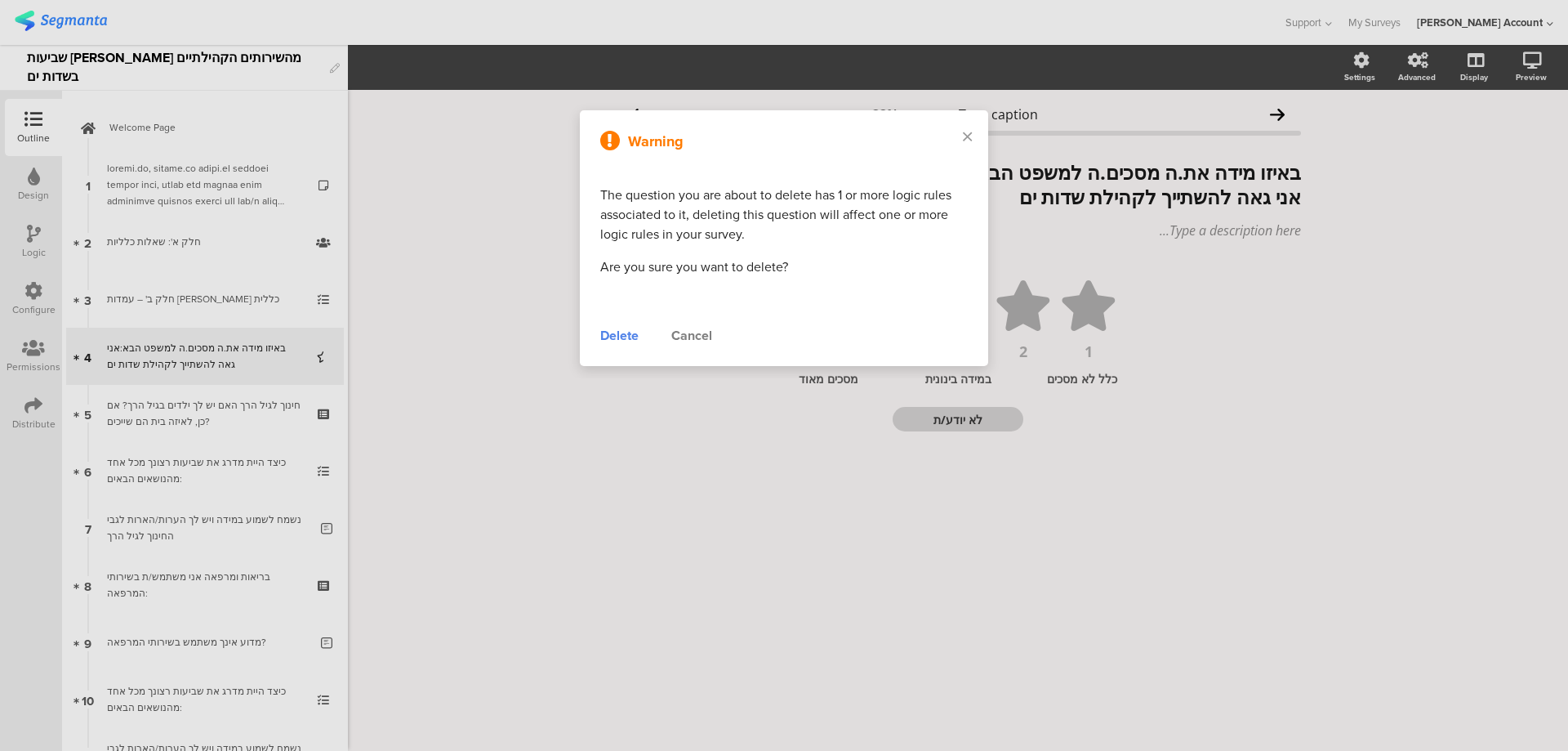
click at [643, 336] on div "Delete Cancel" at bounding box center [784, 336] width 367 height 20
click at [620, 336] on div "Delete" at bounding box center [620, 336] width 39 height 20
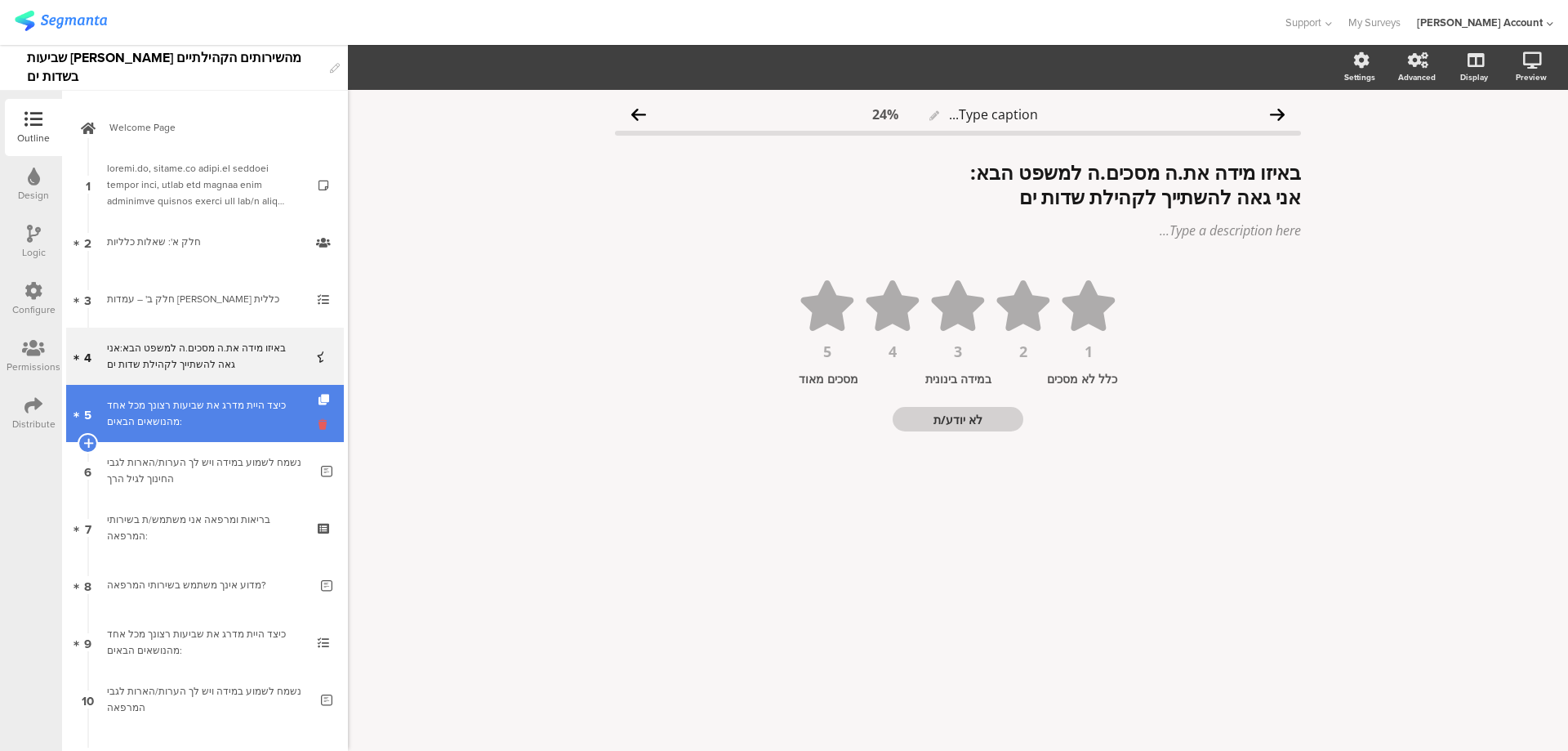
click at [319, 425] on icon at bounding box center [325, 425] width 14 height 16
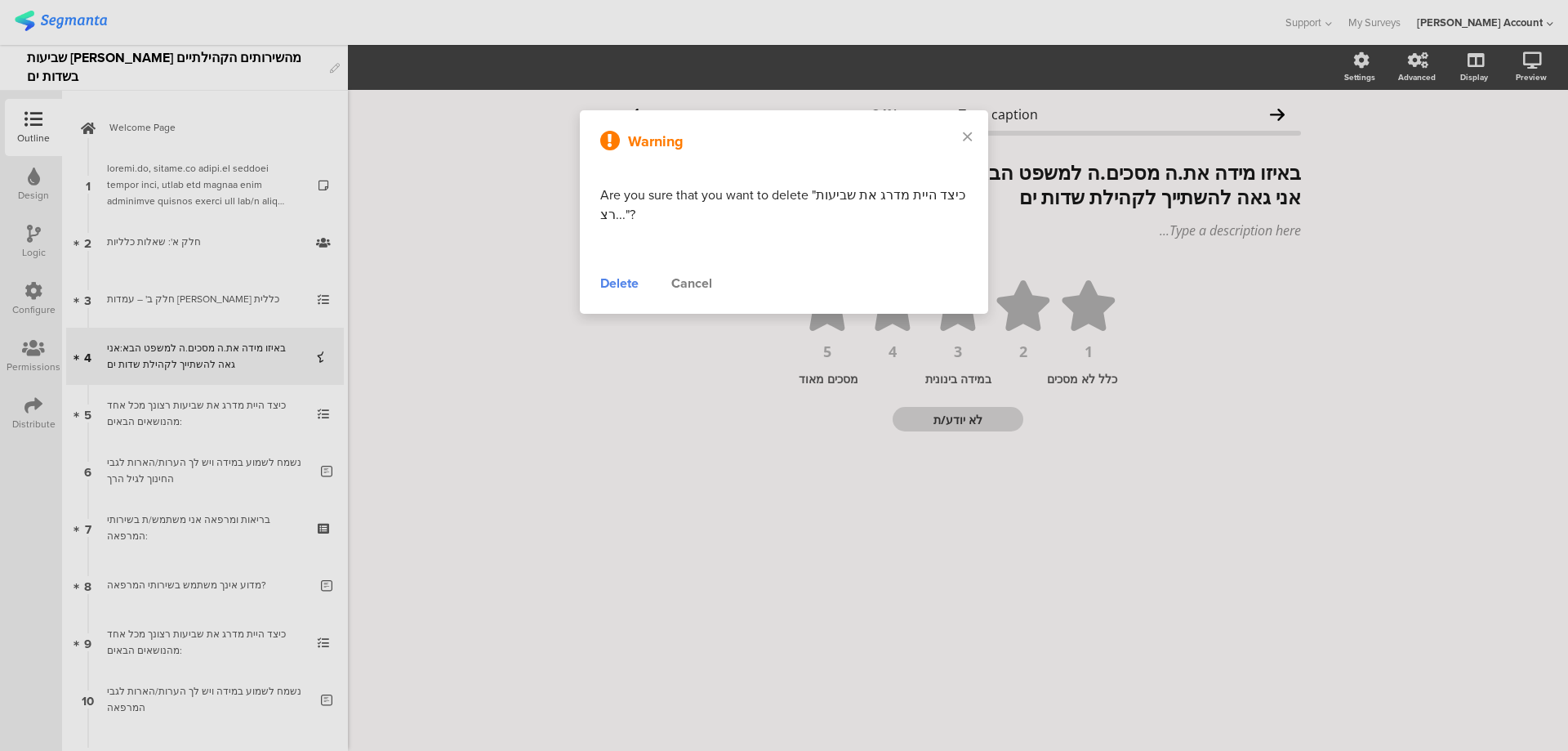
click at [621, 285] on div "Delete" at bounding box center [620, 284] width 39 height 20
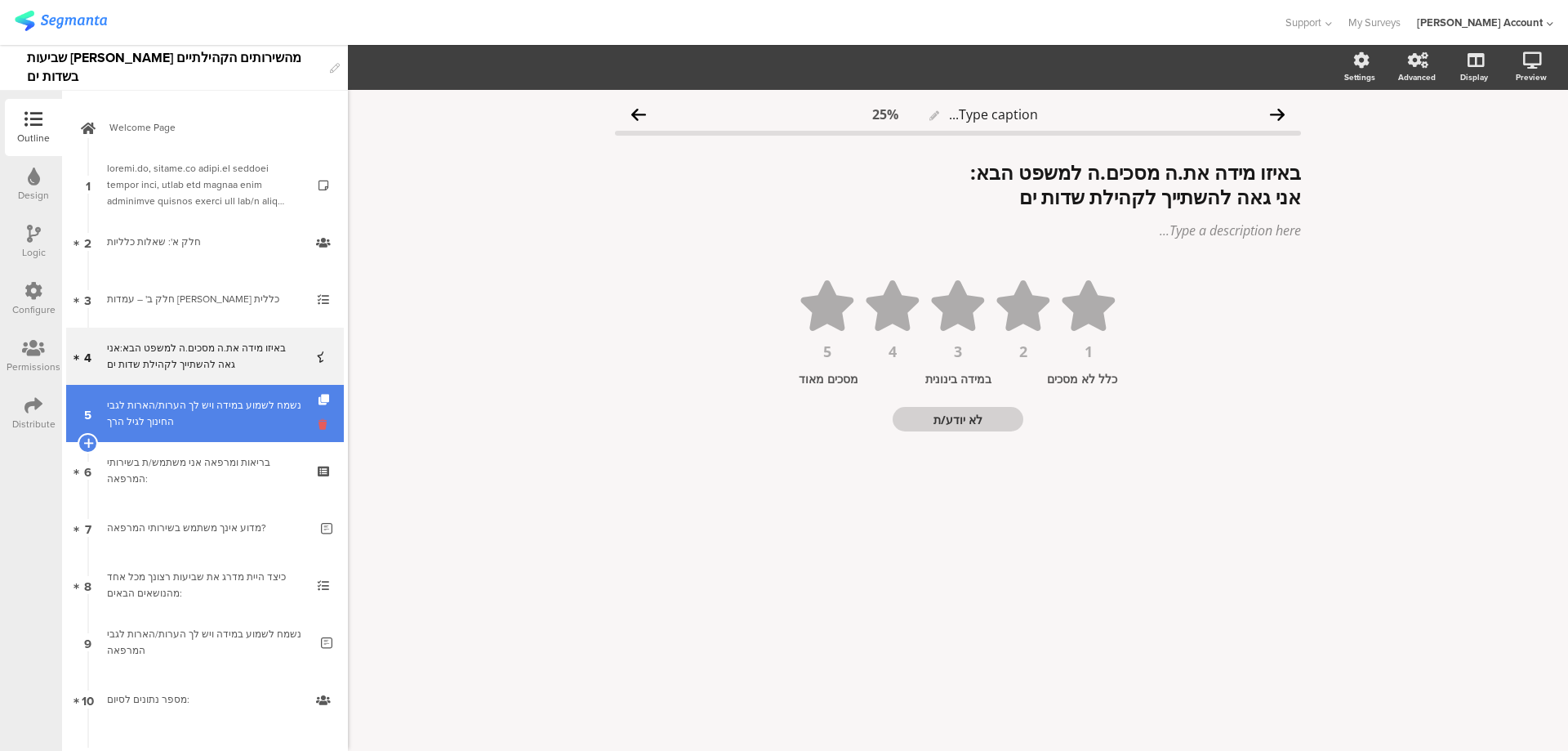
click at [319, 426] on icon at bounding box center [325, 425] width 14 height 16
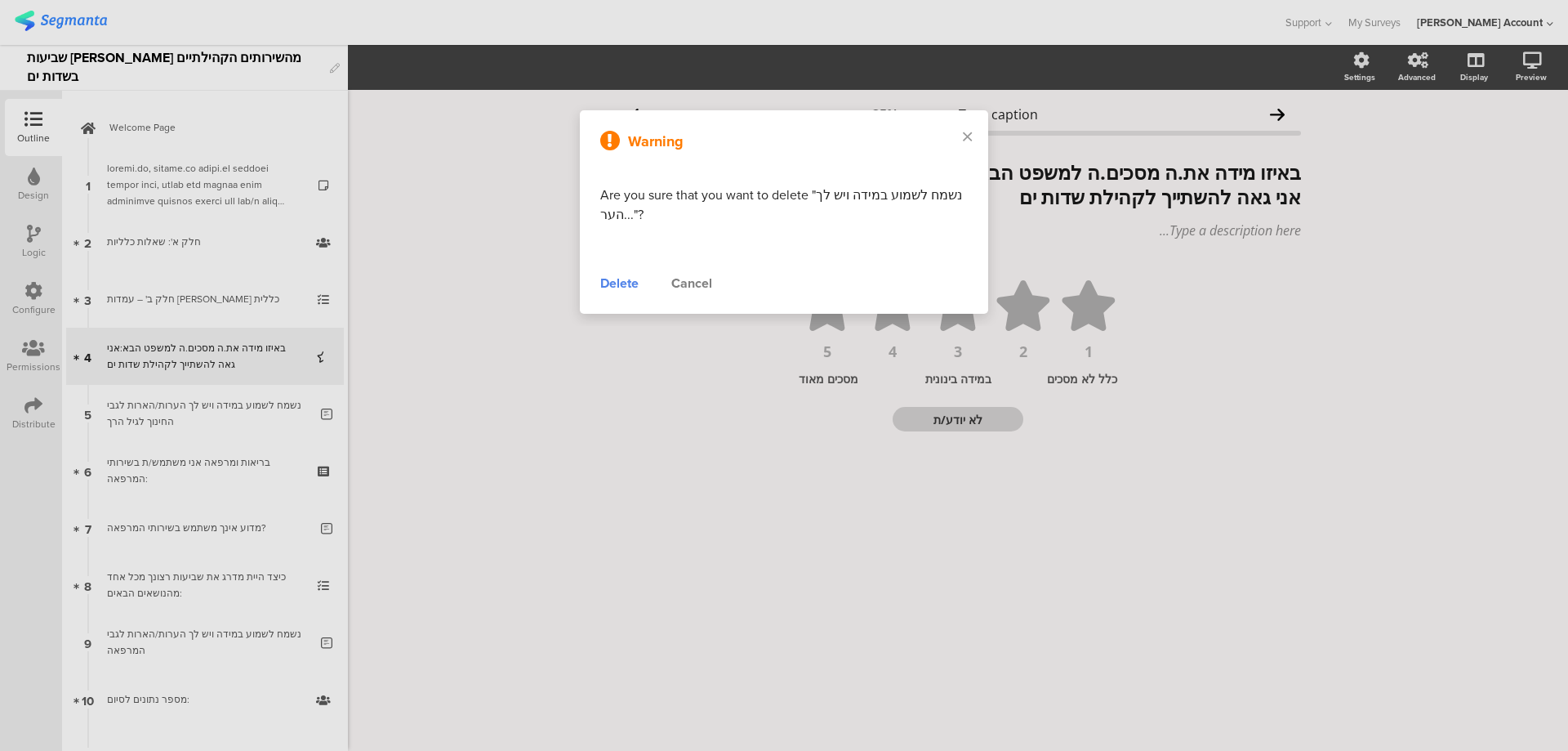
click at [611, 277] on div "Delete" at bounding box center [620, 284] width 39 height 20
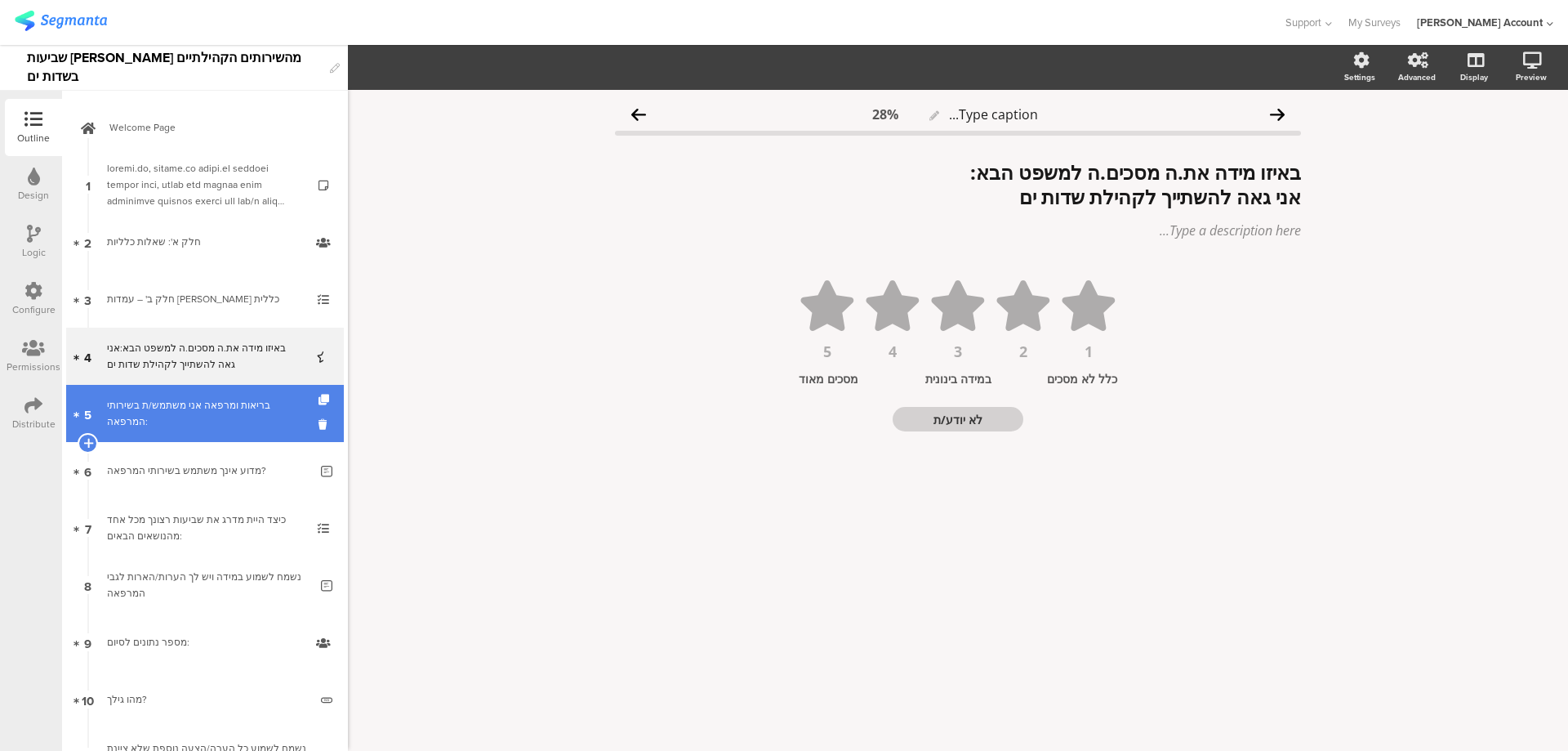
click at [305, 423] on link "5 בריאות ומרפאה אני משתמש/ת בשירותי המרפאה:" at bounding box center [204, 413] width 278 height 57
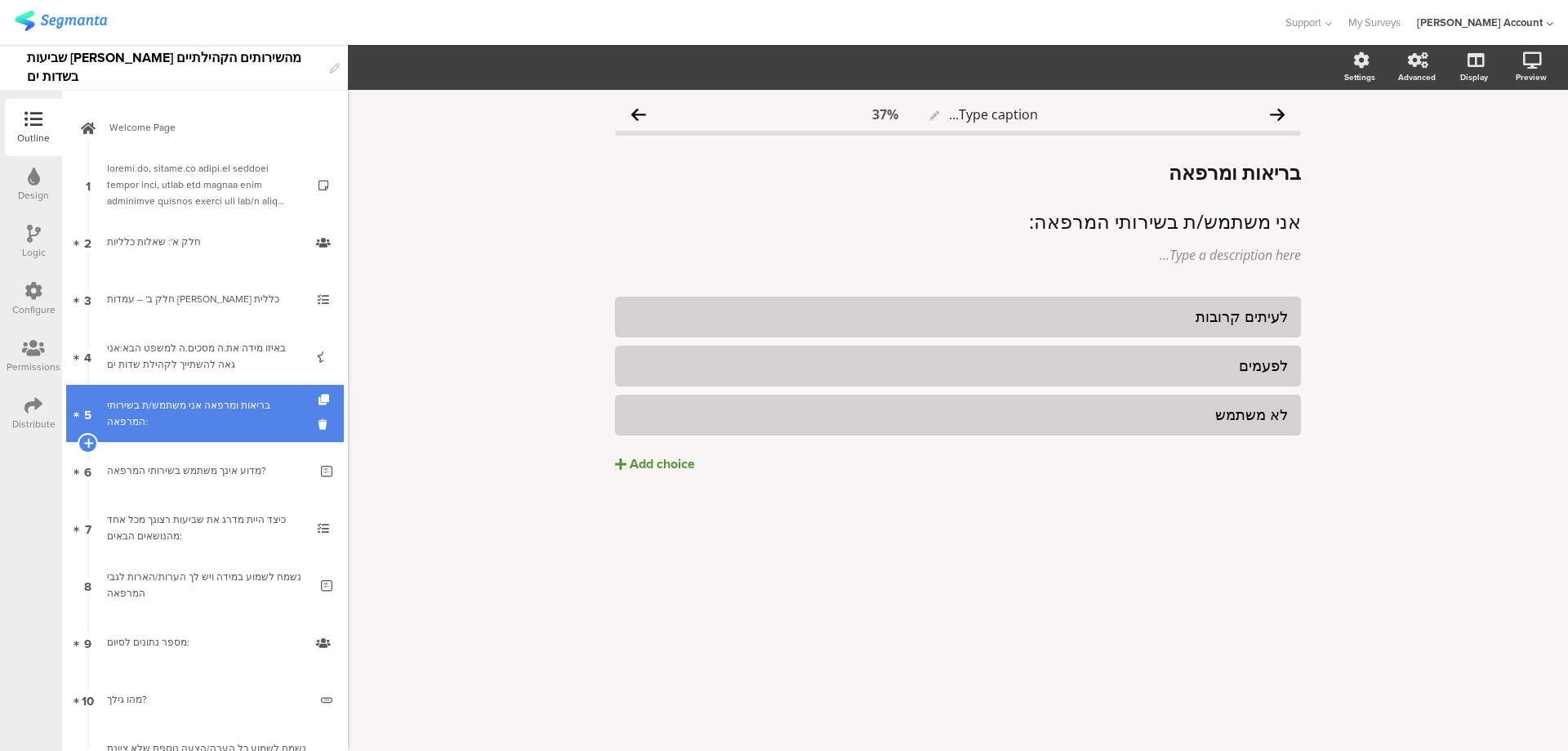
click at [305, 420] on link "5 בריאות ומרפאה אני משתמש/ת בשירותי המרפאה:" at bounding box center [204, 413] width 278 height 57
click at [319, 422] on icon at bounding box center [325, 425] width 14 height 16
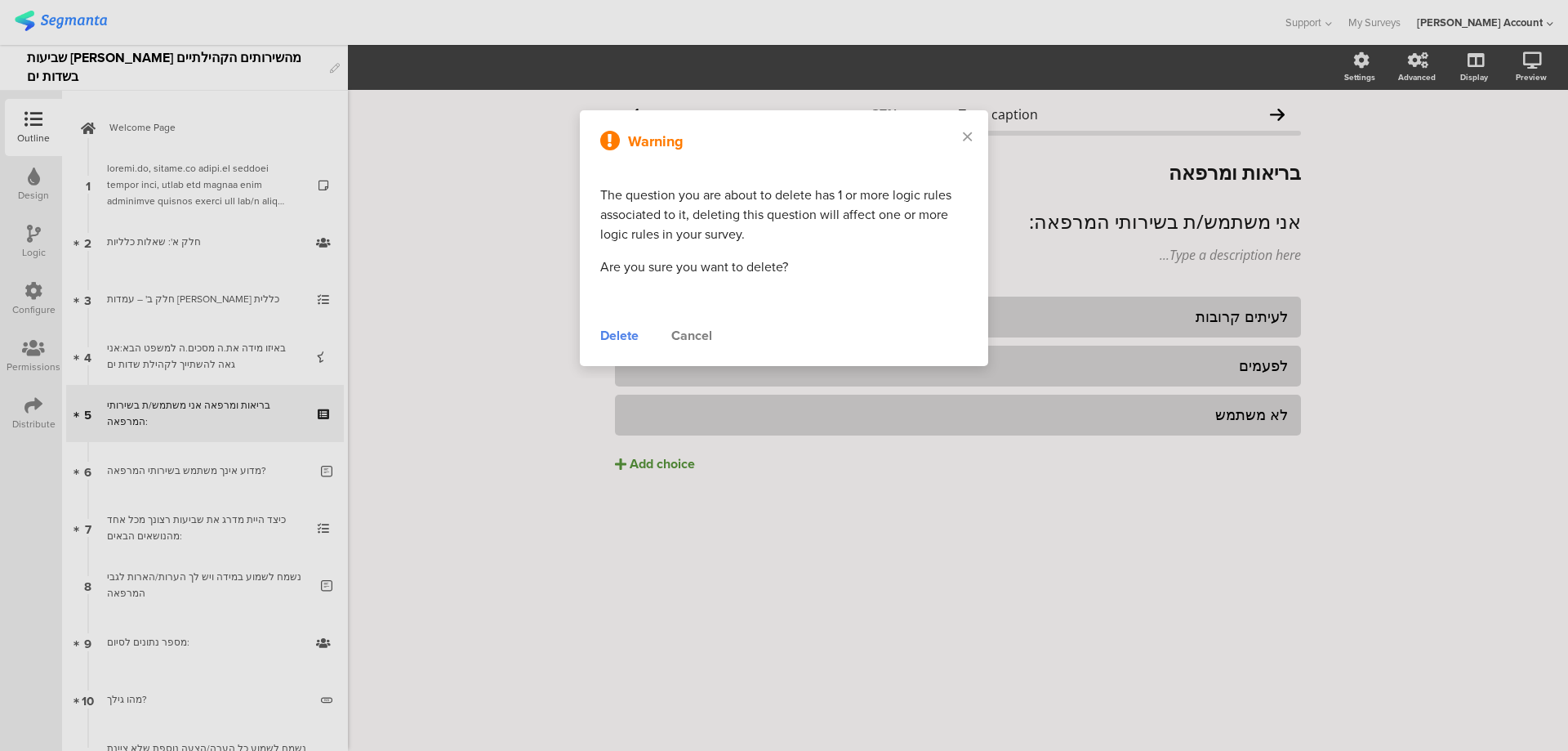
click at [614, 337] on div "Delete" at bounding box center [620, 336] width 39 height 20
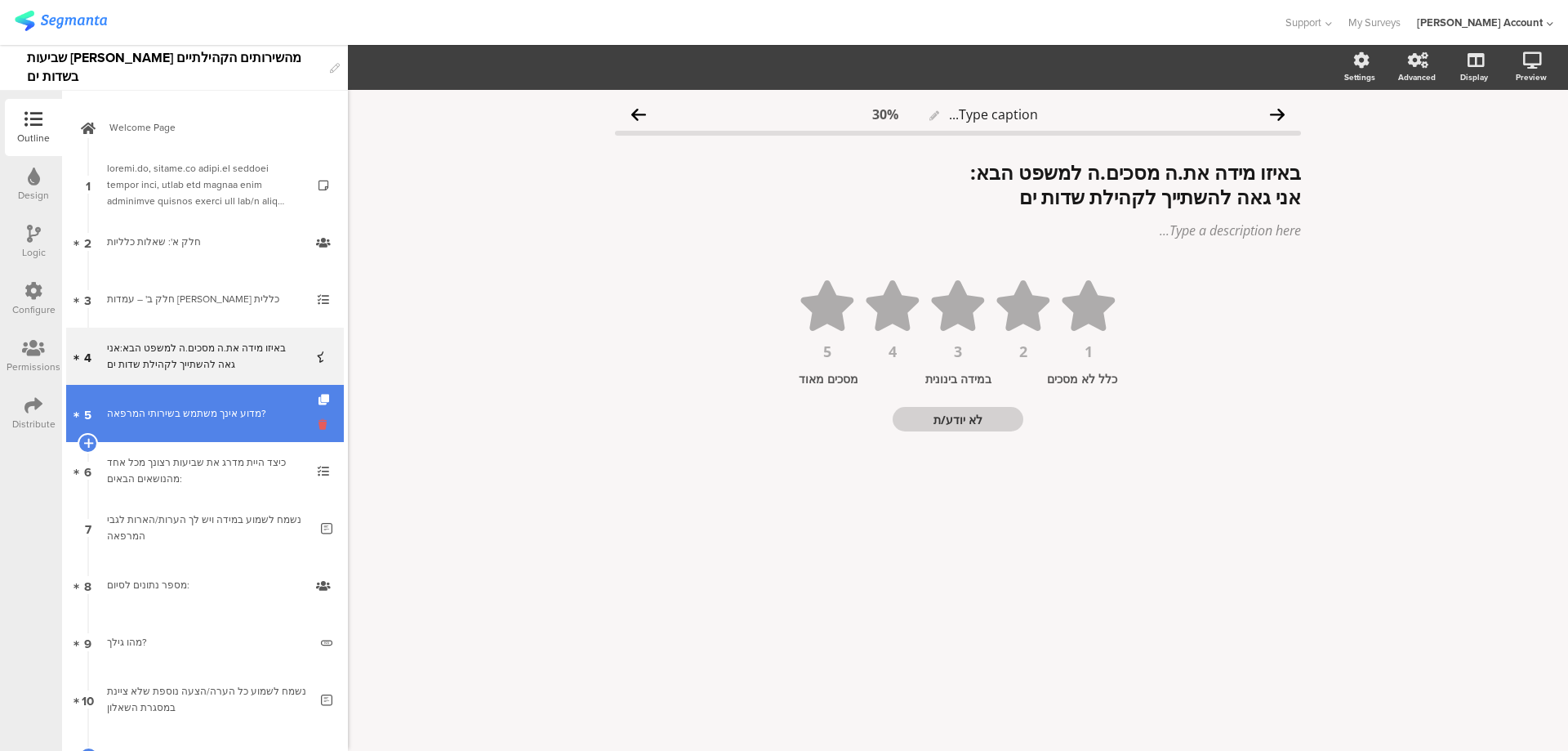
click at [319, 420] on icon at bounding box center [325, 425] width 14 height 16
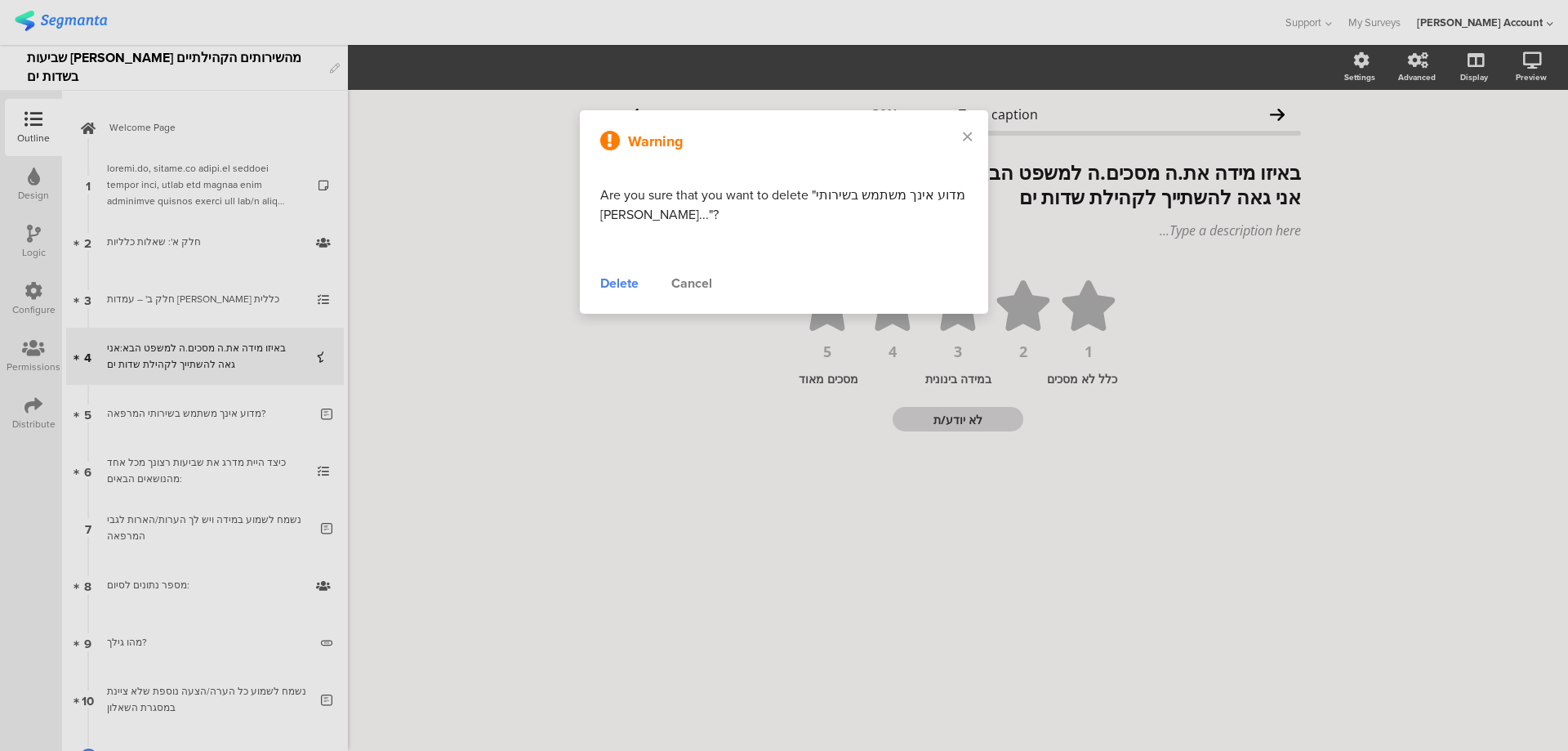
click at [615, 277] on div "Delete" at bounding box center [620, 284] width 39 height 20
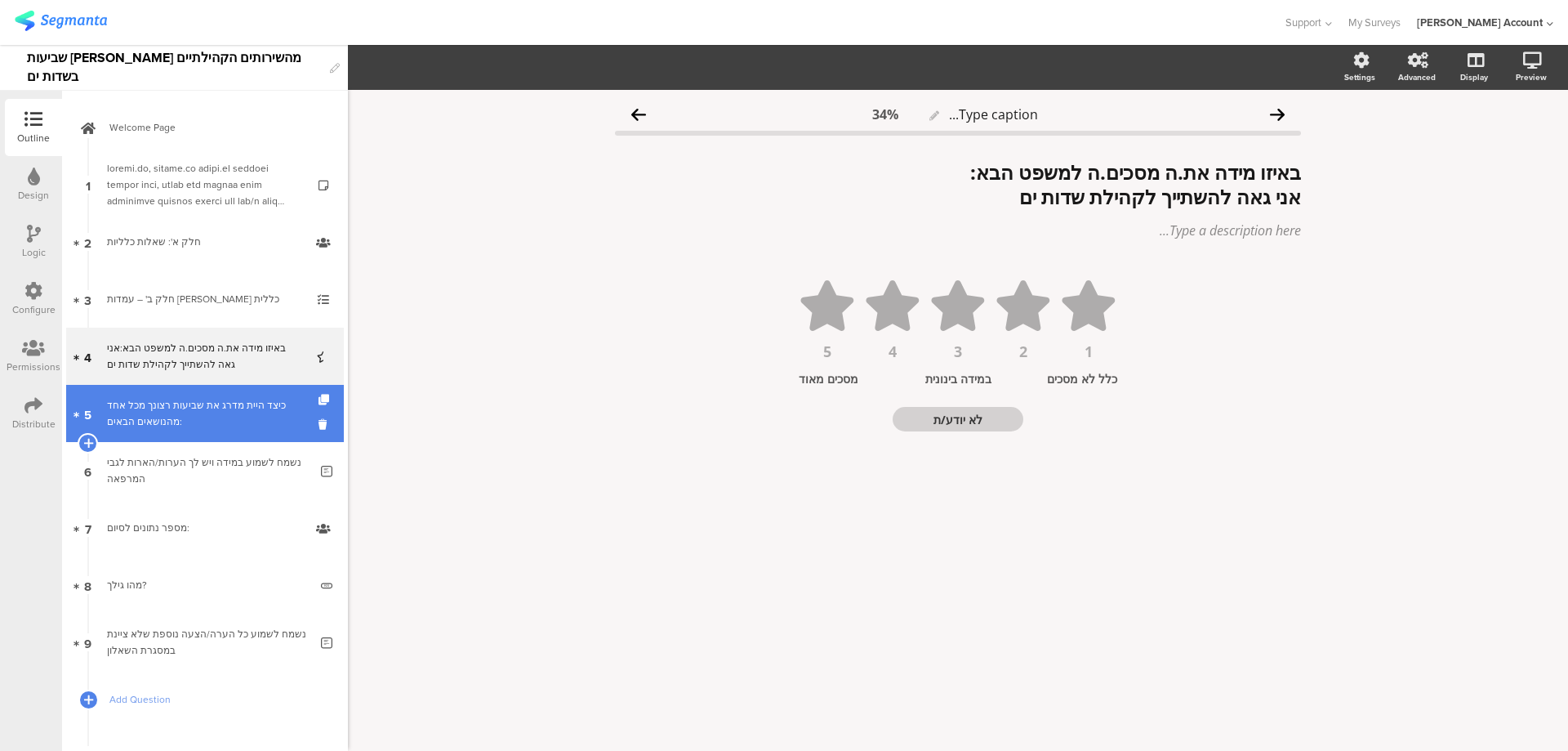
click at [302, 423] on link "5 כיצד היית מדרג את שביעות רצונך מכל אחד מהנושאים הבאים:" at bounding box center [204, 413] width 278 height 57
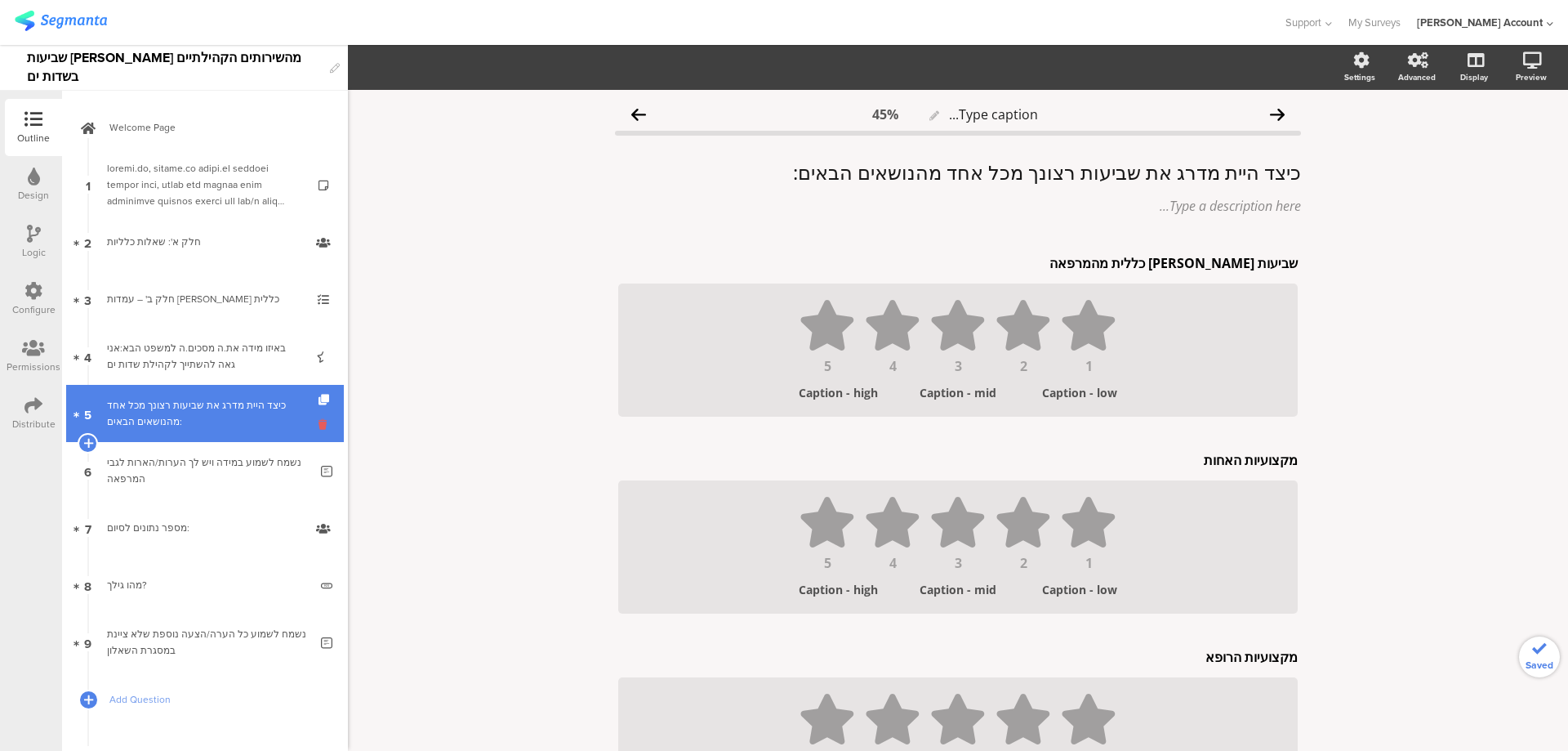
click at [319, 423] on icon at bounding box center [325, 425] width 14 height 16
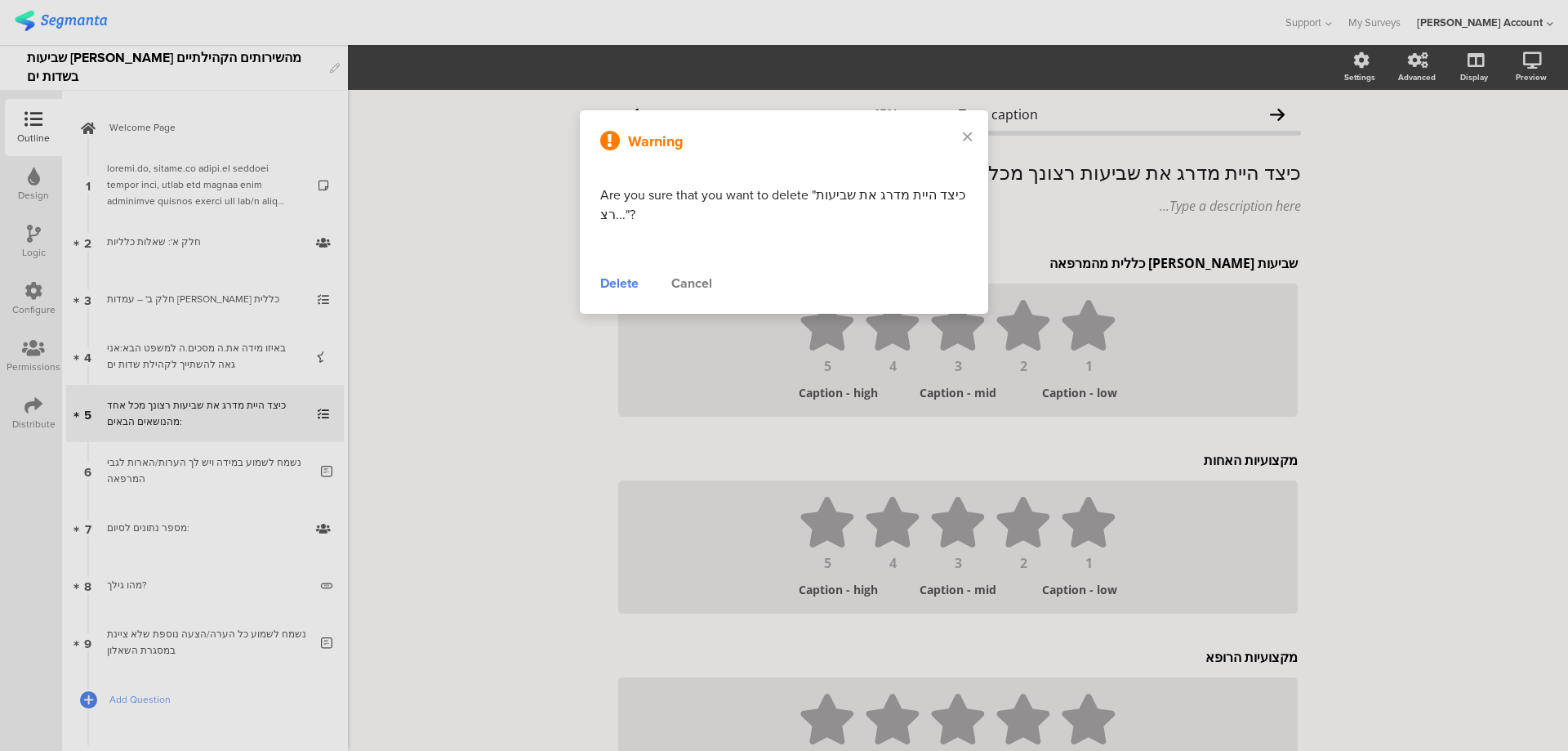
click at [606, 277] on div "Delete" at bounding box center [620, 284] width 39 height 20
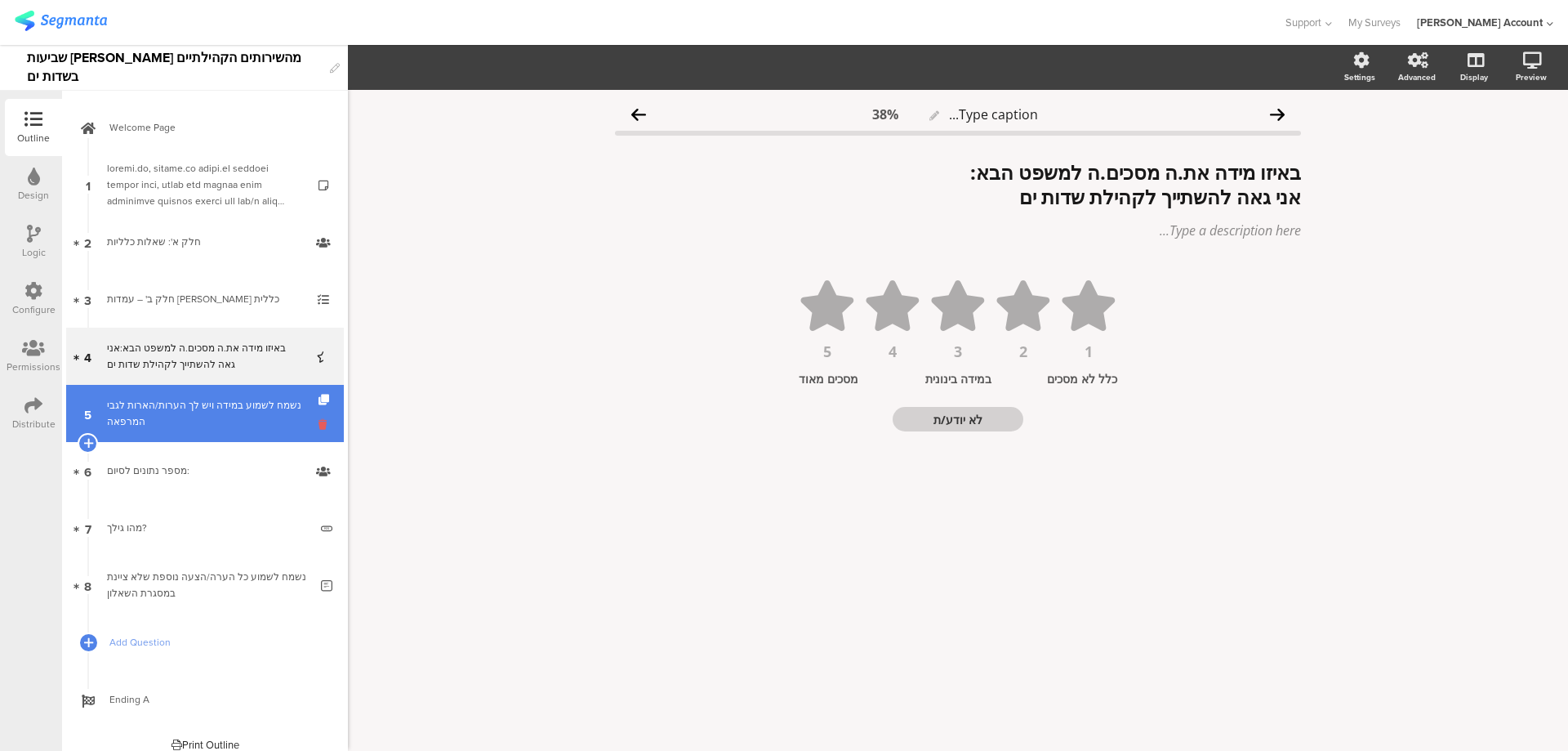
click at [319, 419] on icon at bounding box center [325, 425] width 14 height 16
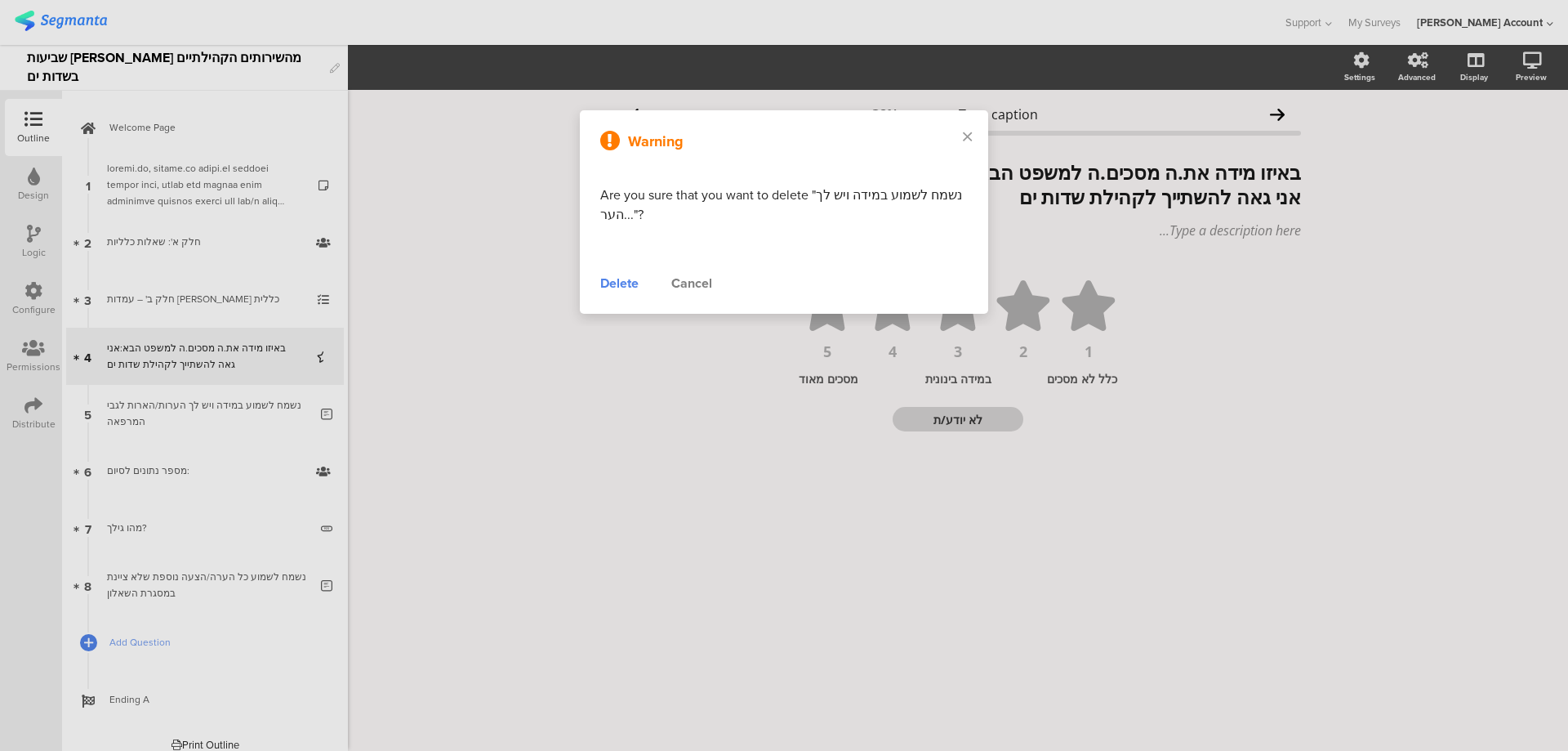
click at [615, 275] on div "Delete" at bounding box center [620, 284] width 39 height 20
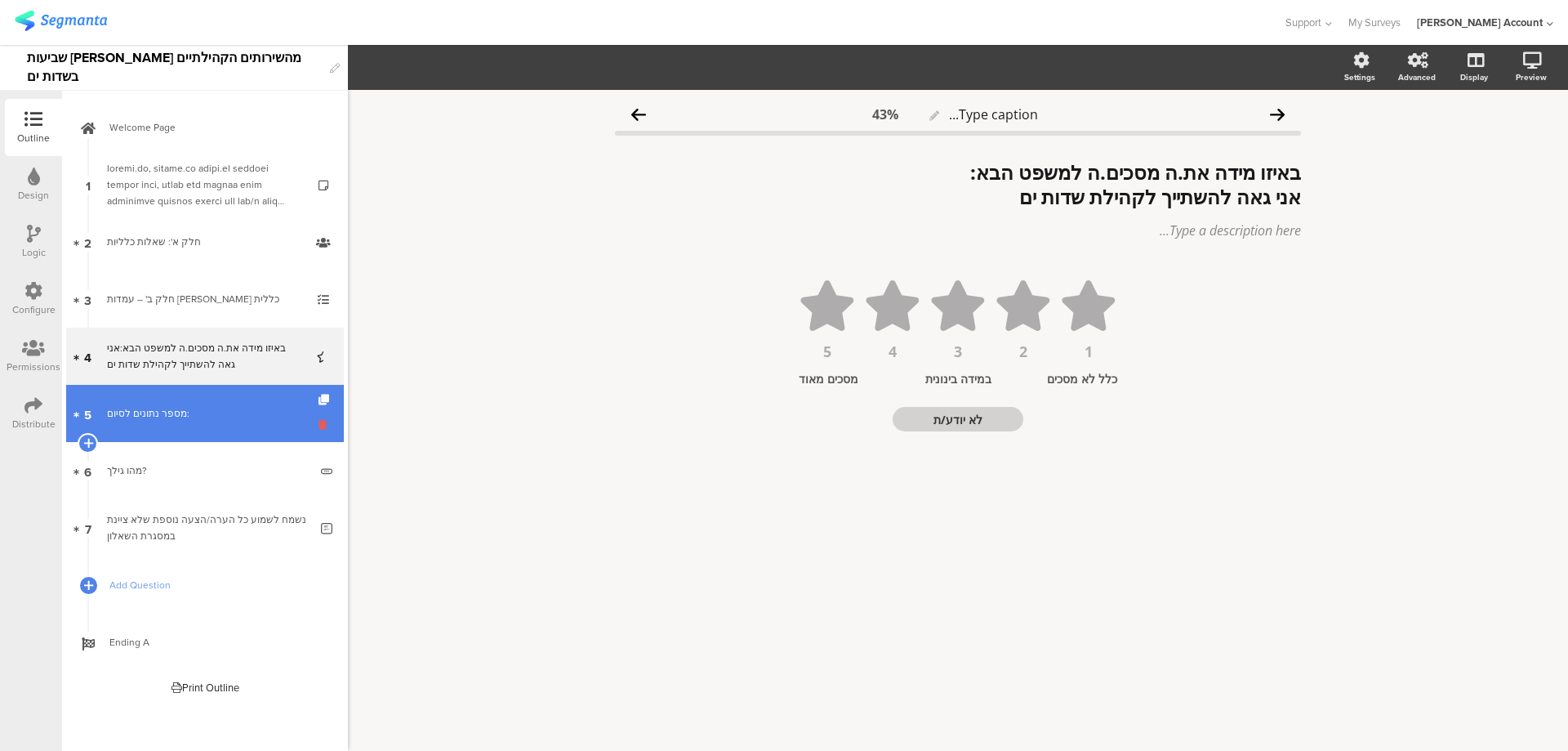
click at [325, 423] on icon at bounding box center [325, 425] width 14 height 16
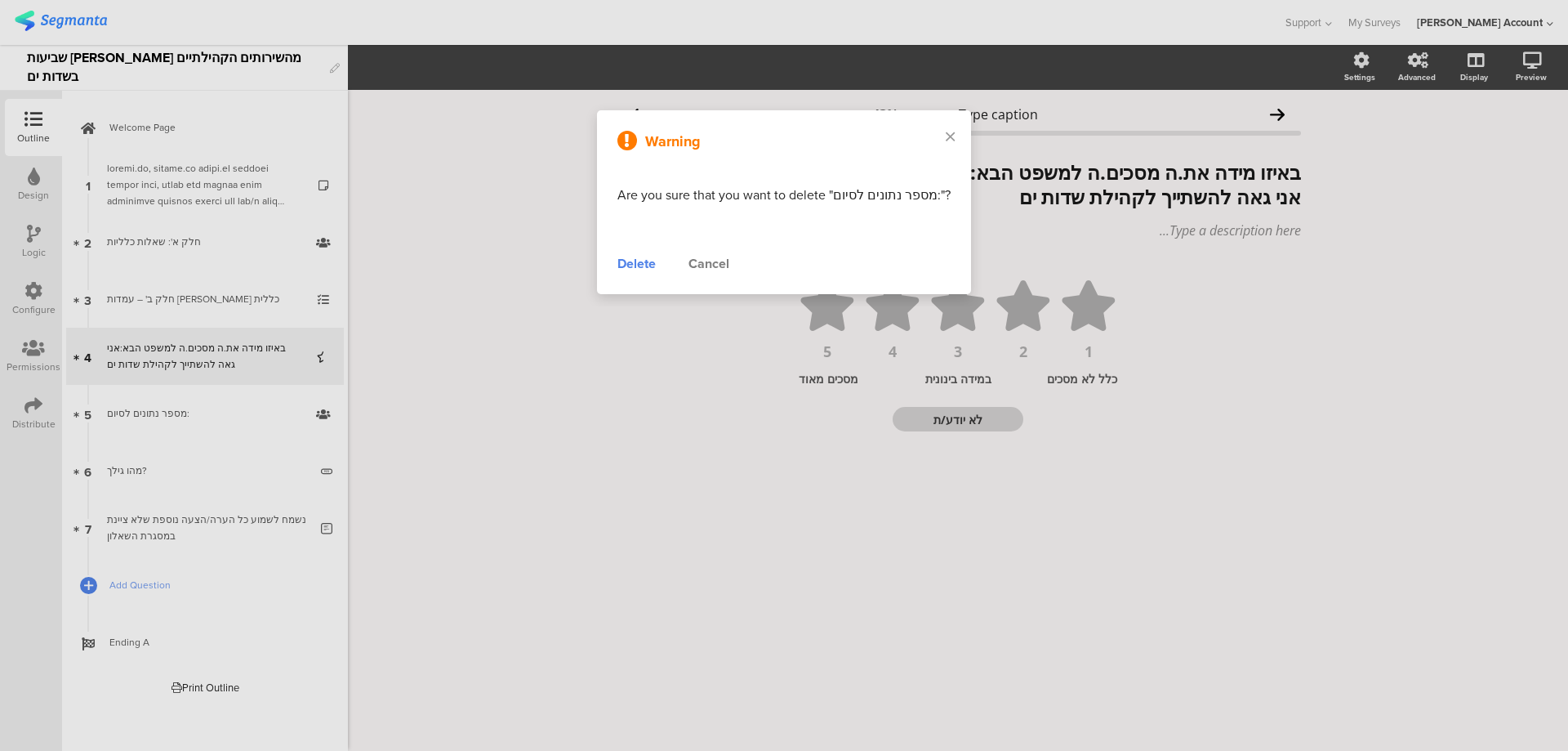
click at [630, 265] on div "Delete" at bounding box center [636, 264] width 39 height 20
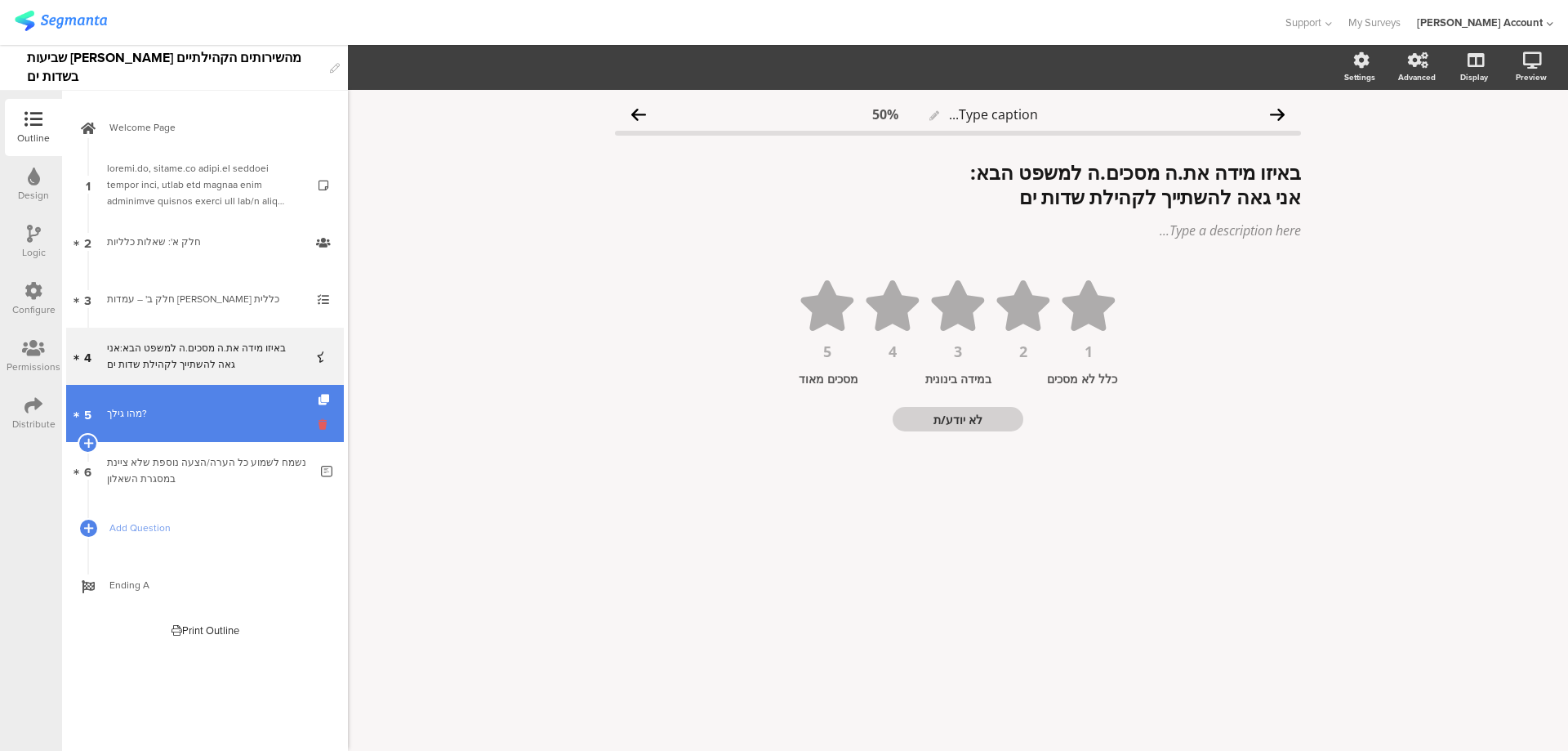
click at [324, 420] on icon at bounding box center [325, 425] width 14 height 16
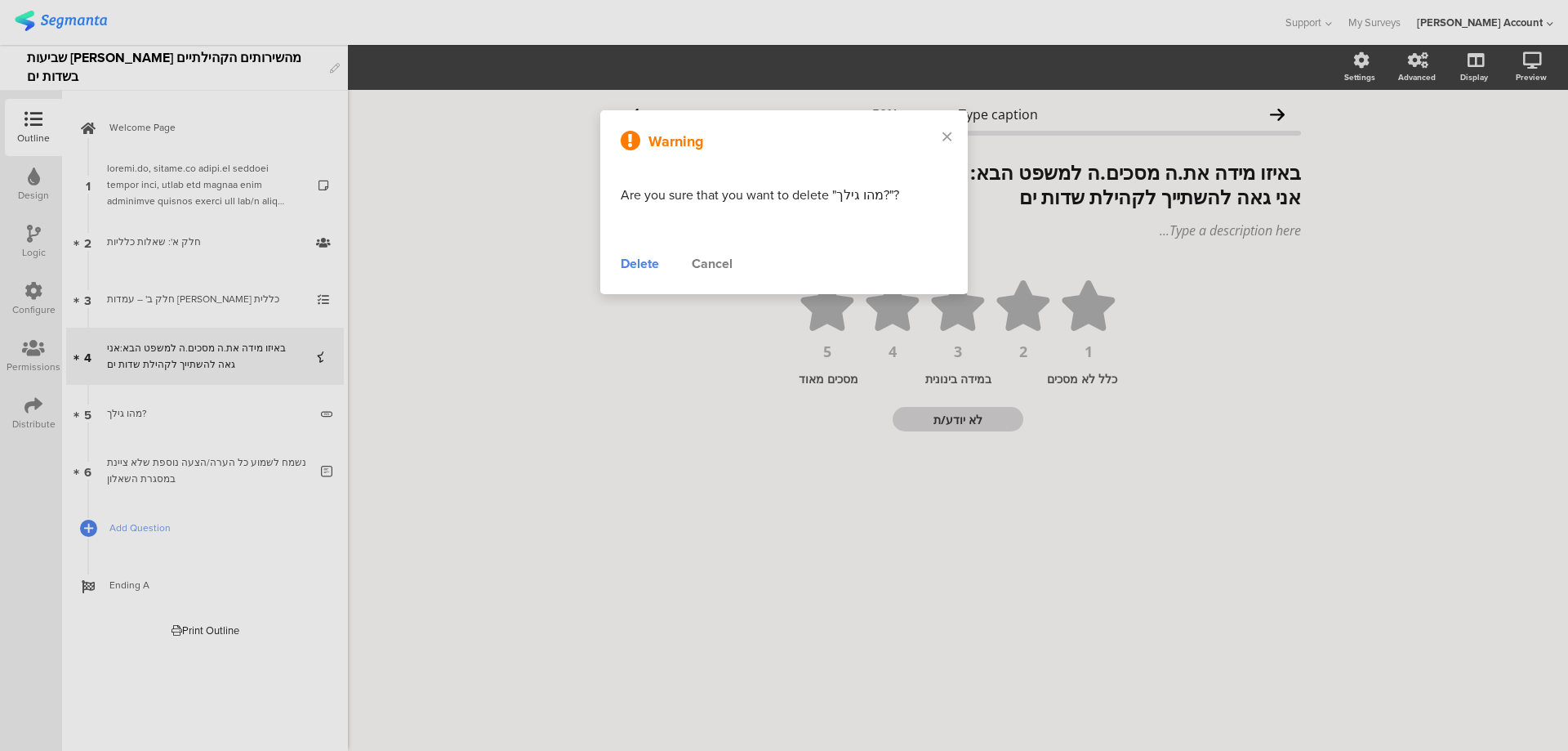
click at [629, 259] on div "Delete" at bounding box center [639, 264] width 39 height 20
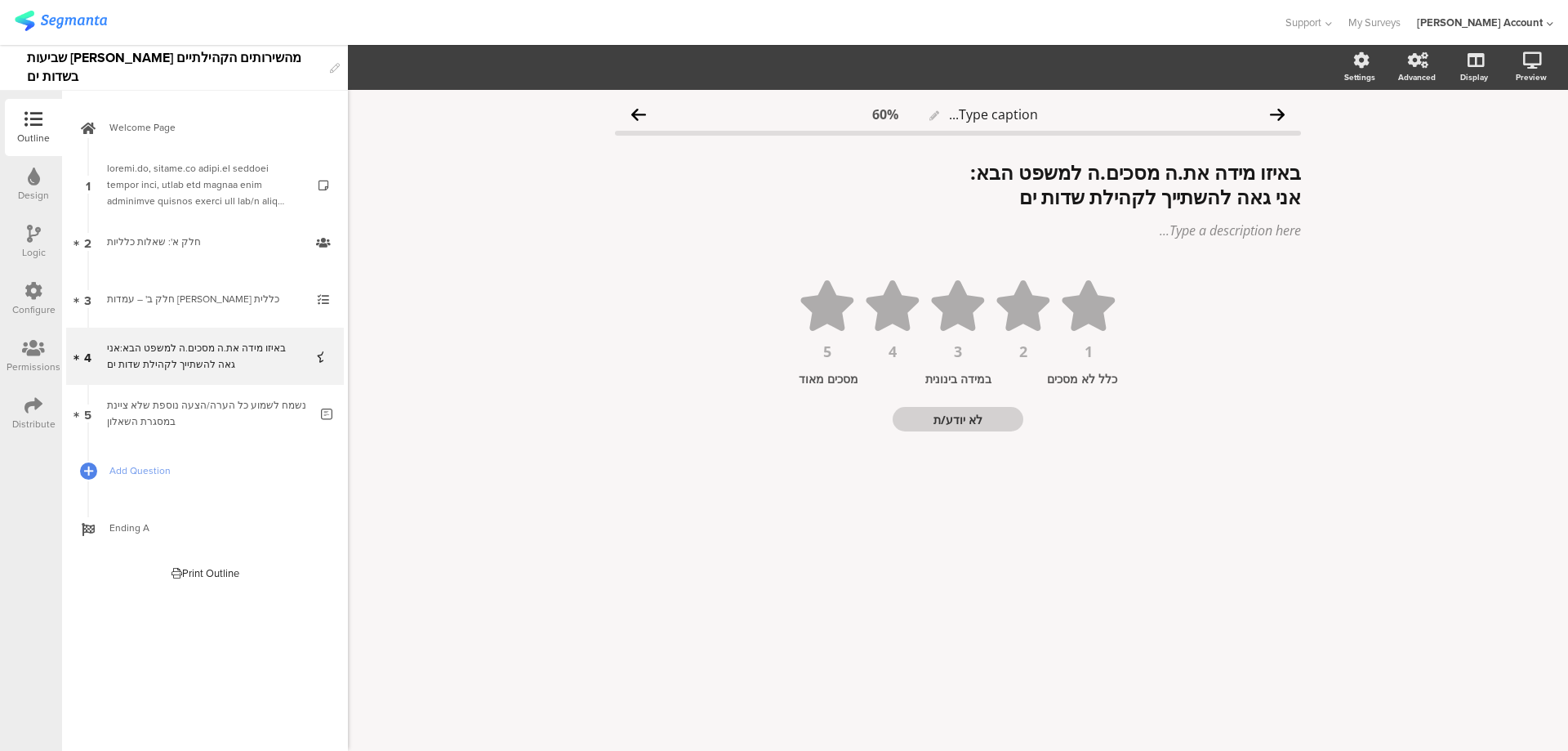
click at [35, 192] on div "Design" at bounding box center [34, 195] width 31 height 15
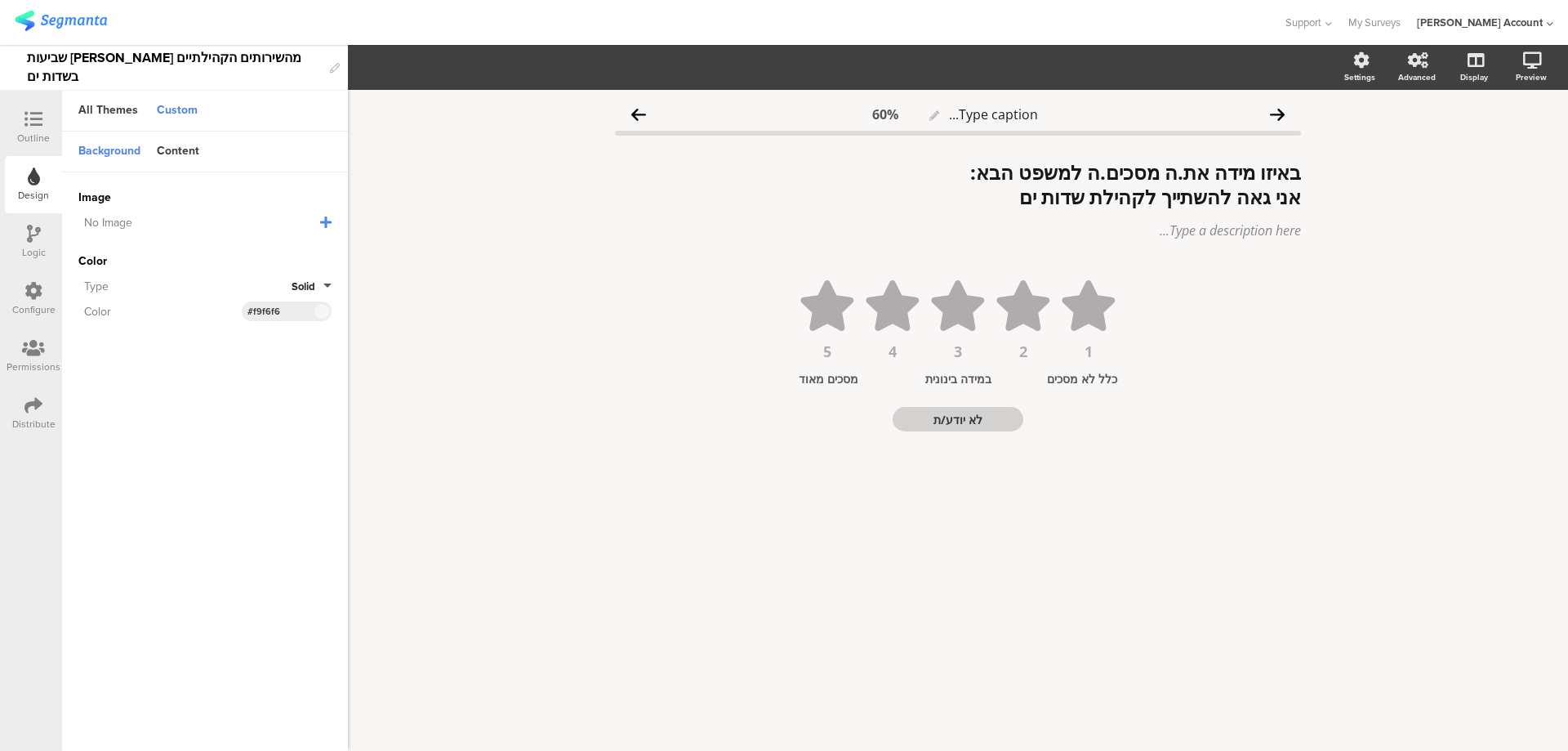
click at [319, 219] on div "No Image" at bounding box center [199, 223] width 241 height 17
click at [323, 219] on icon at bounding box center [326, 223] width 12 height 13
click at [107, 306] on span "Upload File" at bounding box center [108, 306] width 60 height 17
click at [45, 121] on div at bounding box center [34, 120] width 33 height 21
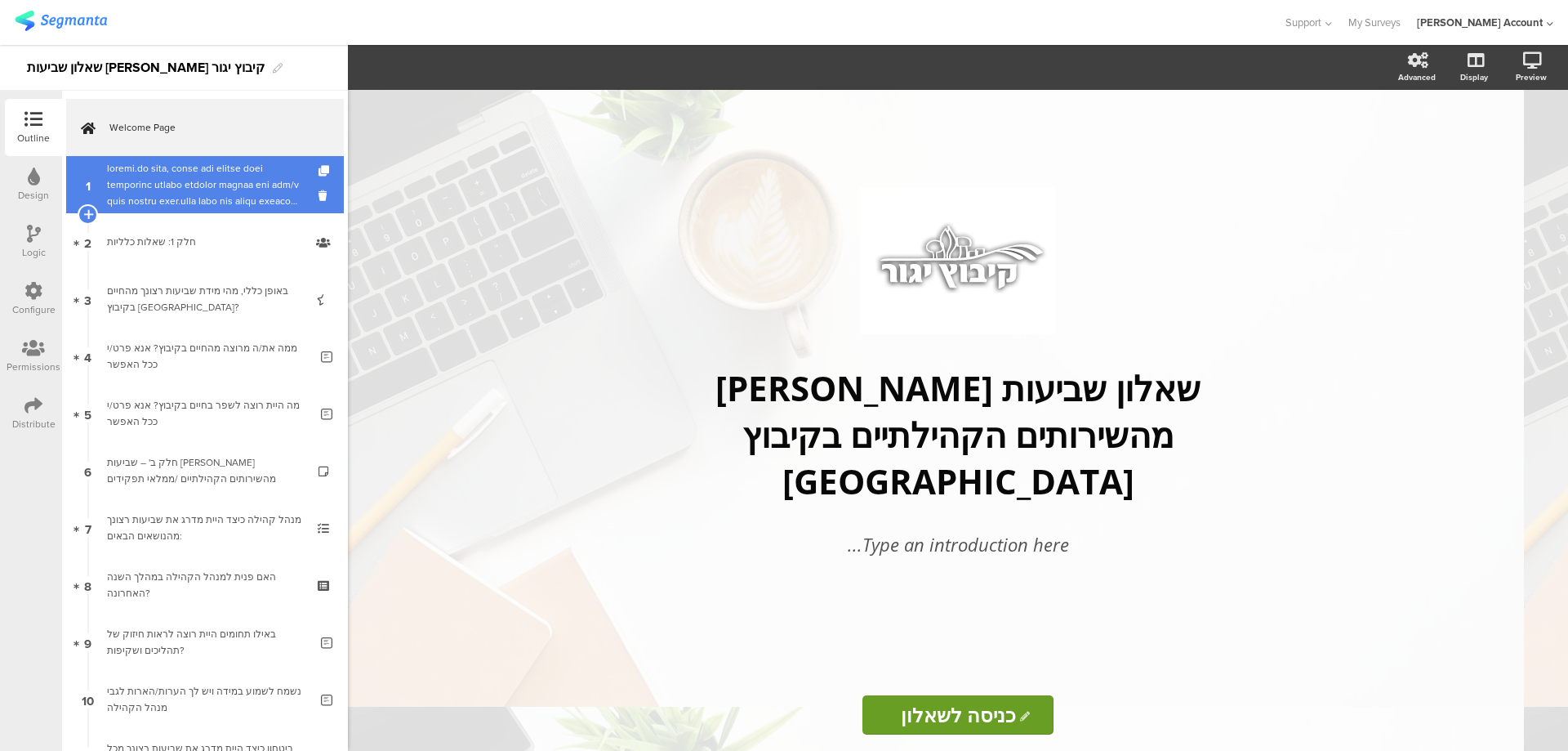
click at [283, 200] on div at bounding box center [204, 184] width 195 height 49
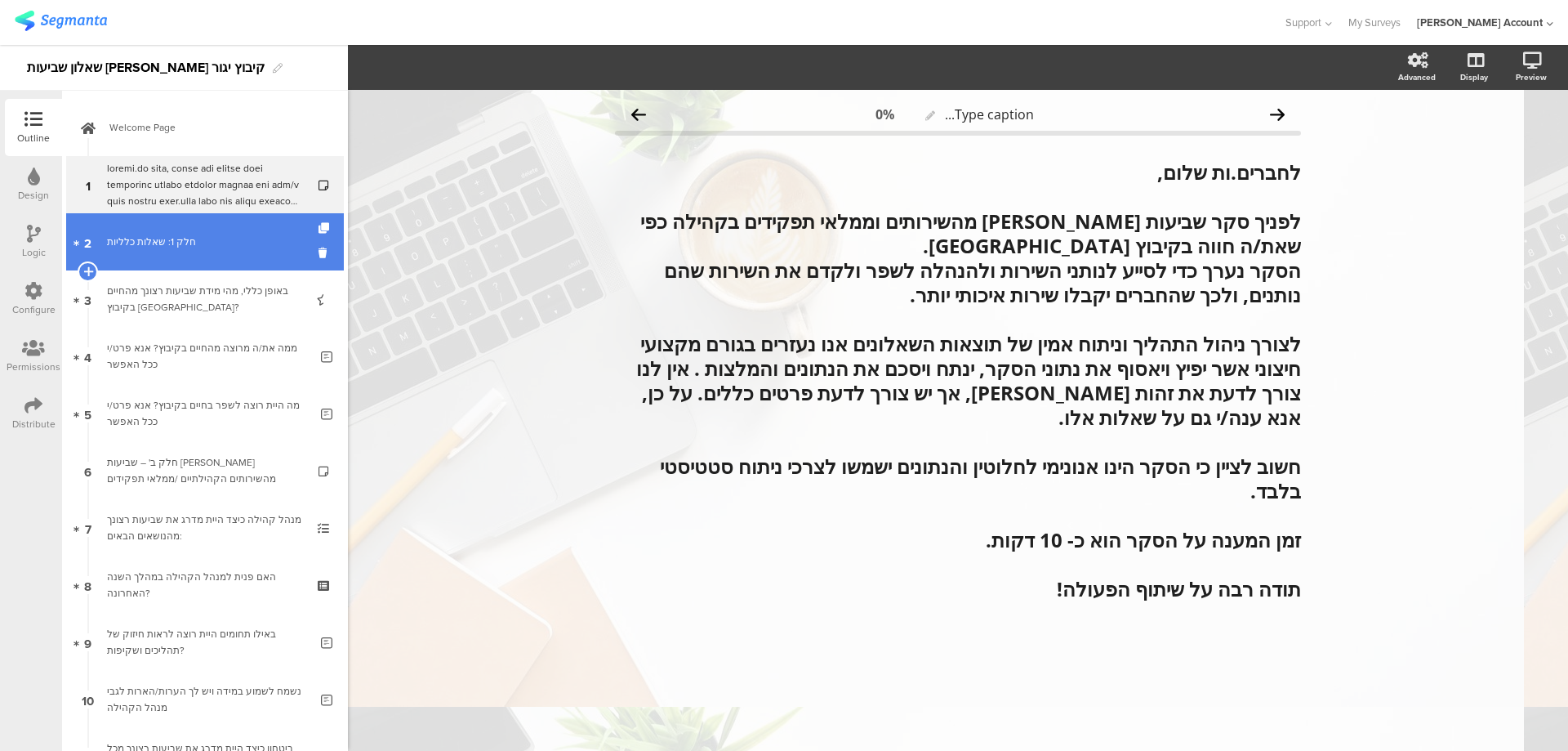
click at [263, 241] on div "חלק 1: שאלות כלליות" at bounding box center [204, 242] width 195 height 16
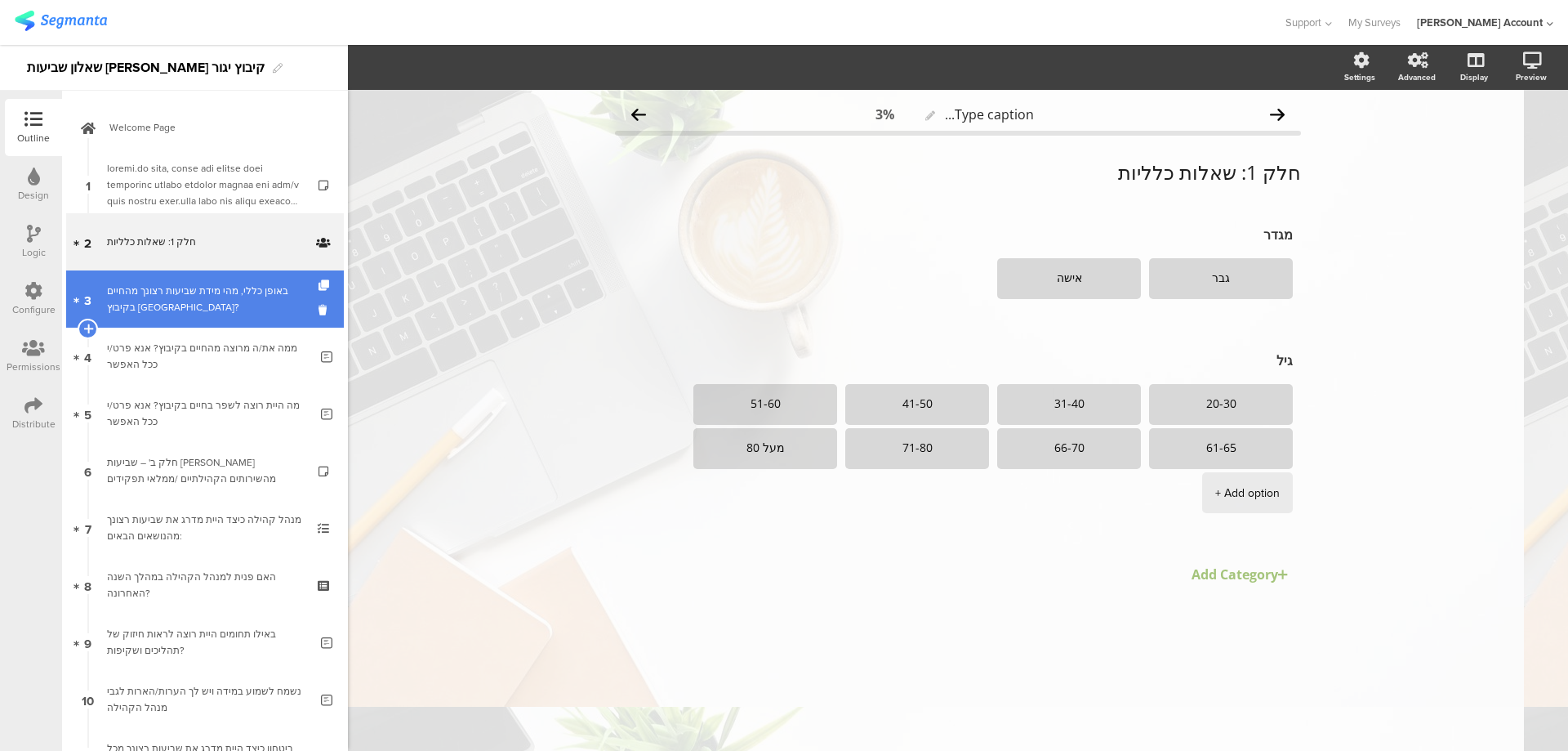
click at [265, 283] on div "באופן כללי, מהי מידת שביעות רצונך מהחיים בקיבוץ יגור?" at bounding box center [204, 299] width 195 height 33
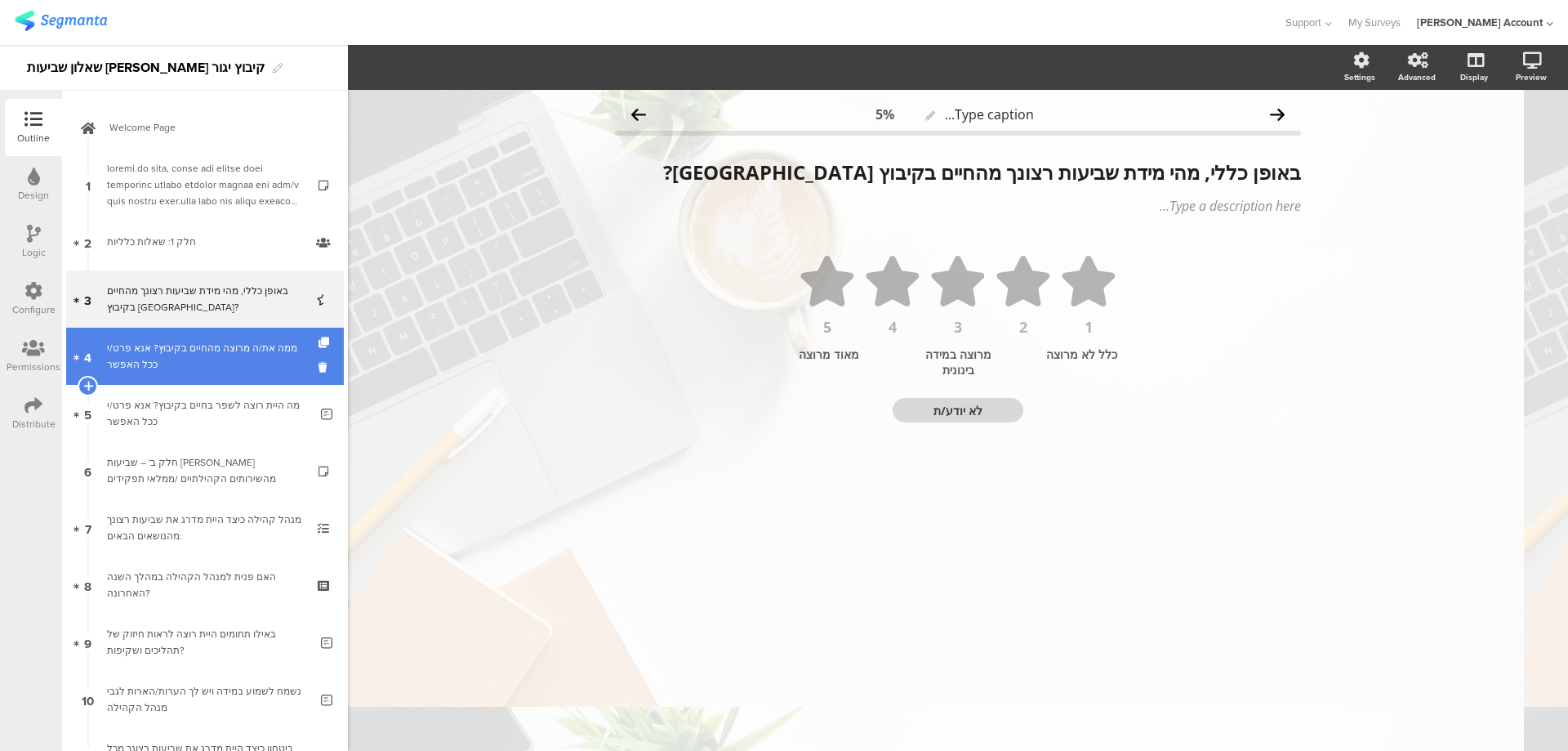
click at [208, 344] on div "ממה את/ה מרוצה מהחיים בקיבוץ? אנא פרט/י ככל האפשר" at bounding box center [208, 356] width 202 height 33
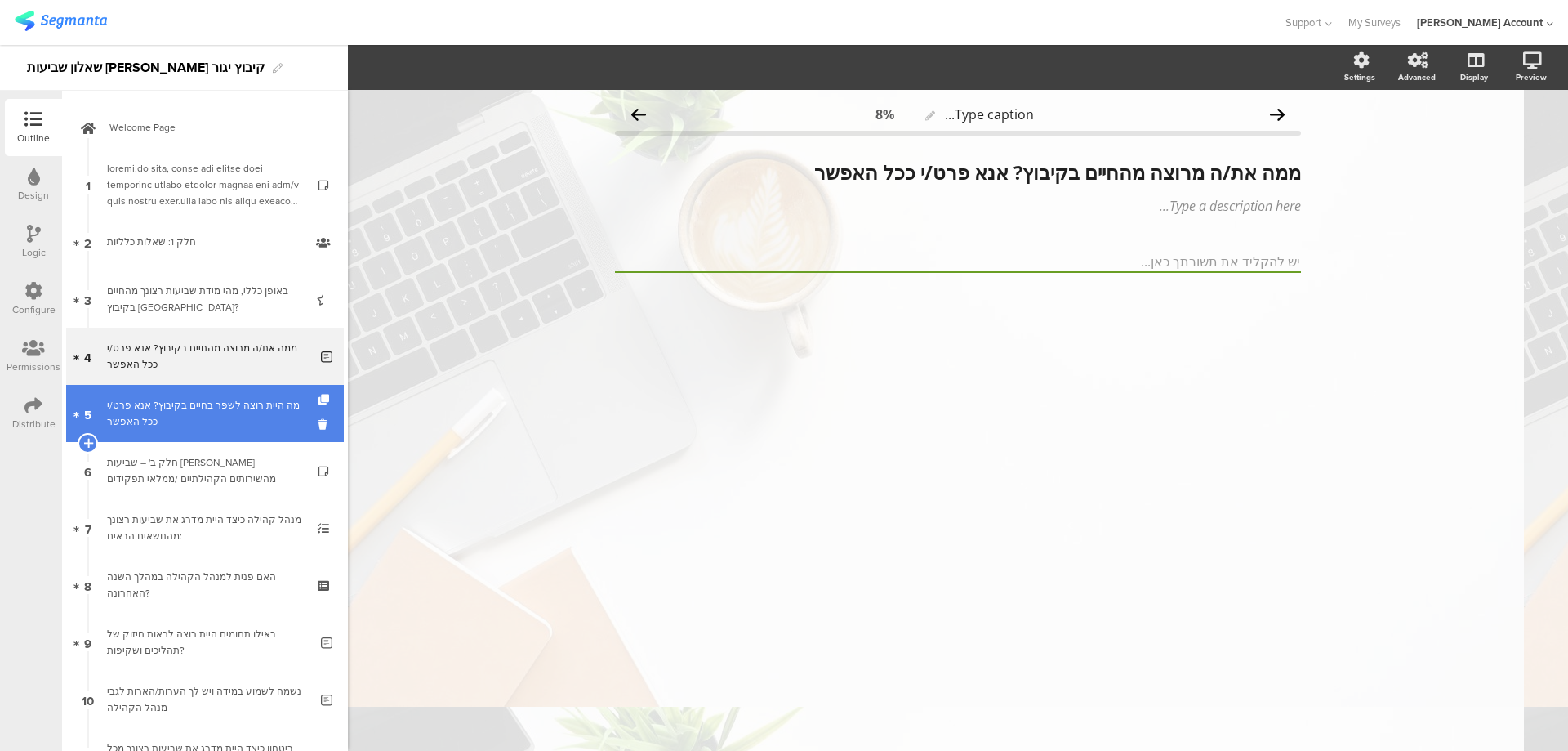
click at [200, 385] on link "5 מה היית רוצה לשפר בחיים בקיבוץ? אנא פרט/י ככל האפשר" at bounding box center [204, 413] width 278 height 57
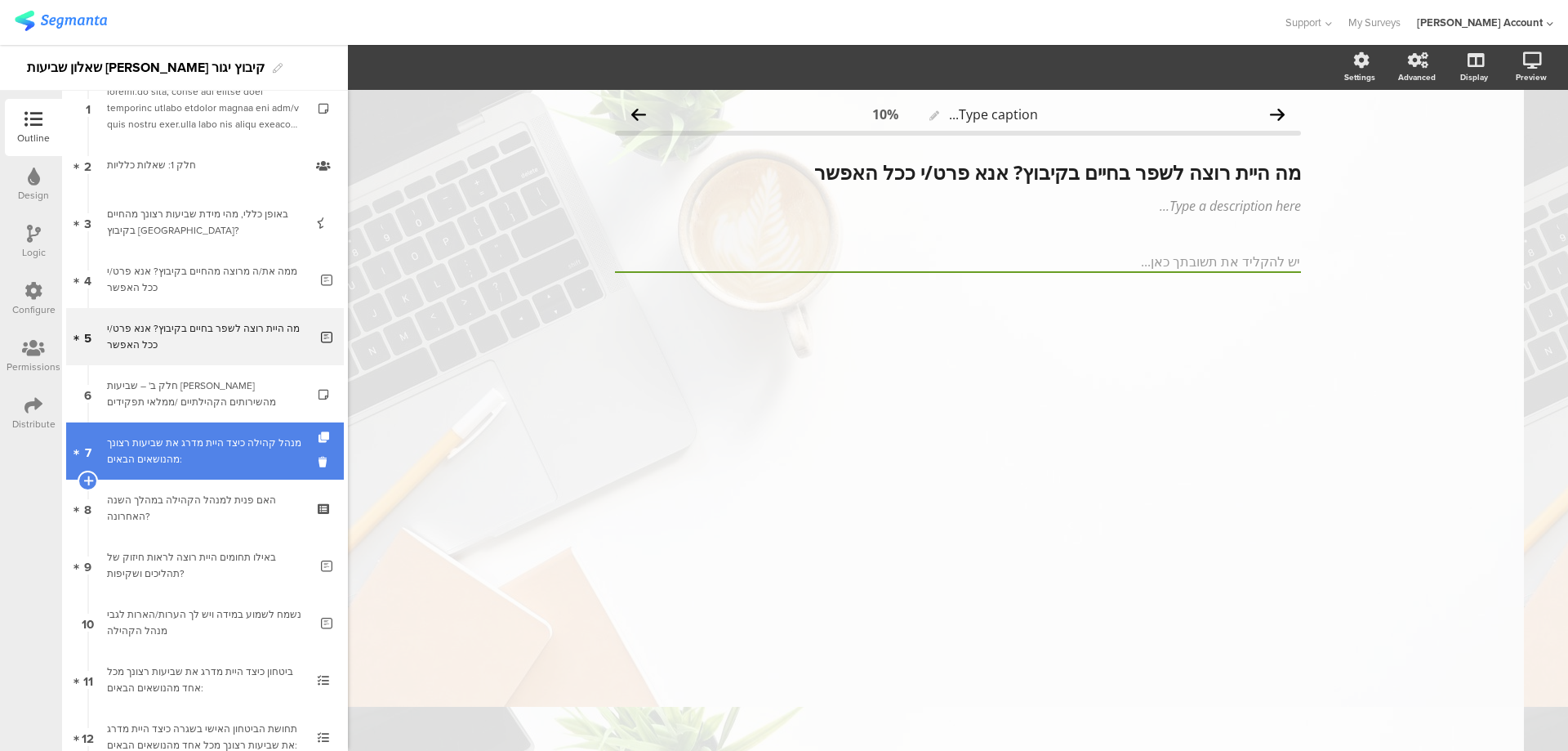
scroll to position [109, 0]
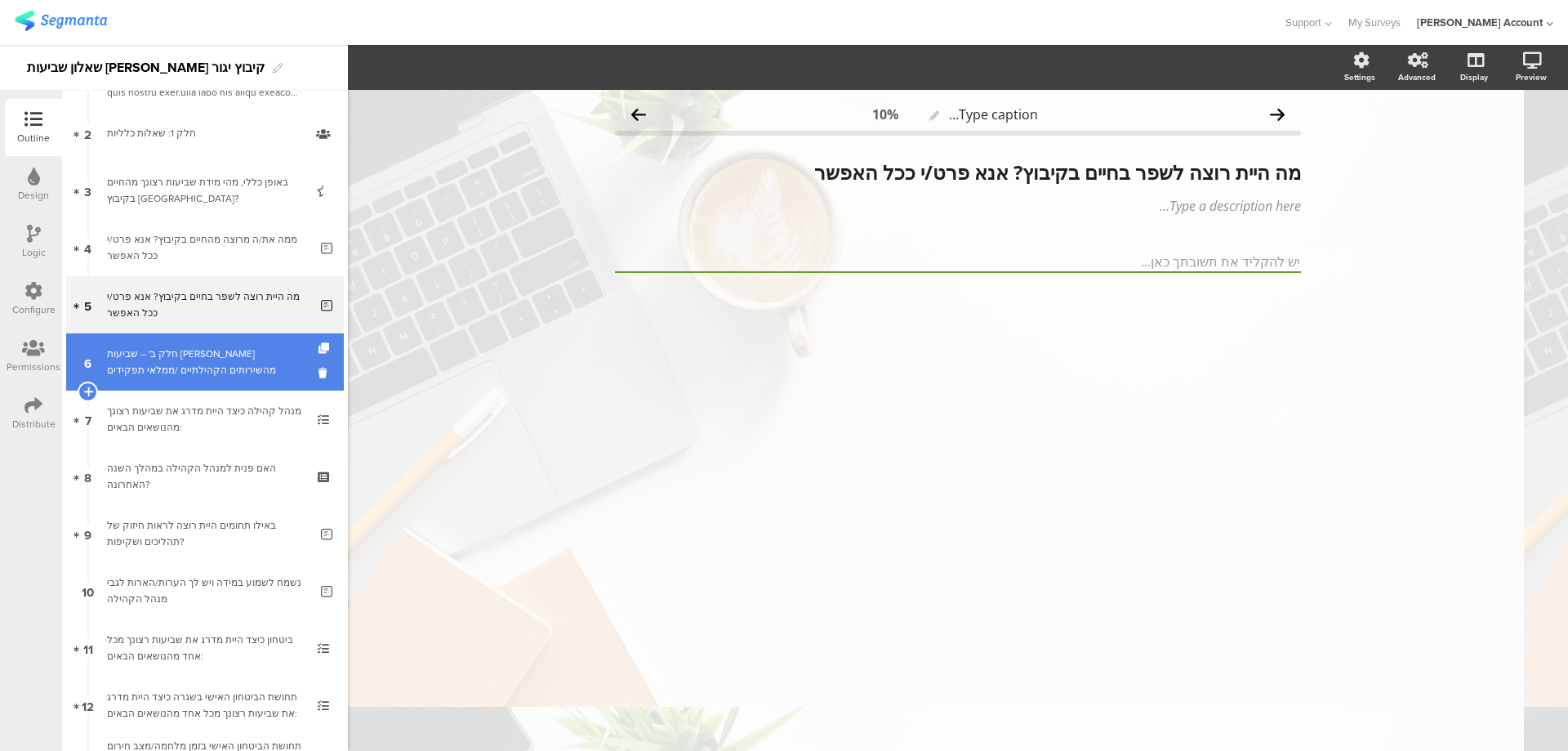
click at [222, 368] on div "חלק ב' – שביעות רצון מהשירותים הקהילתיים /ממלאי תפקידים" at bounding box center [204, 362] width 195 height 33
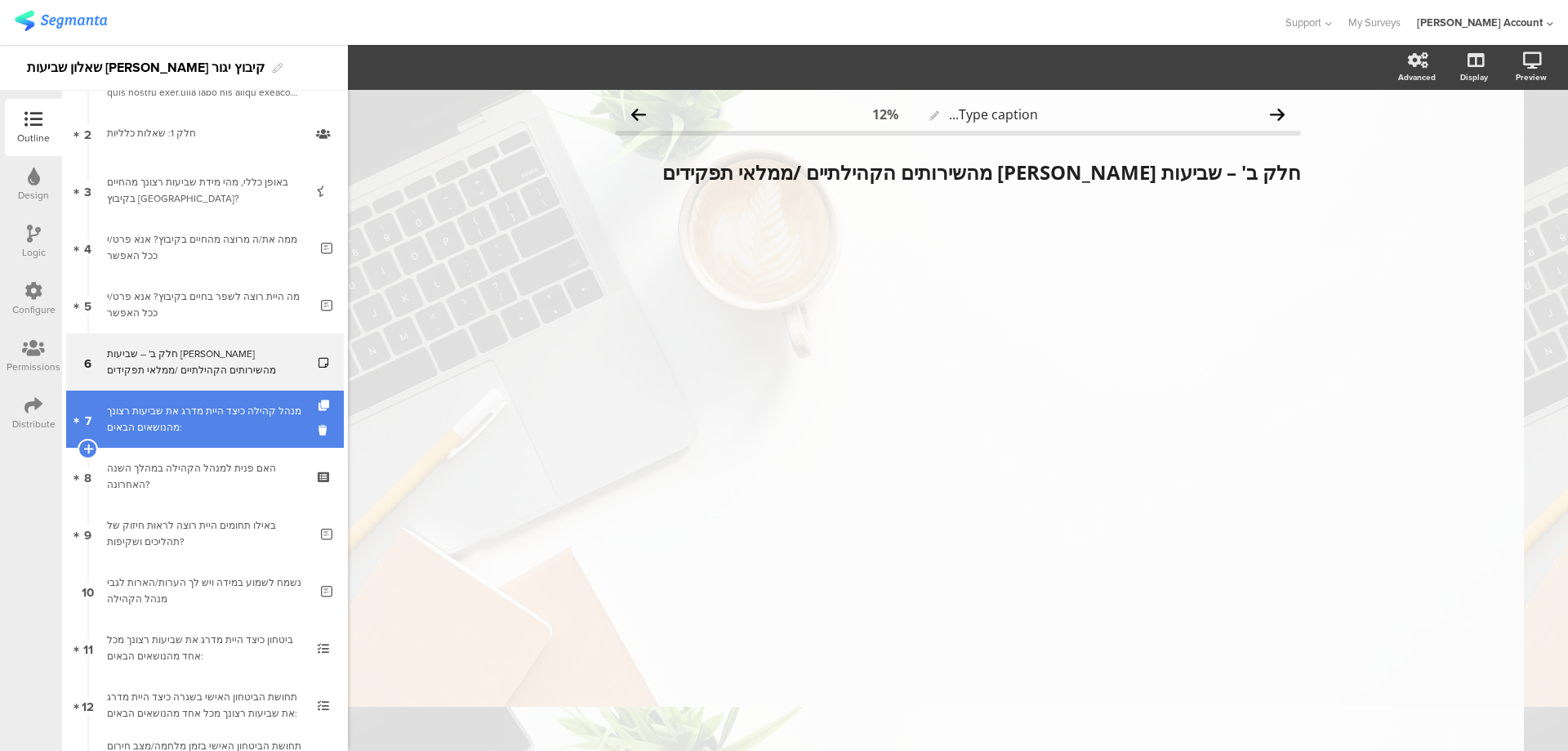
click at [222, 405] on div "מנהל קהילה כיצד היית מדרג את שביעות רצונך מהנושאים הבאים:" at bounding box center [204, 420] width 195 height 33
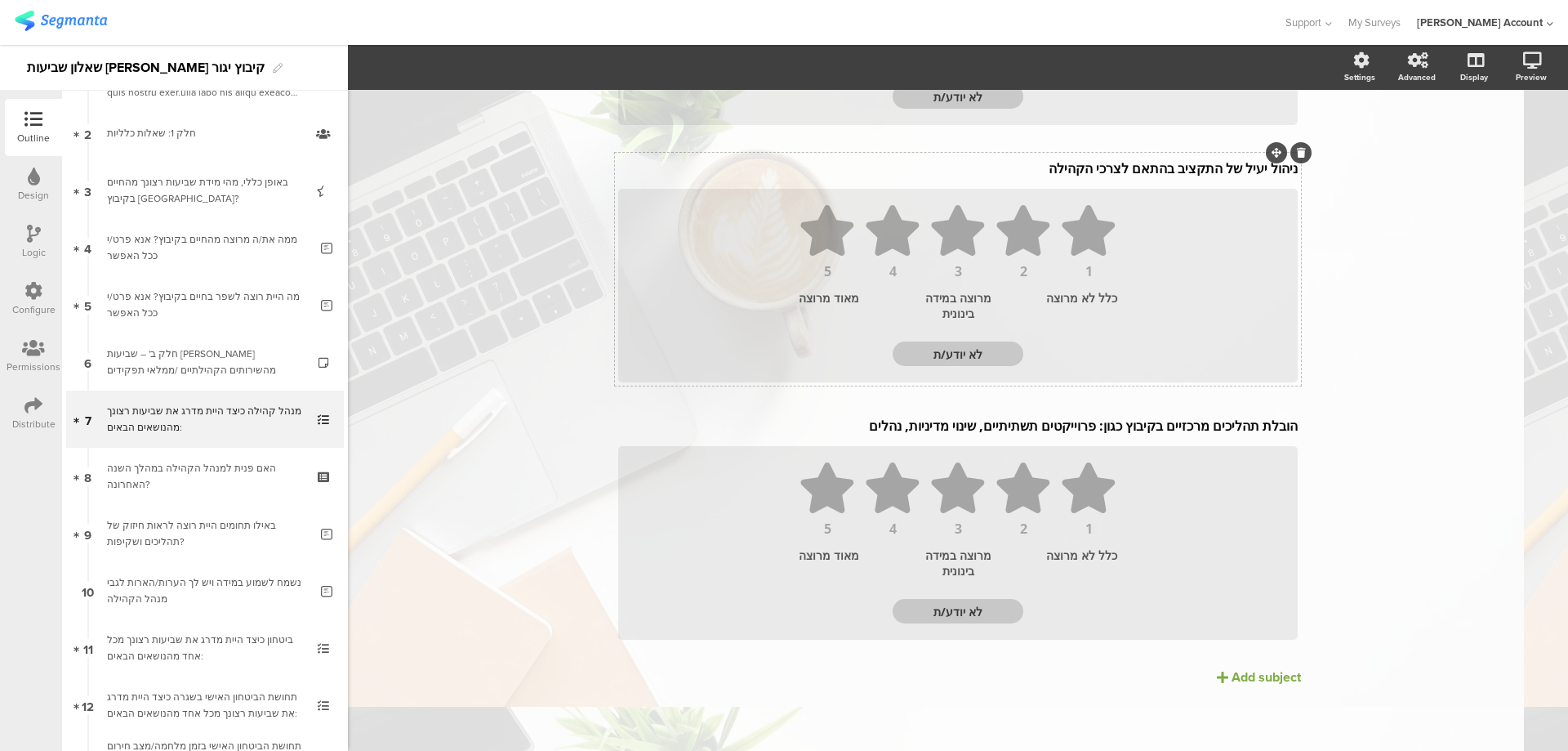
scroll to position [2976, 0]
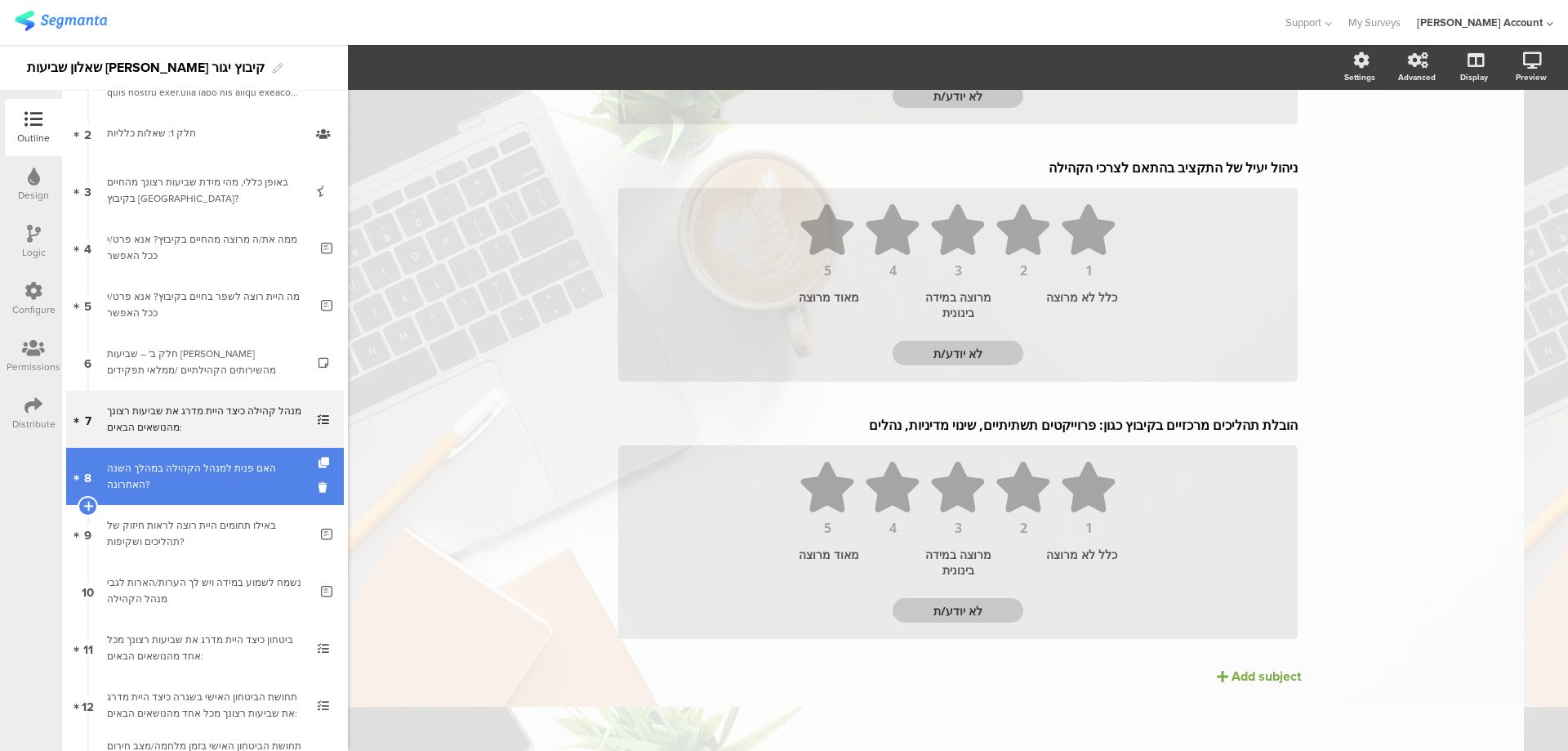
click at [138, 479] on div "האם פנית למנהל הקהילה במהלך השנה האחרונה?" at bounding box center [204, 476] width 195 height 33
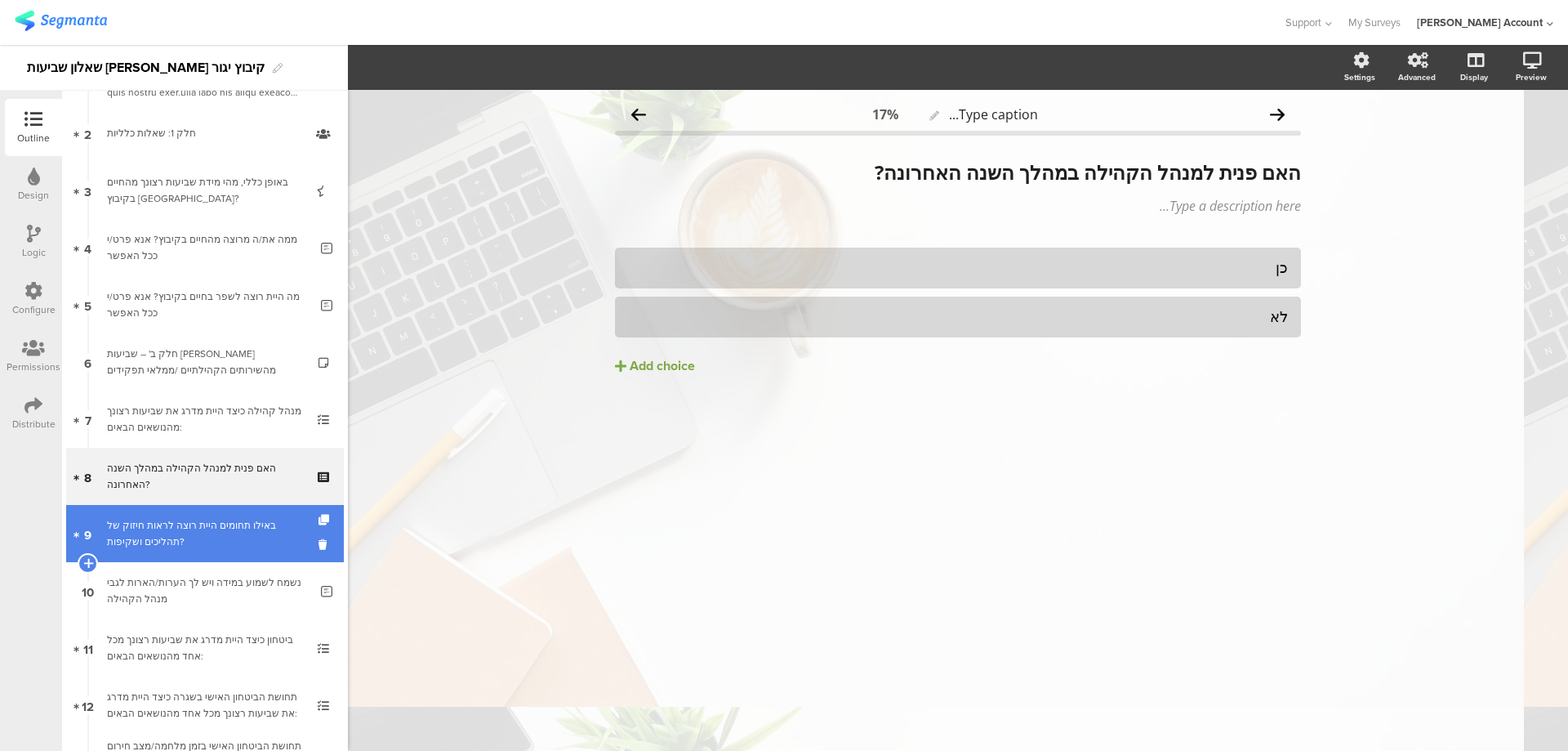
click at [204, 522] on div "באילו תחומים היית רוצה לראות חיזוק של תהליכים ושקיפות?" at bounding box center [208, 533] width 202 height 33
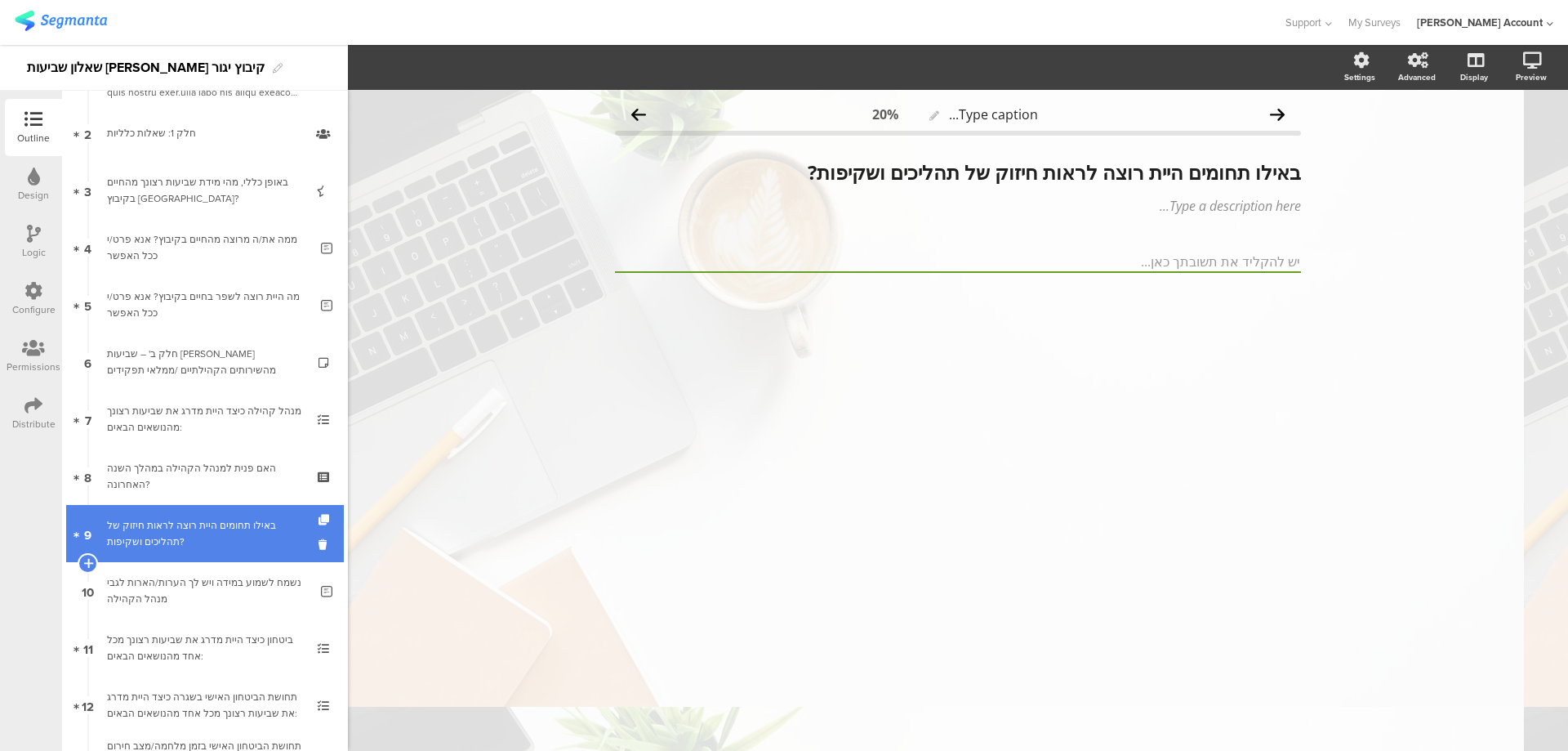
click at [227, 517] on div "באילו תחומים היית רוצה לראות חיזוק של תהליכים ושקיפות?" at bounding box center [208, 533] width 202 height 33
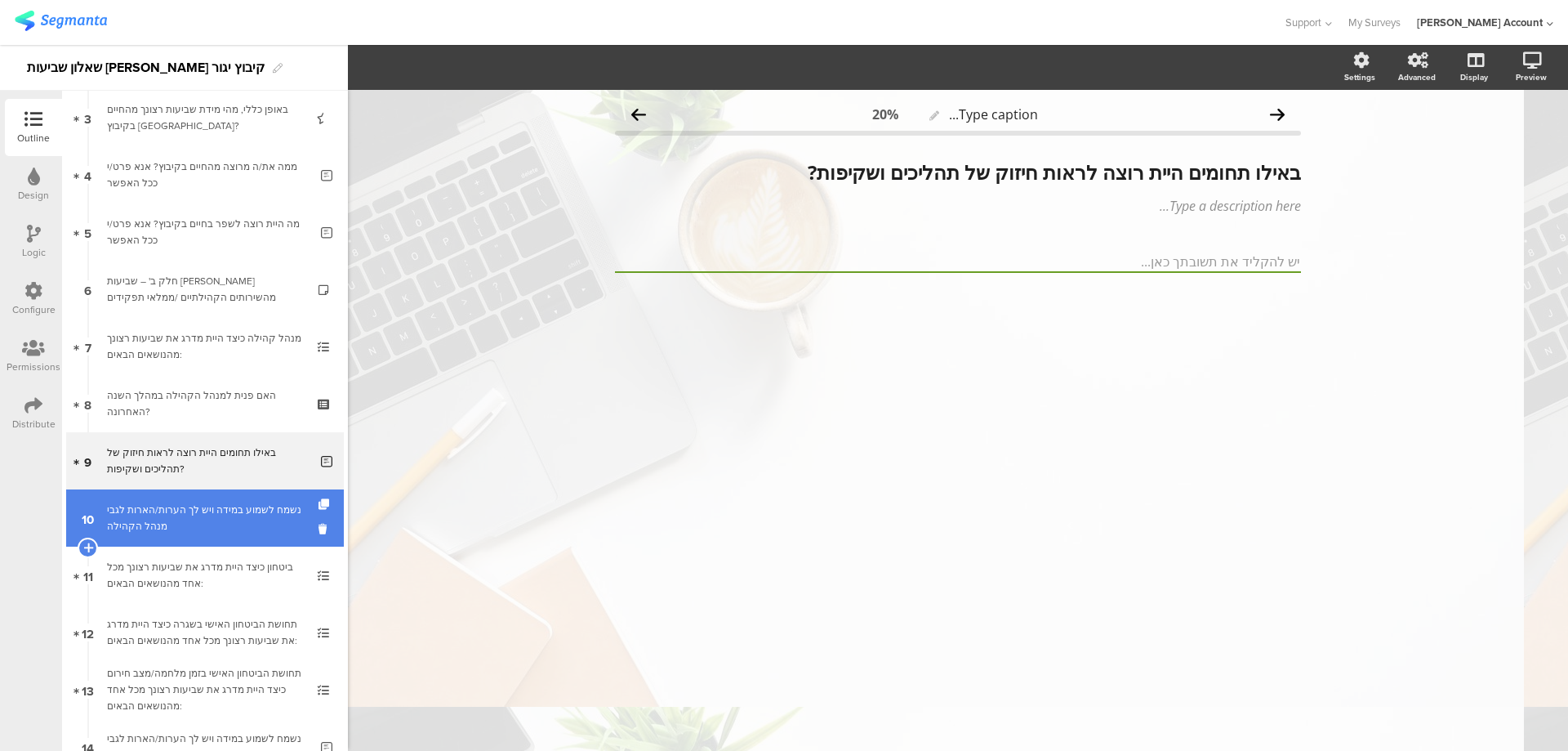
scroll to position [218, 0]
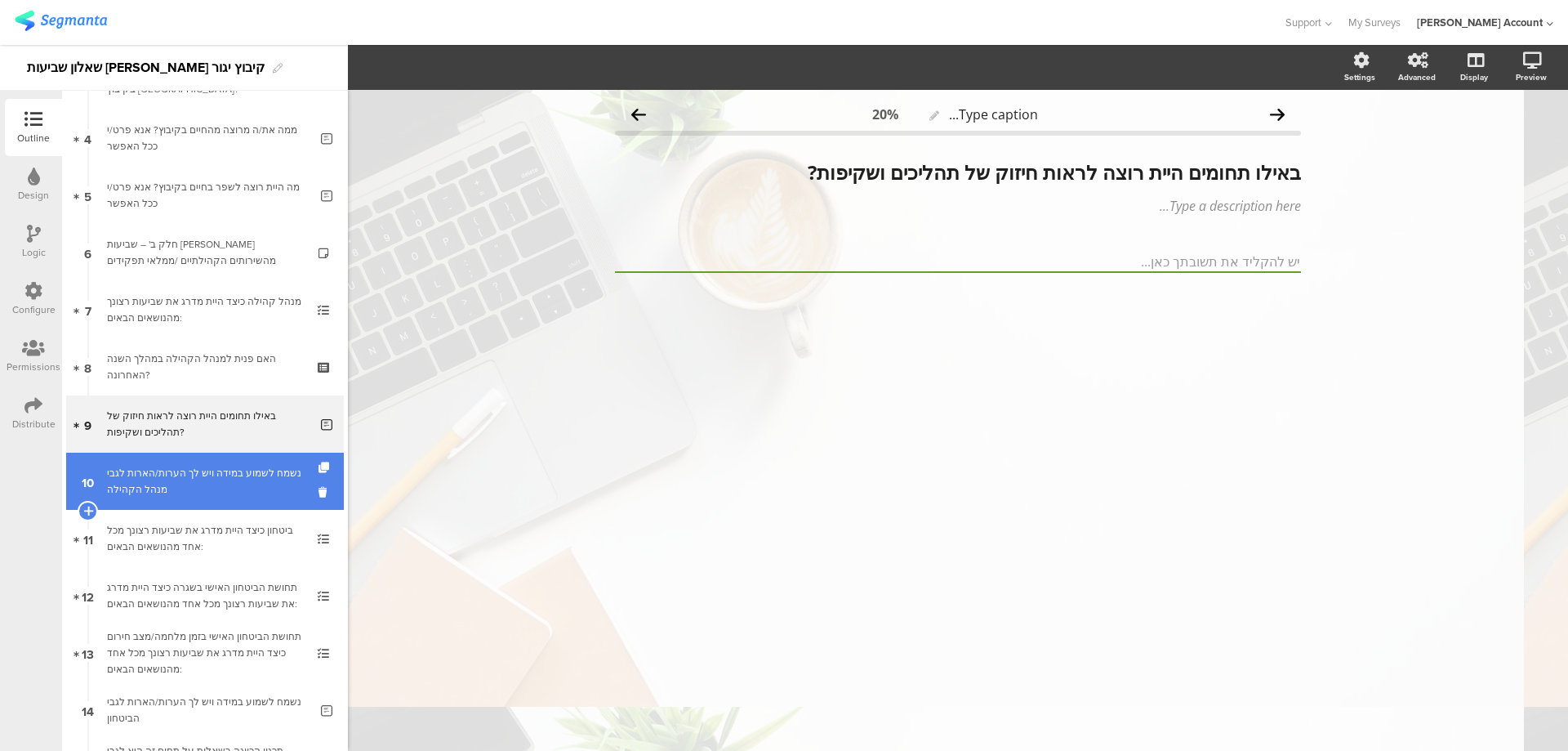
click at [246, 490] on div "נשמח לשמוע במידה ויש לך הערות/הארות לגבי מנהל הקהילה" at bounding box center [208, 481] width 202 height 33
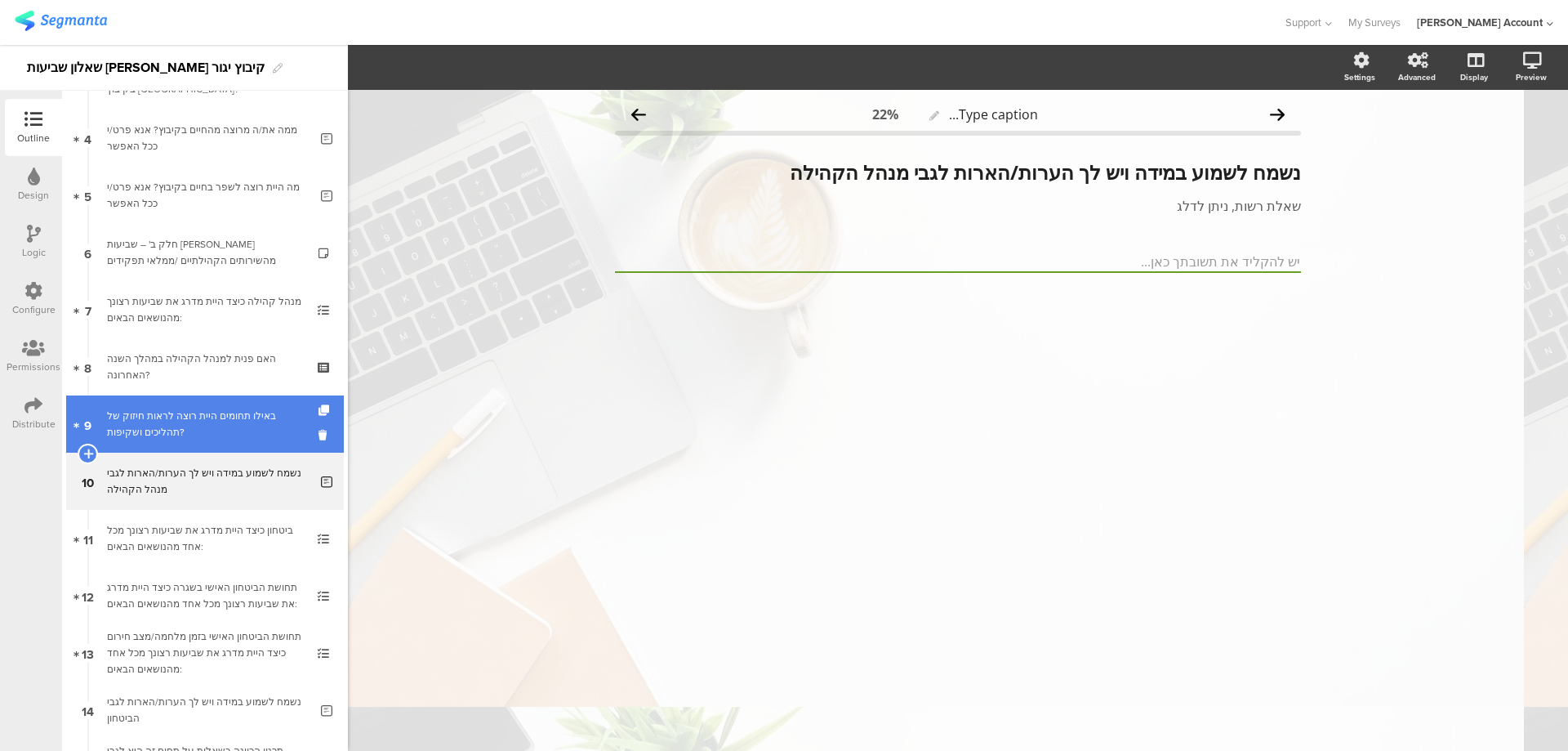
click at [239, 419] on div "באילו תחומים היית רוצה לראות חיזוק של תהליכים ושקיפות?" at bounding box center [208, 425] width 202 height 33
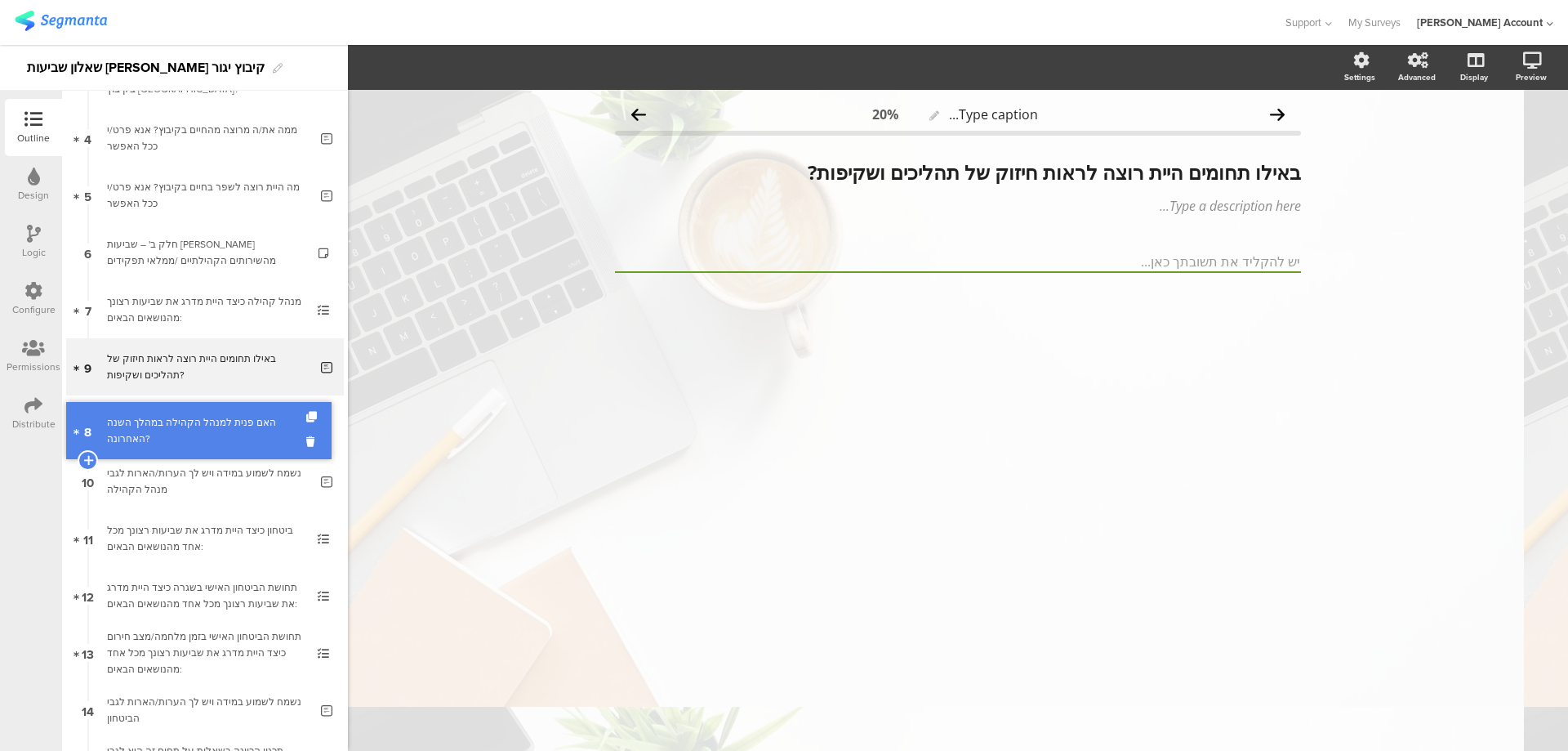
drag, startPoint x: 227, startPoint y: 368, endPoint x: 229, endPoint y: 432, distance: 64.0
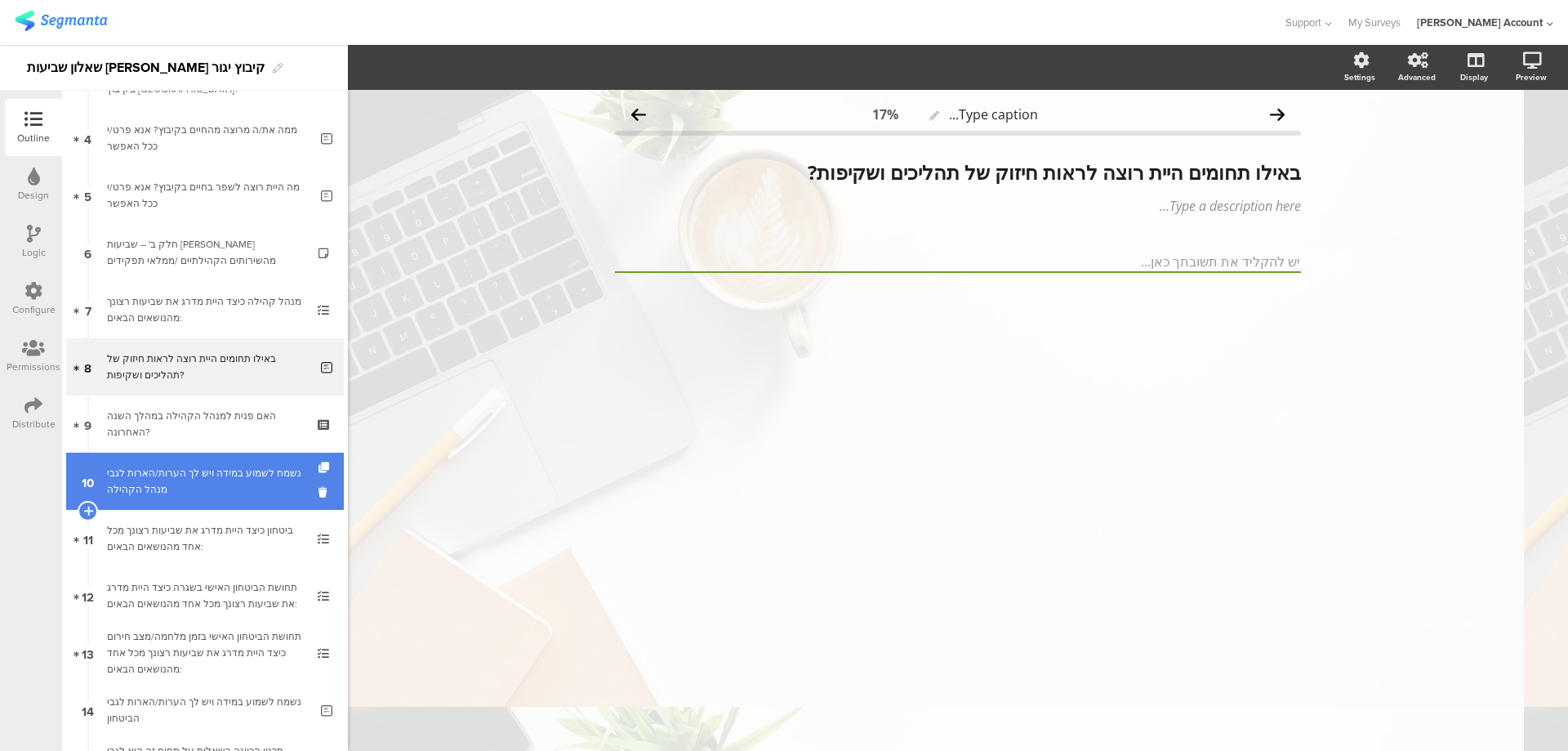
click at [232, 467] on div "נשמח לשמוע במידה ויש לך הערות/הארות לגבי מנהל הקהילה" at bounding box center [208, 481] width 202 height 33
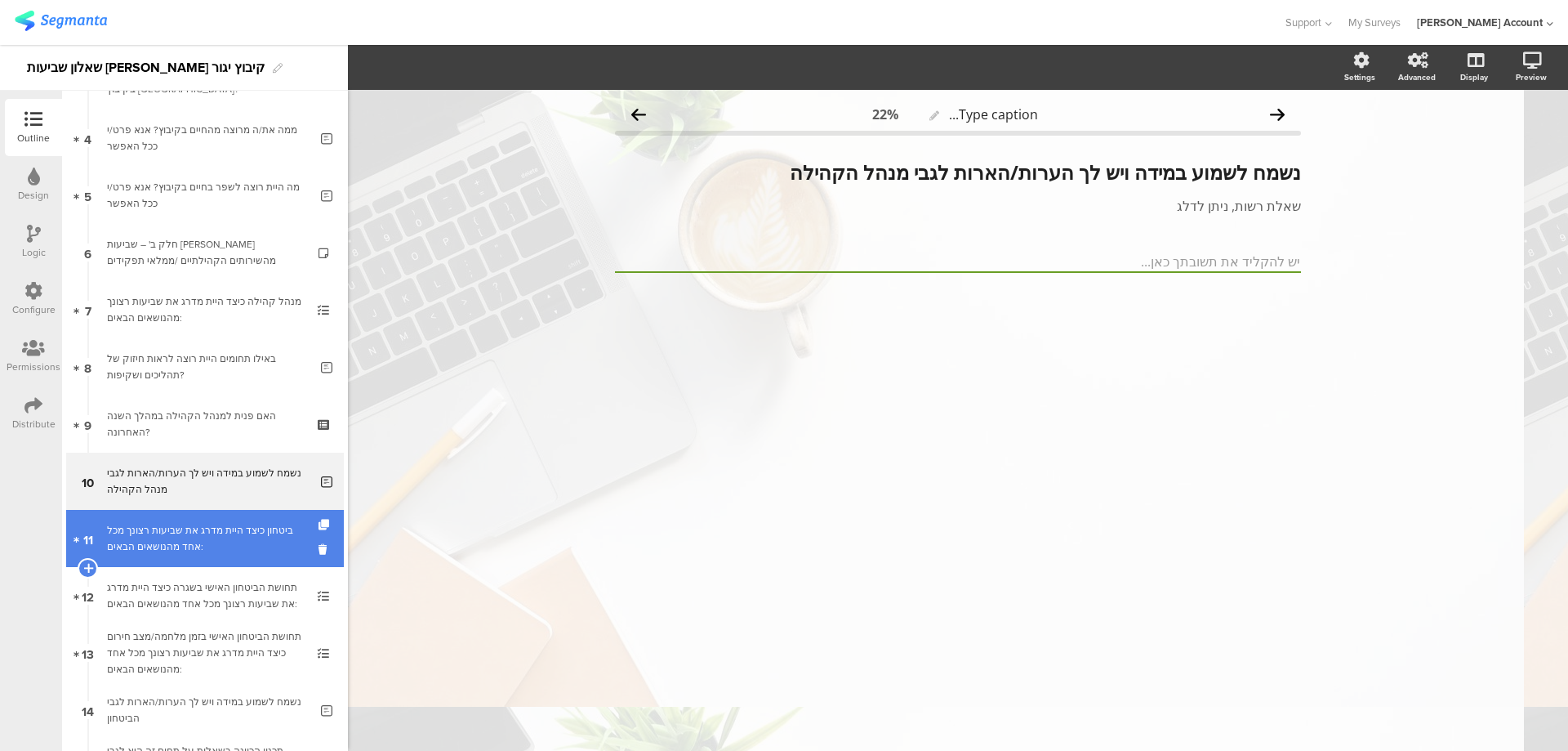
click at [245, 527] on div "ביטחון כיצד היית מדרג את שביעות רצונך מכל אחד מהנושאים הבאים:" at bounding box center [204, 538] width 195 height 33
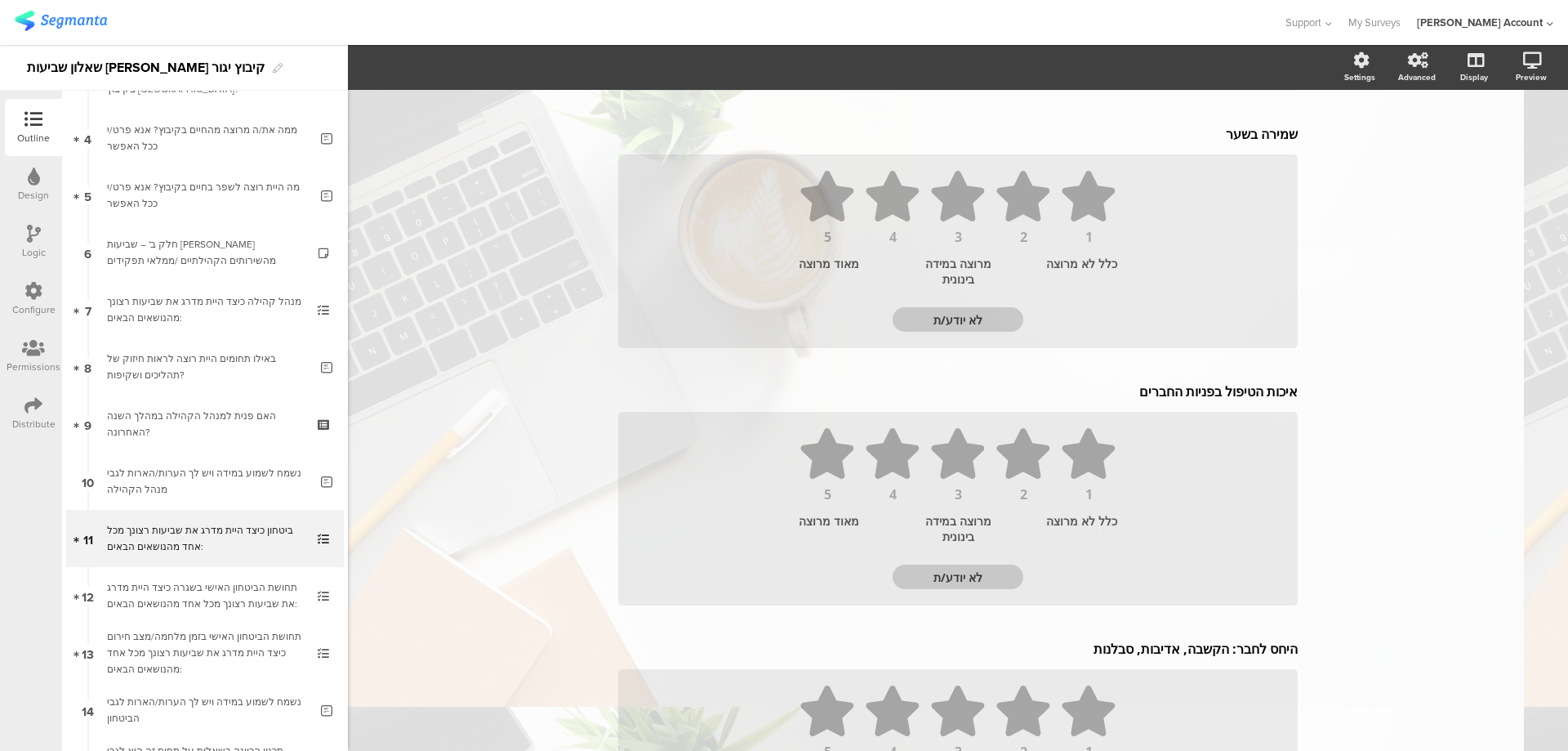
scroll to position [659, 0]
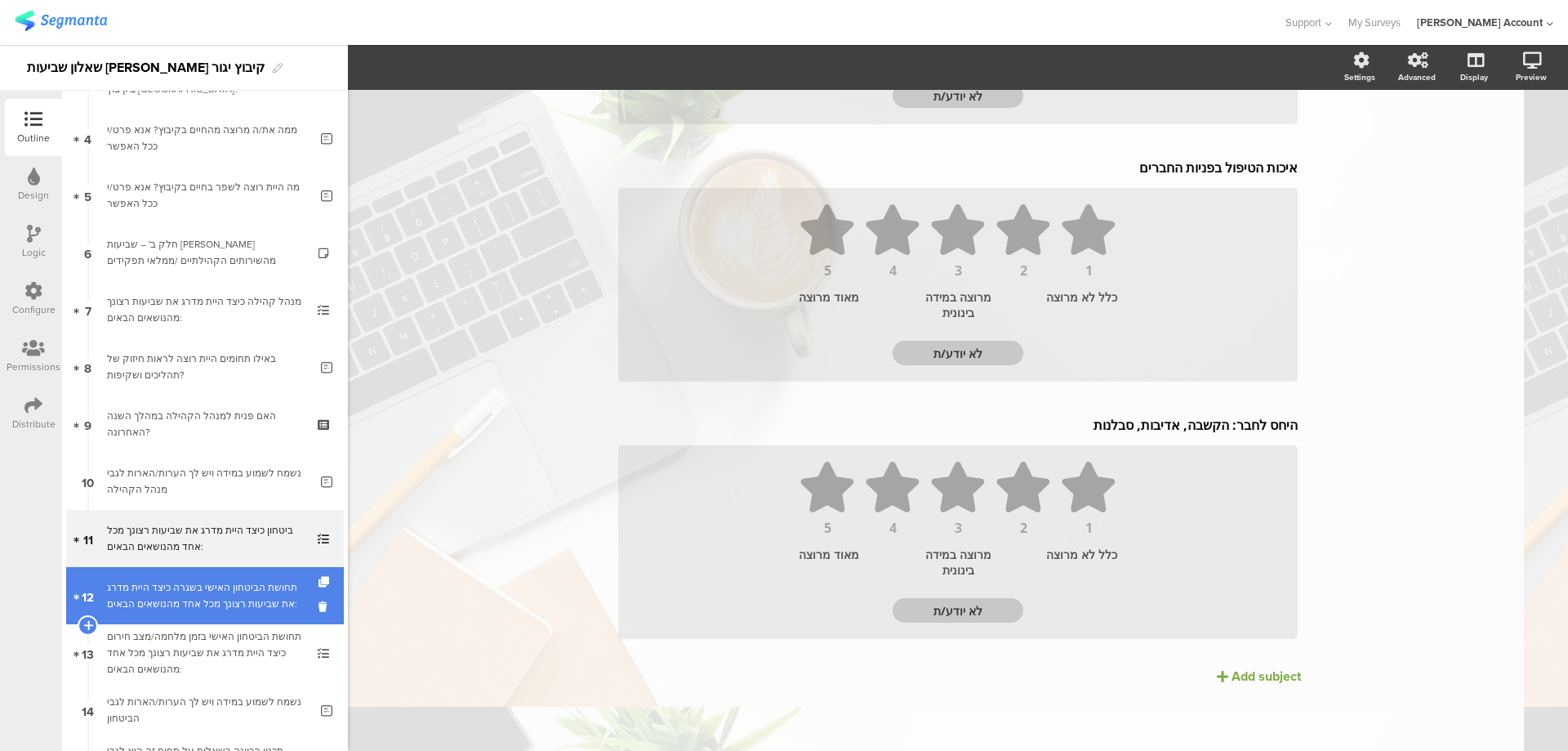
click at [263, 584] on div "תחושת הביטחון האישי בשגרה כיצד היית מדרג את שביעות רצונך מכל אחד מהנושאים הבאים:" at bounding box center [204, 596] width 195 height 33
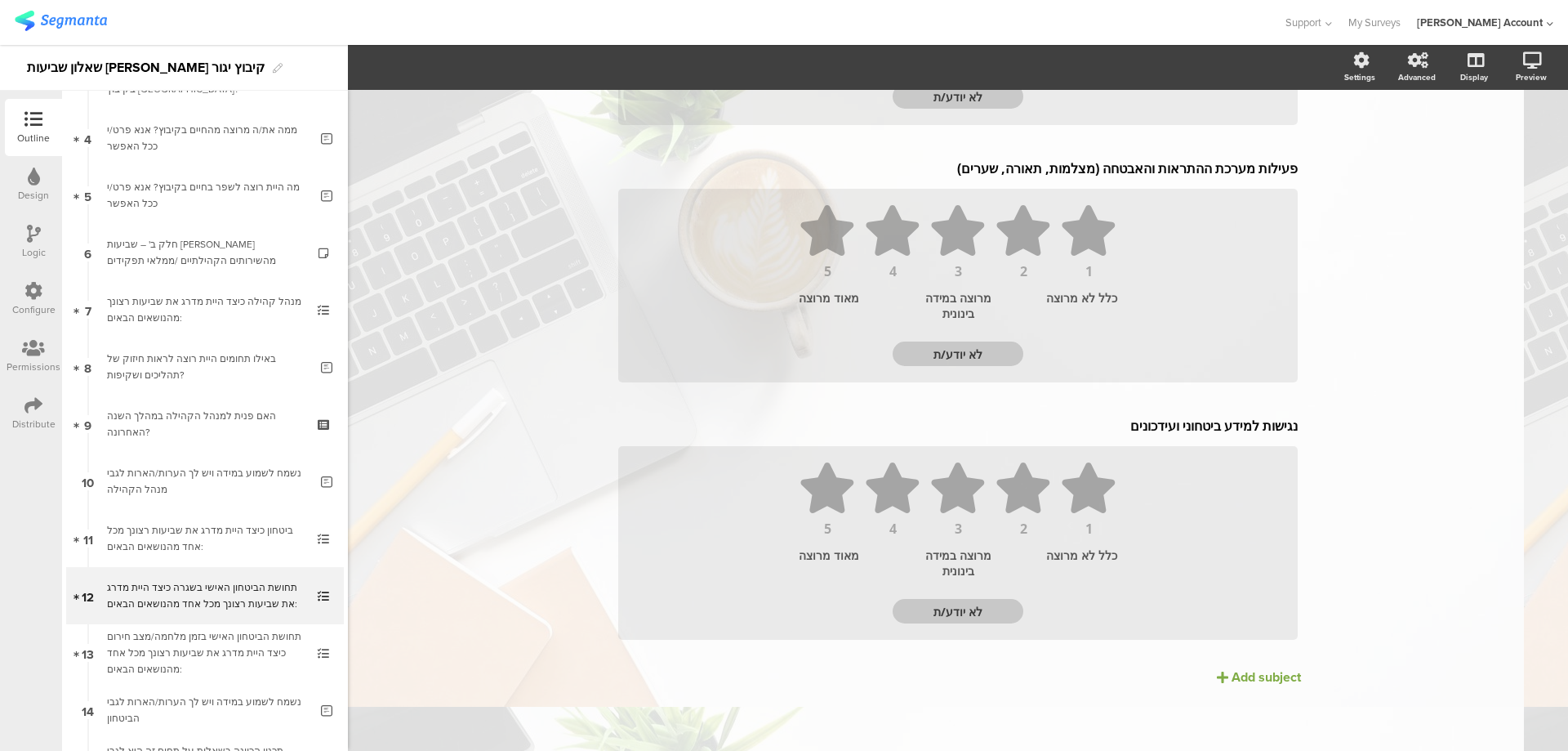
scroll to position [659, 0]
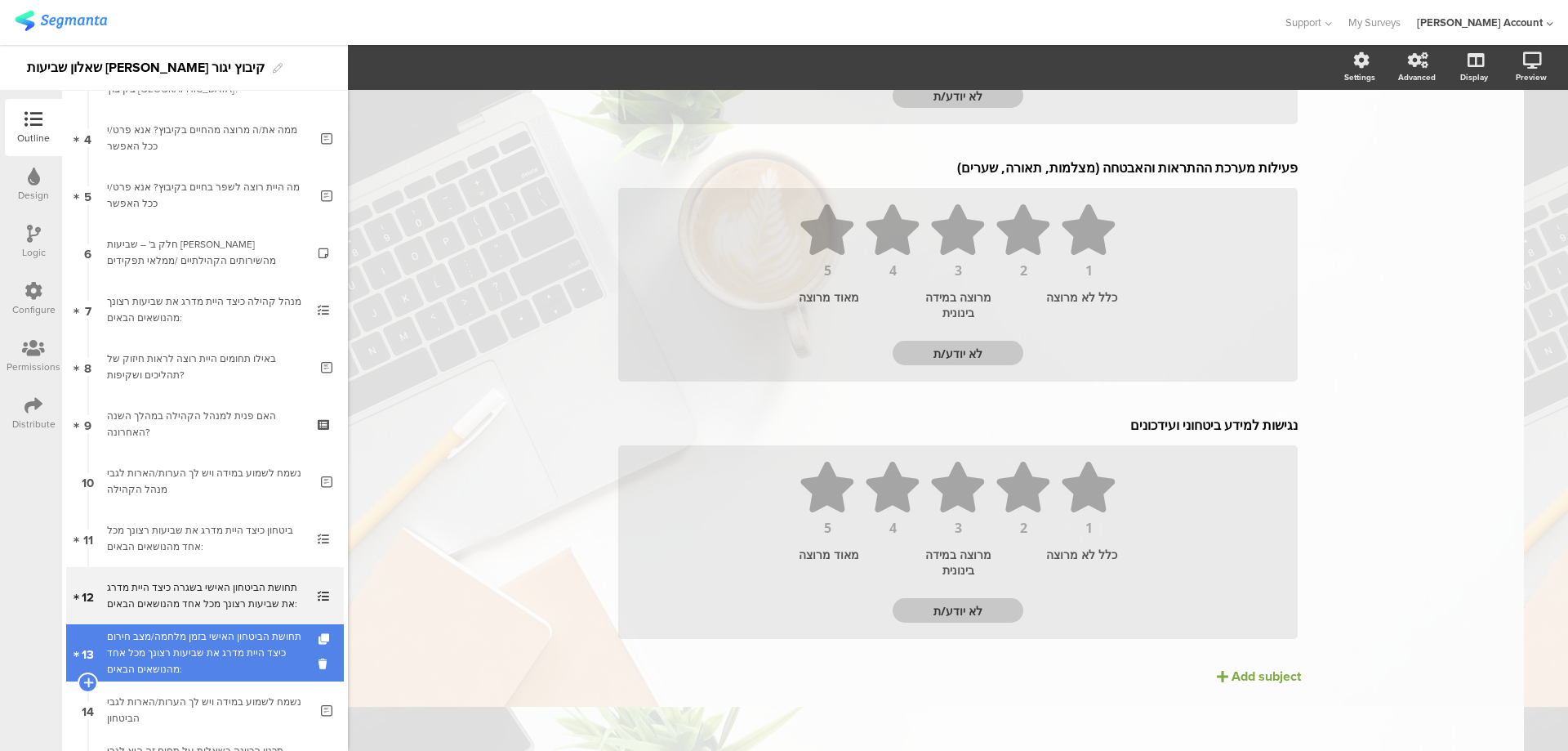
click at [194, 645] on div "תחושת הביטחון האישי בזמן מלחמה/מצב חירום כיצד היית מדרג את שביעות רצונך מכל אחד…" at bounding box center [204, 652] width 195 height 49
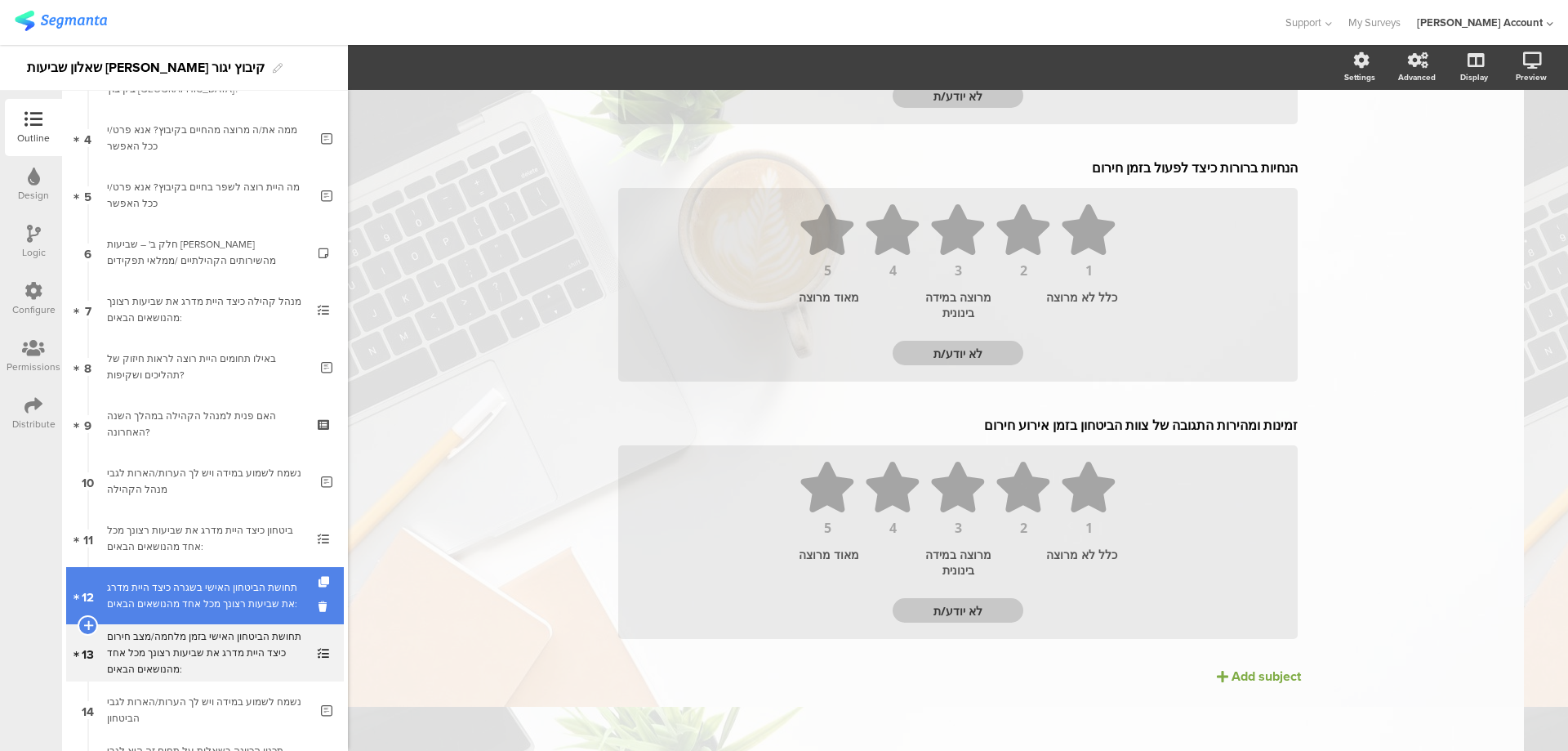
scroll to position [326, 0]
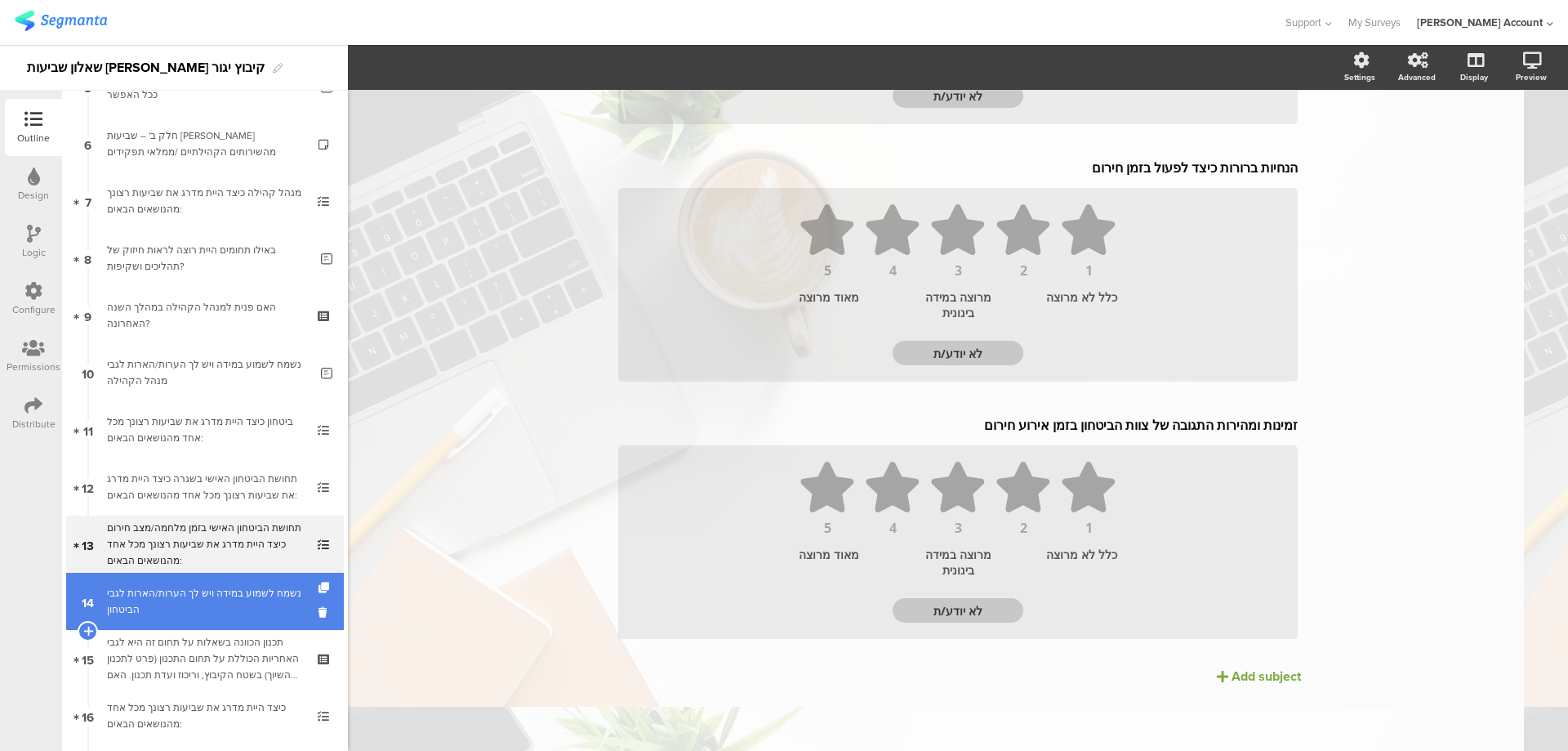
click at [234, 589] on div "נשמח לשמוע במידה ויש לך הערות/הארות לגבי הביטחון" at bounding box center [208, 602] width 202 height 33
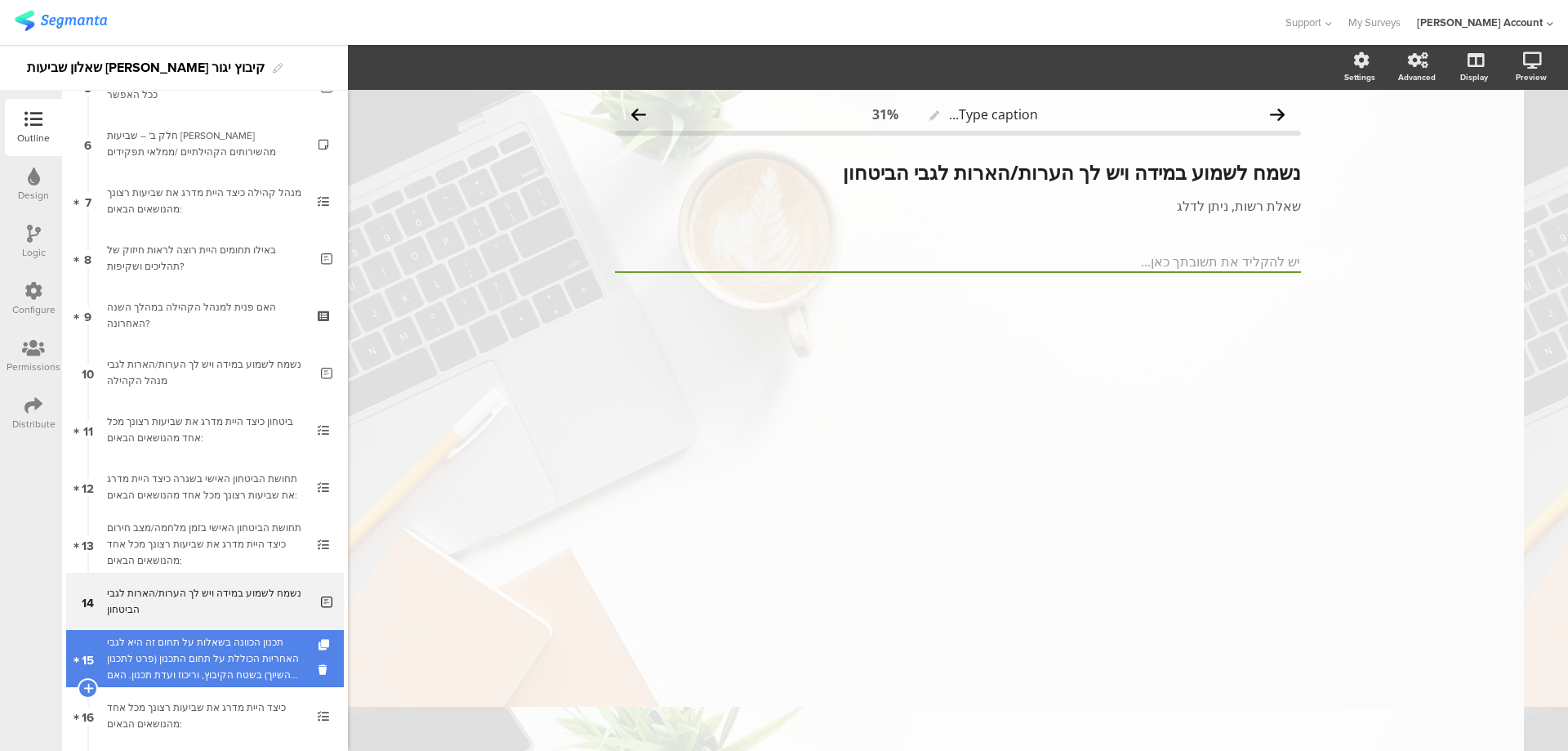
click at [210, 664] on div "תכנון הכוונה בשאלות על תחום זה היא לגבי האחריות הכוללת על תחום התכנון (פרט לתכנ…" at bounding box center [204, 658] width 195 height 49
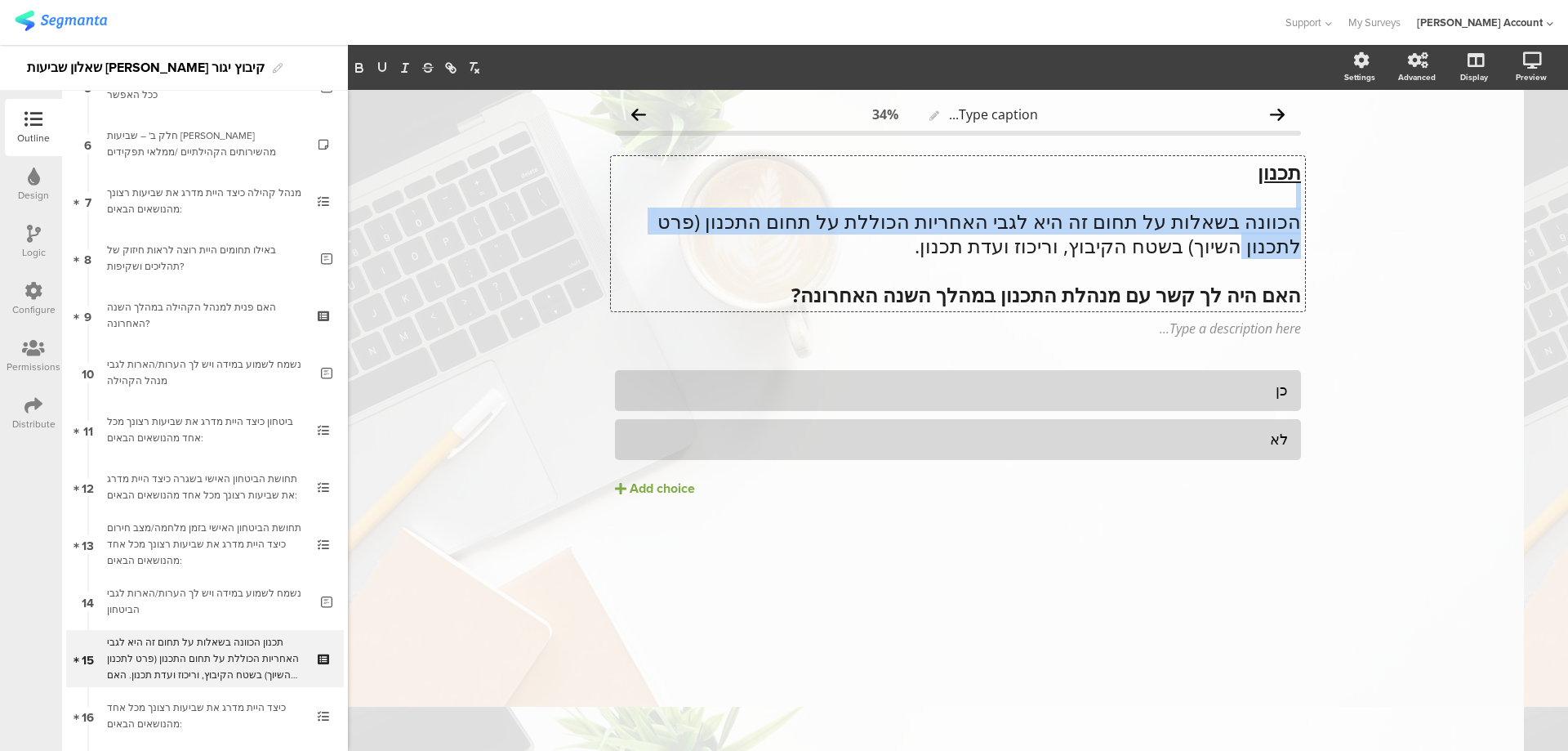
drag, startPoint x: 958, startPoint y: 248, endPoint x: 1302, endPoint y: 251, distance: 344.0
click at [1302, 251] on div "תכנון הכוונה בשאלות על תחום זה היא לגבי האחריות הכוללת על תחום התכנון (פרט לתכנ…" at bounding box center [957, 233] width 695 height 155
click at [1297, 234] on p "הכוונה בשאלות על תחום זה היא לגבי האחריות הכוללת על תחום התכנון (פרט לתכנון השי…" at bounding box center [957, 233] width 686 height 49
drag, startPoint x: 1298, startPoint y: 222, endPoint x: 905, endPoint y: 244, distance: 393.6
click at [905, 244] on p "הכוונה בשאלות על תחום זה היא לגבי האחריות הכוללת על תחום התכנון (פרט לתכנון השי…" at bounding box center [957, 233] width 686 height 49
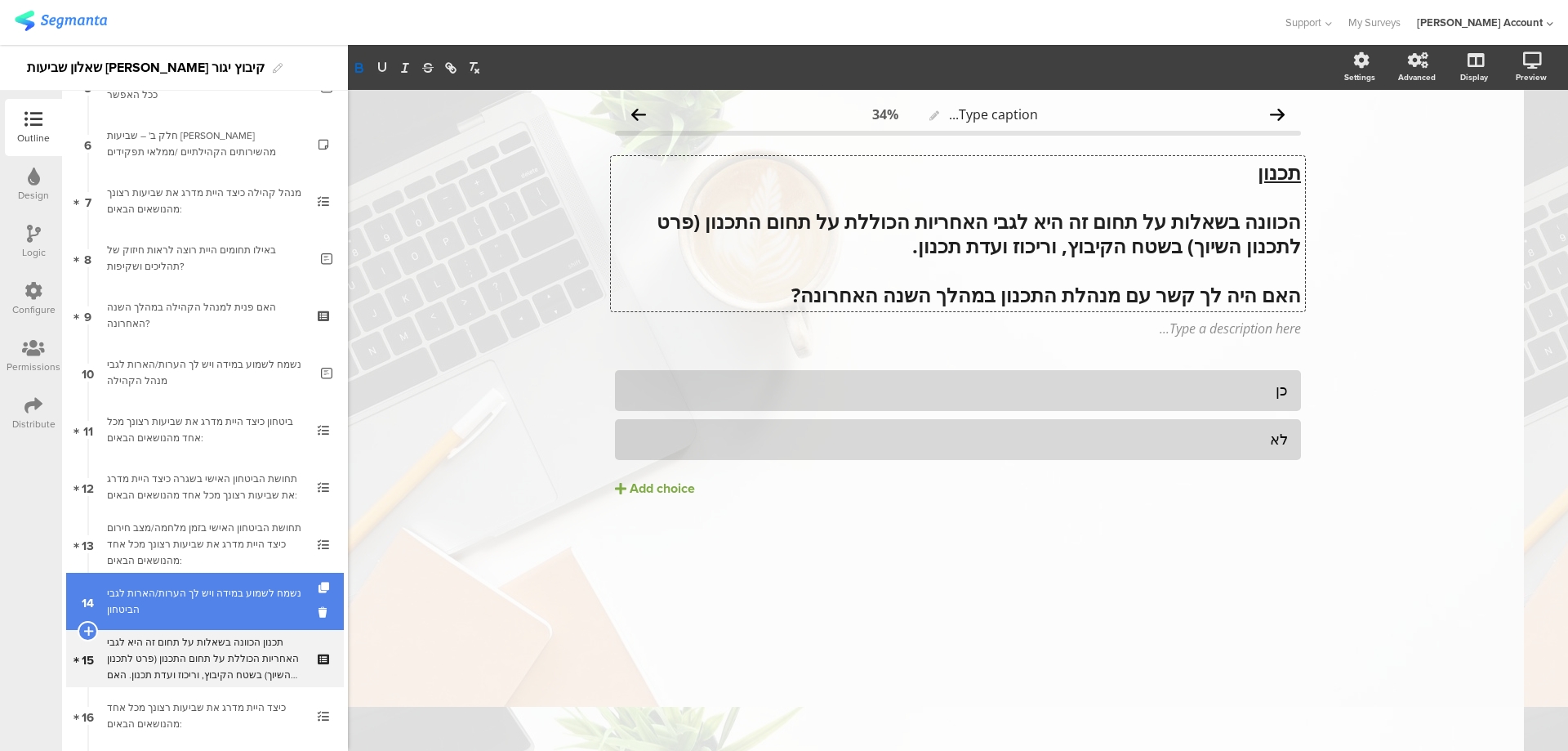
scroll to position [435, 0]
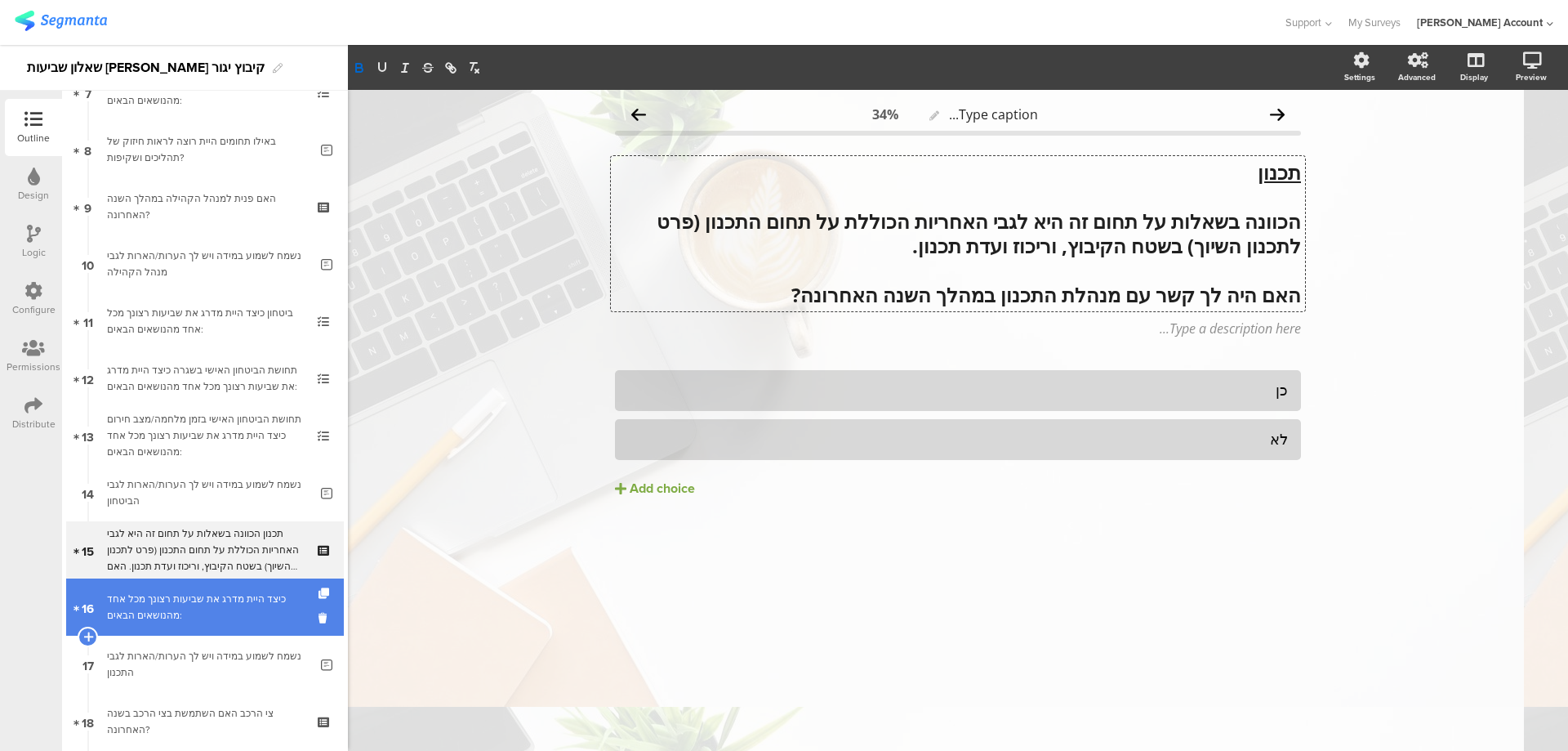
click at [240, 594] on div "כיצד היית מדרג את שביעות רצונך מכל אחד מהנושאים הבאים:" at bounding box center [204, 608] width 195 height 33
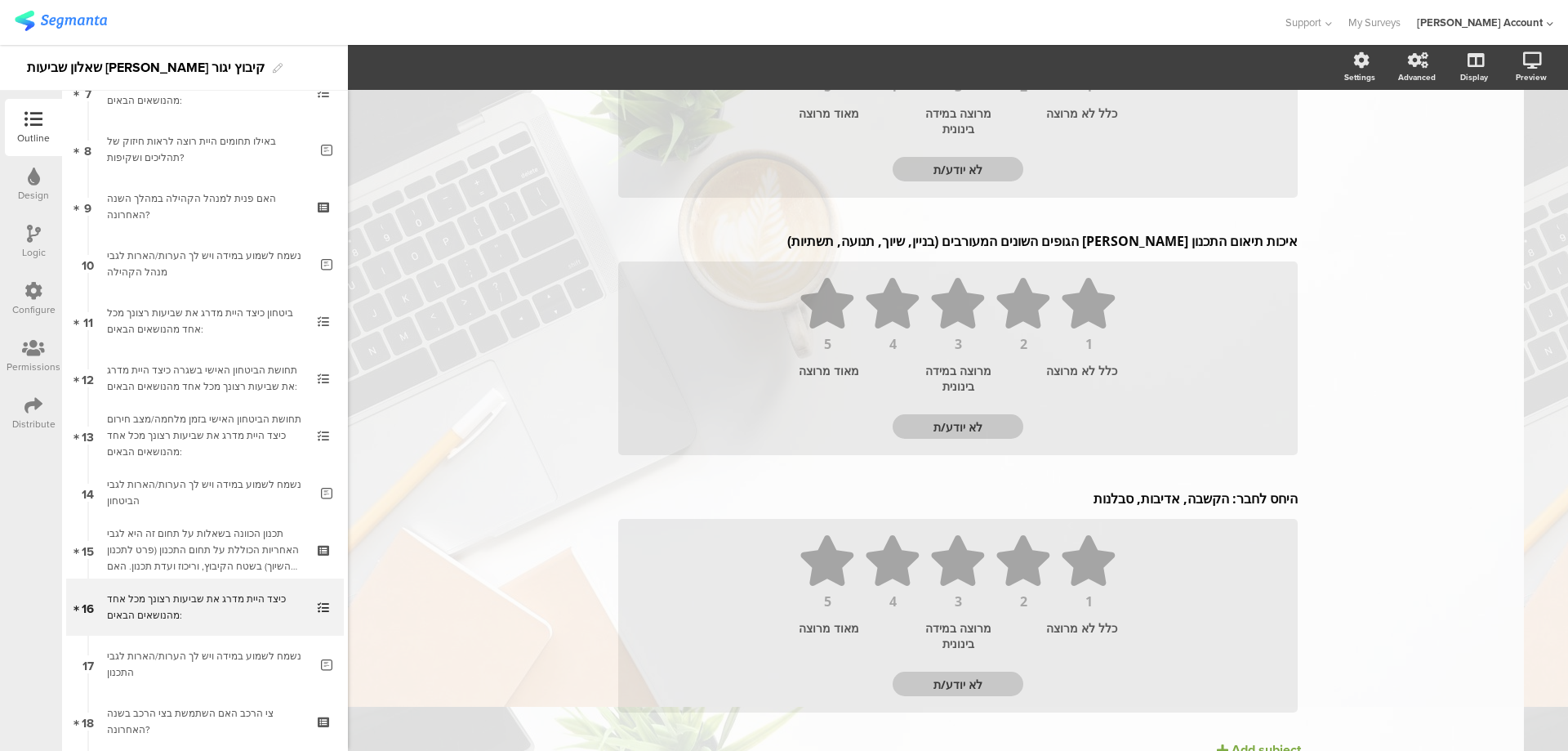
scroll to position [1125, 0]
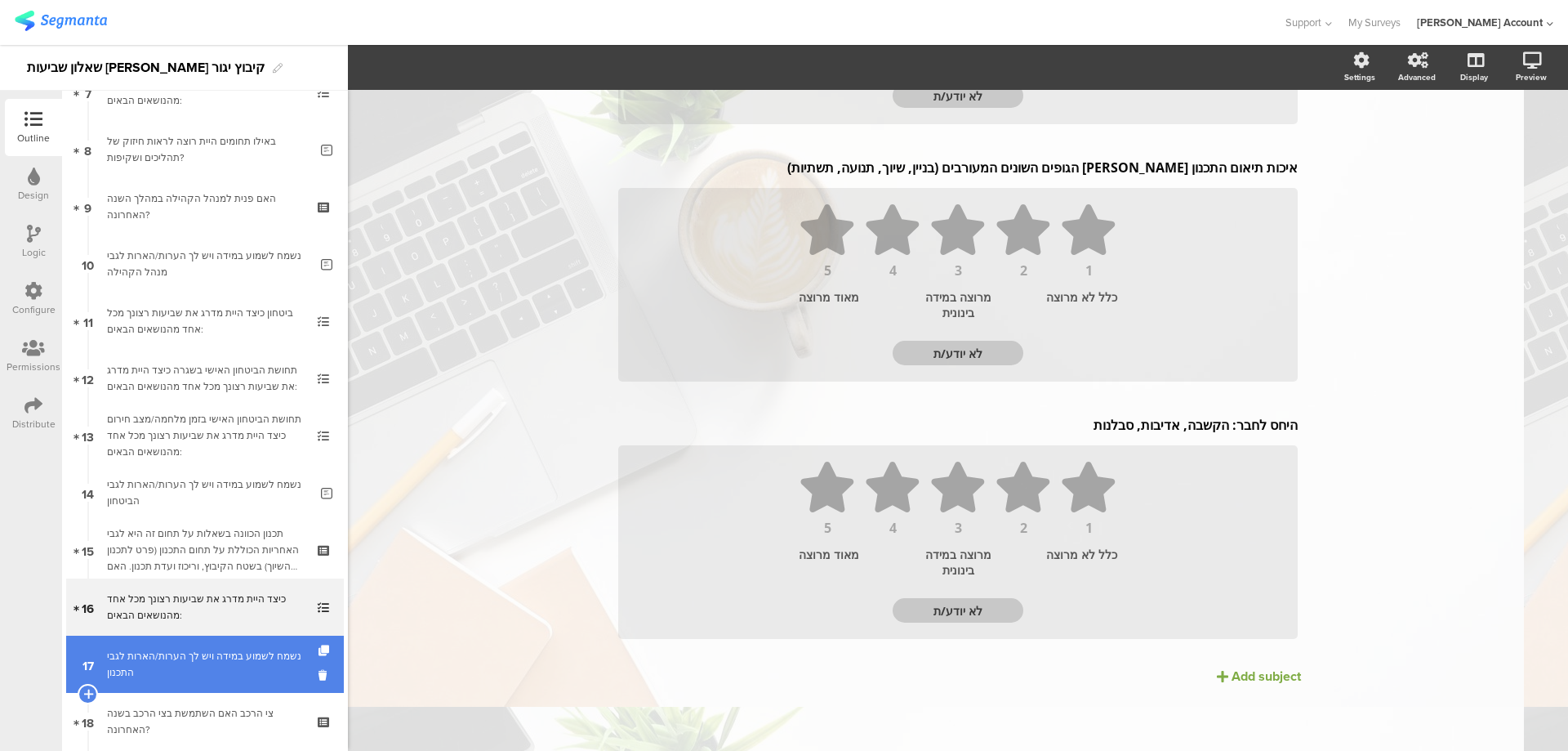
click at [247, 650] on div "נשמח לשמוע במידה ויש לך הערות/הארות לגבי התכנון" at bounding box center [208, 664] width 202 height 33
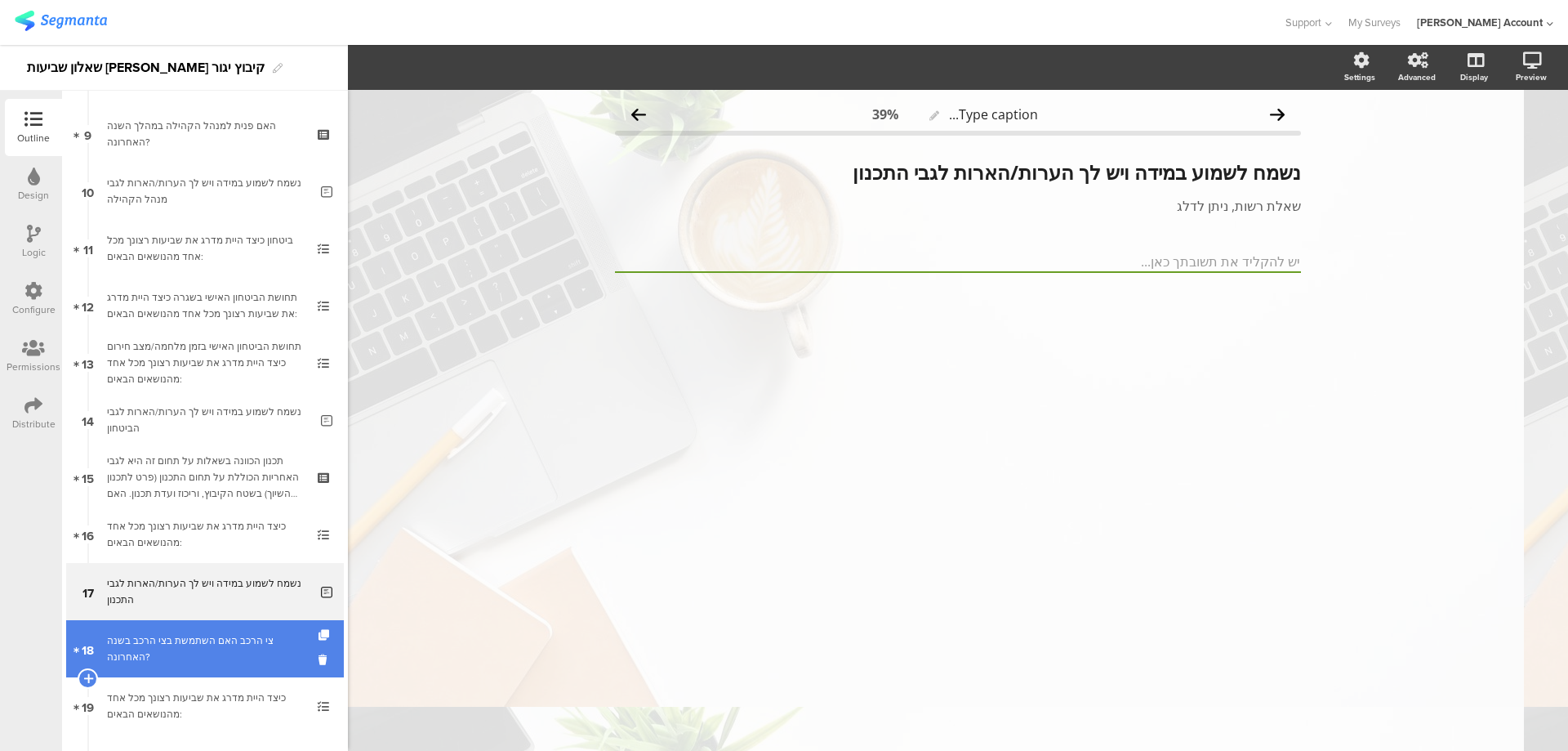
scroll to position [545, 0]
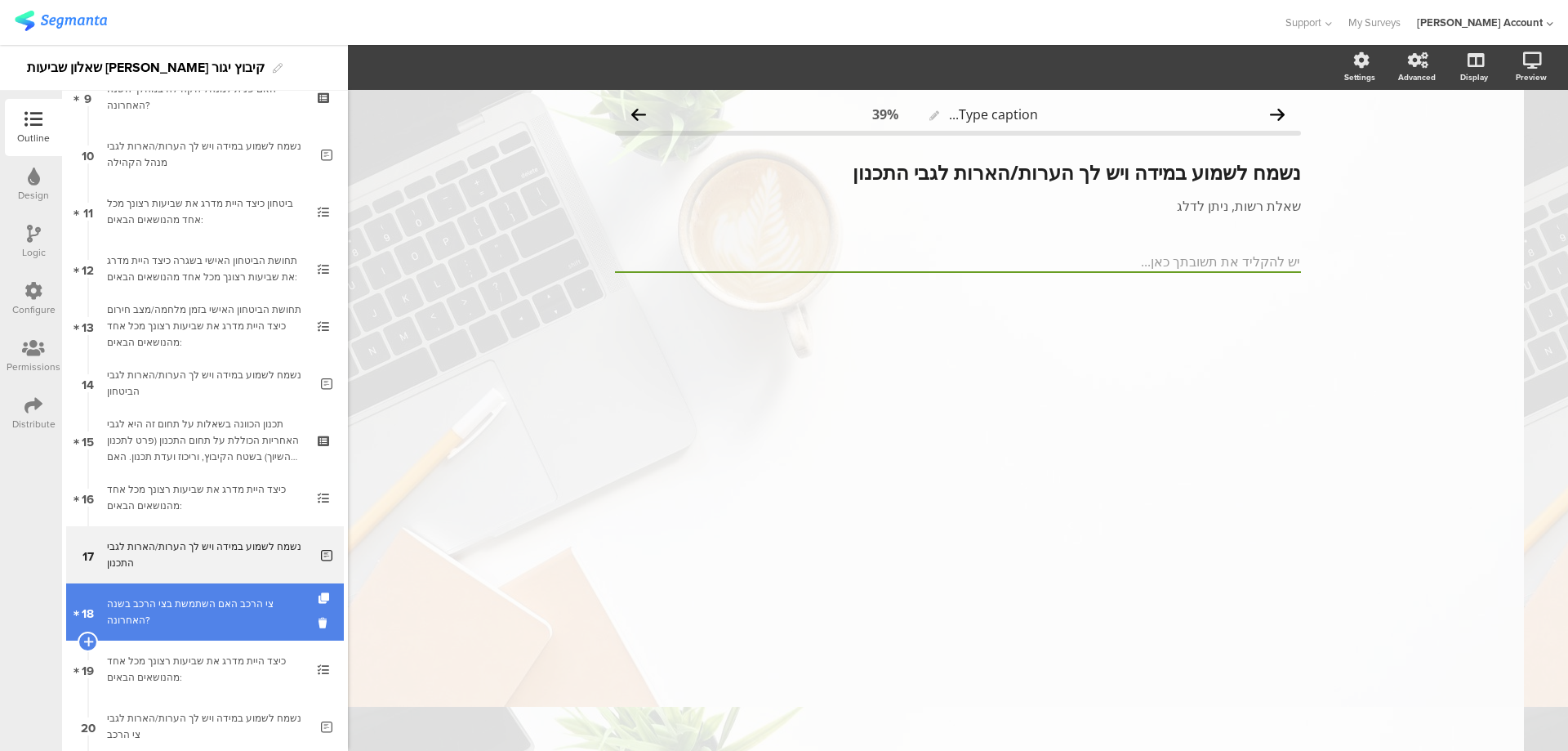
click at [256, 606] on div "צי הרכב האם השתמשת בצי הרכב בשנה האחרונה?" at bounding box center [204, 613] width 195 height 33
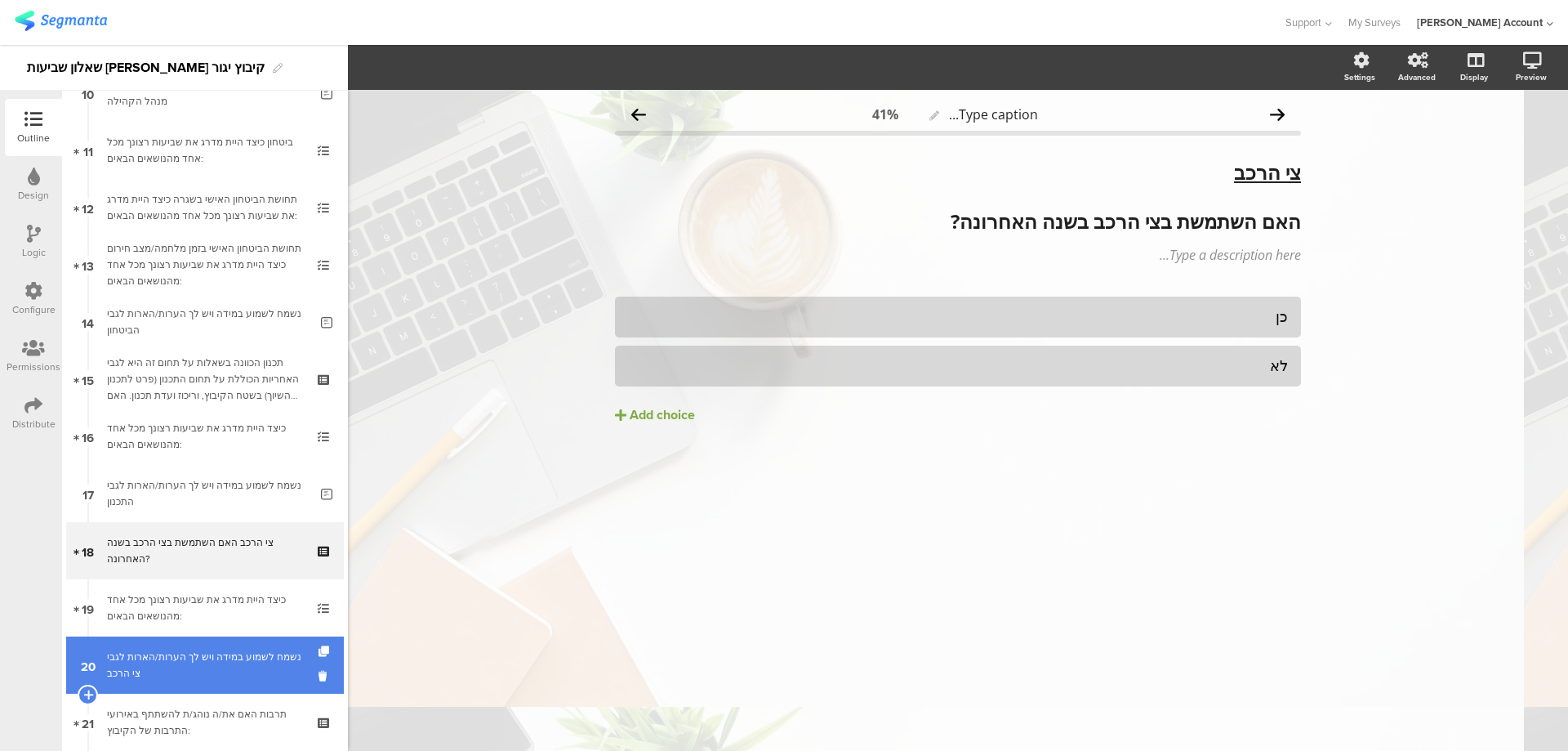
scroll to position [654, 0]
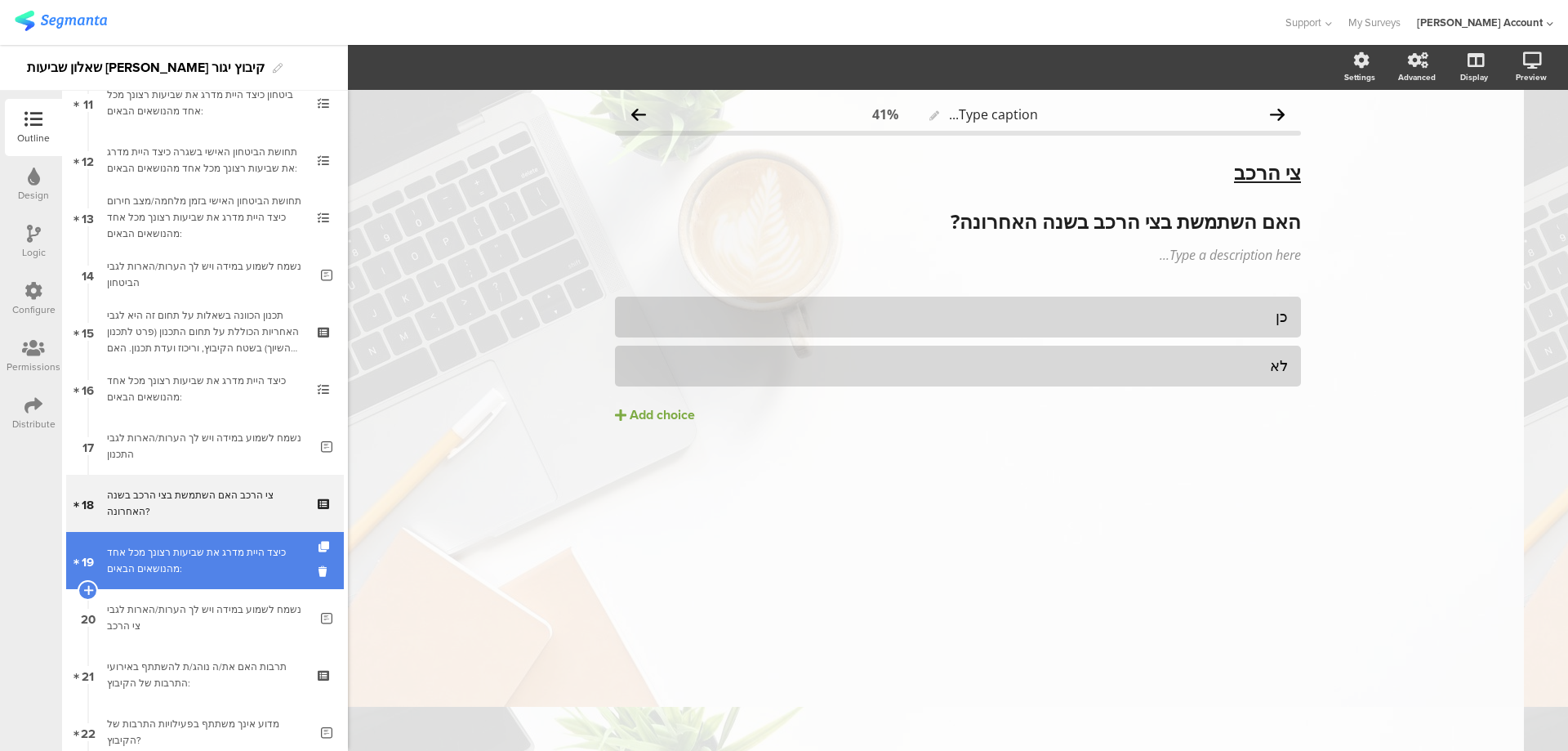
click at [259, 561] on div "כיצד היית מדרג את שביעות רצונך מכל אחד מהנושאים הבאים:" at bounding box center [204, 561] width 195 height 33
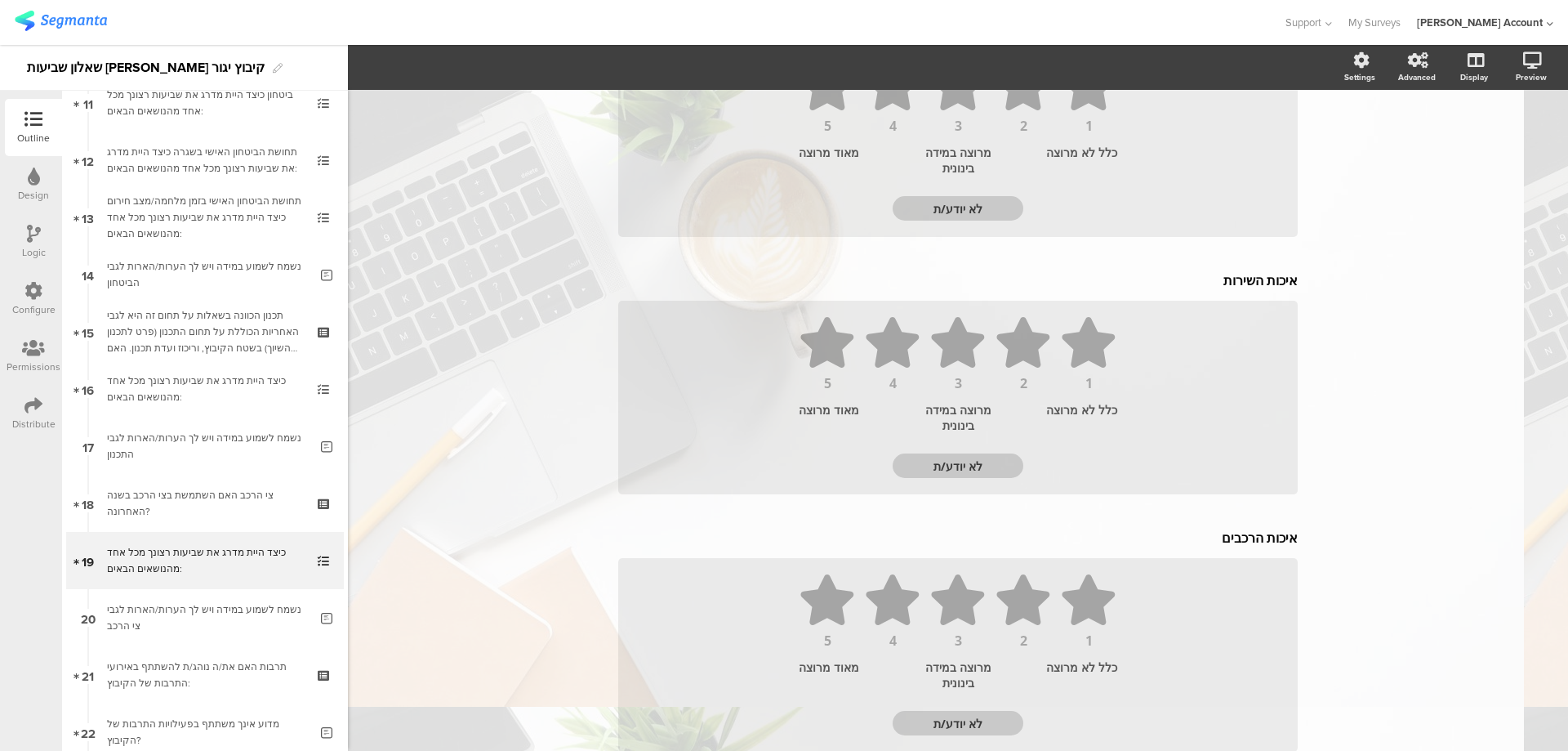
scroll to position [1382, 0]
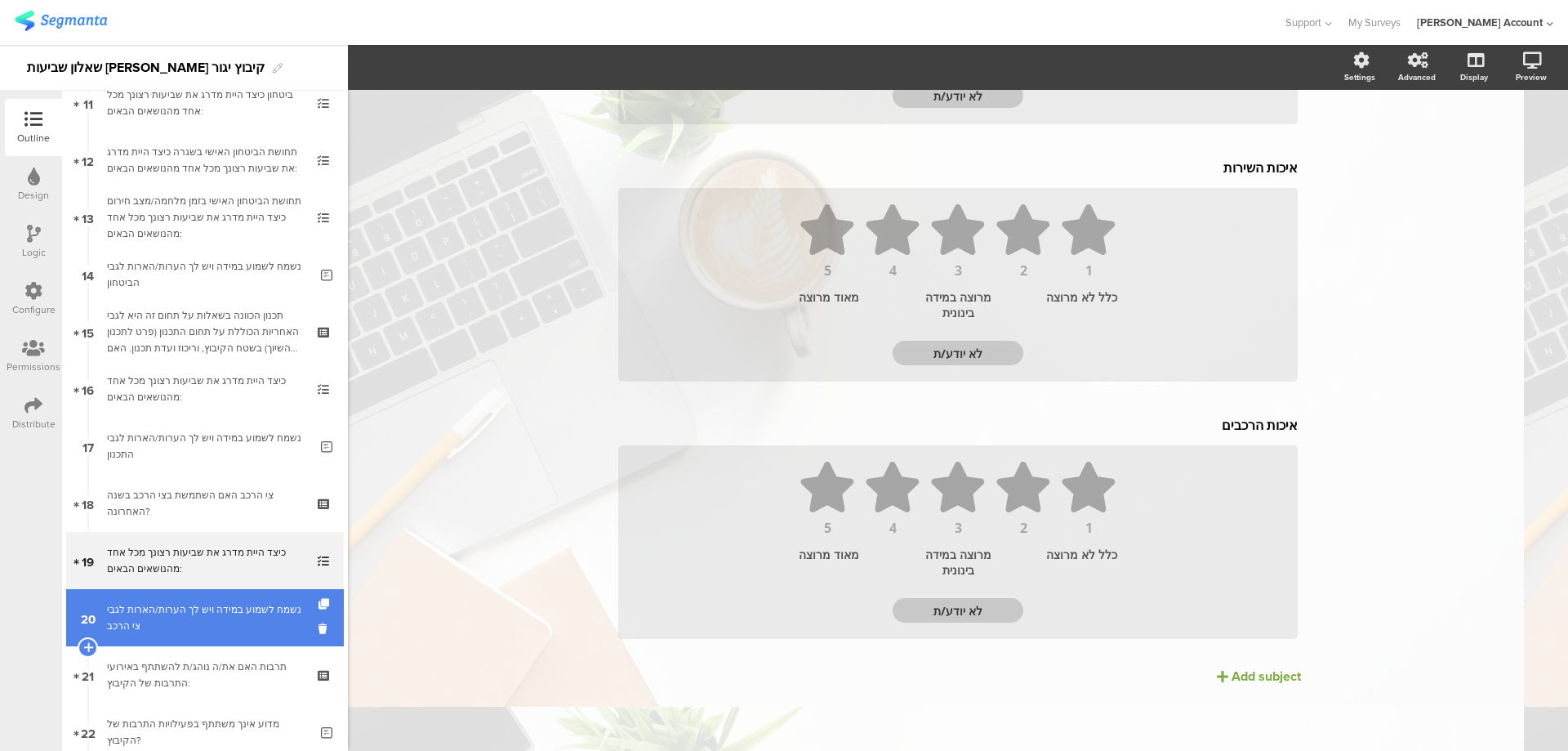
click at [215, 626] on div "נשמח לשמוע במידה ויש לך הערות/הארות לגבי צי הרכב" at bounding box center [208, 618] width 202 height 33
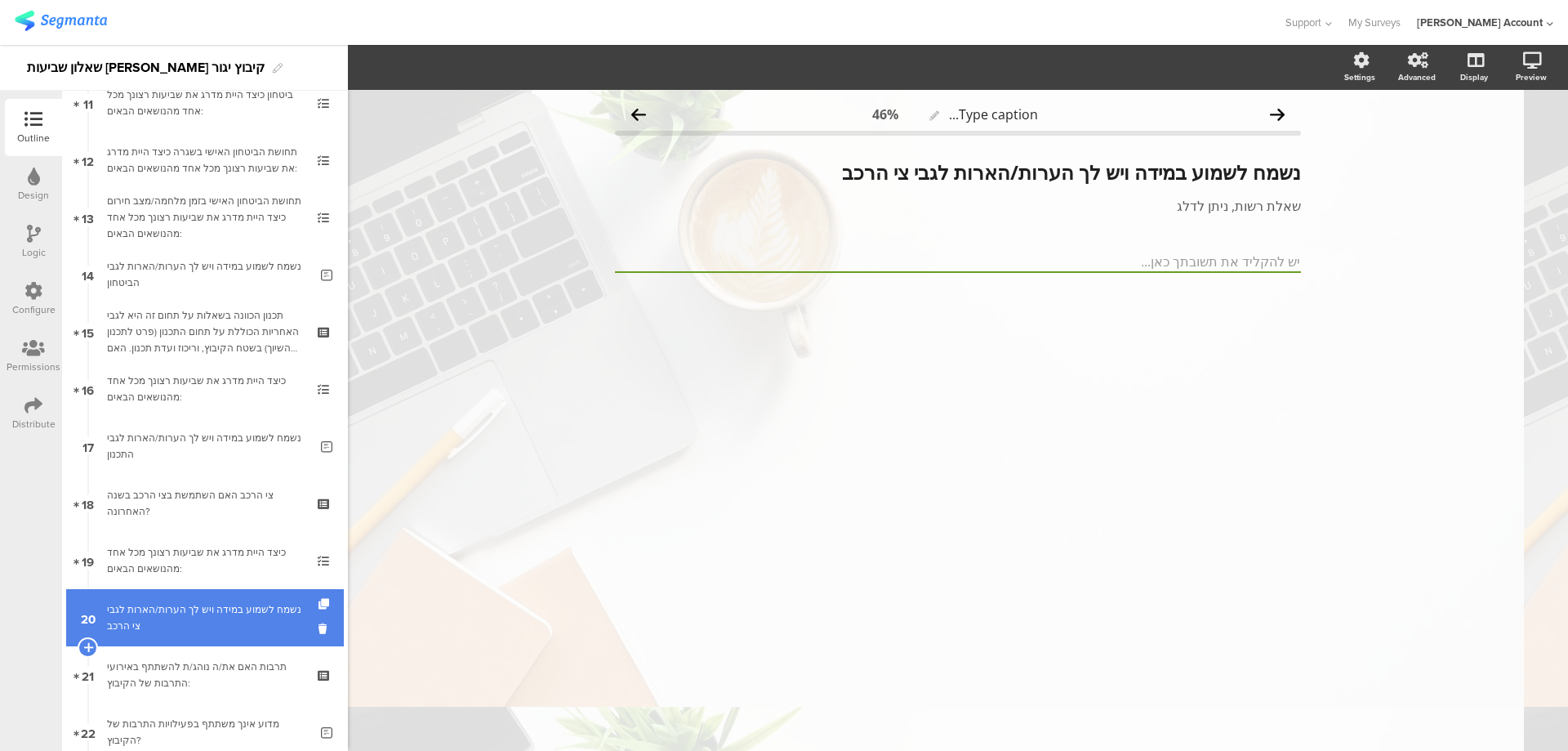
scroll to position [763, 0]
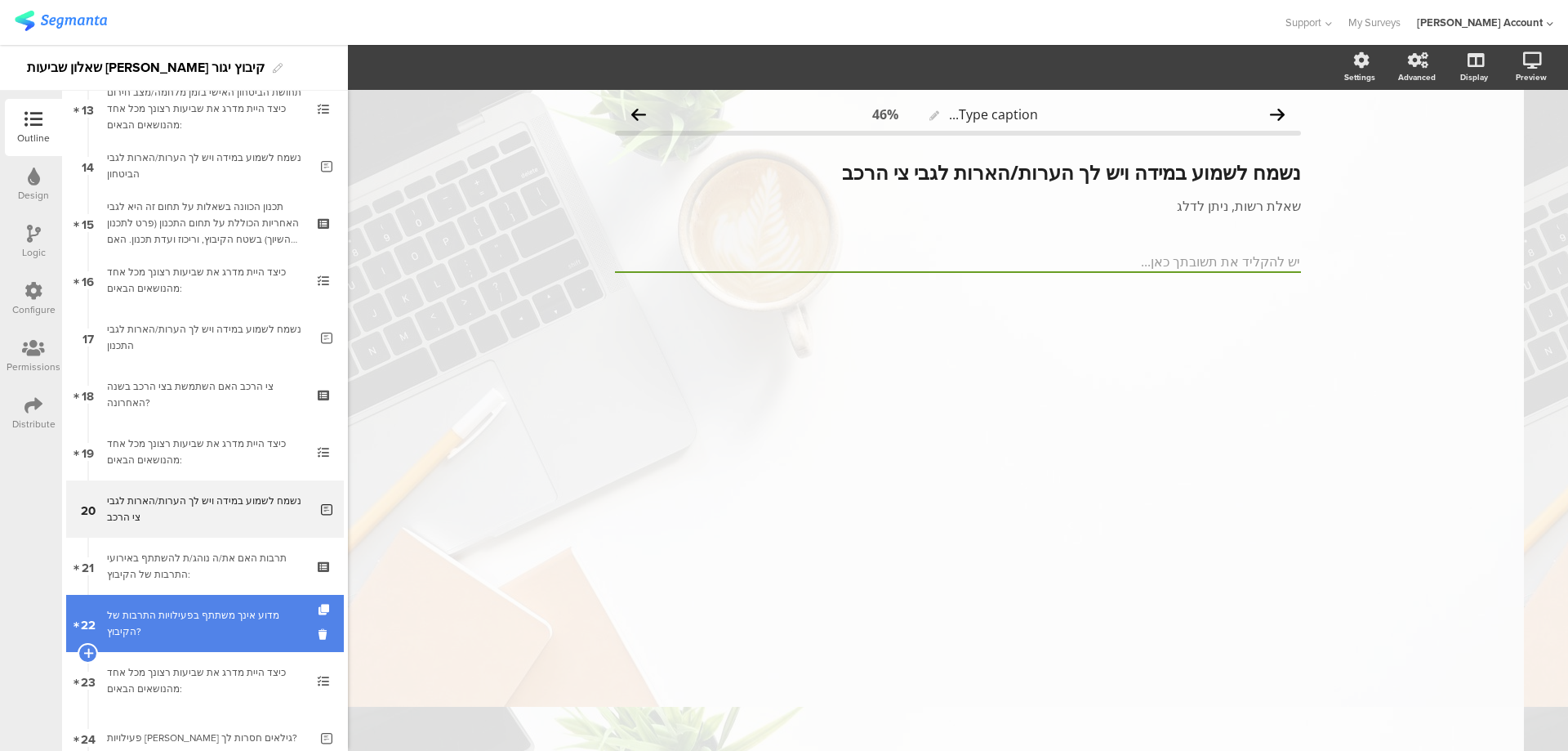
click at [220, 615] on div "מדוע אינך משתתף בפעילויות התרבות של הקיבוץ?" at bounding box center [208, 623] width 202 height 33
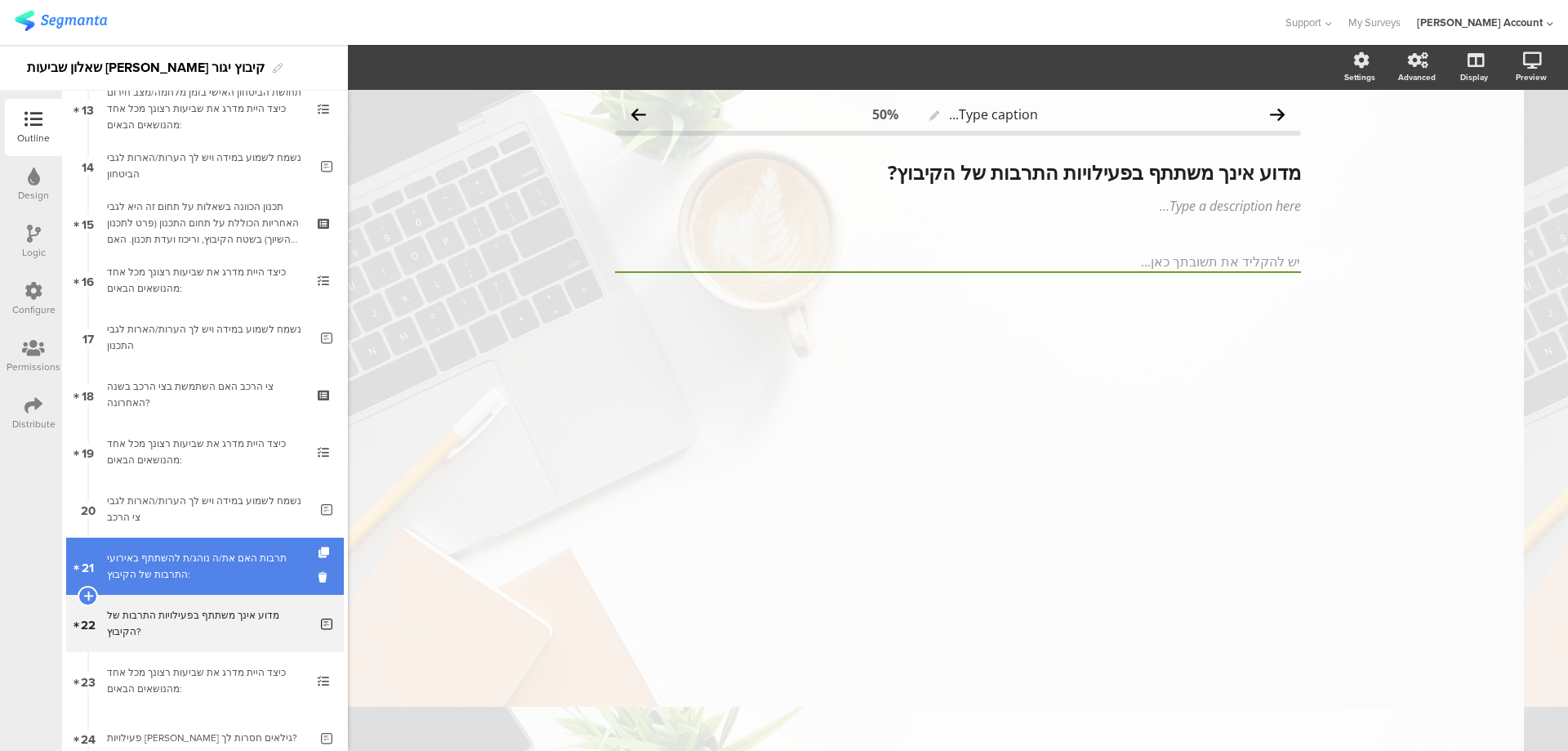
click at [232, 586] on link "21 תרבות האם את/ה נוהג/ת להשתתף באירועי התרבות של הקיבוץ:" at bounding box center [204, 566] width 278 height 57
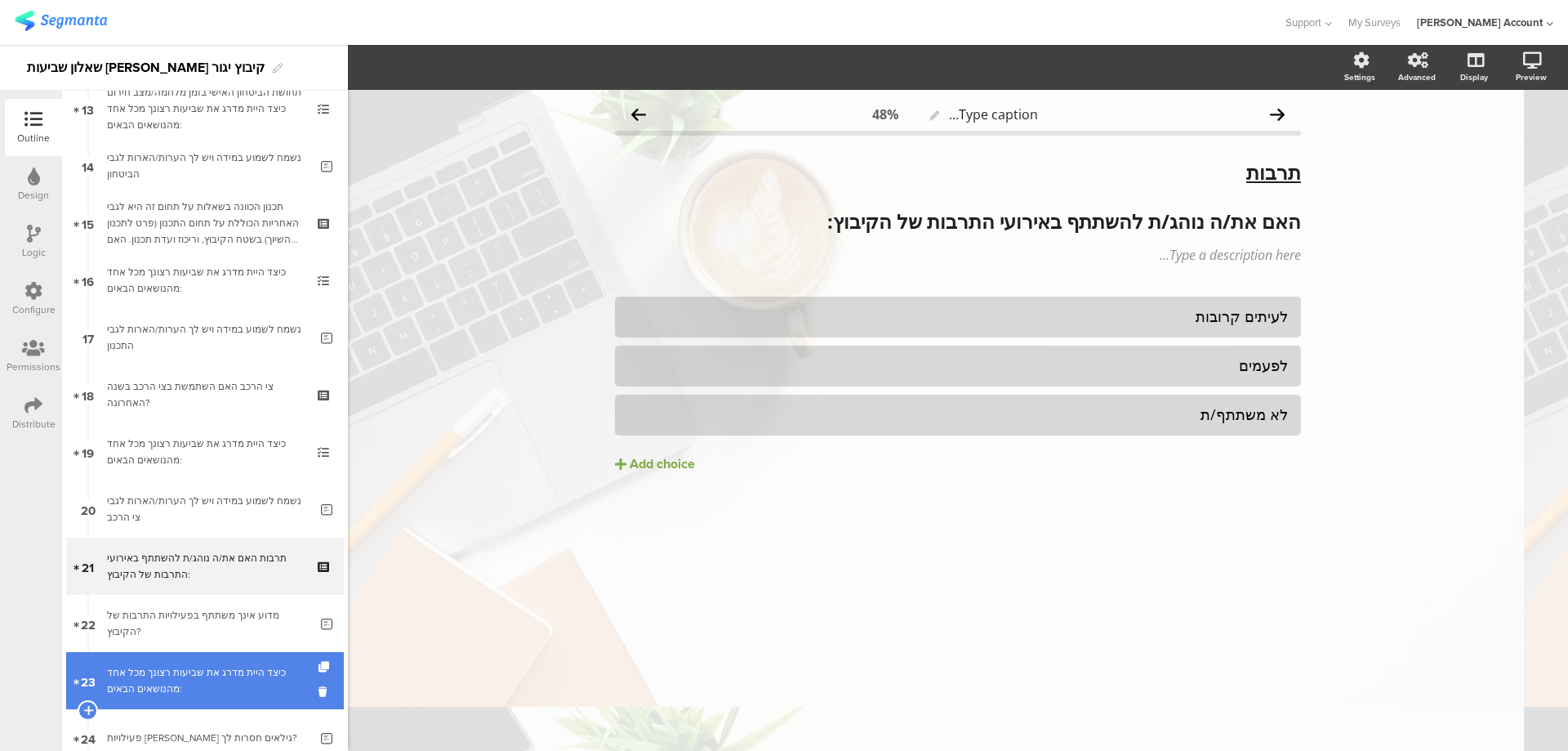
click at [236, 663] on link "23 כיצד היית מדרג את שביעות רצונך מכל אחד מהנושאים הבאים:" at bounding box center [204, 680] width 278 height 57
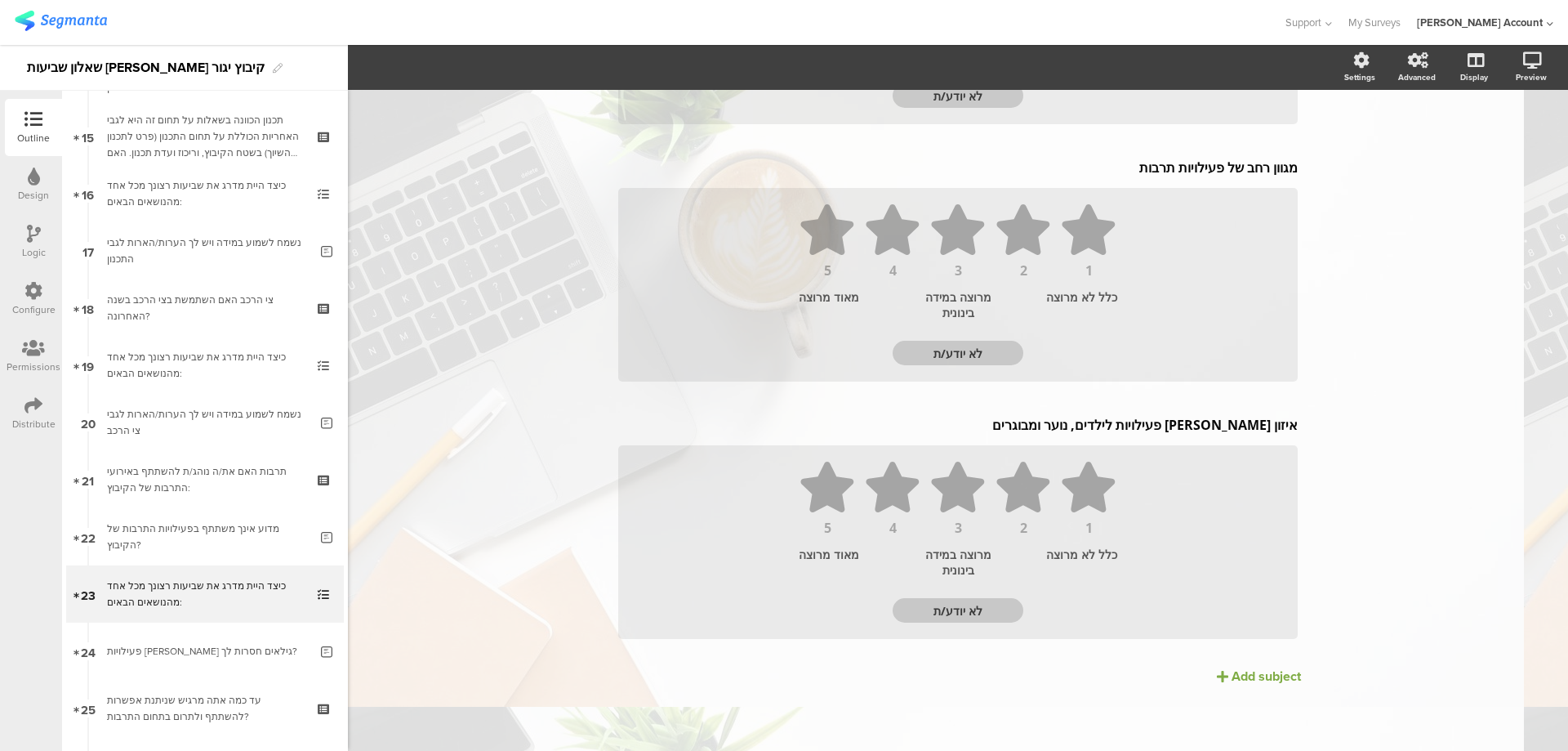
scroll to position [980, 0]
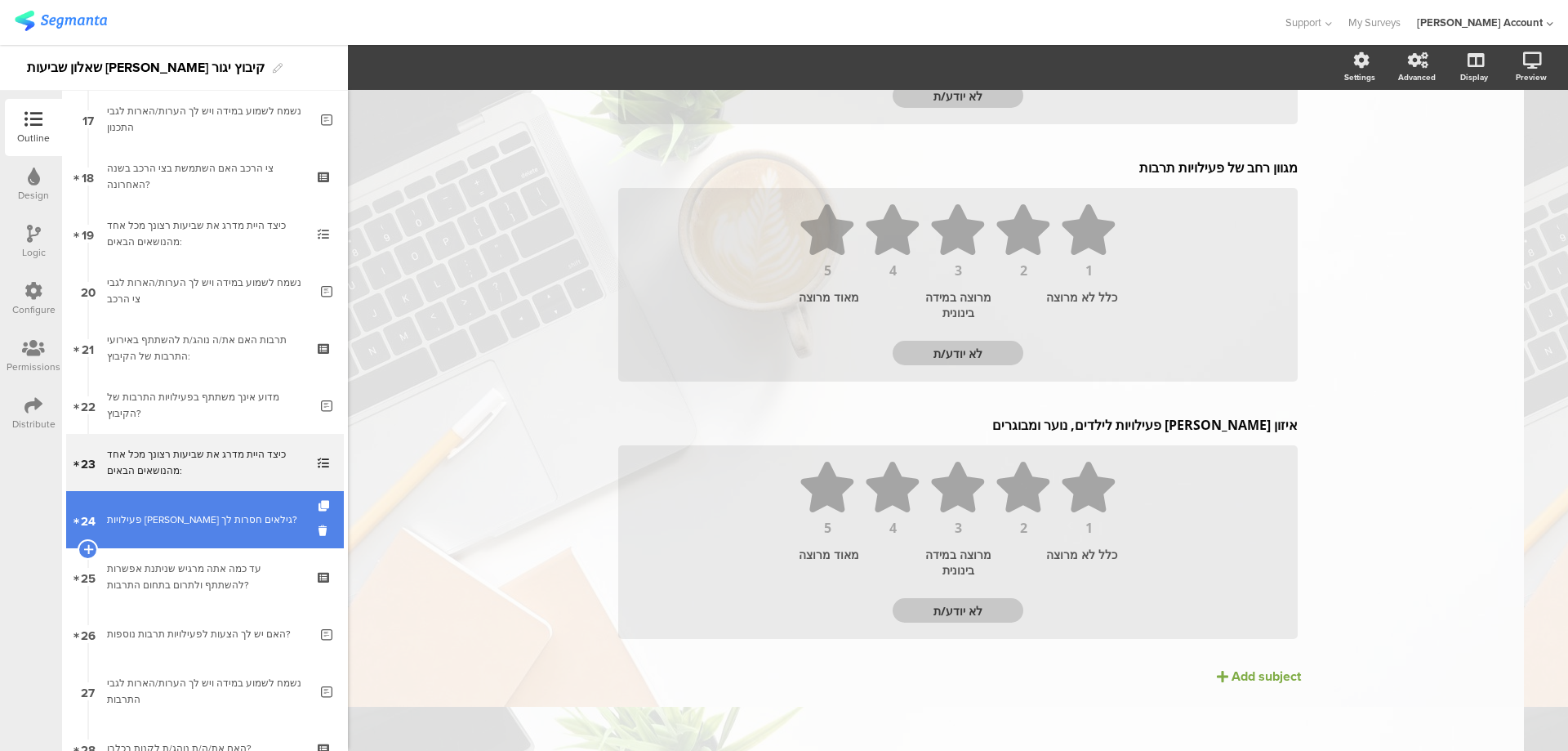
click at [259, 533] on link "24 פעילויות לאלו גילאים חסרות לך?" at bounding box center [204, 519] width 278 height 57
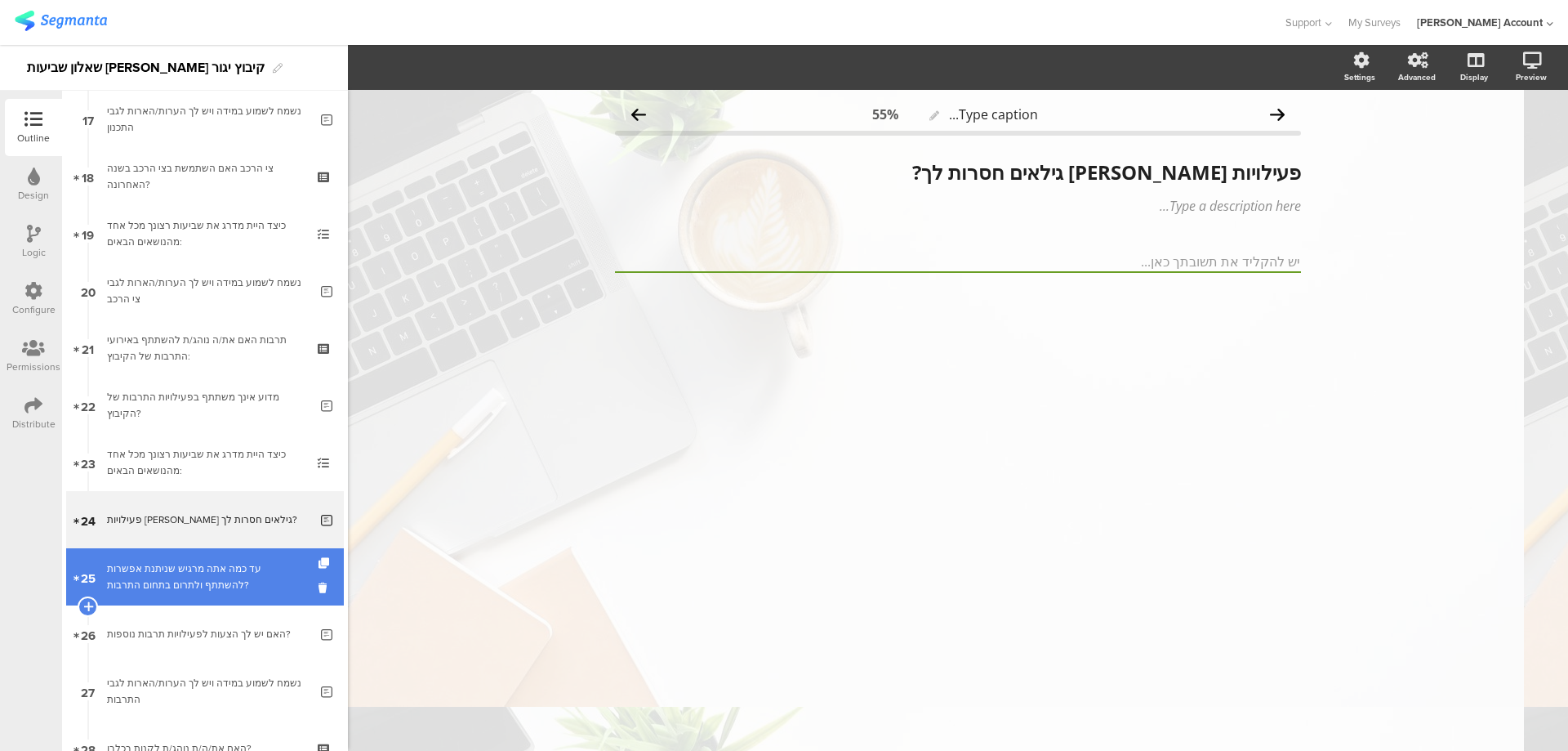
click at [210, 567] on div "עד כמה אתה מרגיש שניתנת אפשרות להשתתף ולתרום בתחום התרבות?" at bounding box center [204, 577] width 195 height 33
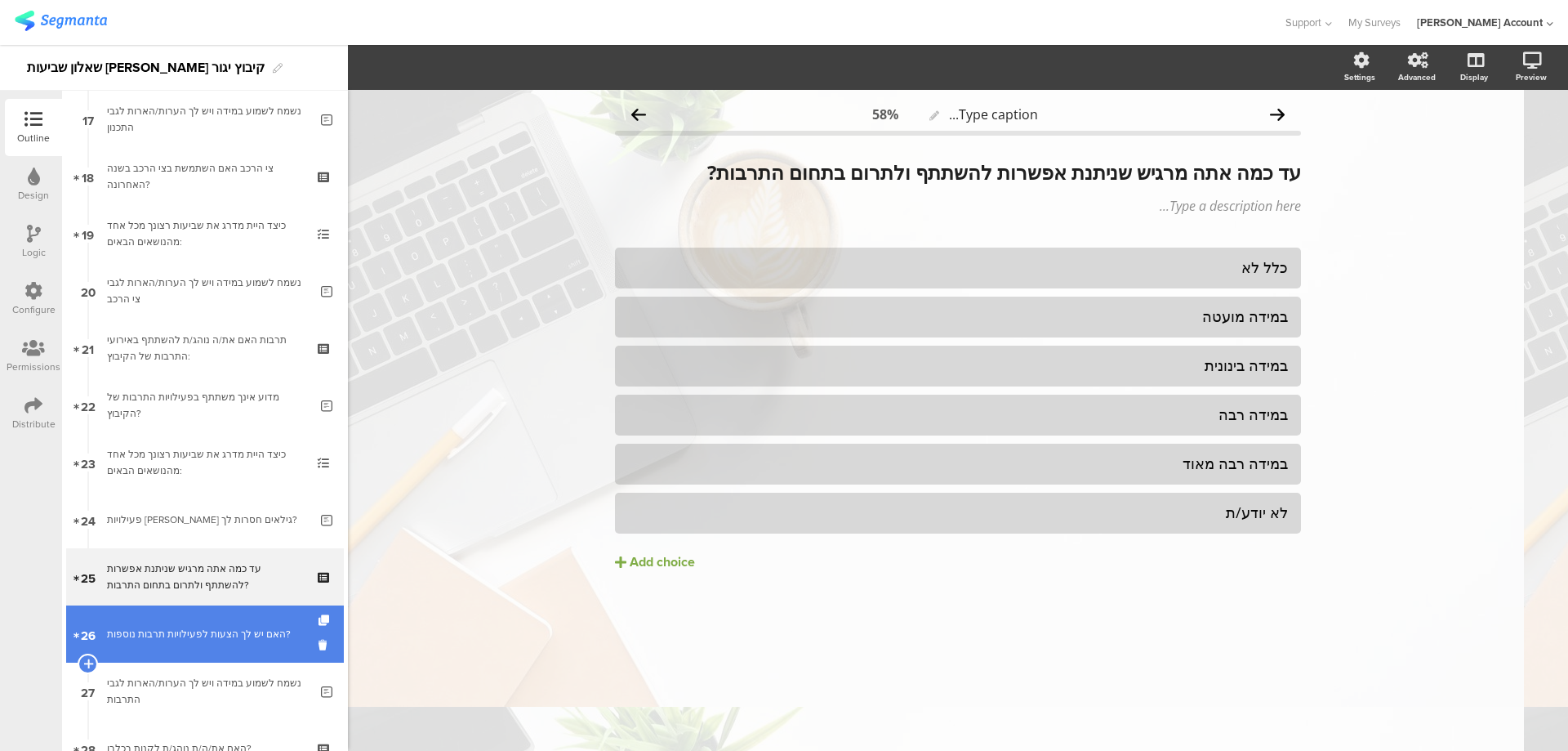
click at [143, 645] on link "26 האם יש לך הצעות לפעילויות תרבות נוספות?" at bounding box center [204, 634] width 278 height 57
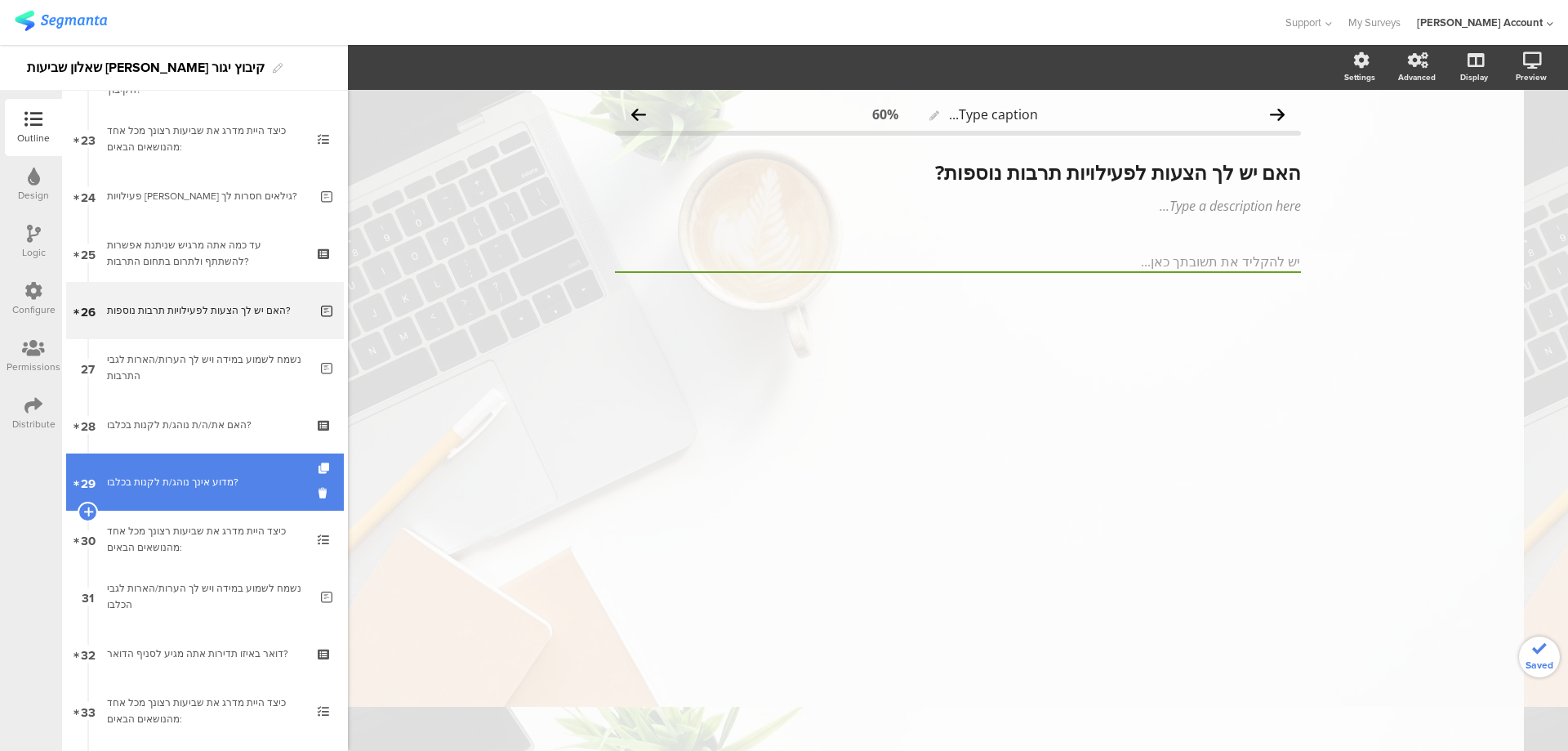
scroll to position [1307, 0]
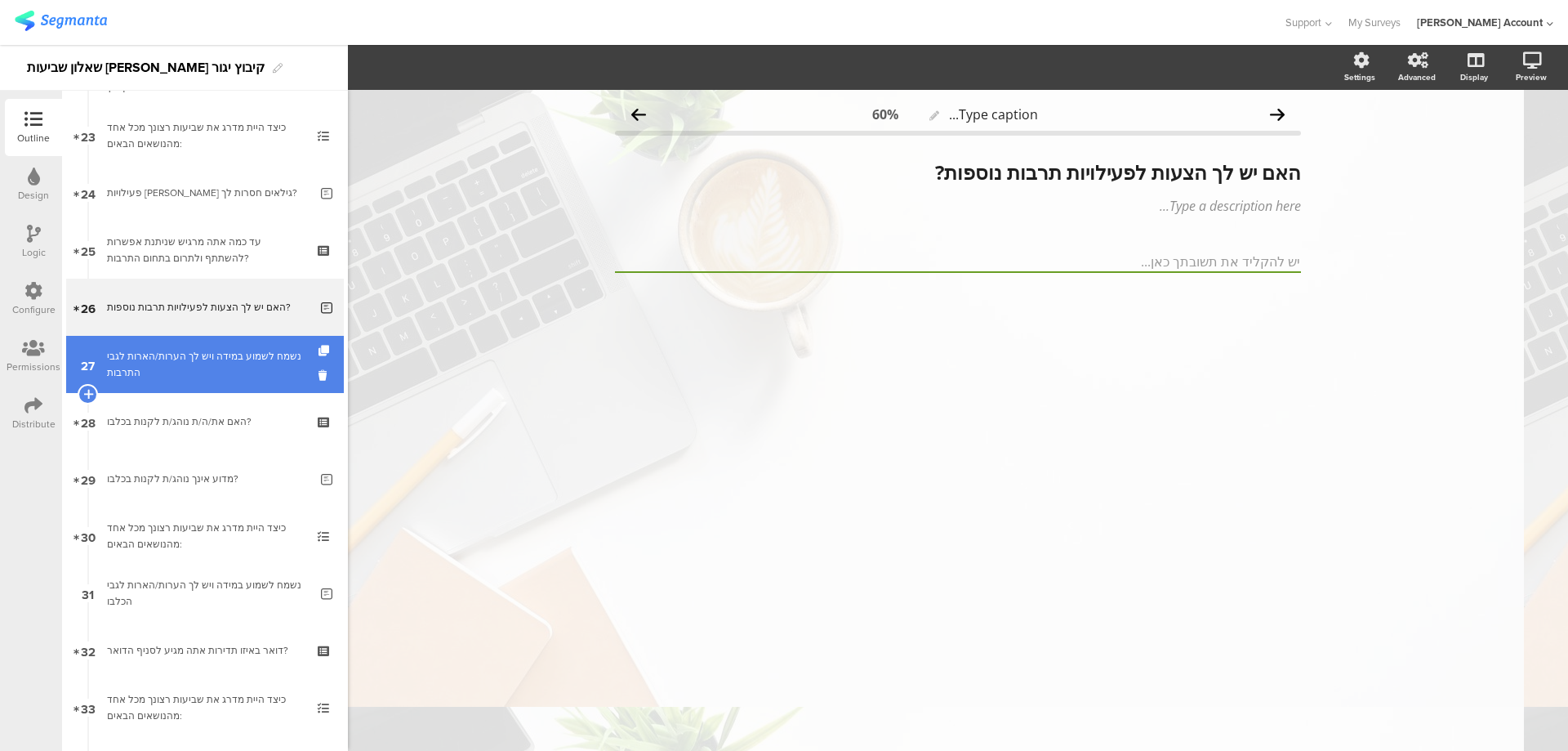
click at [246, 375] on div "נשמח לשמוע במידה ויש לך הערות/הארות לגבי התרבות" at bounding box center [208, 364] width 202 height 33
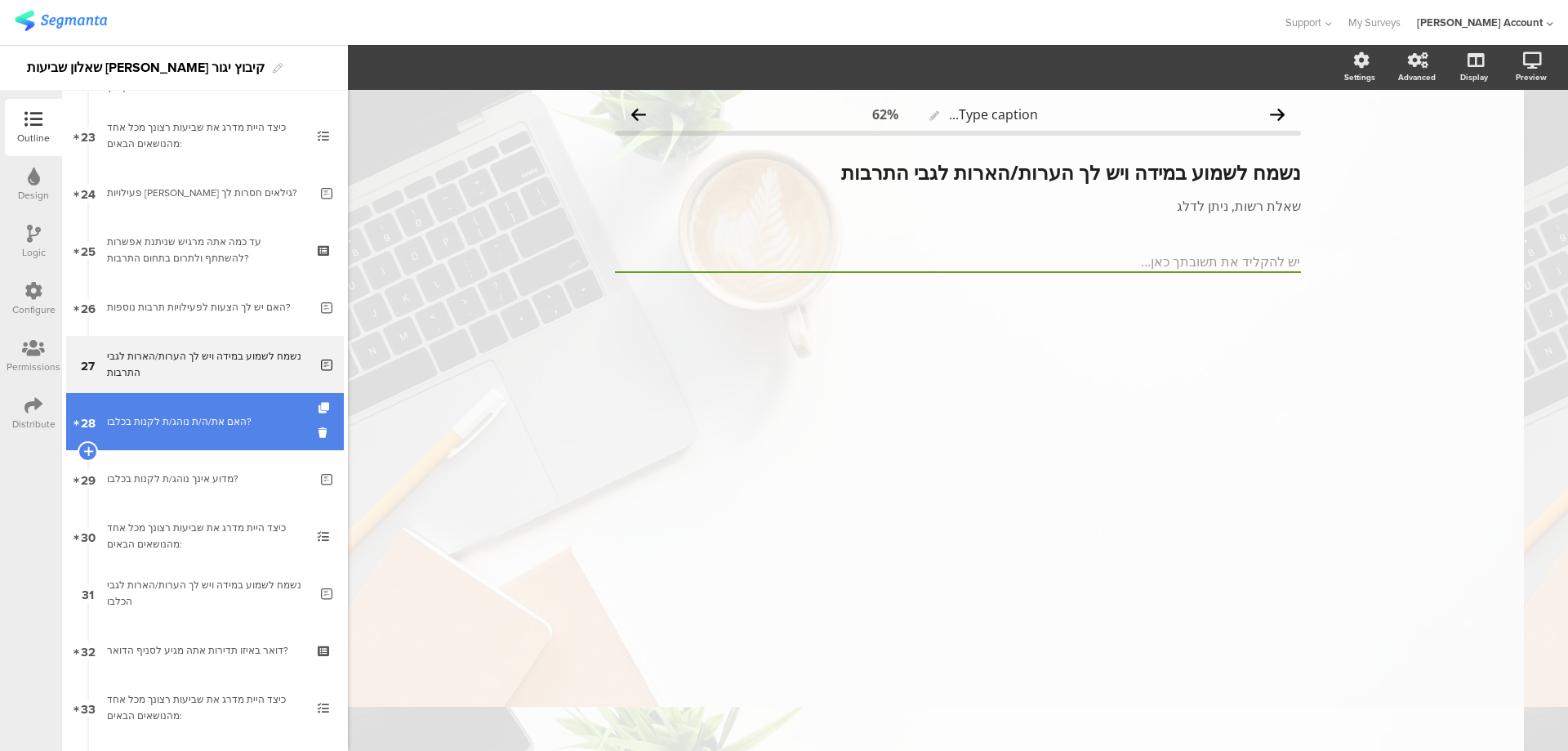
click at [232, 423] on div "האם את/ה/ת נוהג/ת לקנות בכלבו?" at bounding box center [204, 422] width 195 height 16
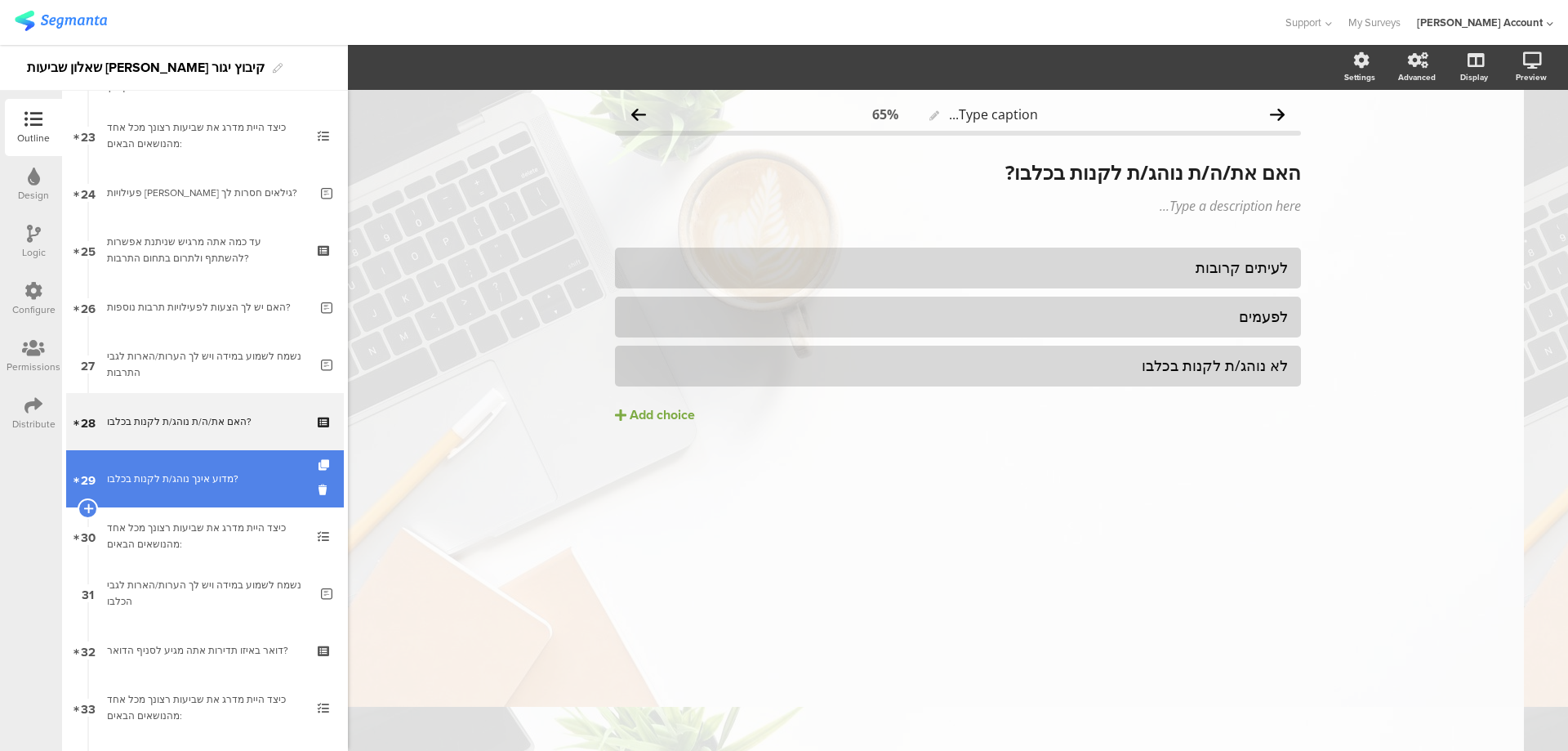
click at [222, 472] on div "מדוע אינך נוהג/ת לקנות בכלבו?" at bounding box center [208, 479] width 202 height 16
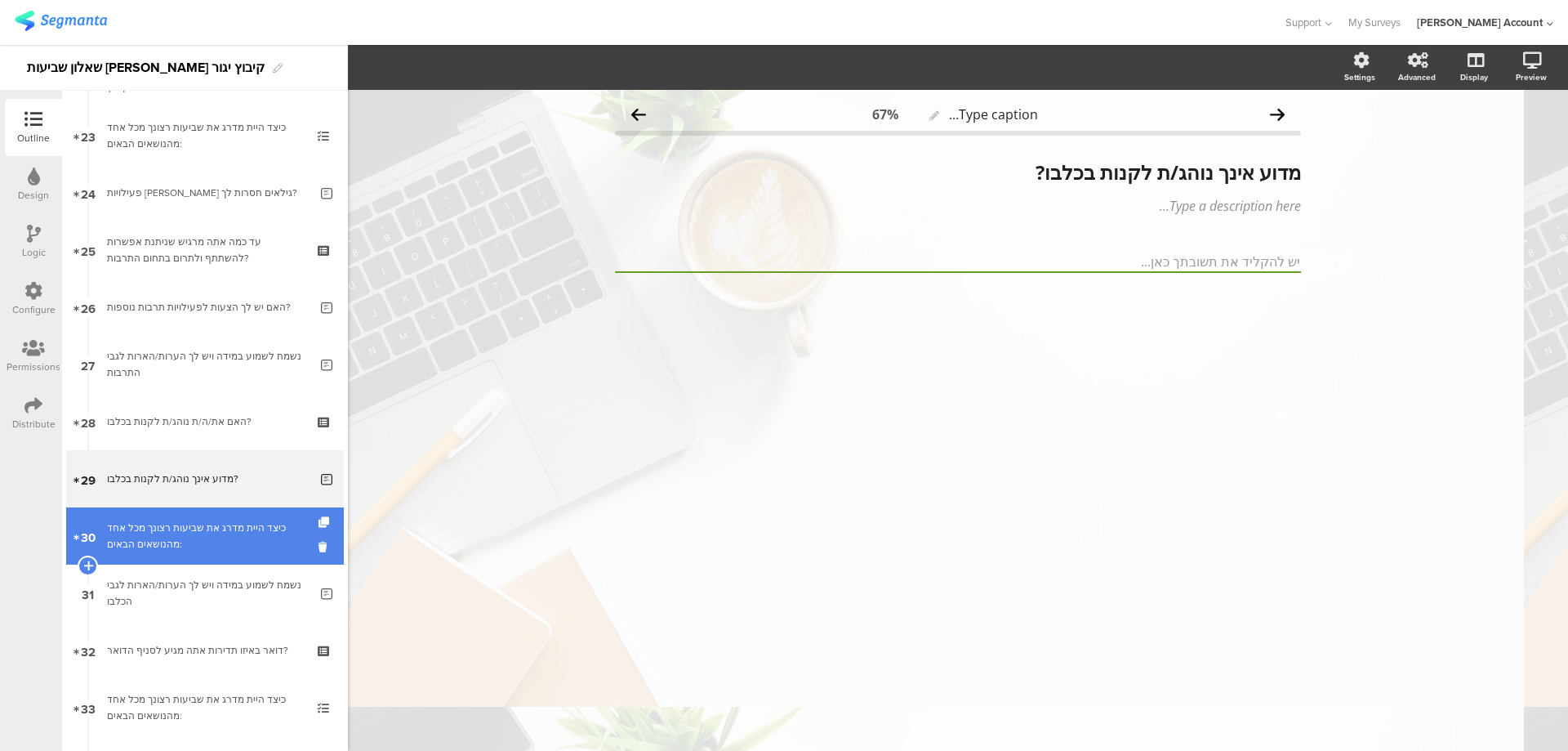
click at [221, 518] on link "30 כיצד היית מדרג את שביעות רצונך מכל אחד מהנושאים הבאים:" at bounding box center [204, 536] width 278 height 57
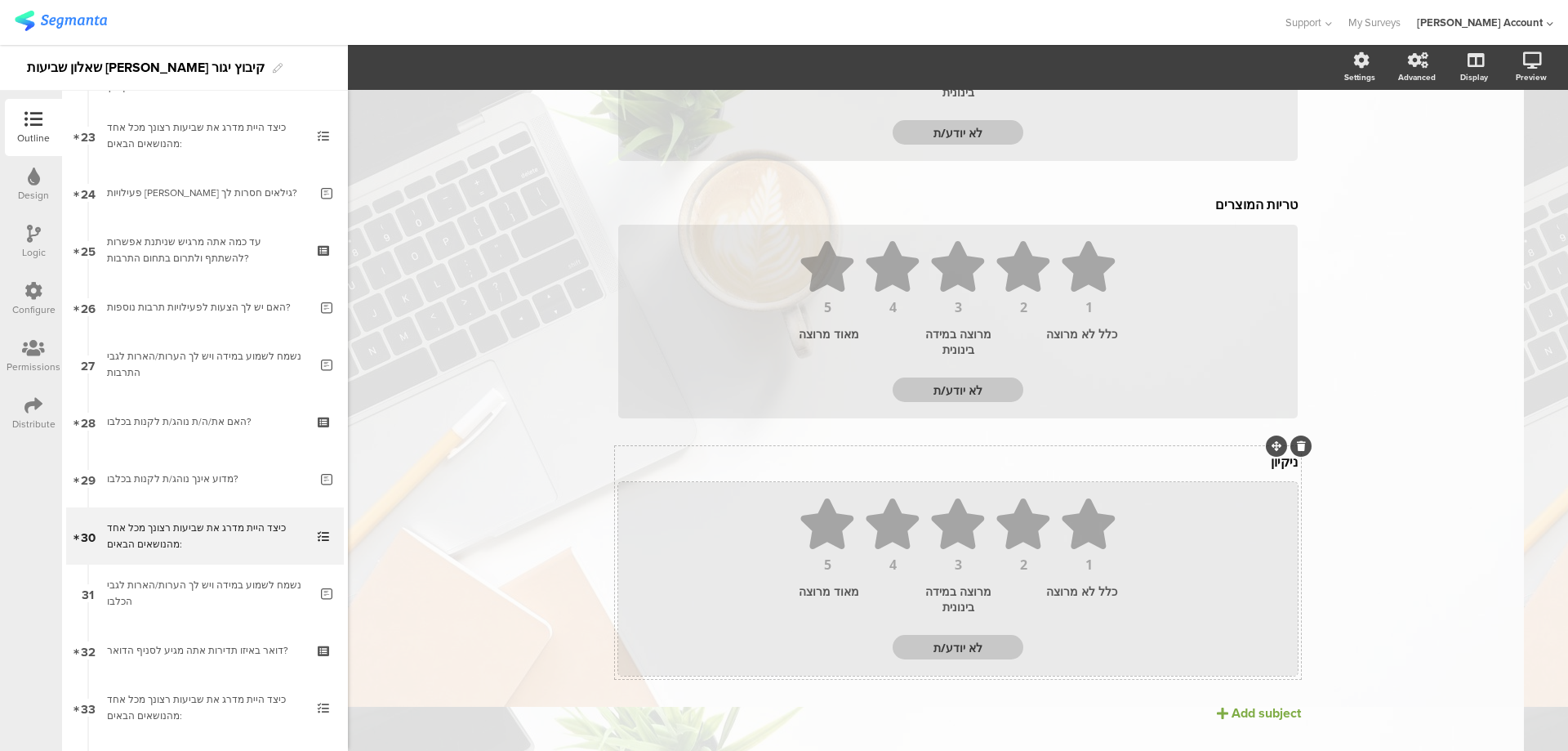
scroll to position [1382, 0]
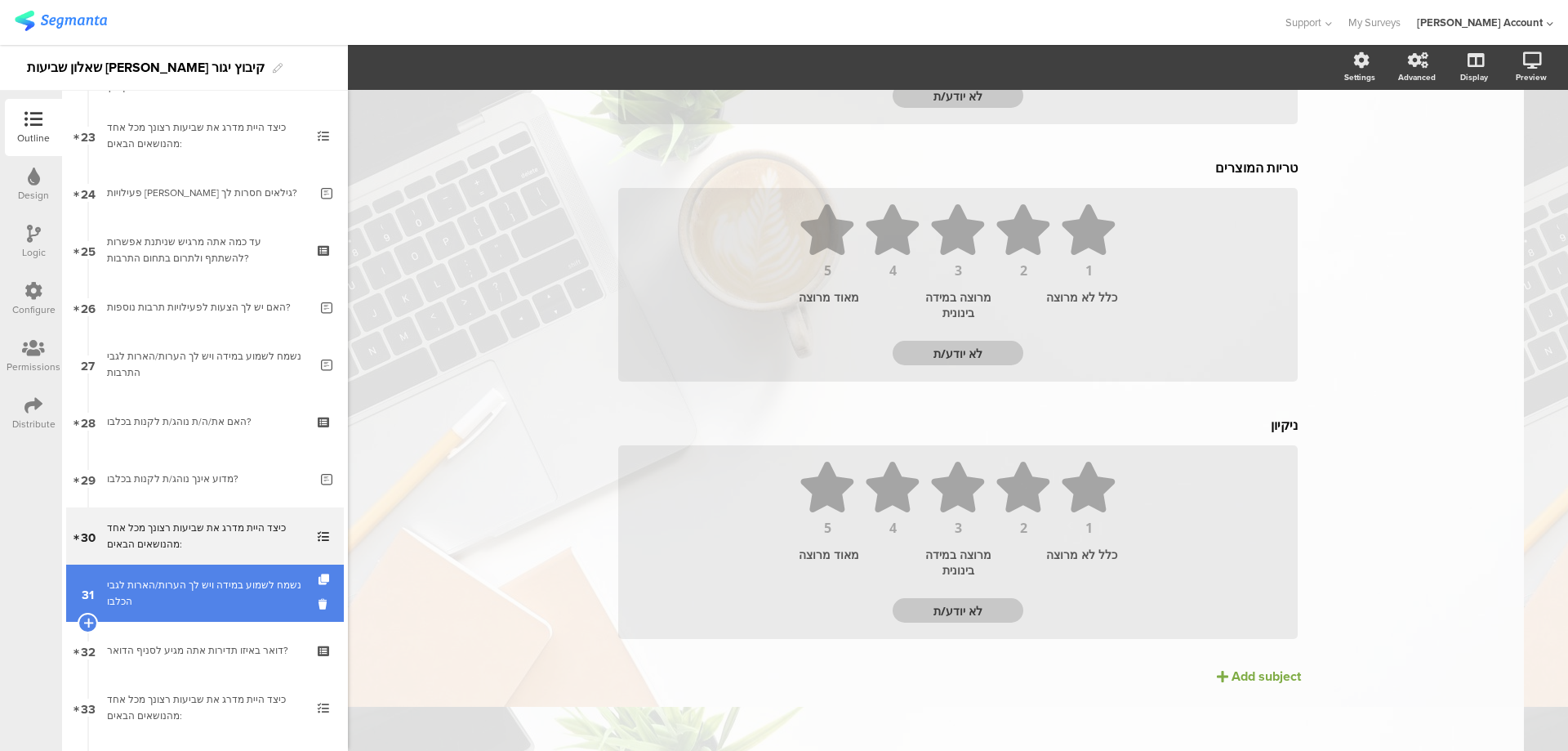
click at [218, 593] on div "נשמח לשמוע במידה ויש לך הערות/הארות לגבי הכלבו" at bounding box center [208, 594] width 202 height 33
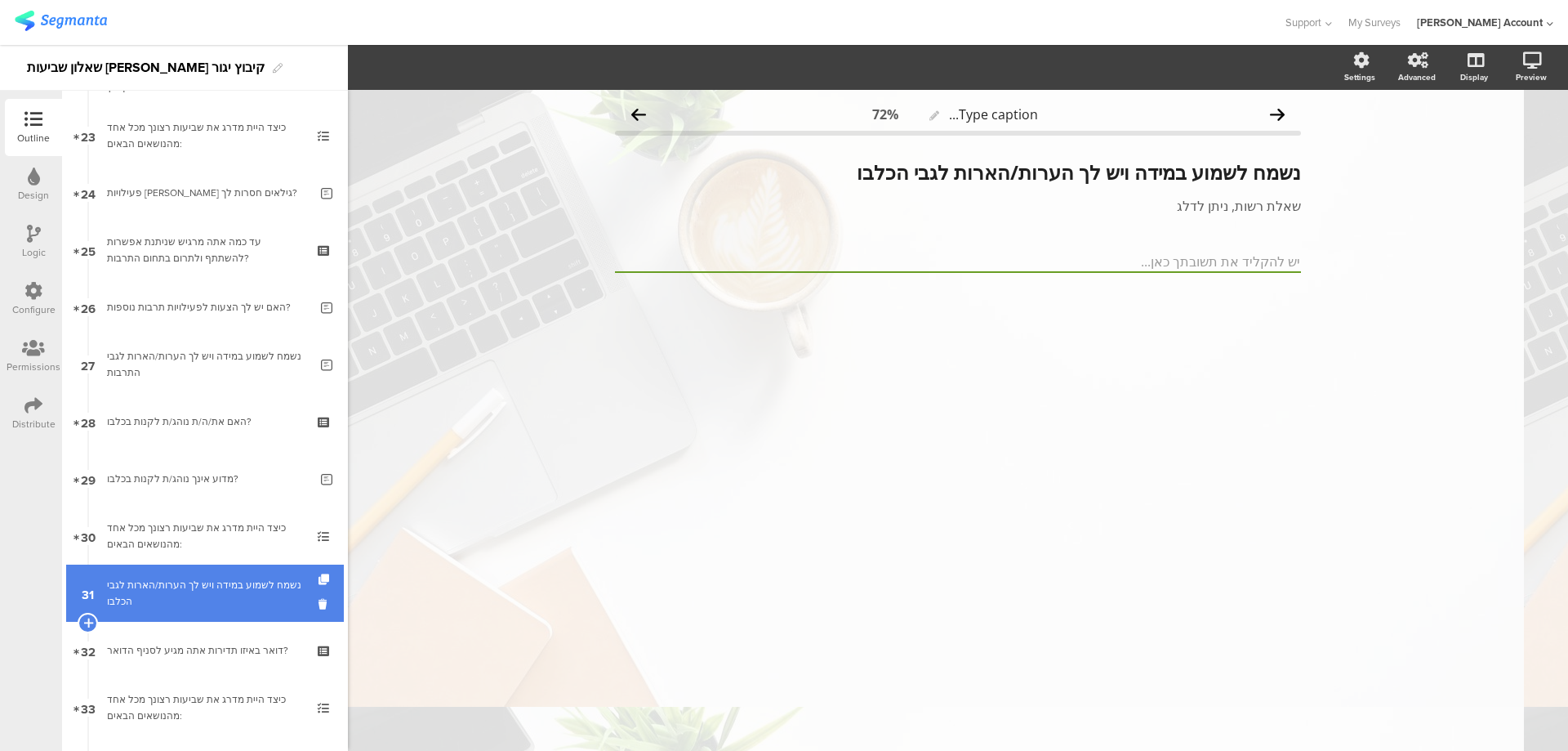
scroll to position [1526, 0]
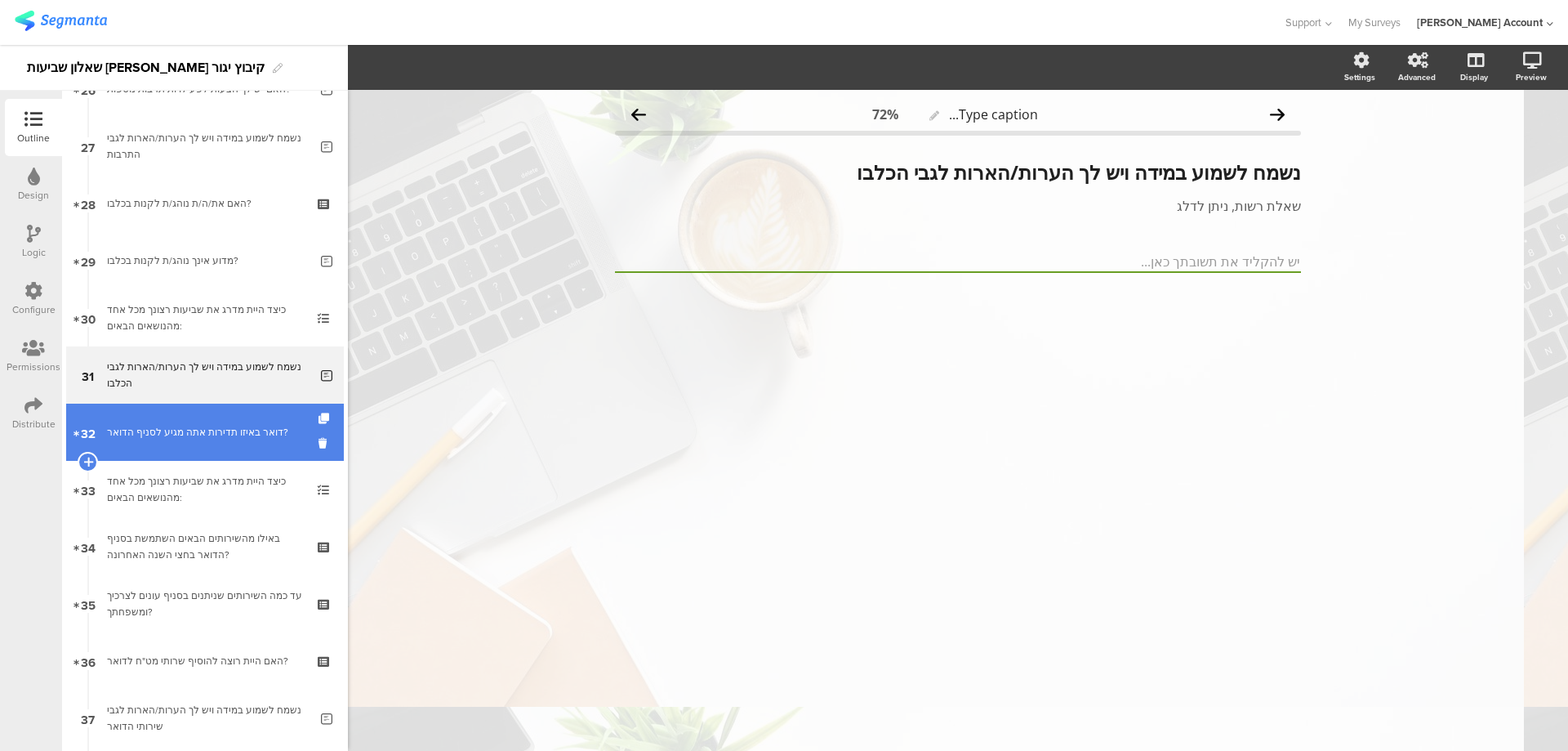
click at [246, 436] on div "דואר באיזו תדירות אתה מגיע לסניף הדואר?" at bounding box center [204, 432] width 195 height 16
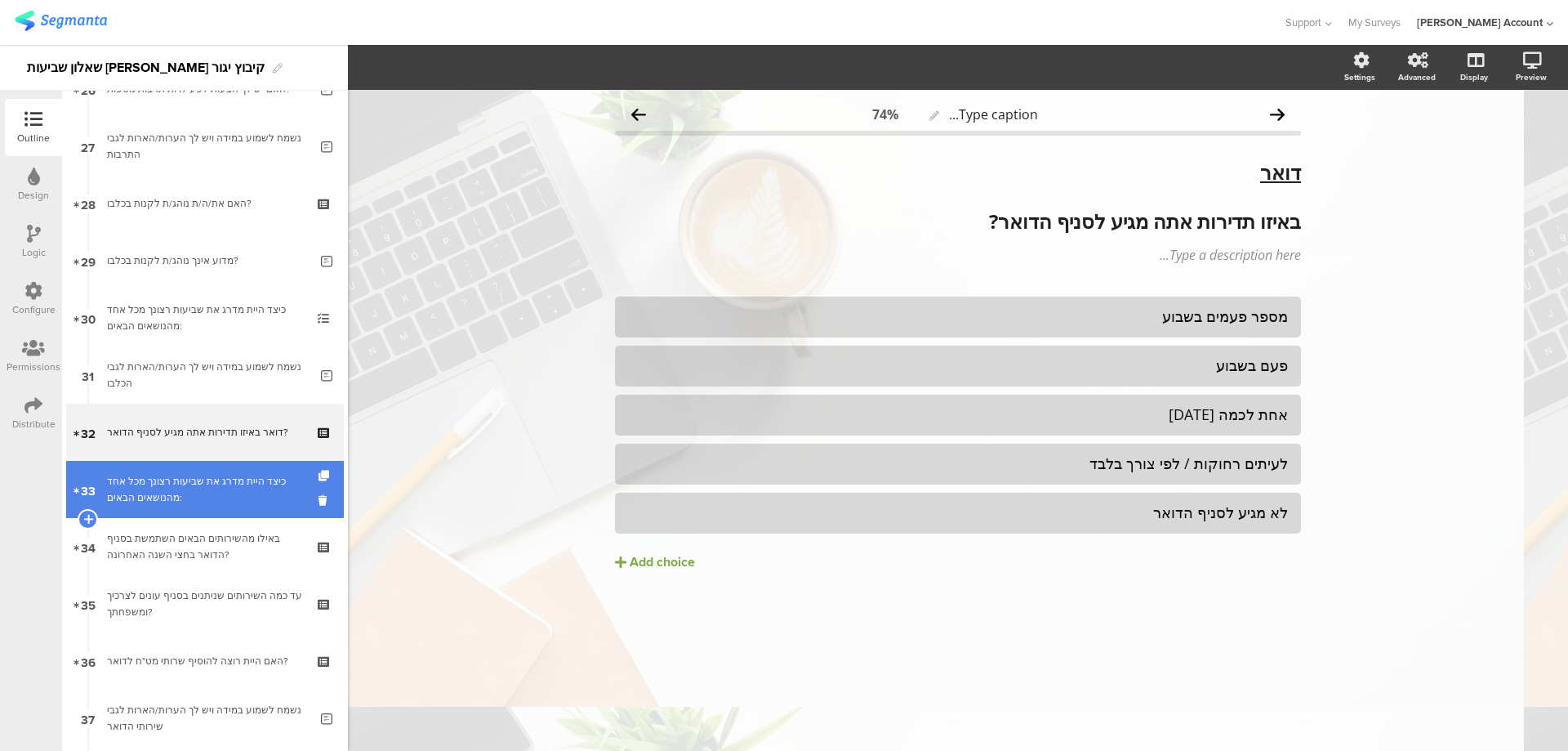
click at [197, 497] on div "כיצד היית מדרג את שביעות רצונך מכל אחד מהנושאים הבאים:" at bounding box center [204, 490] width 195 height 33
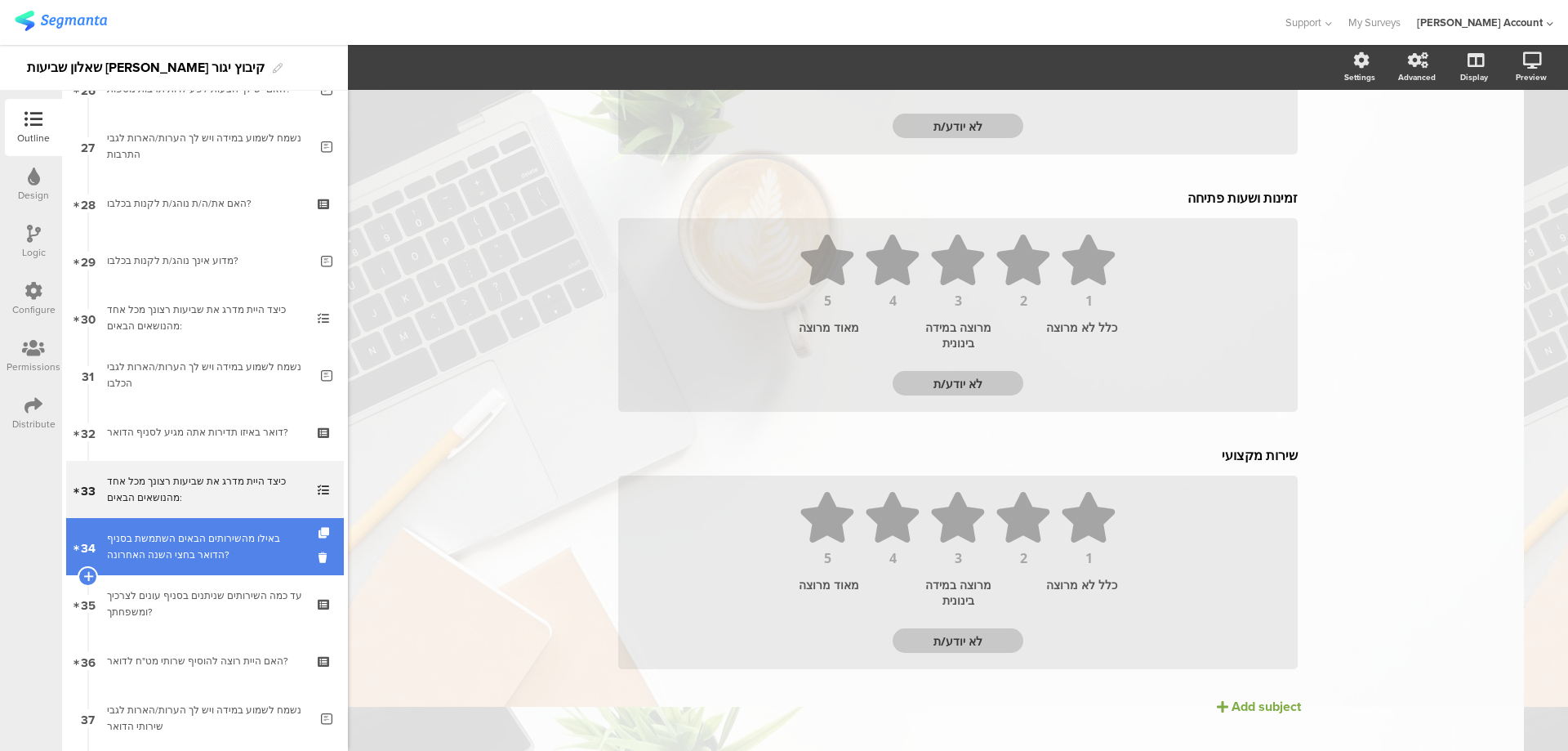
scroll to position [610, 0]
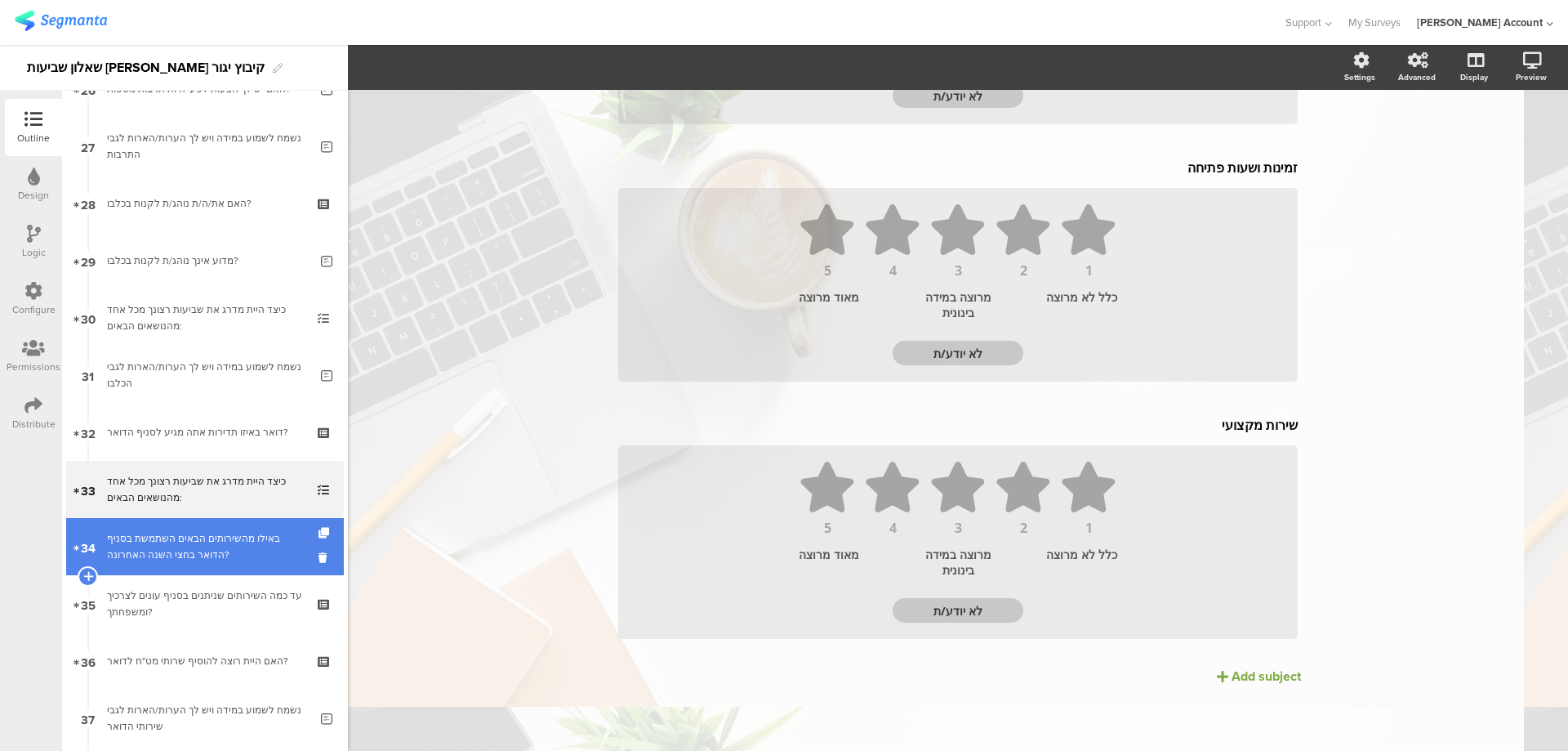
click at [268, 553] on div "באילו מהשירותים הבאים השתמשת בסניף הדואר בחצי השנה האחרונה?" at bounding box center [204, 547] width 195 height 33
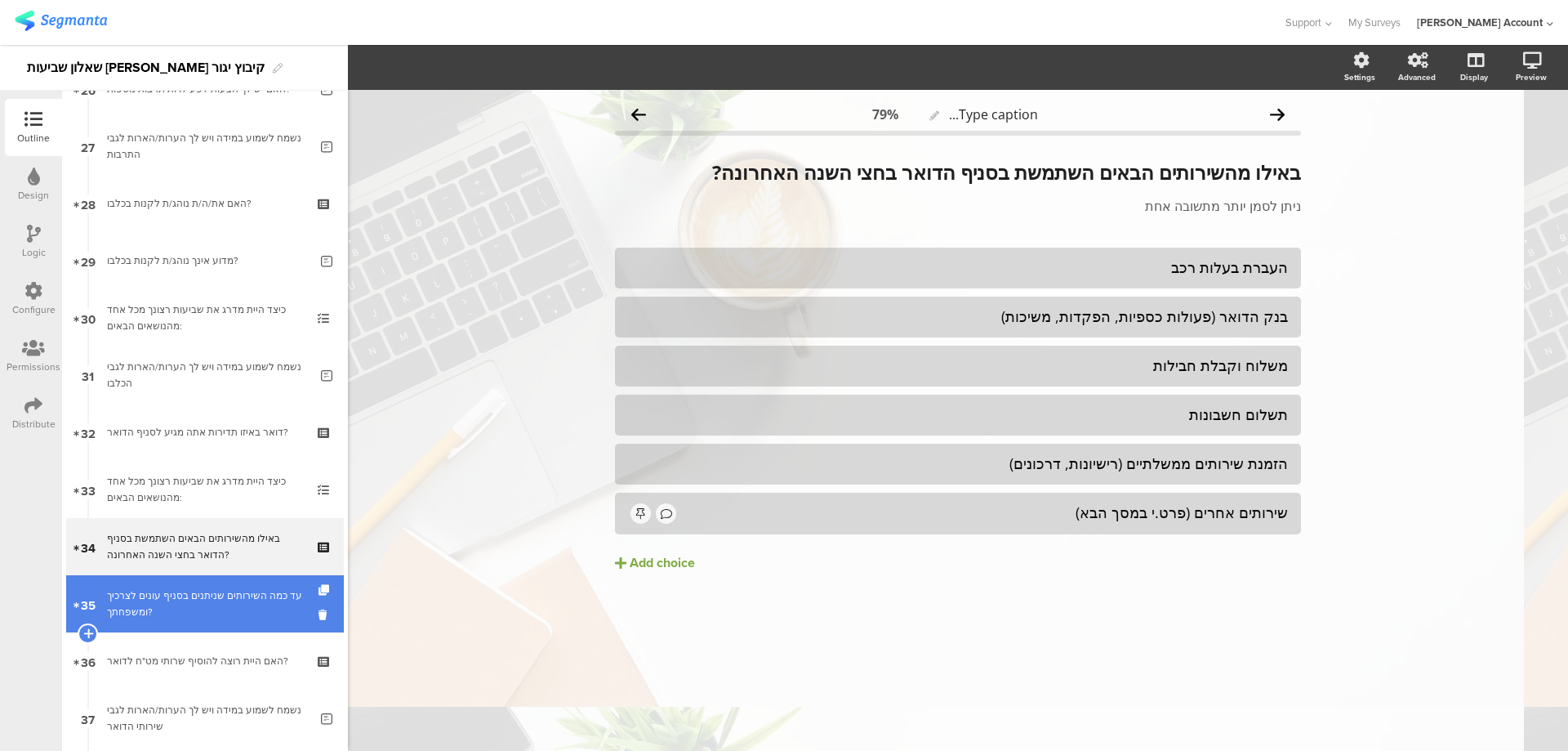
click at [201, 601] on div "עד כמה השירותים שניתנים בסניף עונים לצרכיך ומשפחתך?" at bounding box center [204, 604] width 195 height 33
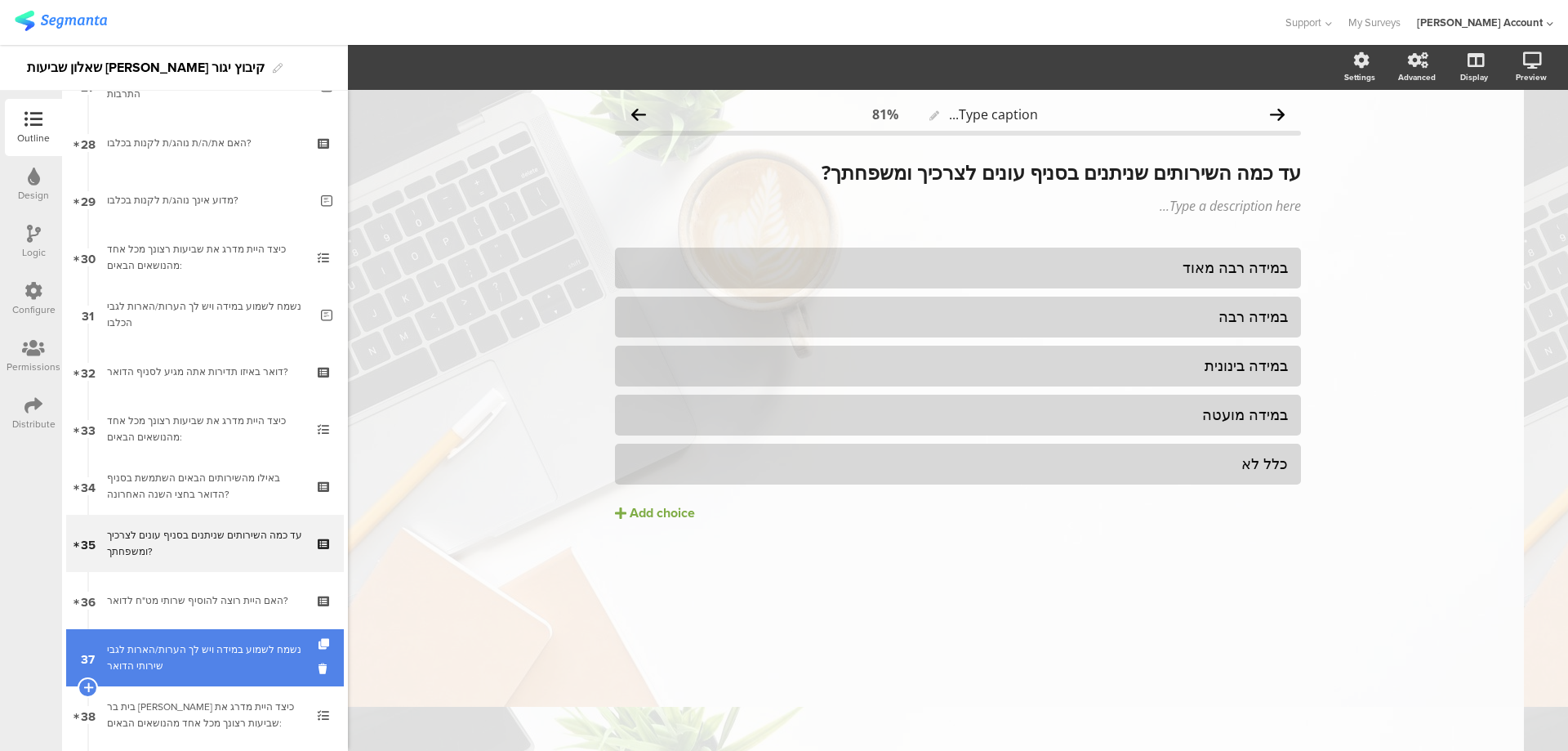
scroll to position [1634, 0]
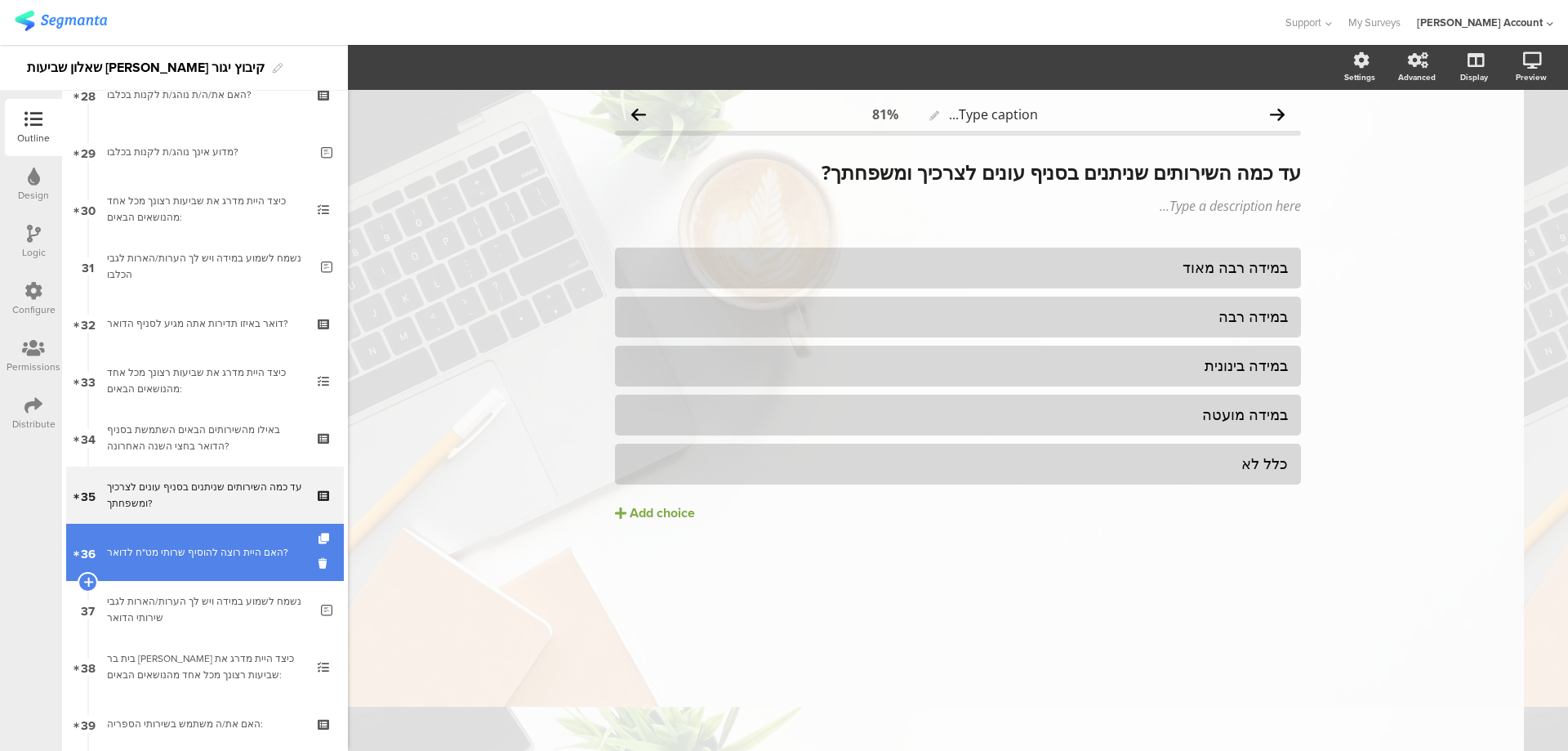
click at [237, 561] on link "36 האם היית רוצה להוסיף שרותי מט"ח לדואר?" at bounding box center [204, 552] width 278 height 57
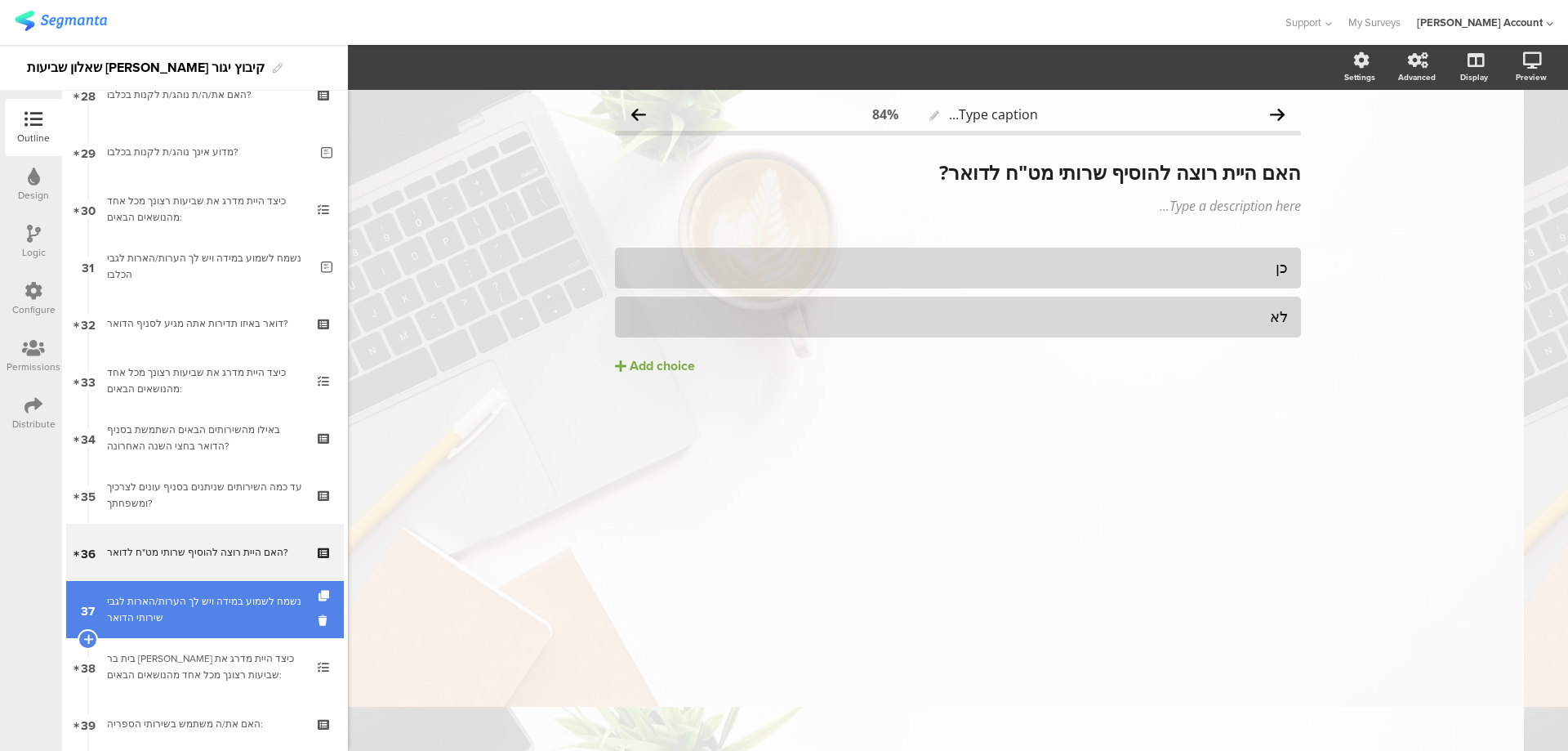
click at [227, 597] on div "נשמח לשמוע במידה ויש לך הערות/הארות לגבי שירותי הדואר" at bounding box center [208, 610] width 202 height 33
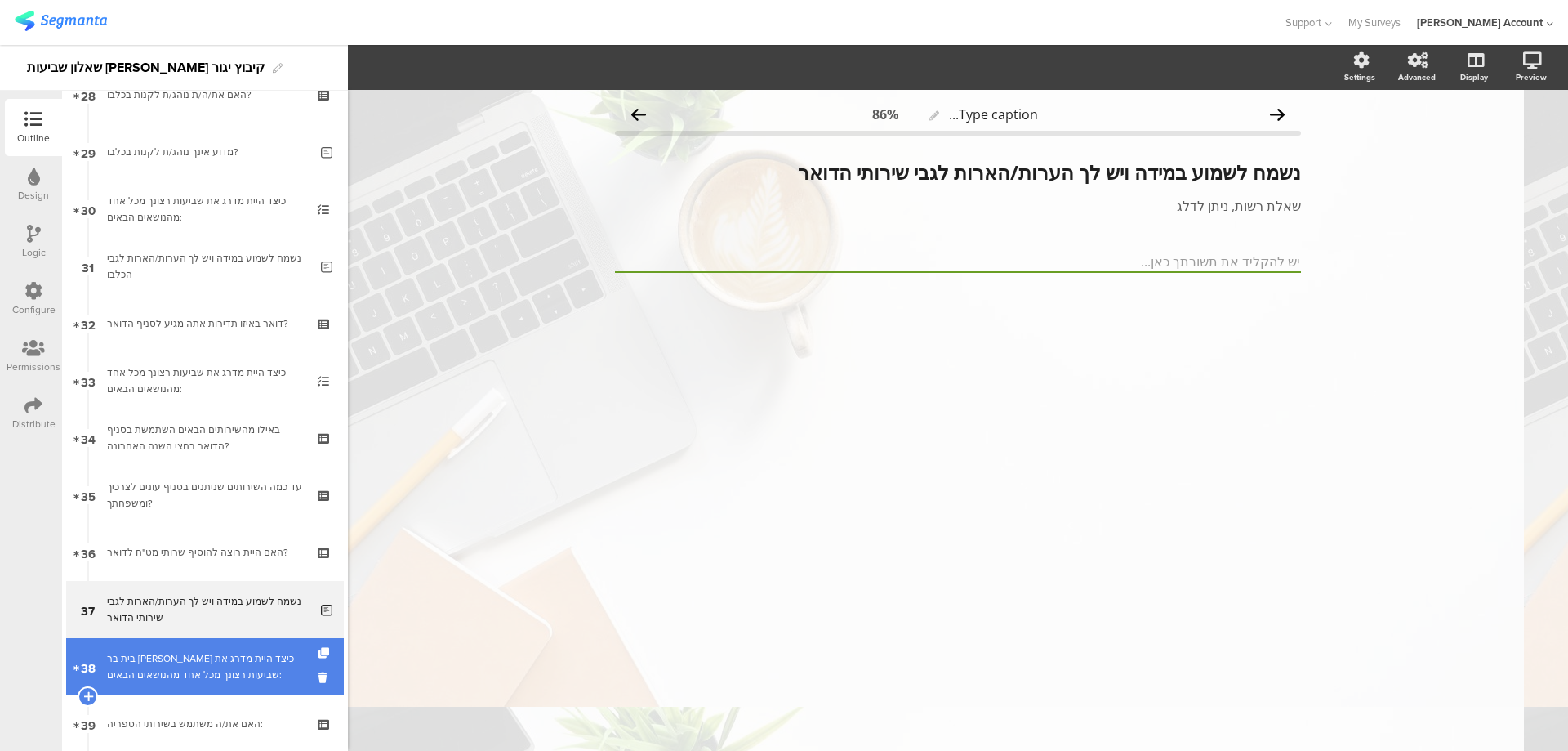
click at [144, 669] on div "בית בר יהודה כיצד היית מדרג את שביעות רצונך מכל אחד מהנושאים הבאים:" at bounding box center [204, 667] width 195 height 33
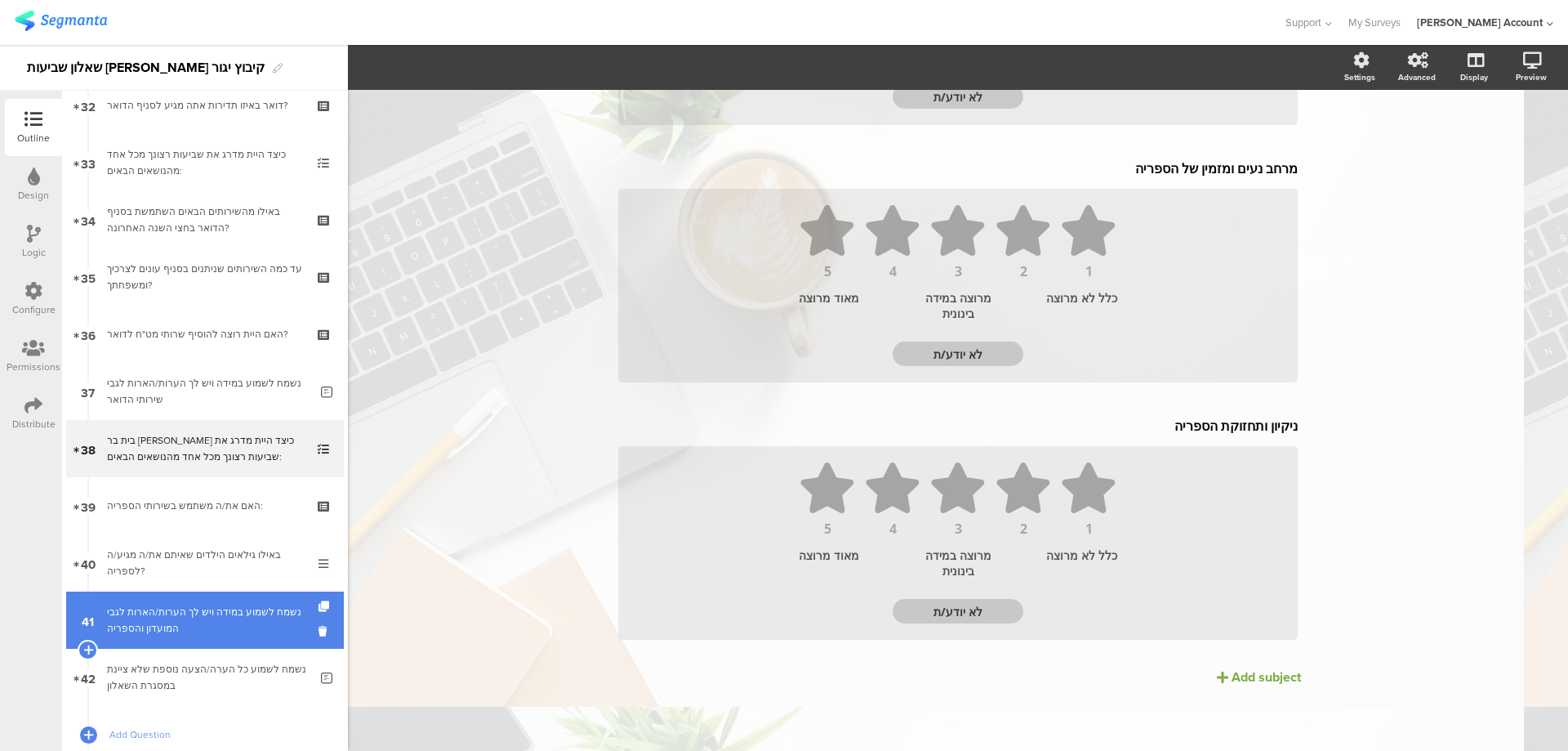
scroll to position [1432, 0]
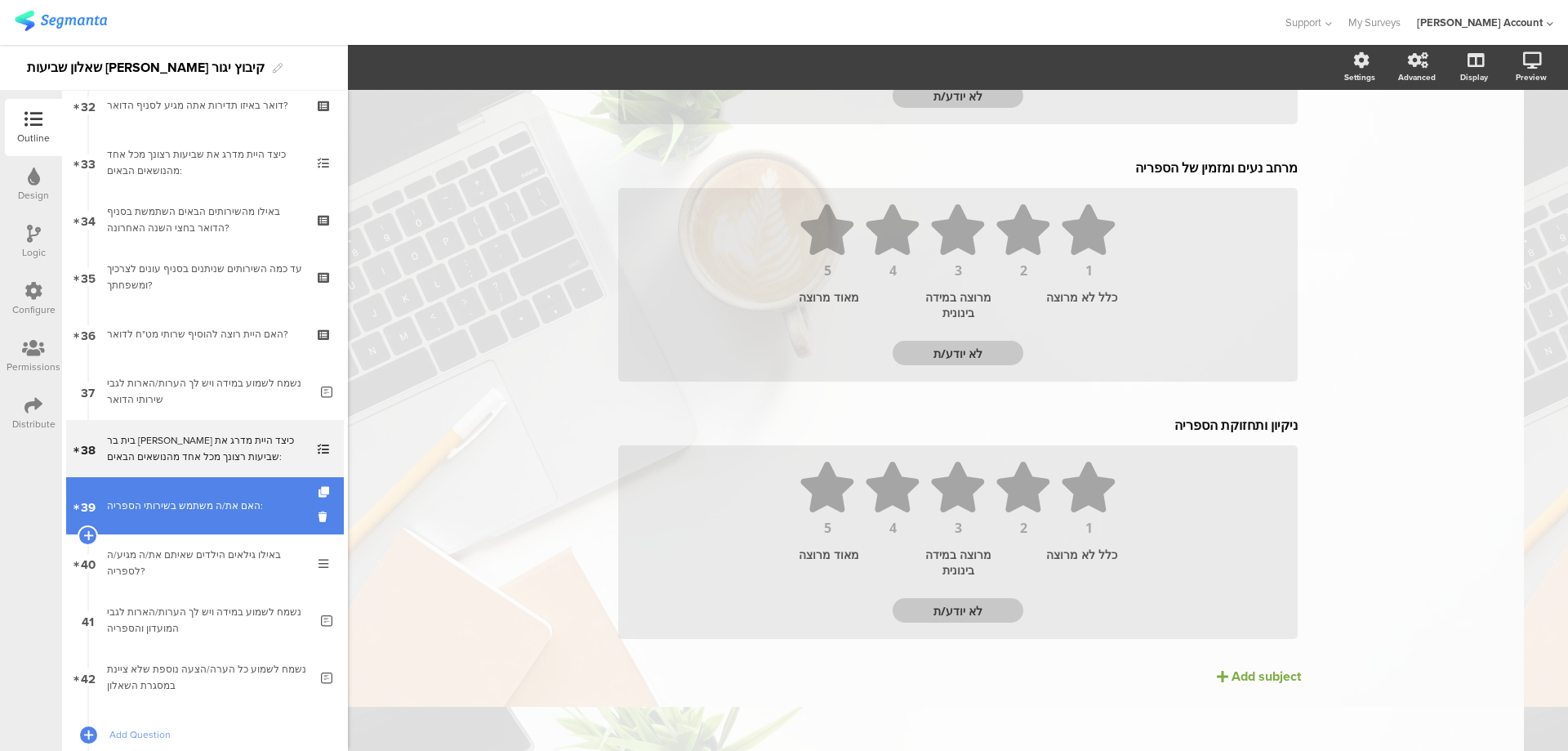
click at [184, 513] on div "האם את/ה משתמש בשירותי הספריה:" at bounding box center [204, 506] width 195 height 16
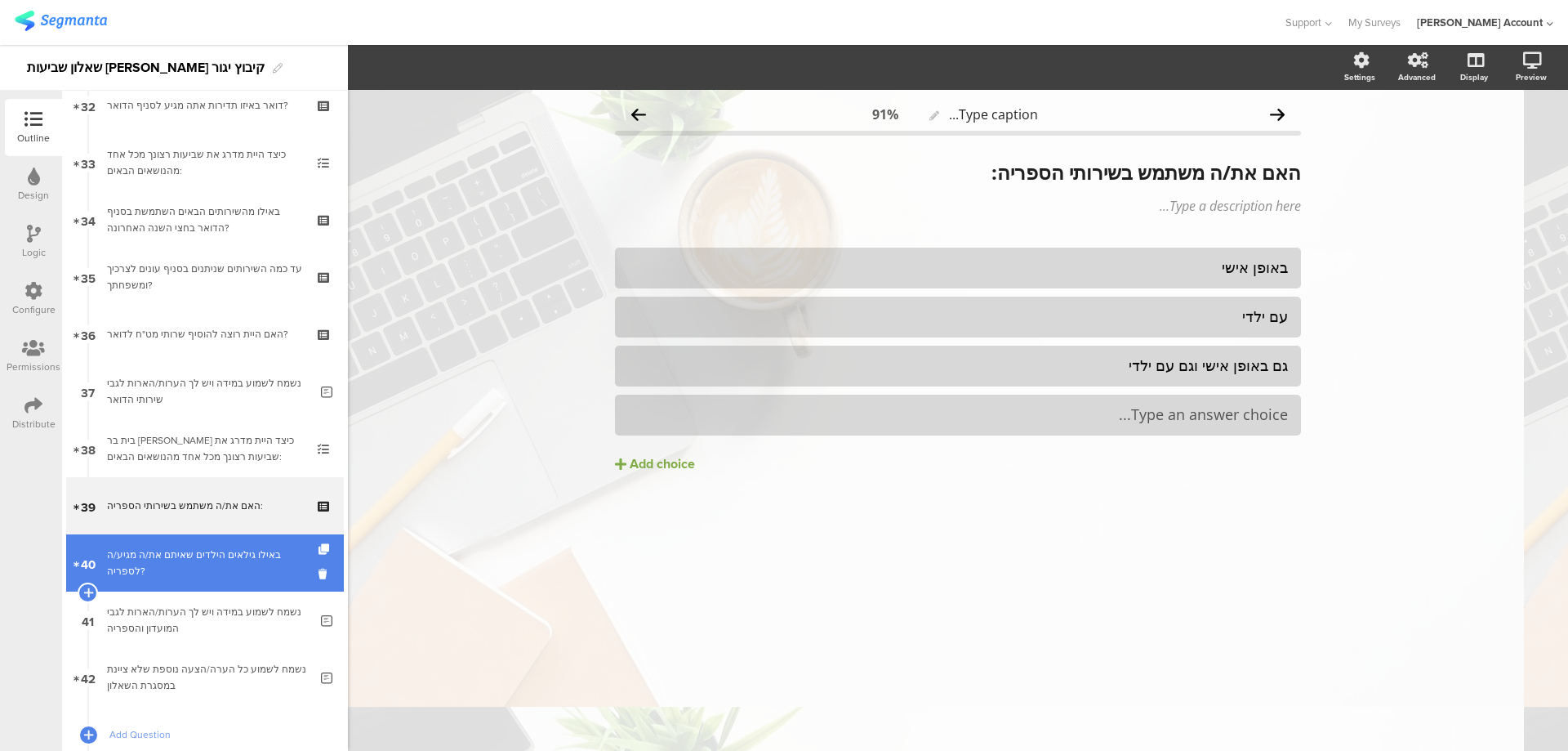
click at [175, 564] on div "באילו גילאים הילדים שאיתם את/ה מגיע/ה לספריה?" at bounding box center [204, 563] width 195 height 33
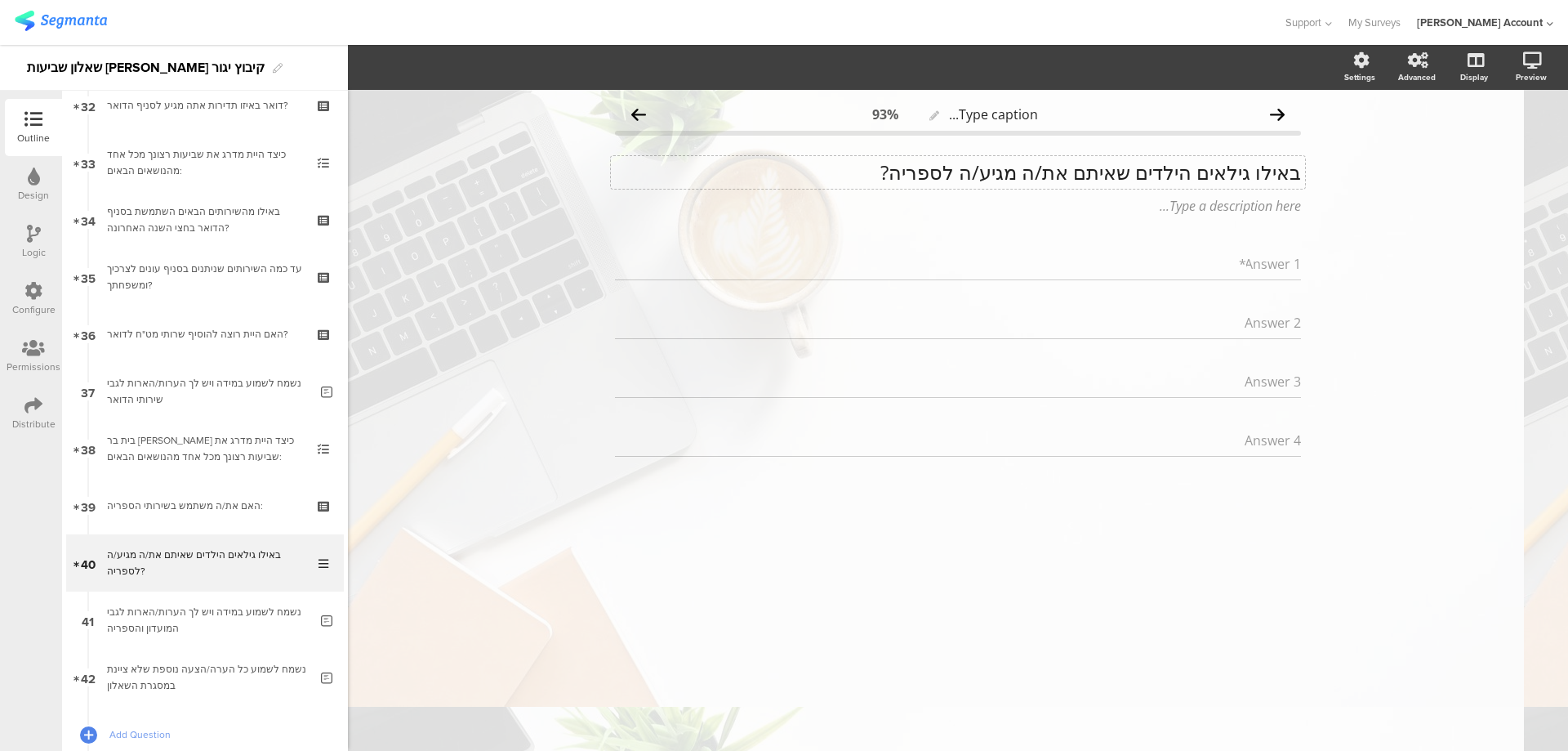
click at [1170, 176] on div "באילו גילאים הילדים שאיתם את/ה מגיע/ה לספריה? באילו גילאים הילדים שאיתם את/ה מג…" at bounding box center [957, 172] width 695 height 33
click at [1170, 176] on p "באילו גילאים הילדים שאיתם את/ה מגיע/ה לספריה?" at bounding box center [957, 172] width 686 height 25
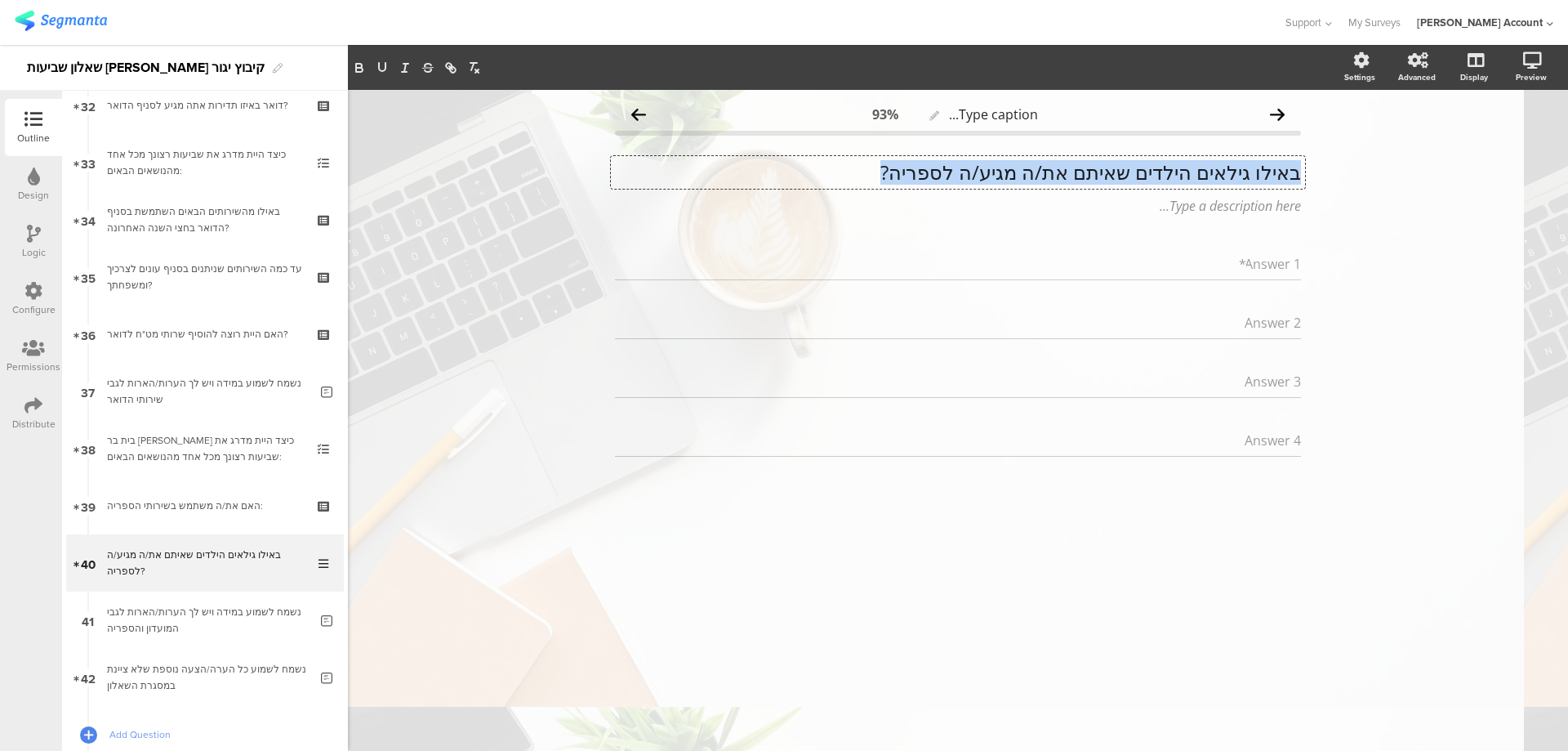
click at [1170, 176] on p "באילו גילאים הילדים שאיתם את/ה מגיע/ה לספריה?" at bounding box center [957, 172] width 686 height 25
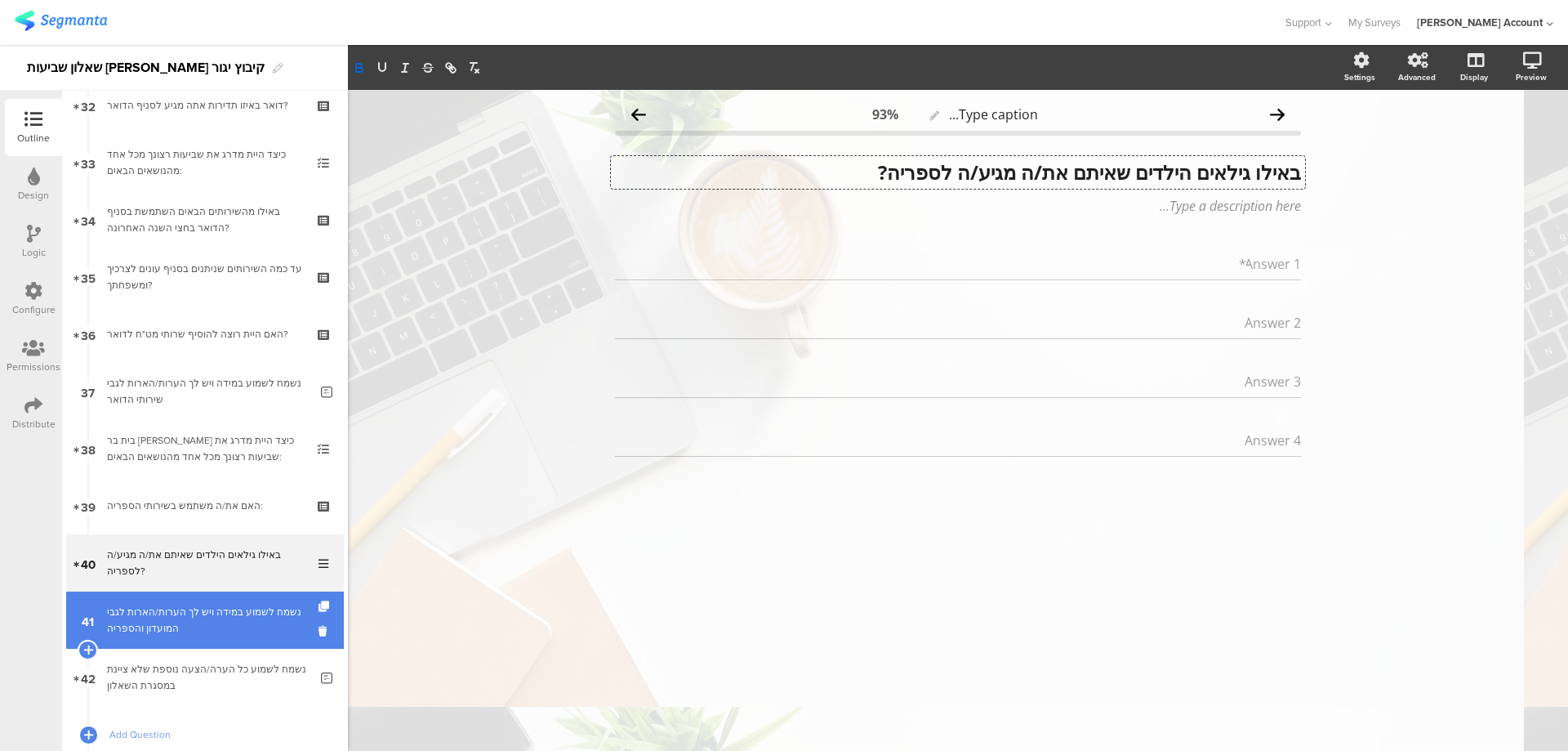
click at [241, 627] on div "נשמח לשמוע במידה ויש לך הערות/הארות לגבי המועדון והספריה" at bounding box center [208, 621] width 202 height 33
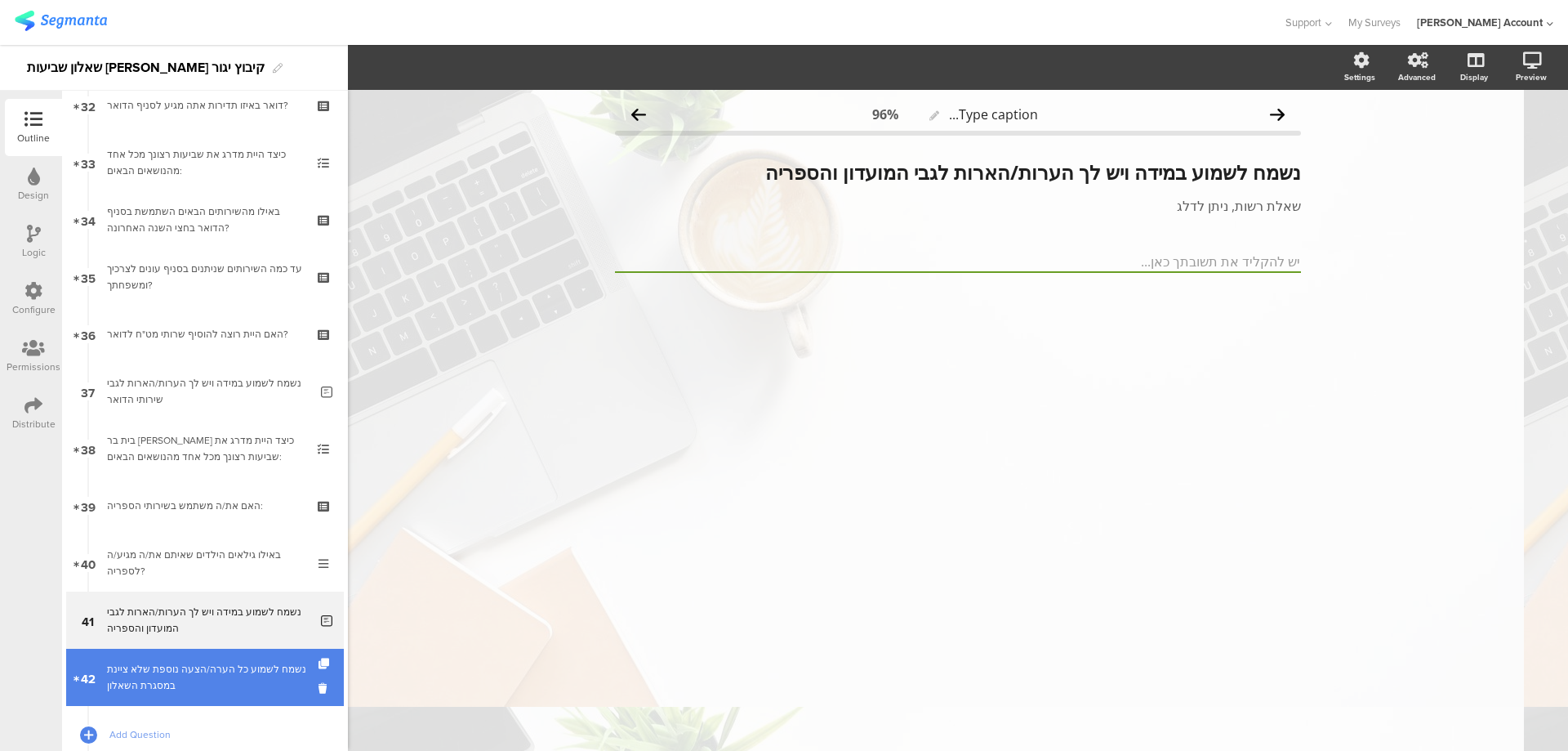
click at [232, 668] on div "נשמח לשמוע כל הערה/הצעה נוספת שלא ציינת במסגרת השאלון" at bounding box center [208, 678] width 202 height 33
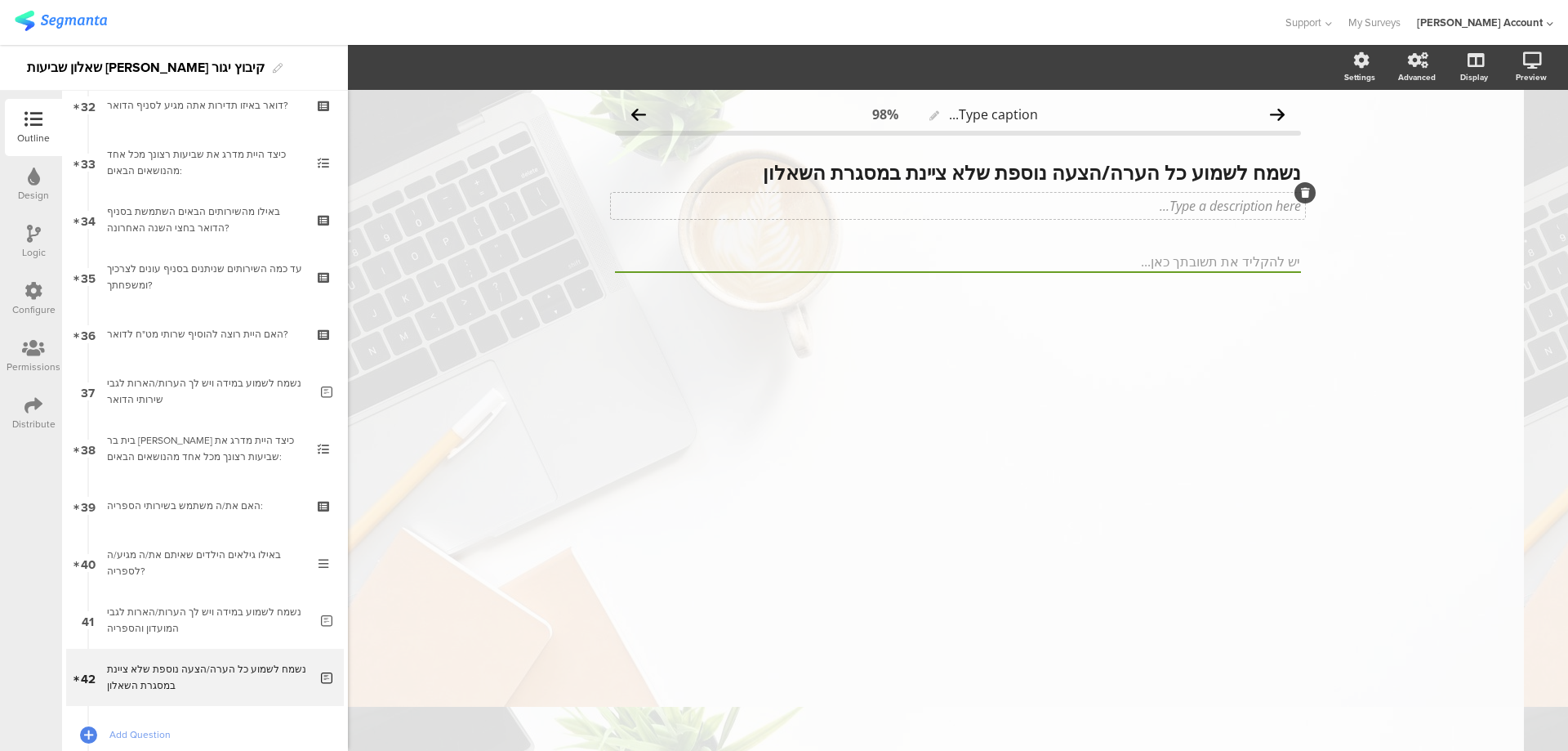
click at [1244, 213] on div "Type a description here..." at bounding box center [957, 206] width 695 height 26
click at [1347, 137] on label at bounding box center [1353, 140] width 22 height 13
click at [0, 0] on input "checkbox" at bounding box center [0, 0] width 0 height 0
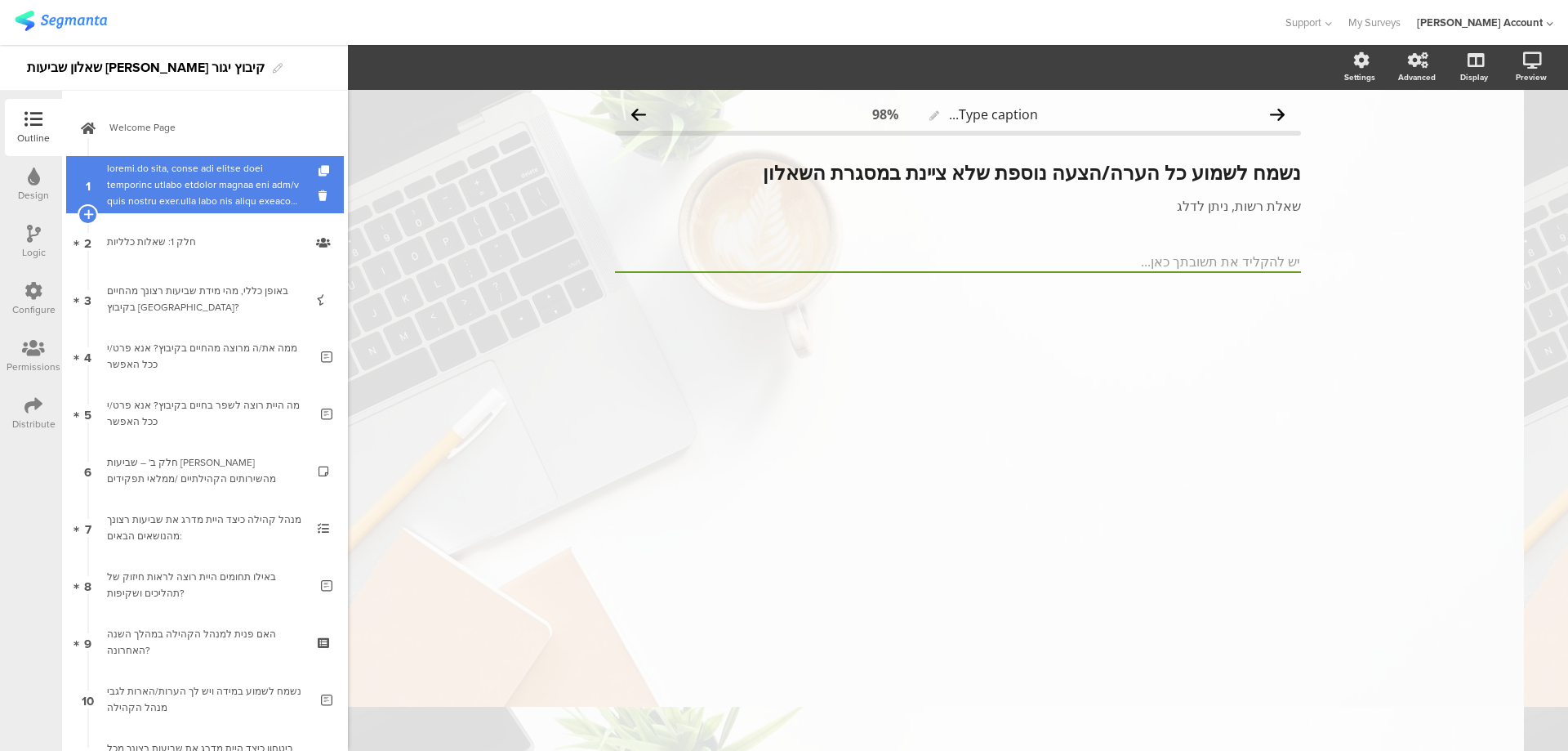
click at [204, 204] on div at bounding box center [204, 184] width 195 height 49
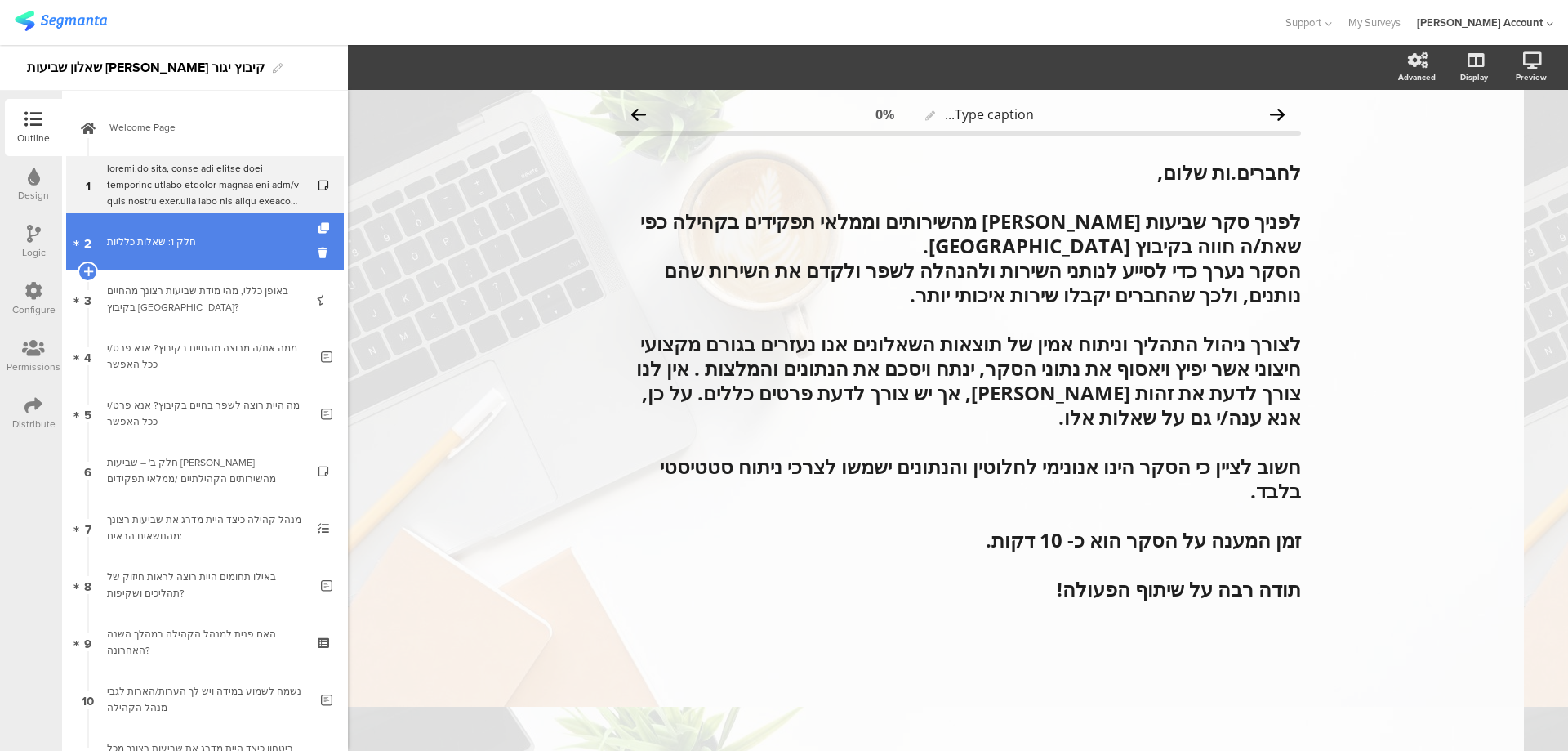
click at [216, 241] on div "חלק 1: שאלות כלליות" at bounding box center [204, 242] width 195 height 16
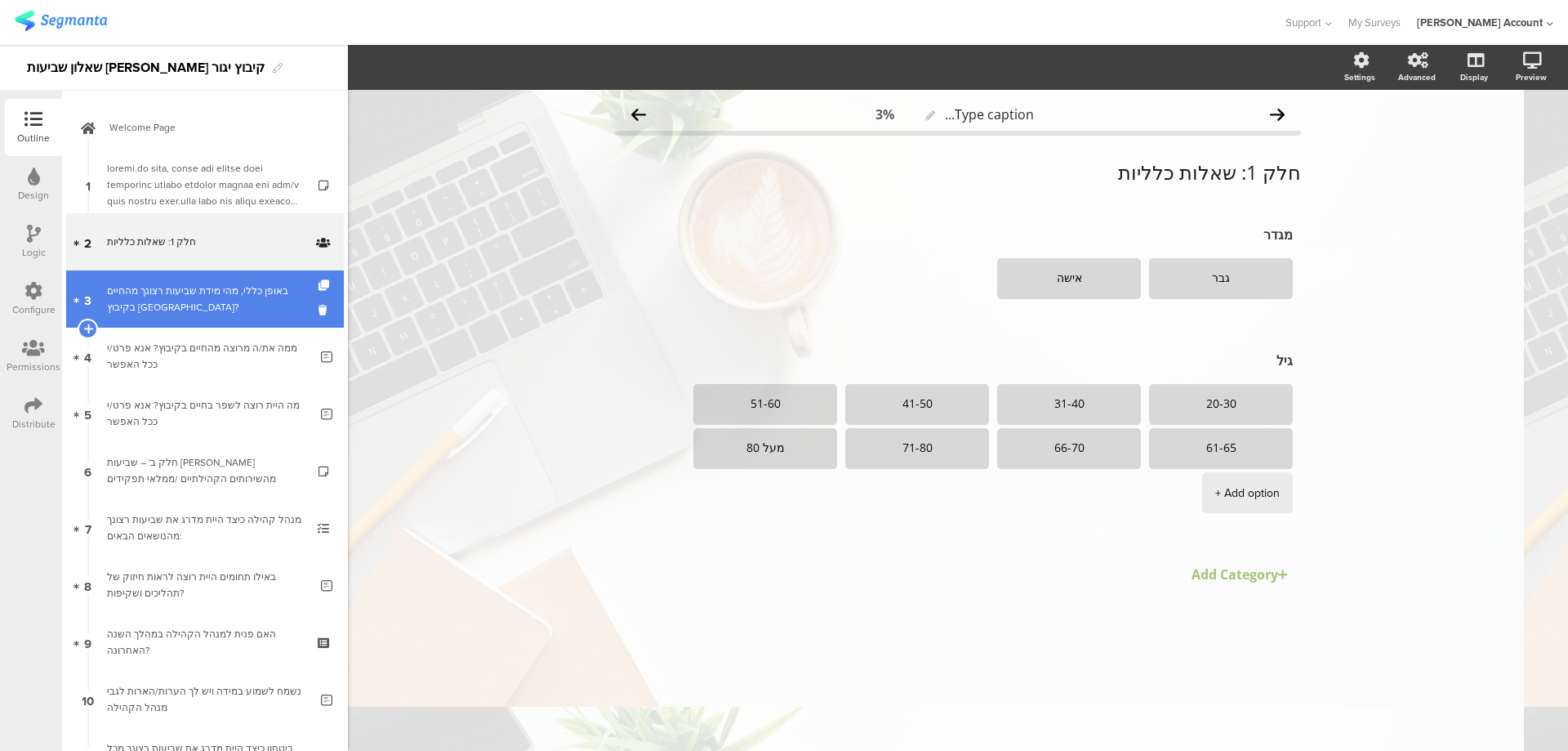
click at [232, 282] on link "3 באופן כללי, מהי מידת שביעות רצונך מהחיים בקיבוץ יגור?" at bounding box center [204, 298] width 278 height 57
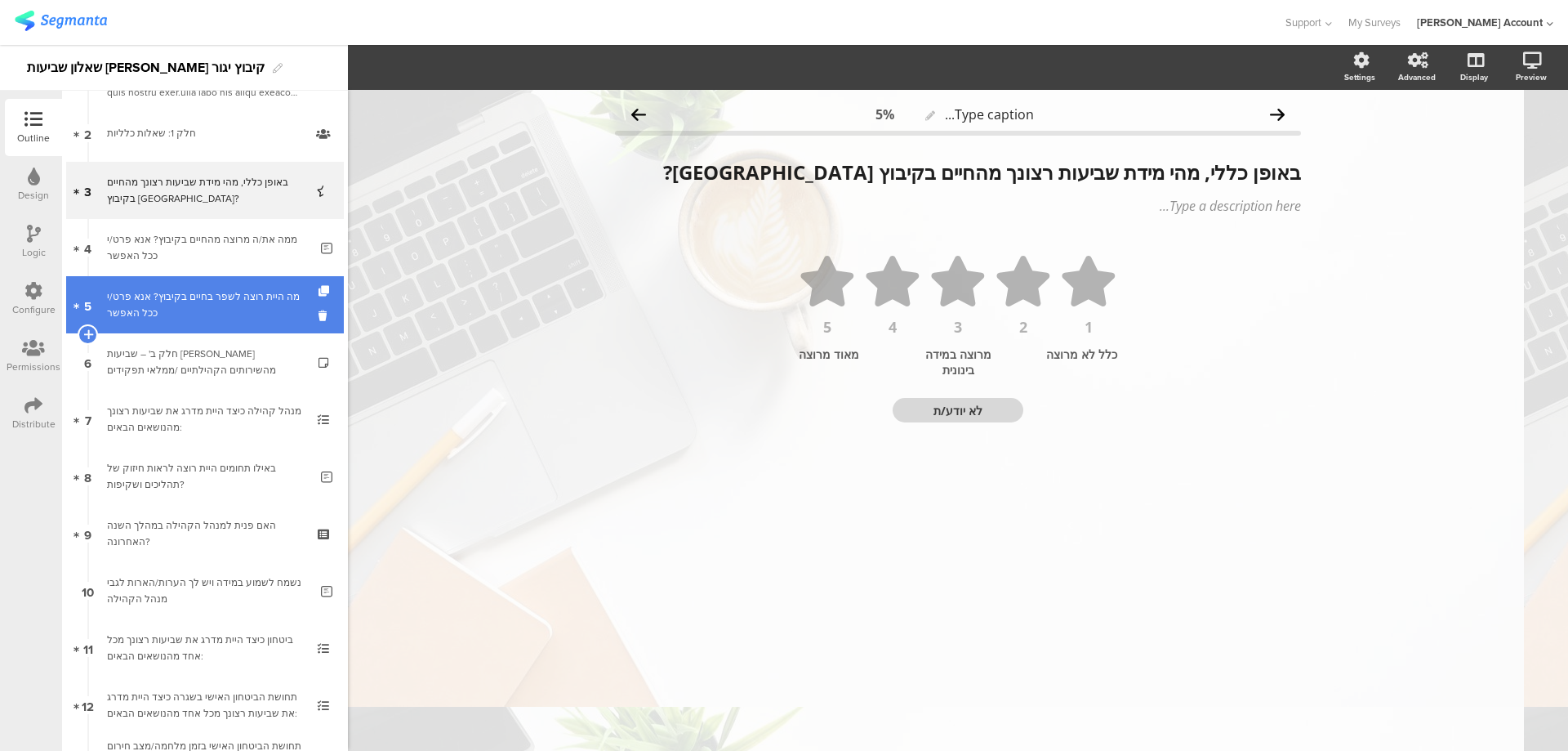
scroll to position [218, 0]
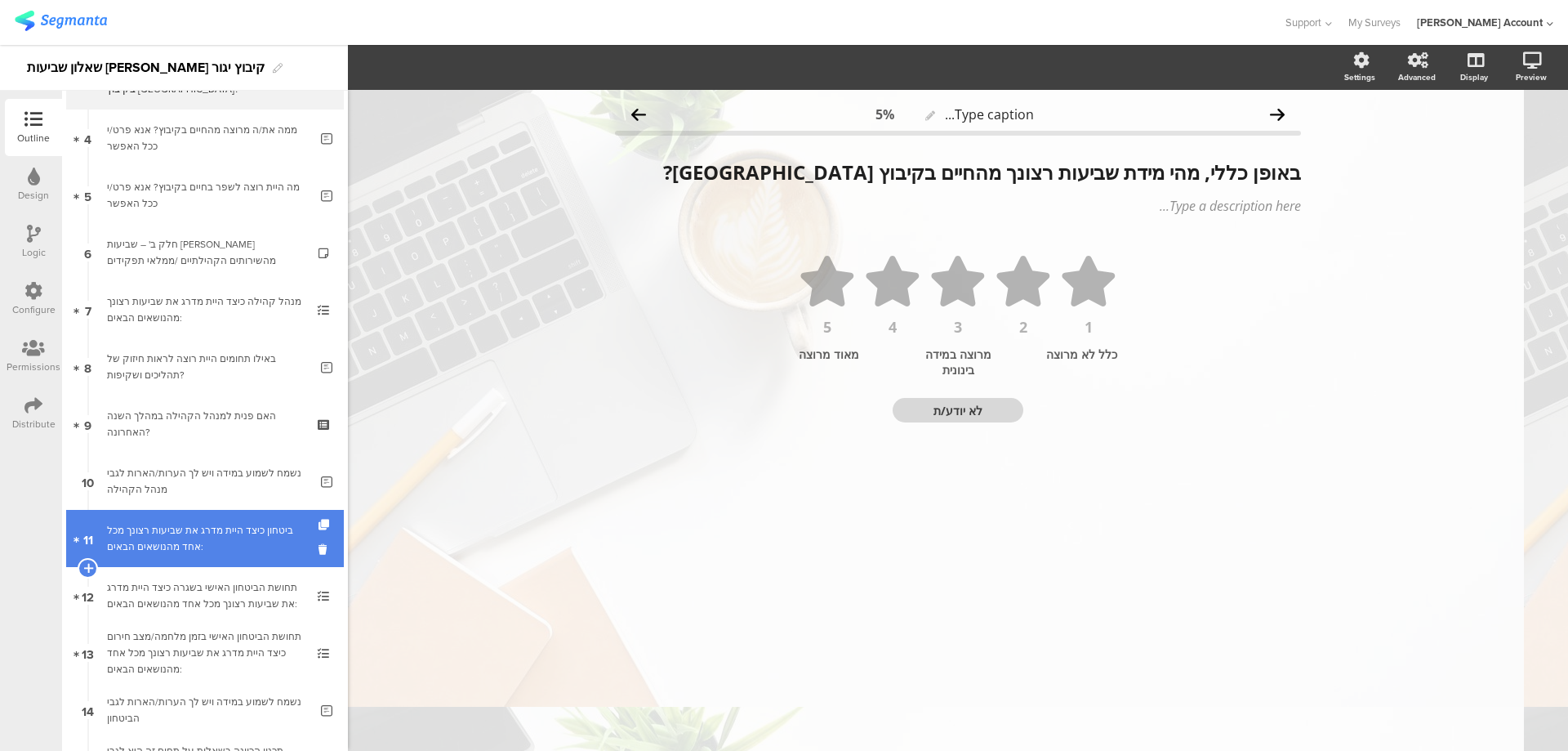
click at [286, 529] on div "ביטחון כיצד היית מדרג את שביעות רצונך מכל אחד מהנושאים הבאים:" at bounding box center [204, 538] width 195 height 33
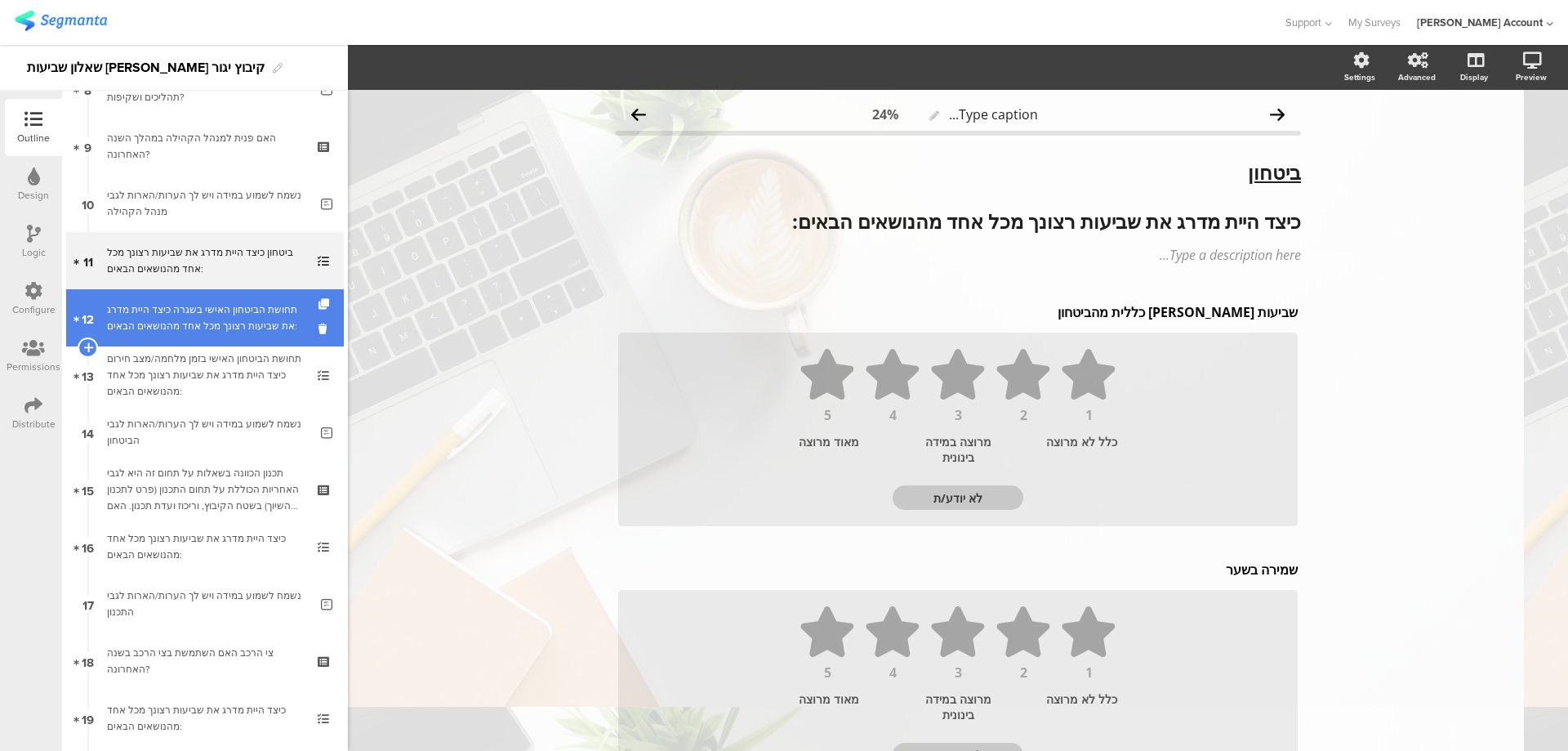
scroll to position [545, 0]
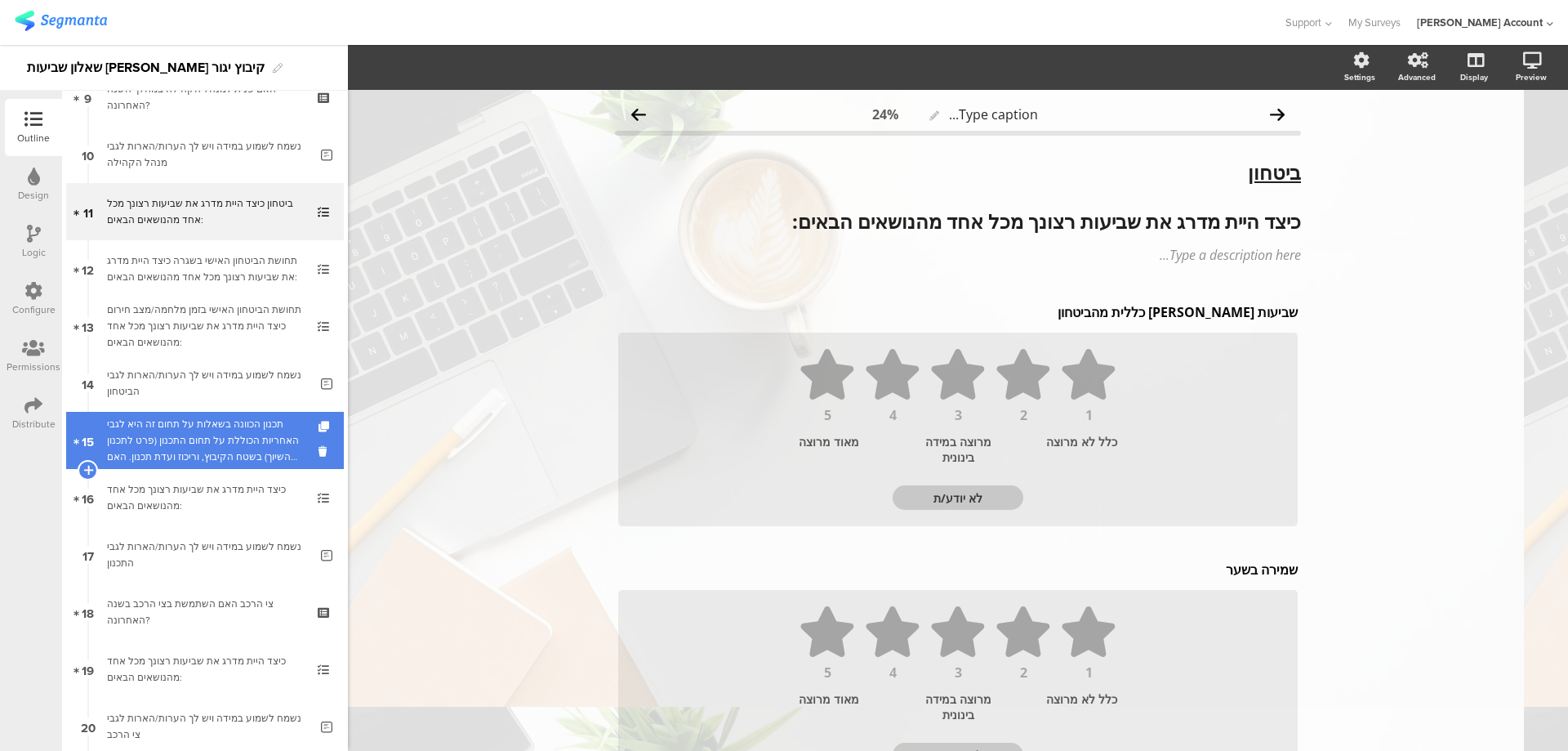
click at [264, 445] on div "תכנון הכוונה בשאלות על תחום זה היא לגבי האחריות הכוללת על תחום התכנון (פרט לתכנ…" at bounding box center [204, 440] width 195 height 49
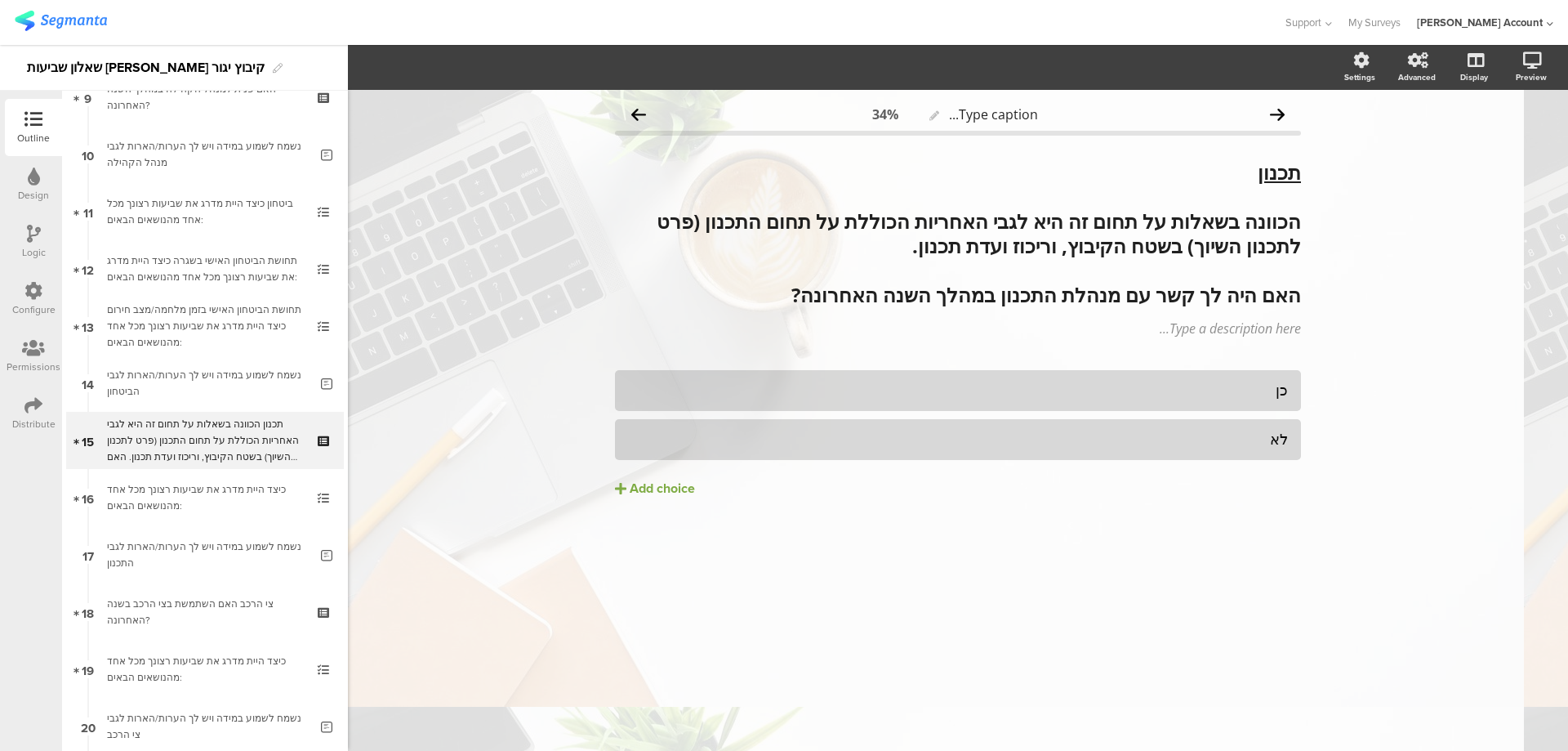
click at [33, 241] on icon at bounding box center [34, 234] width 14 height 18
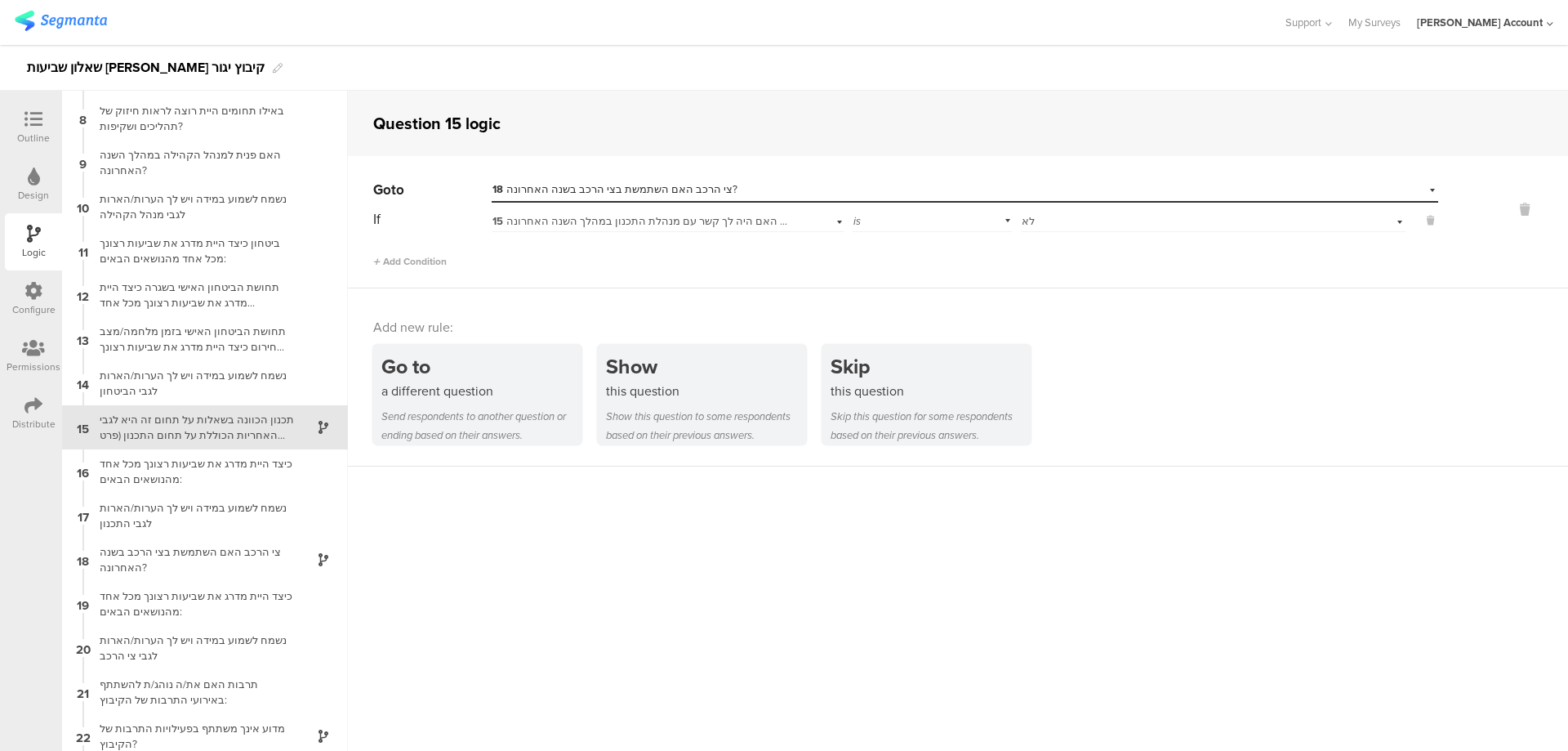
scroll to position [310, 0]
click at [248, 546] on div "צי הרכב האם השתמשת בצי הרכב בשנה האחרונה?" at bounding box center [192, 553] width 204 height 31
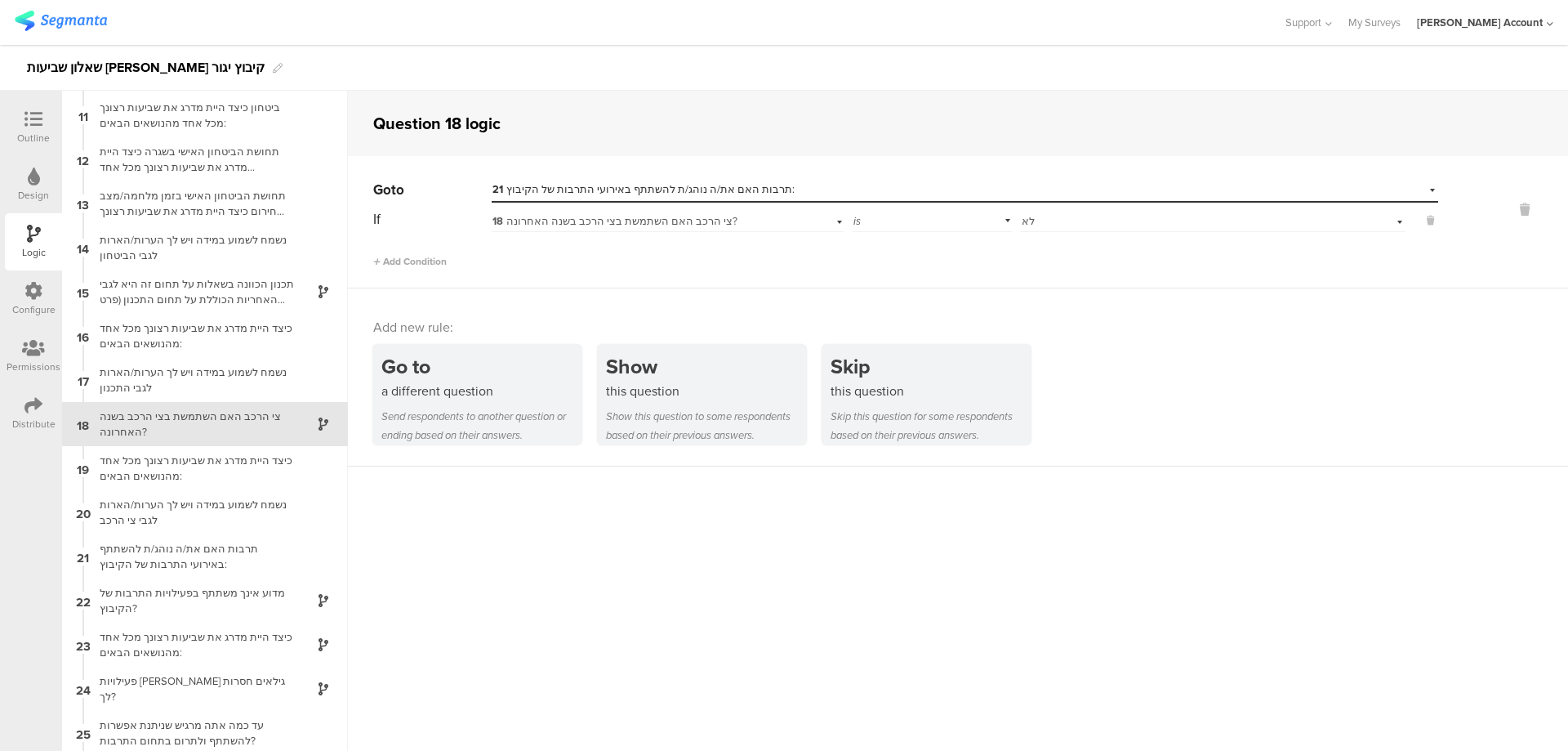
scroll to position [442, 0]
click at [277, 589] on div "מדוע אינך משתתף בפעילויות התרבות של הקיבוץ?" at bounding box center [192, 598] width 204 height 31
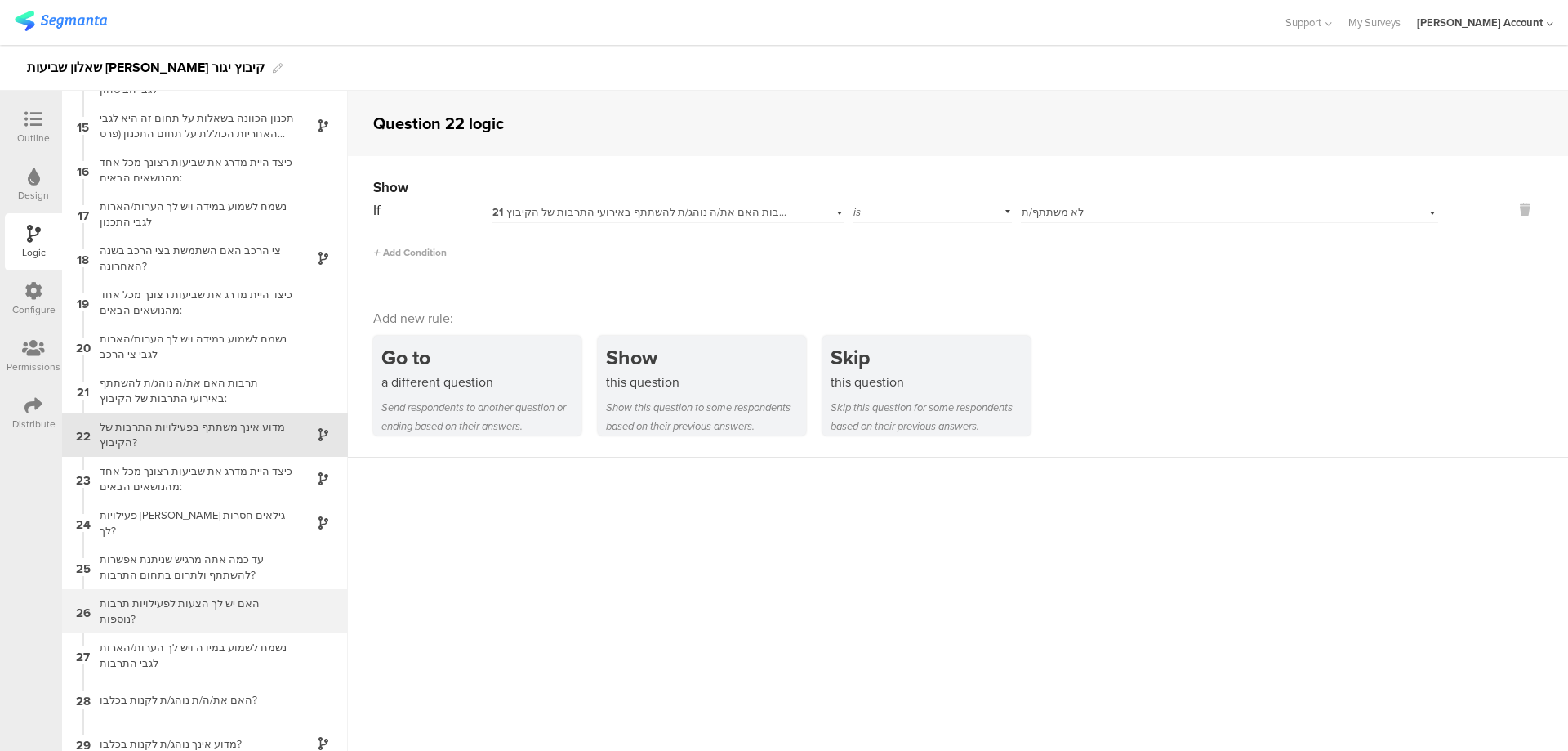
scroll to position [618, 0]
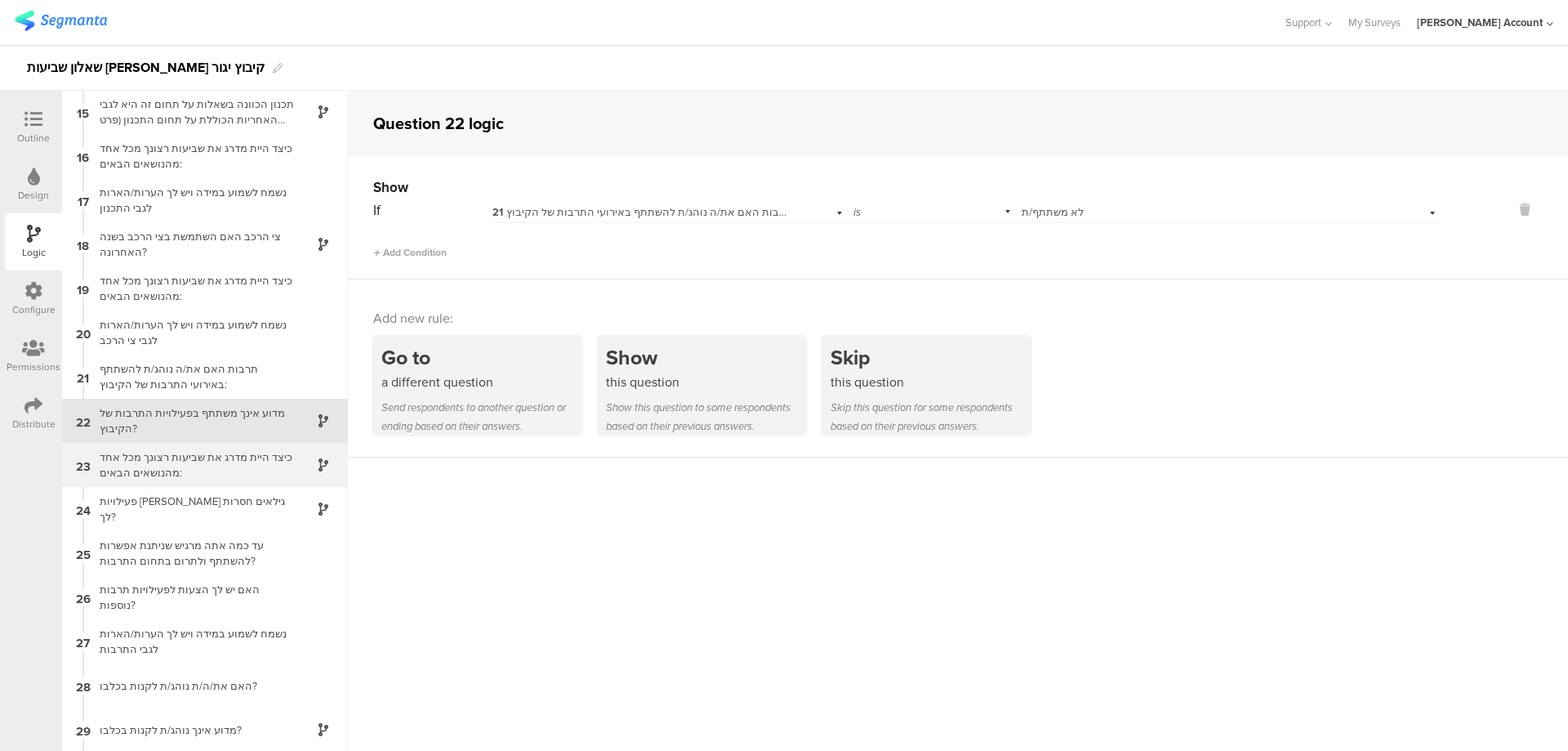
click at [256, 463] on div "כיצד היית מדרג את שביעות רצונך מכל אחד מהנושאים הבאים:" at bounding box center [192, 465] width 204 height 31
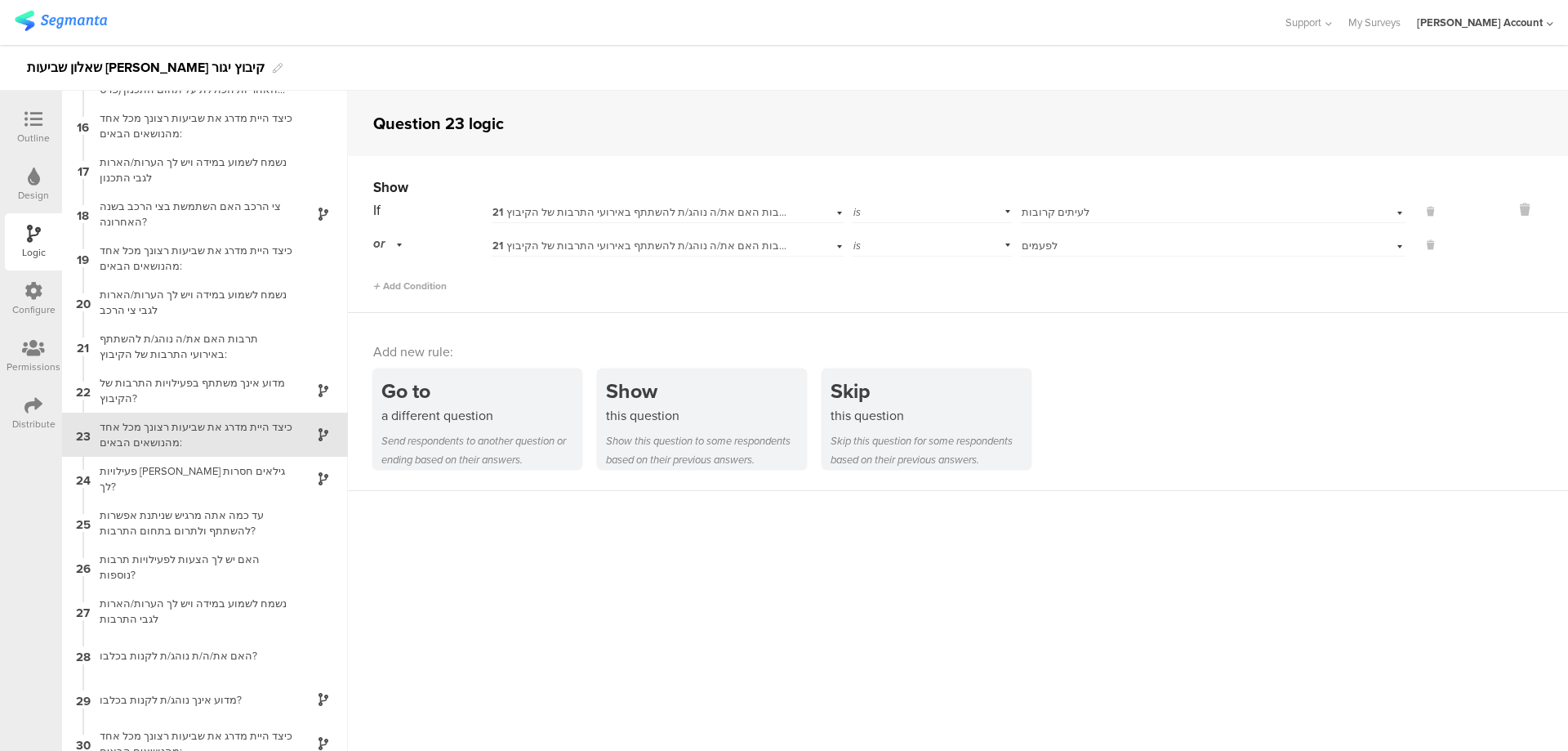
scroll to position [663, 0]
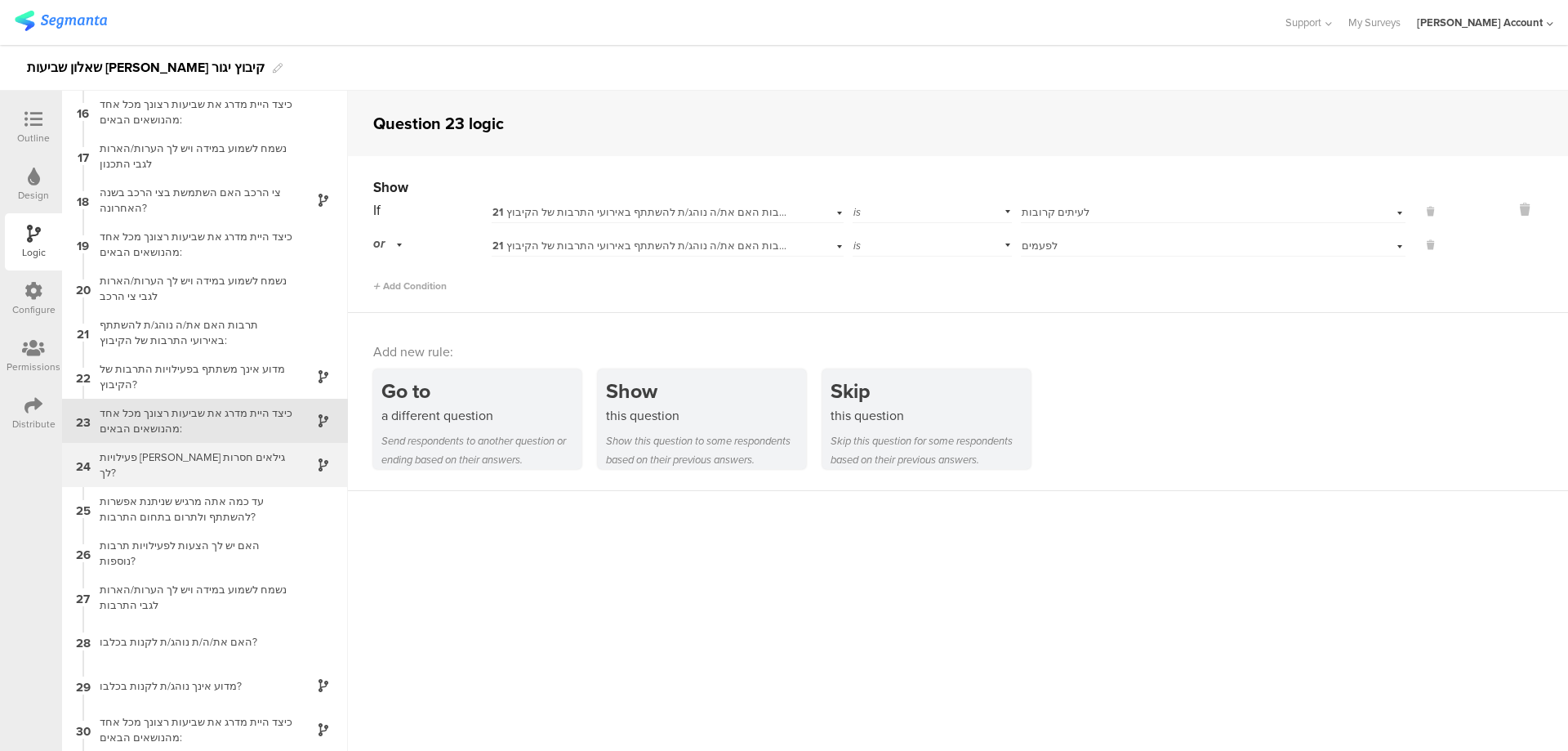
click at [266, 467] on div "פעילויות לאלו גילאים חסרות לך?" at bounding box center [192, 465] width 204 height 31
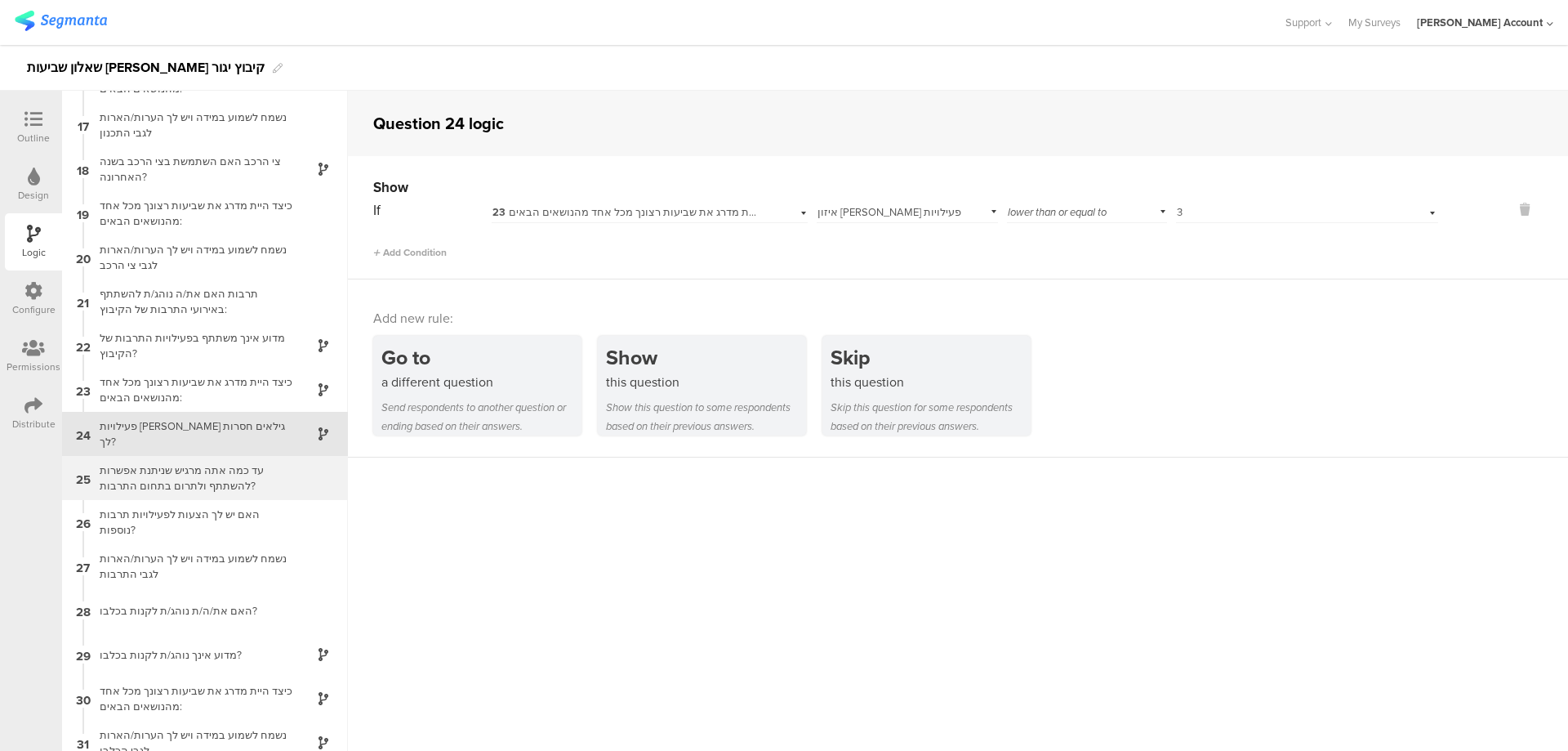
scroll to position [706, 0]
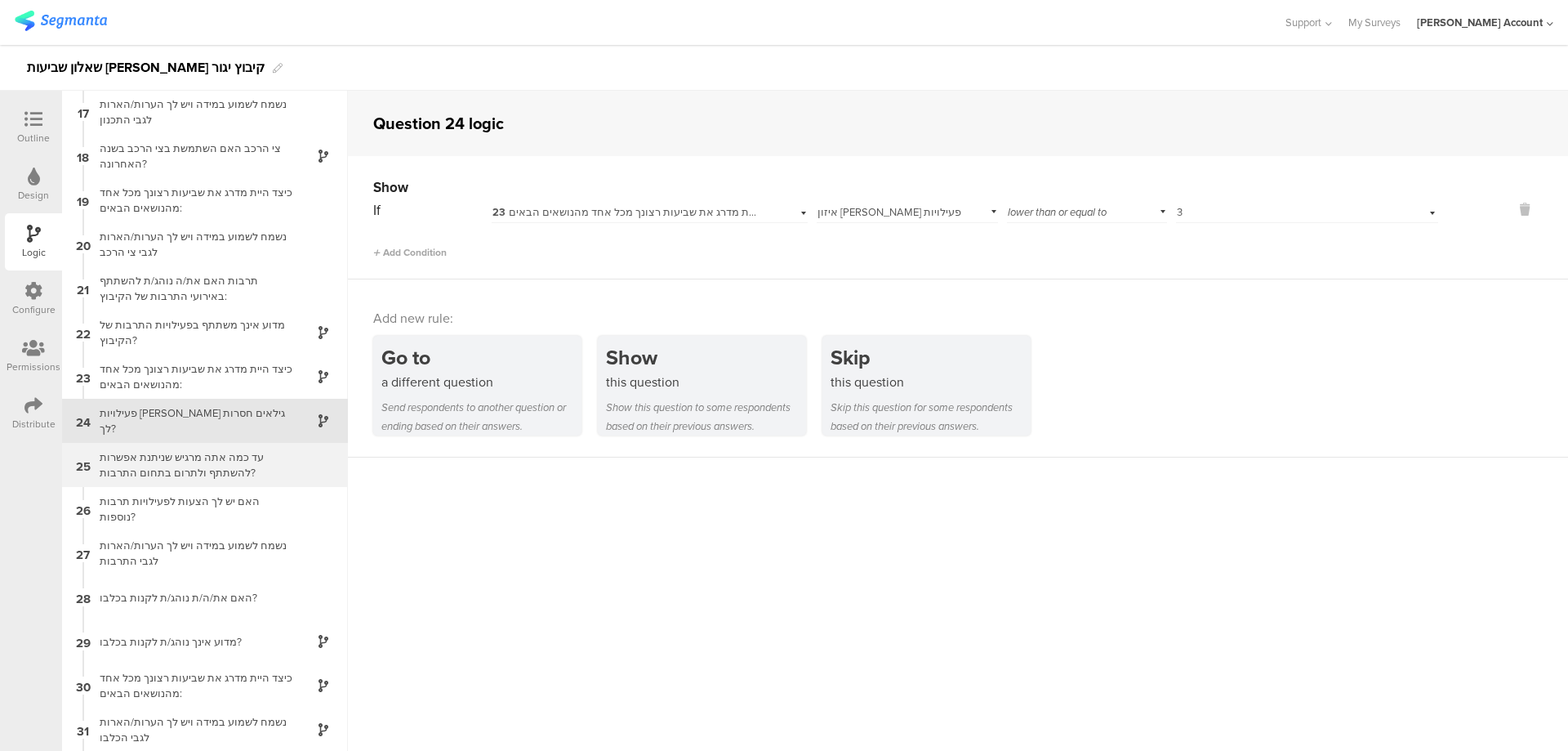
click at [265, 467] on div "עד כמה אתה מרגיש שניתנת אפשרות להשתתף ולתרום בתחום התרבות?" at bounding box center [192, 465] width 204 height 31
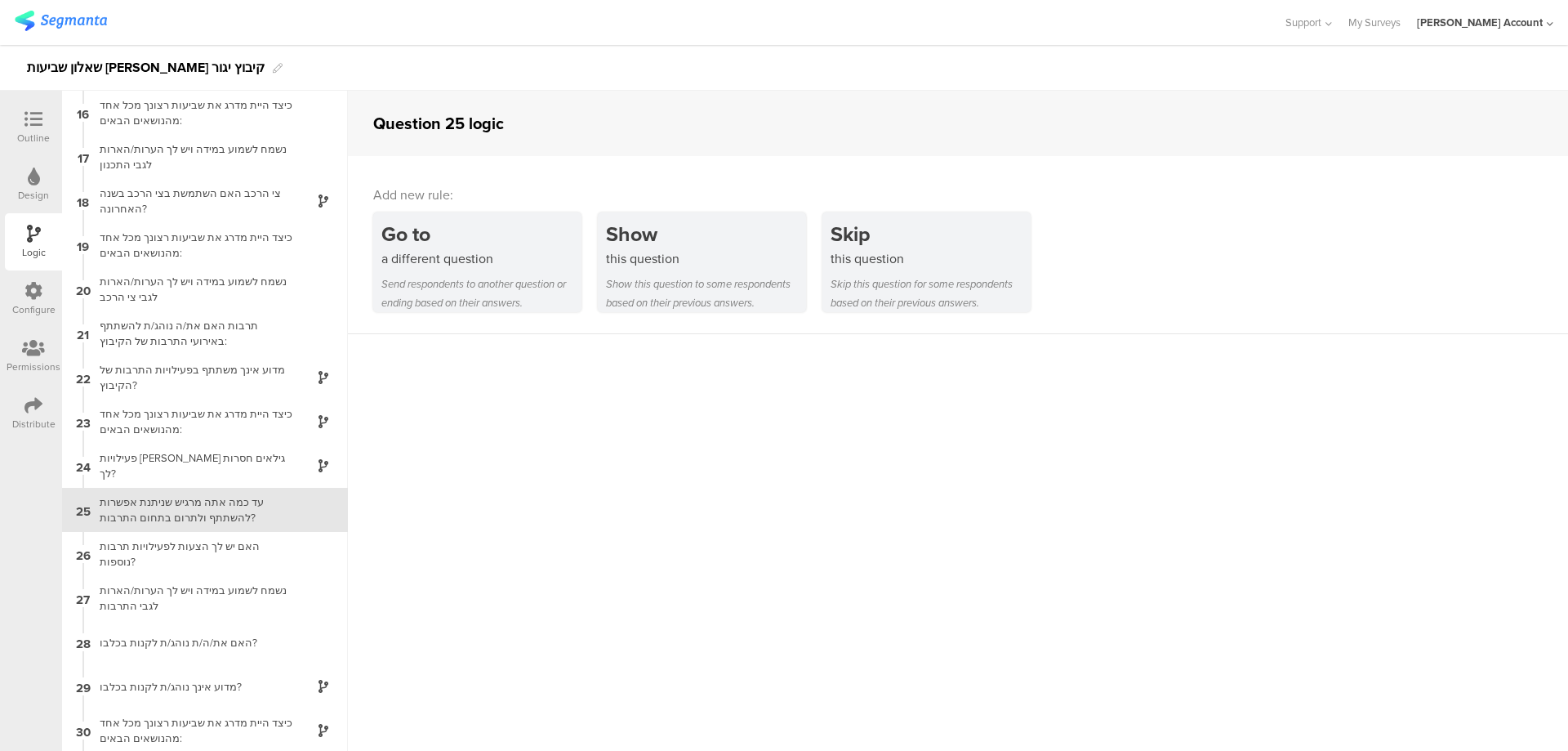
scroll to position [751, 0]
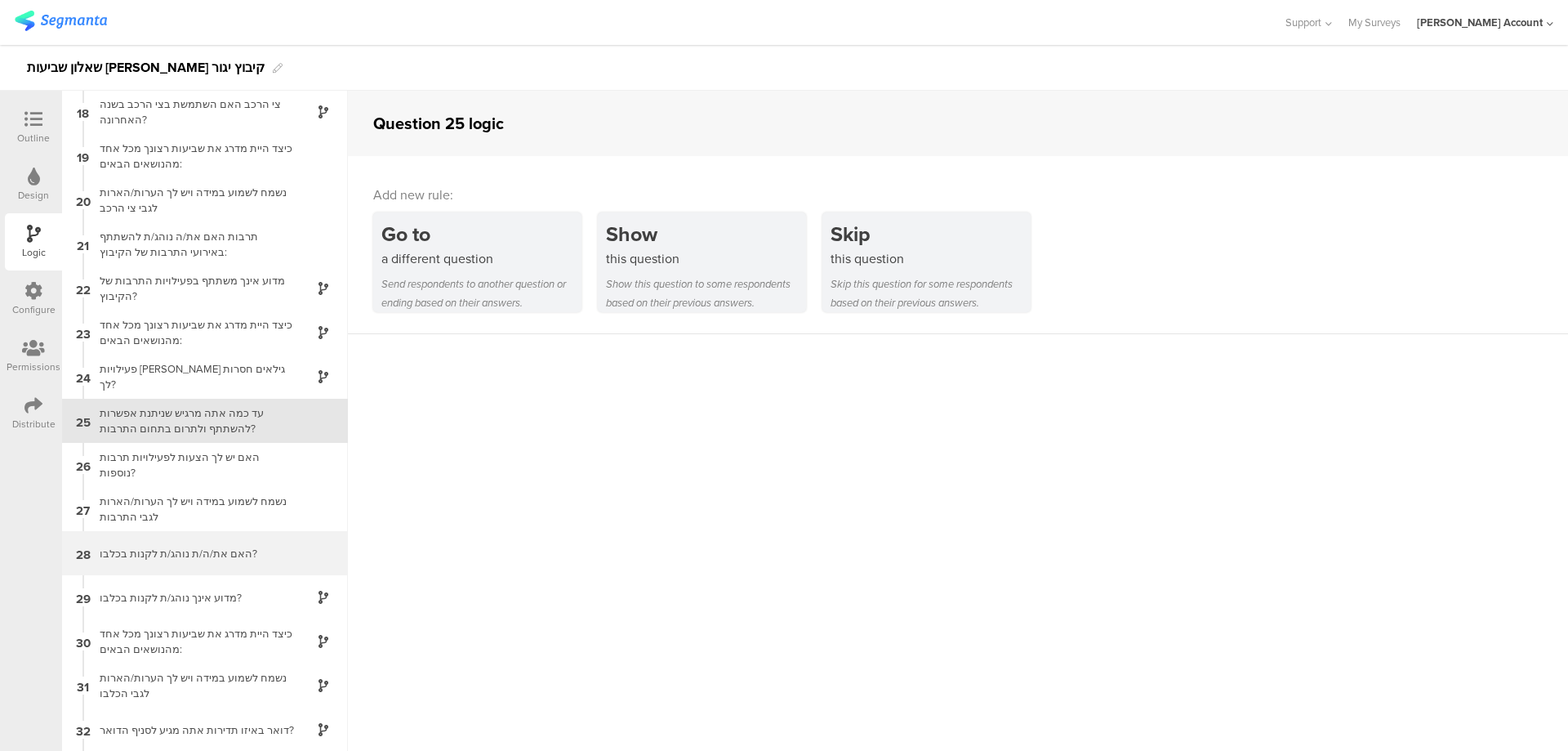
click at [232, 560] on div "האם את/ה/ת נוהג/ת לקנות בכלבו?" at bounding box center [192, 553] width 204 height 16
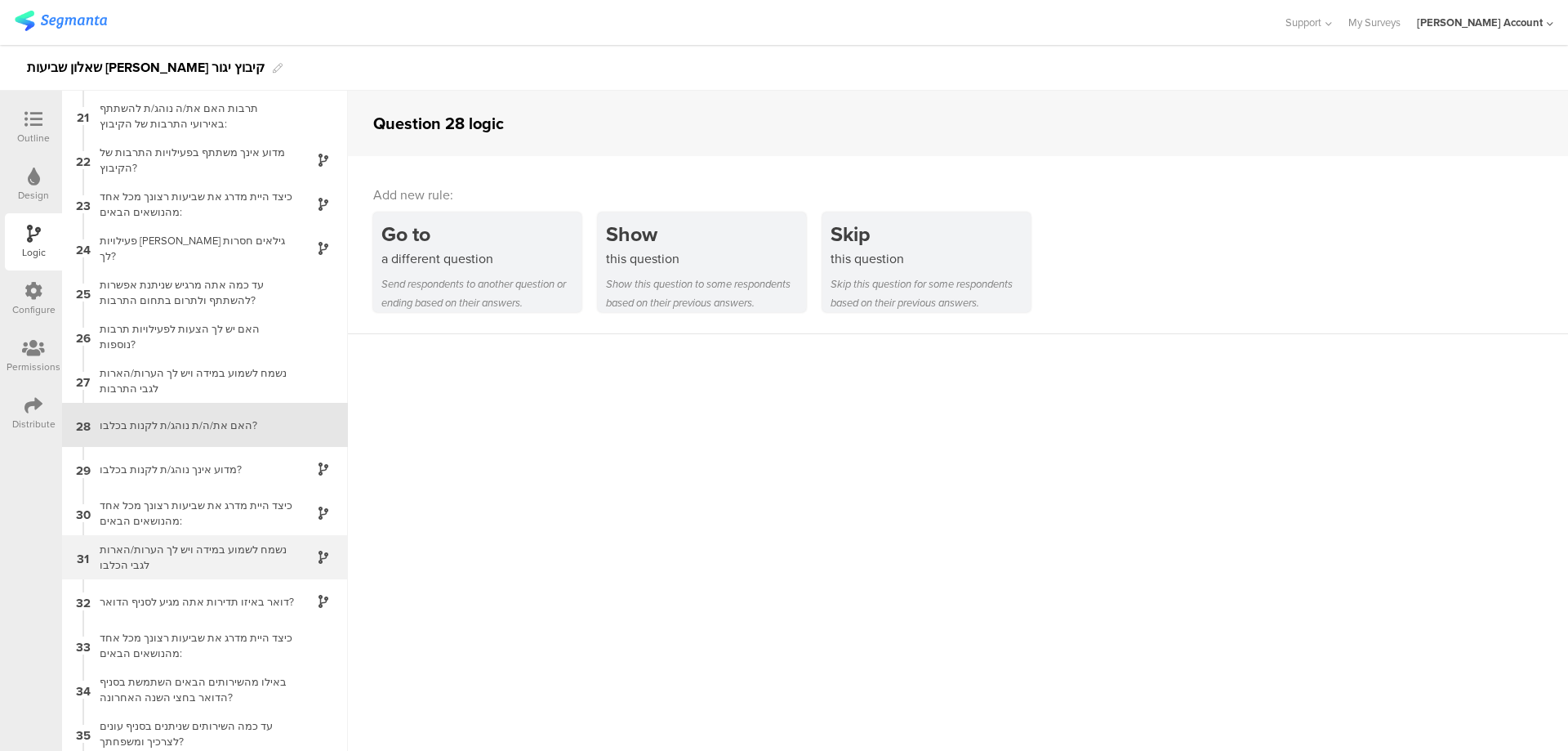
scroll to position [884, 0]
click at [245, 465] on div "מדוע אינך נוהג/ת לקנות בכלבו?" at bounding box center [192, 465] width 204 height 16
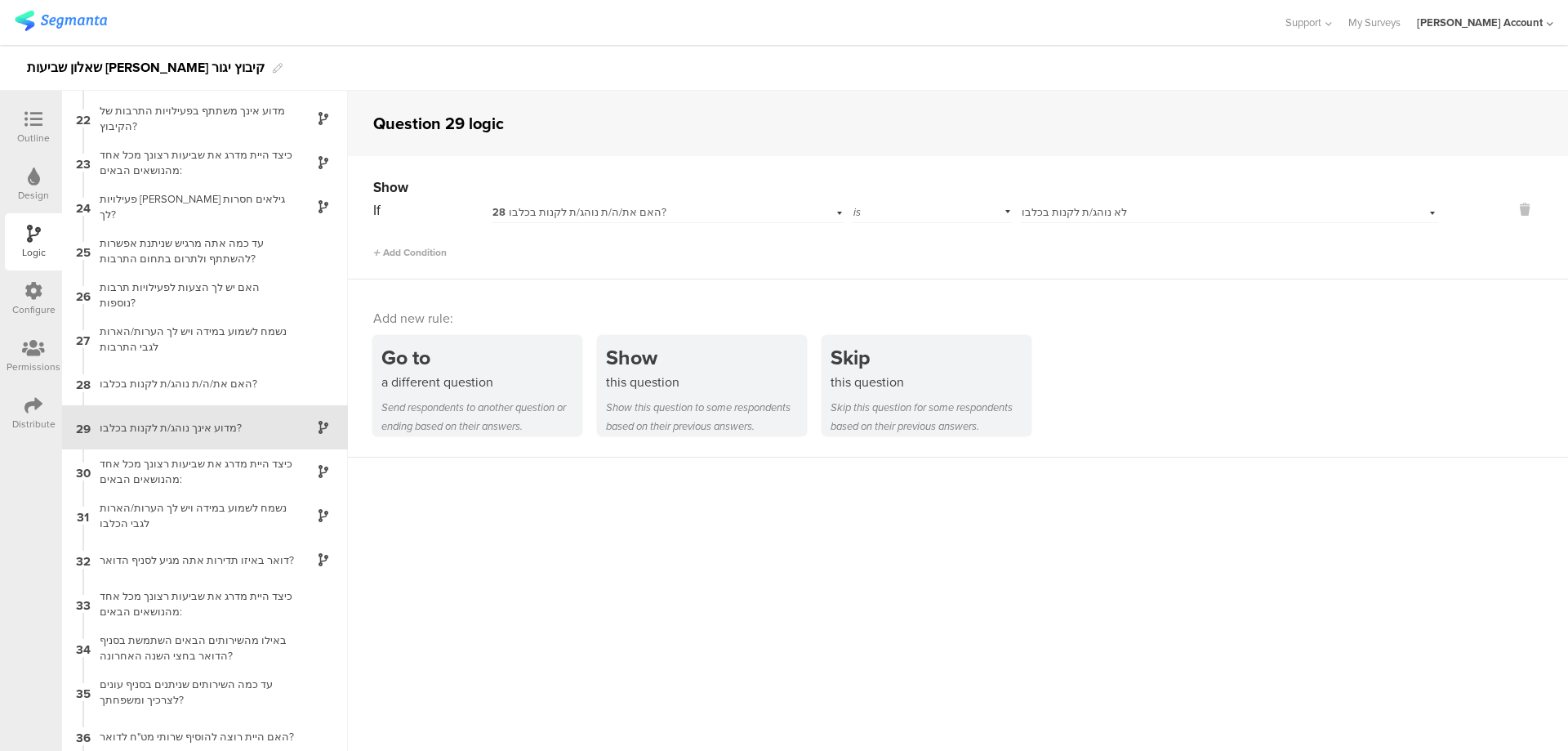
scroll to position [927, 0]
click at [251, 464] on div "כיצד היית מדרג את שביעות רצונך מכל אחד מהנושאים הבאים:" at bounding box center [192, 465] width 204 height 31
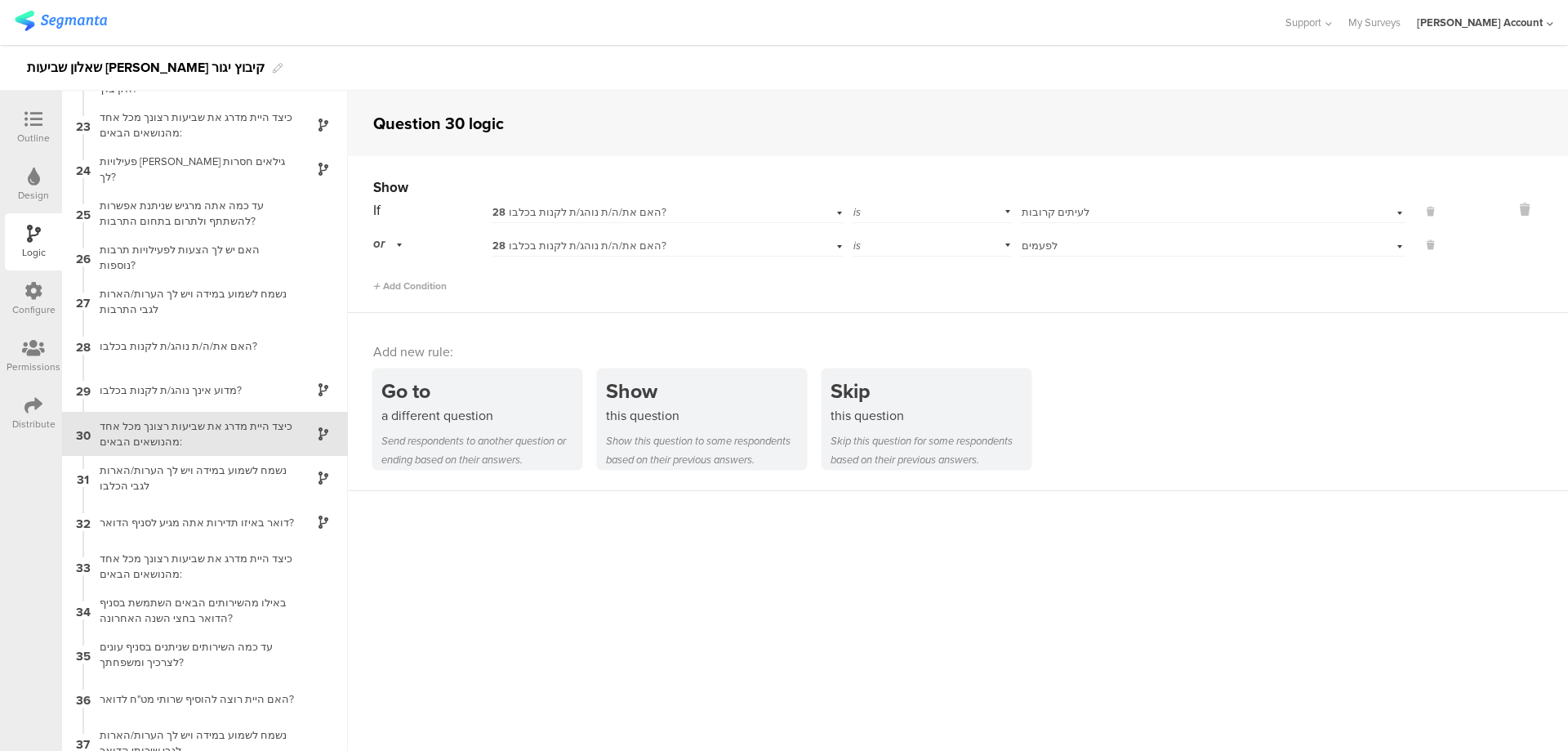
scroll to position [972, 0]
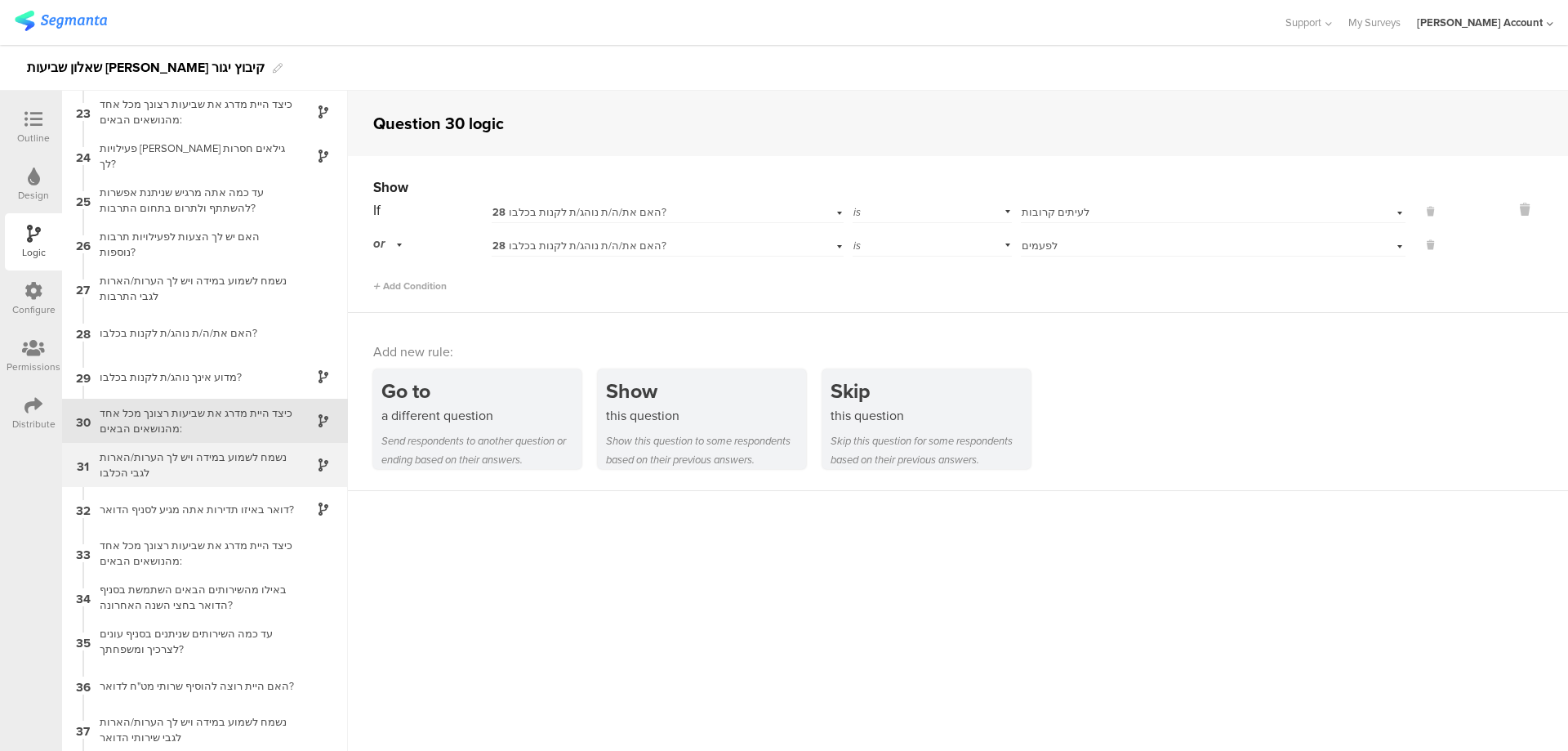
click at [271, 472] on div "נשמח לשמוע במידה ויש לך הערות/הארות לגבי הכלבו" at bounding box center [192, 465] width 204 height 31
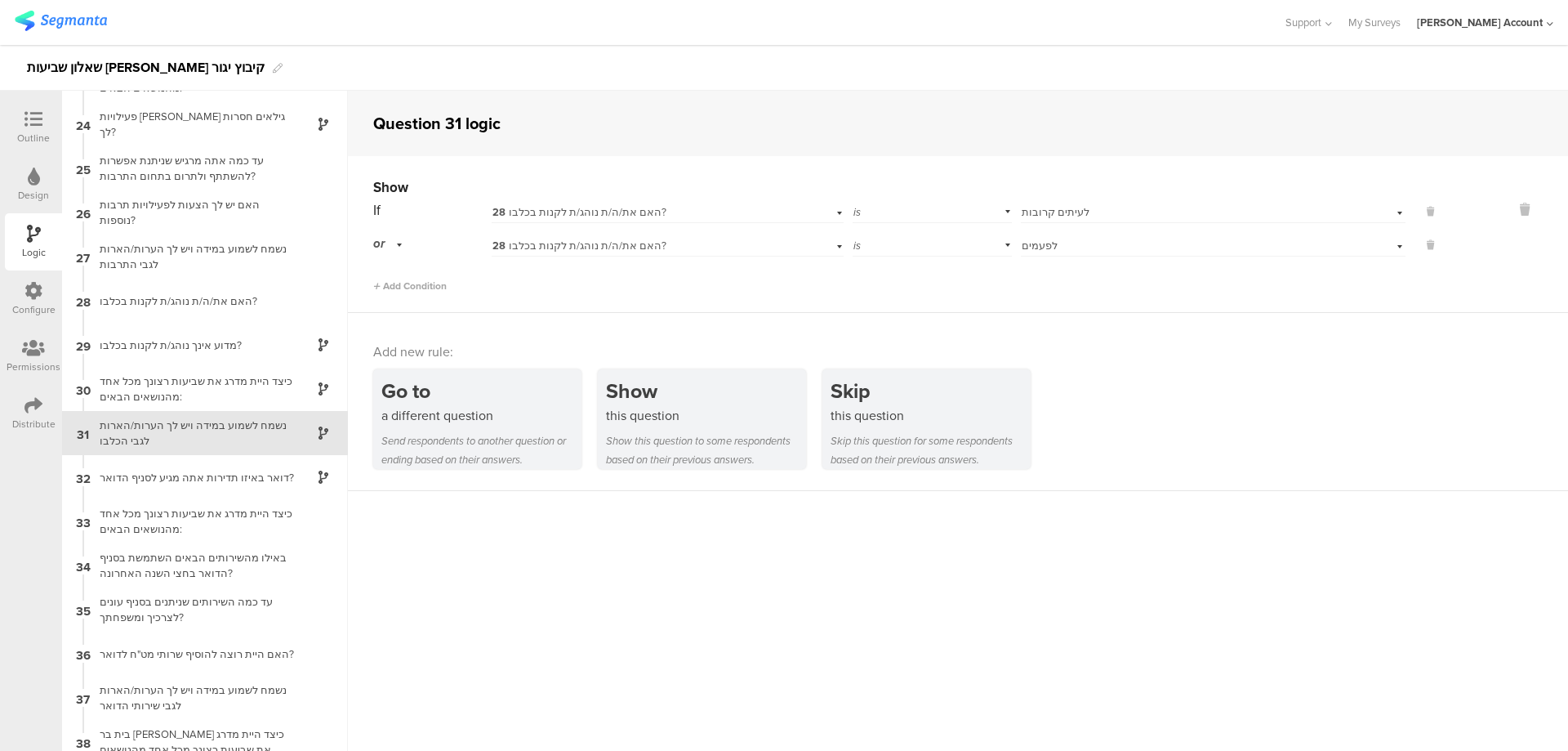
scroll to position [1016, 0]
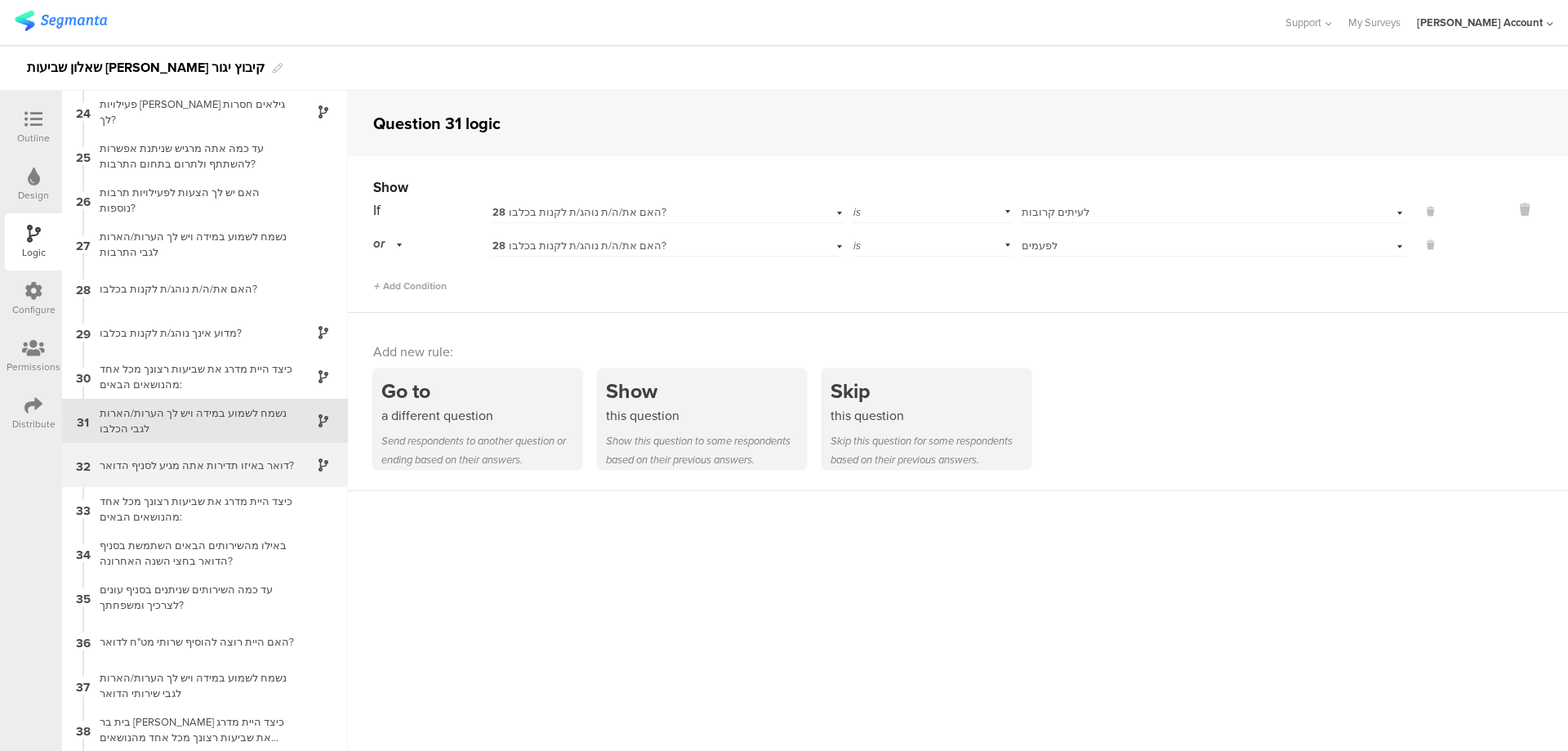
click at [270, 474] on div "32 דואר באיזו תדירות אתה מגיע לסניף הדואר?" at bounding box center [204, 465] width 286 height 45
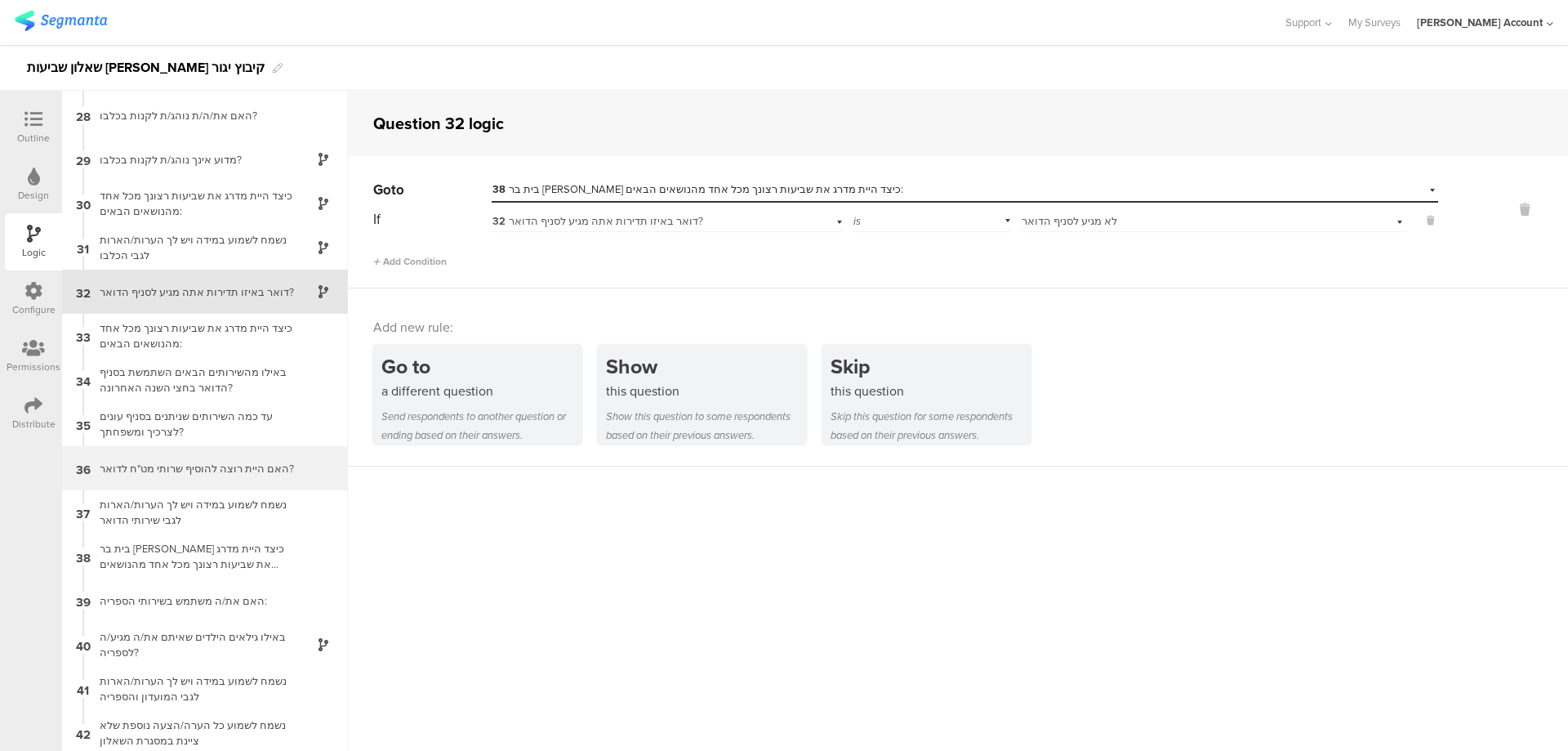
scroll to position [1193, 0]
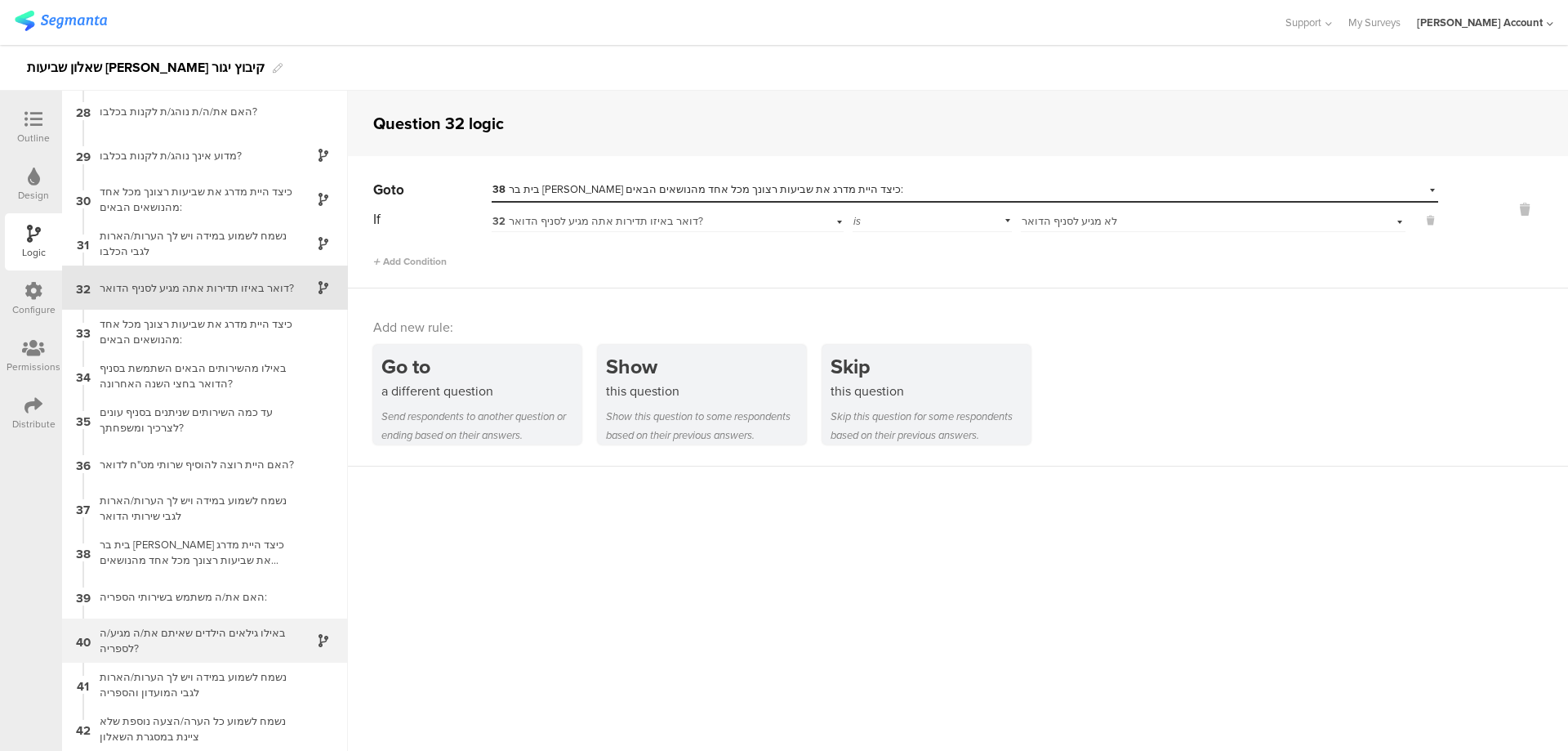
click at [257, 631] on div "באילו גילאים הילדים שאיתם את/ה מגיע/ה לספריה?" at bounding box center [192, 641] width 204 height 31
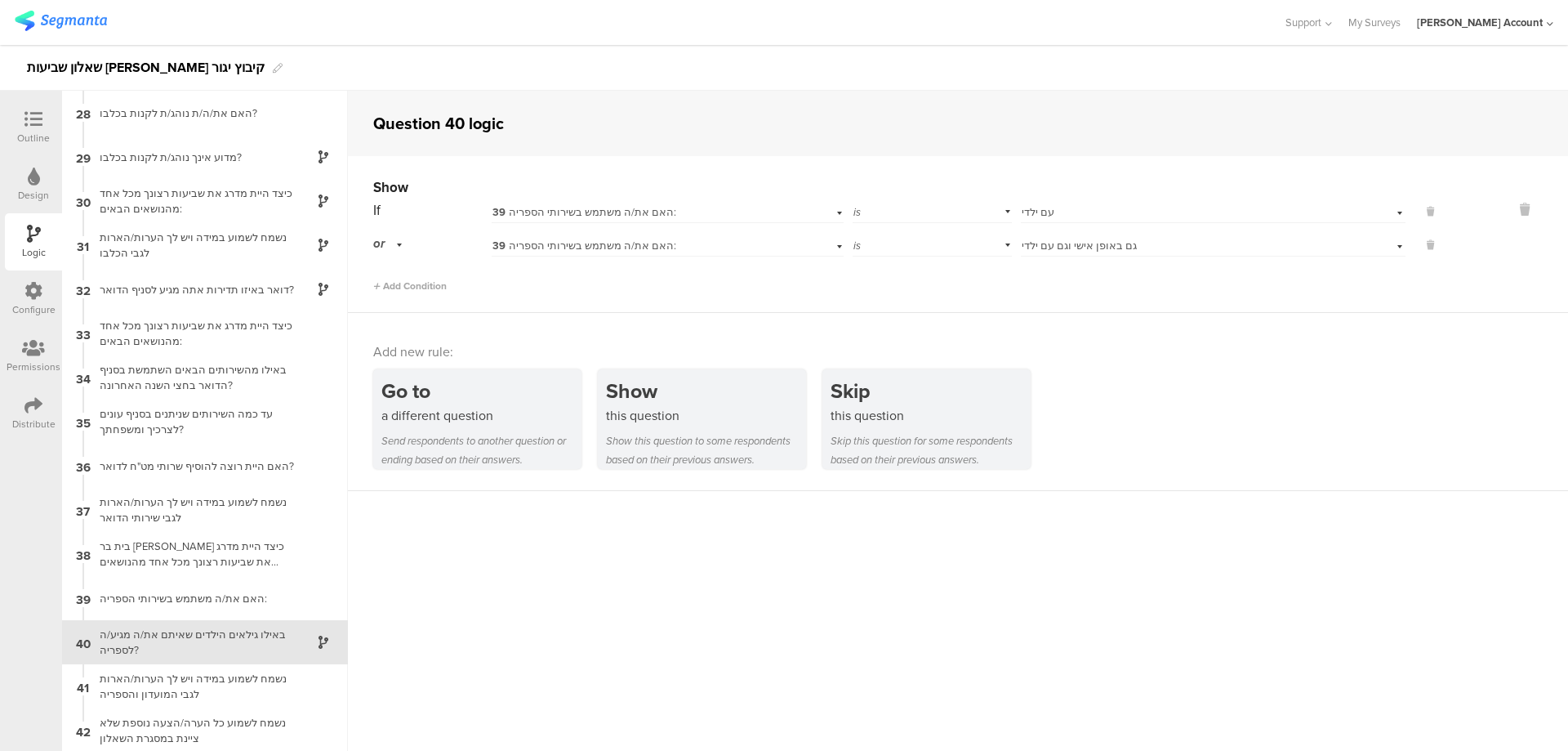
scroll to position [1193, 0]
click at [36, 412] on icon at bounding box center [34, 406] width 18 height 18
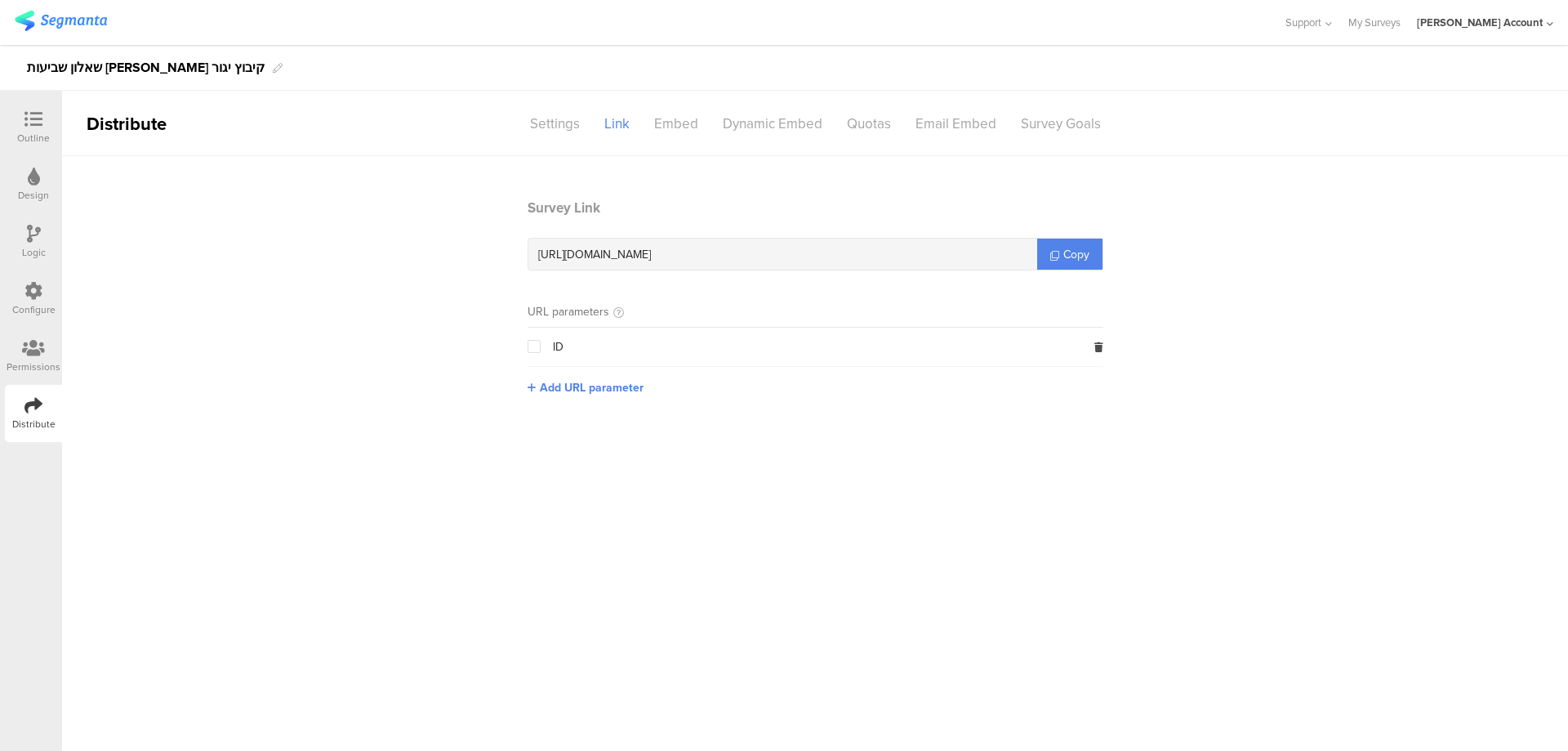
click at [28, 128] on icon at bounding box center [34, 120] width 18 height 18
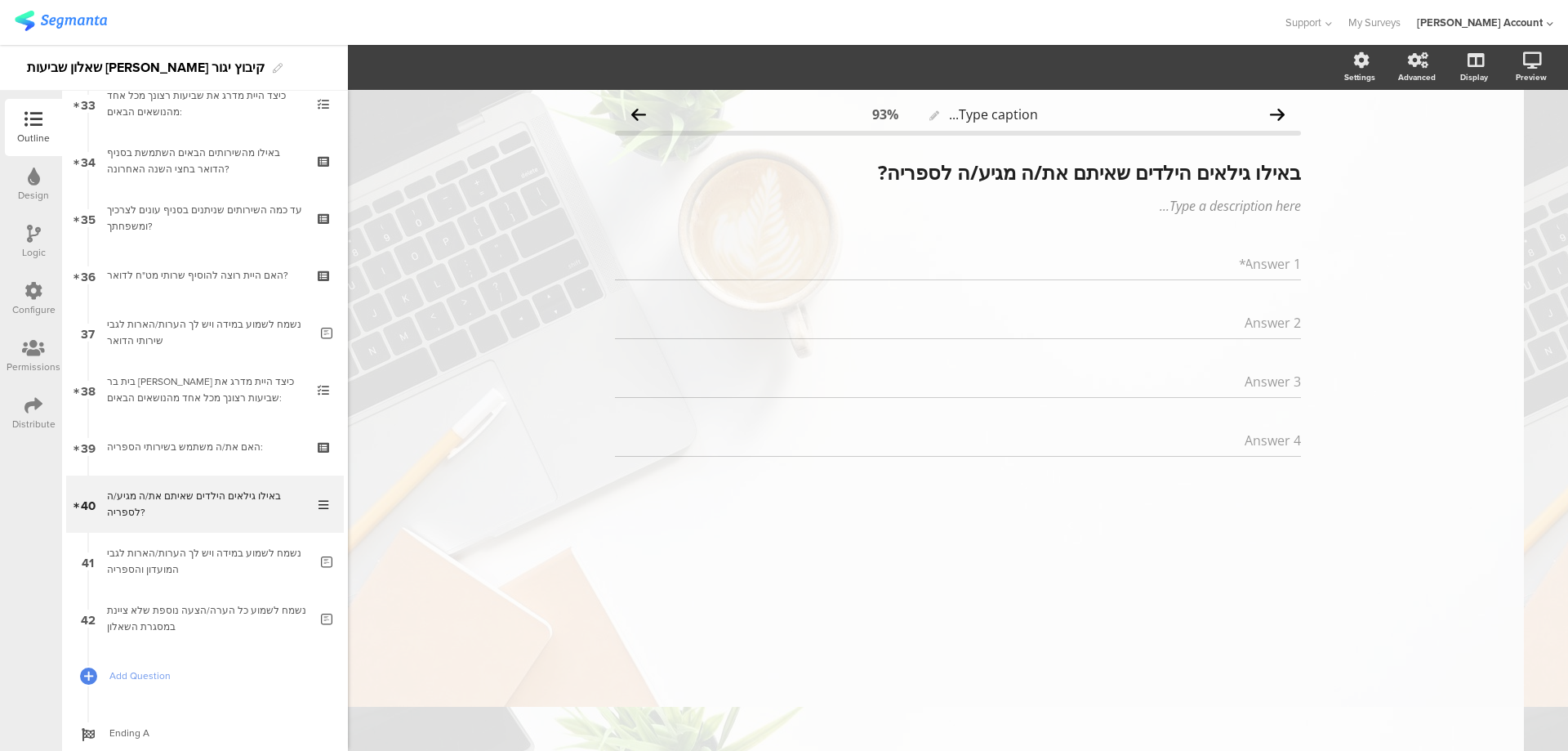
scroll to position [1959, 0]
